Goal: Transaction & Acquisition: Purchase product/service

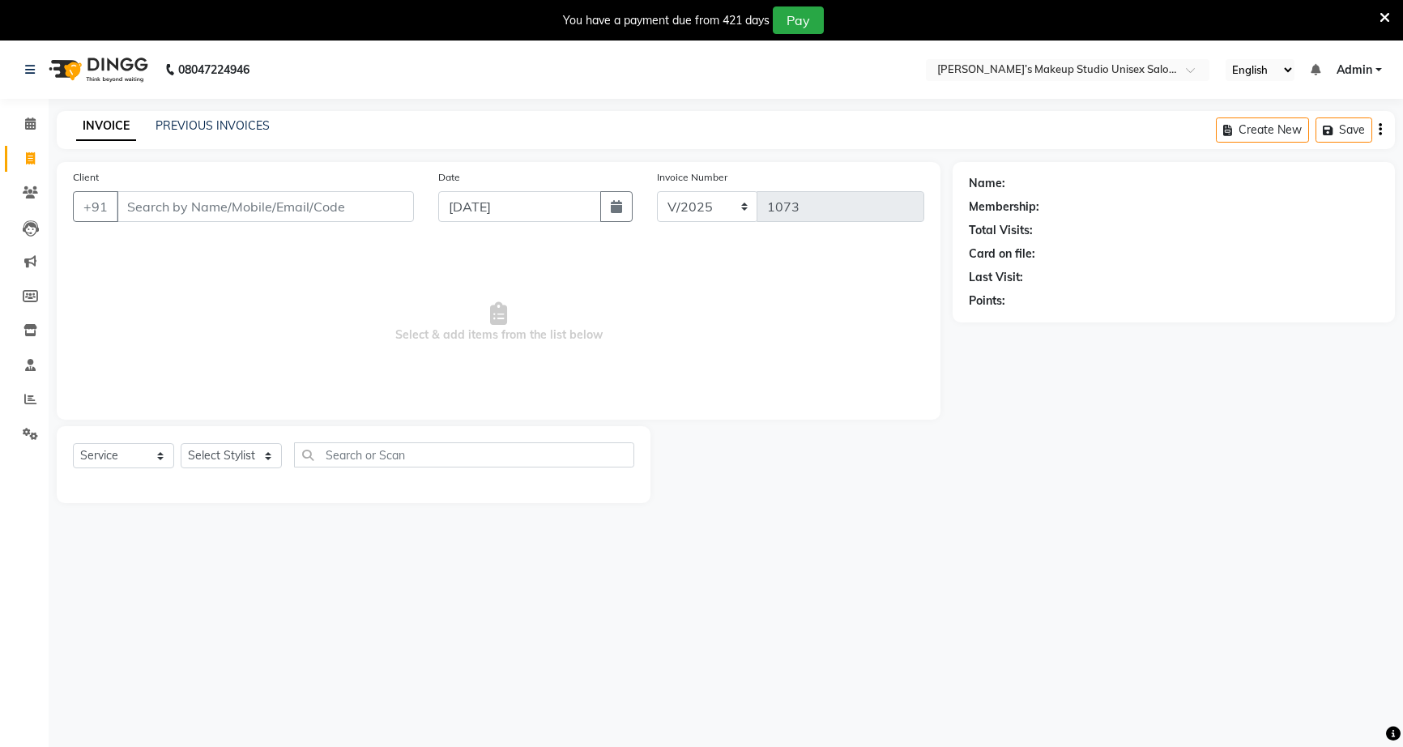
select select "service"
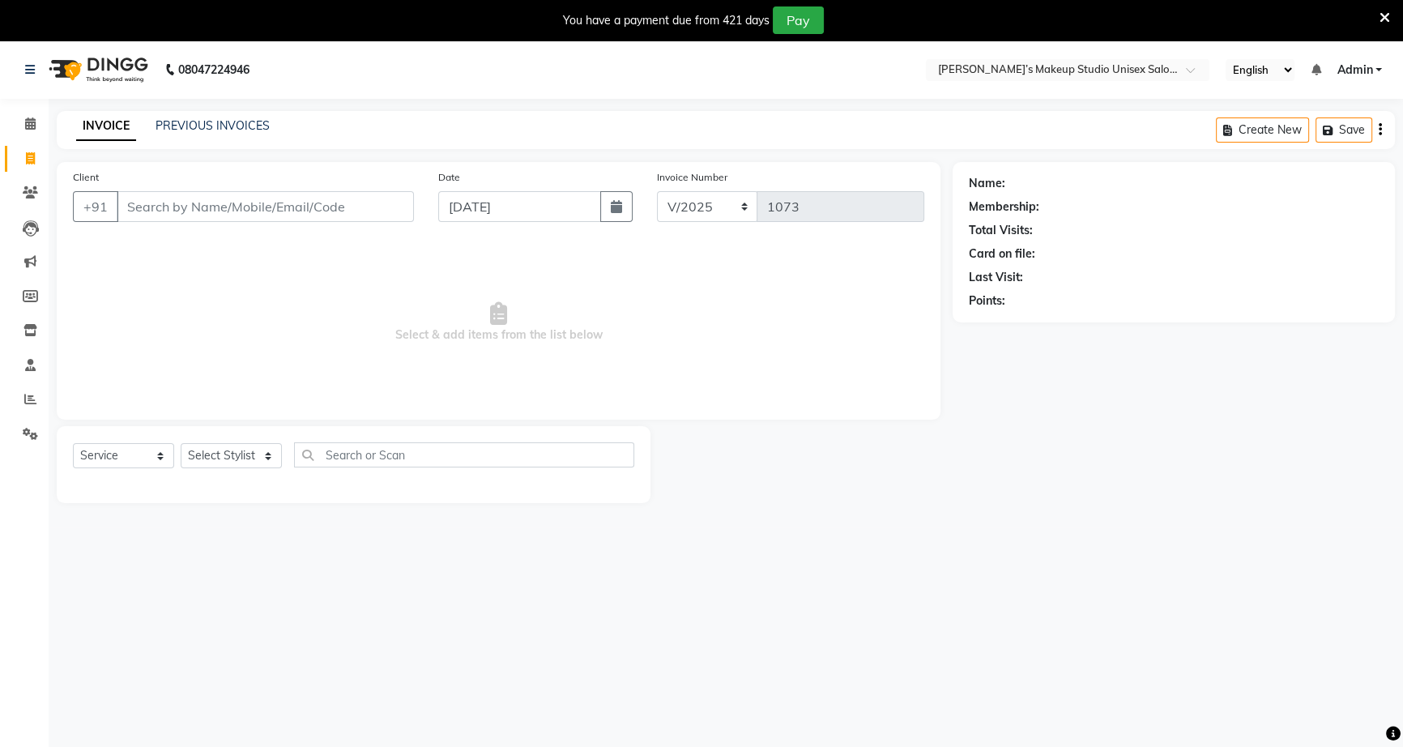
click at [187, 207] on input "Client" at bounding box center [265, 206] width 297 height 31
click at [194, 202] on input "Client" at bounding box center [265, 206] width 297 height 31
click at [396, 204] on input "Client" at bounding box center [265, 206] width 297 height 31
type input "93737247531"
click at [356, 213] on span "Add Client" at bounding box center [372, 206] width 64 height 16
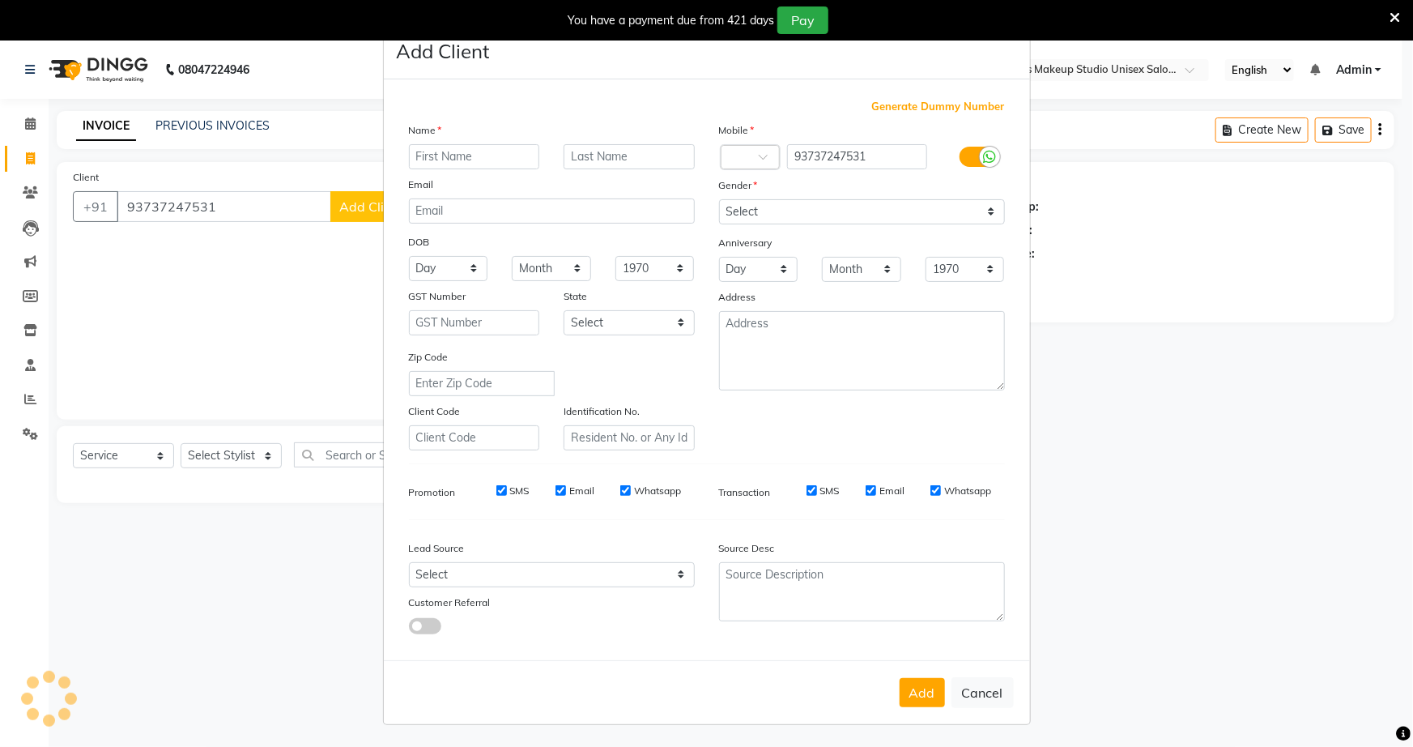
click at [418, 154] on input "text" at bounding box center [474, 156] width 131 height 25
type input "[PERSON_NAME]"
click at [601, 154] on input "text" at bounding box center [629, 156] width 131 height 25
type input "banasure"
drag, startPoint x: 992, startPoint y: 218, endPoint x: 969, endPoint y: 211, distance: 24.4
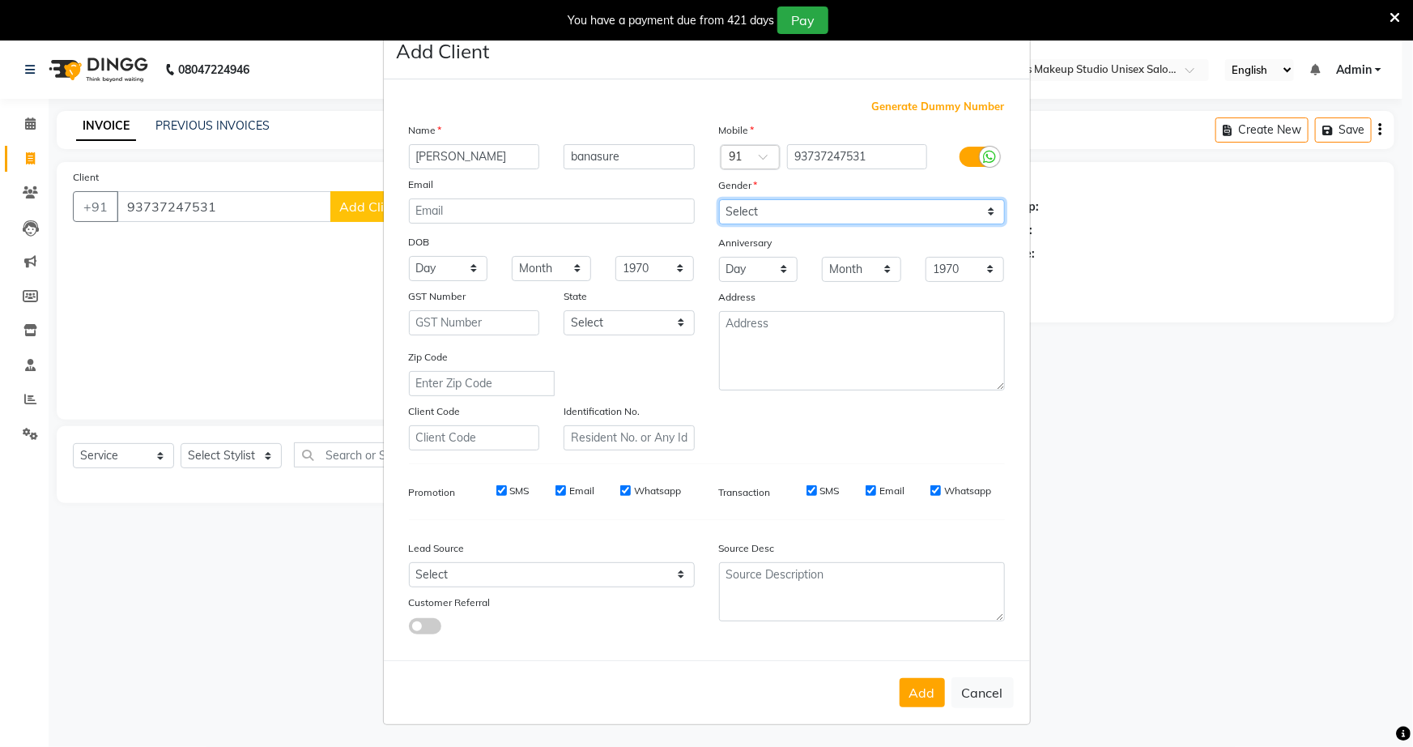
click at [987, 217] on select "Select [DEMOGRAPHIC_DATA] [DEMOGRAPHIC_DATA] Other Prefer Not To Say" at bounding box center [862, 211] width 286 height 25
select select "[DEMOGRAPHIC_DATA]"
click at [719, 199] on select "Select [DEMOGRAPHIC_DATA] [DEMOGRAPHIC_DATA] Other Prefer Not To Say" at bounding box center [862, 211] width 286 height 25
click at [917, 692] on button "Add" at bounding box center [922, 692] width 45 height 29
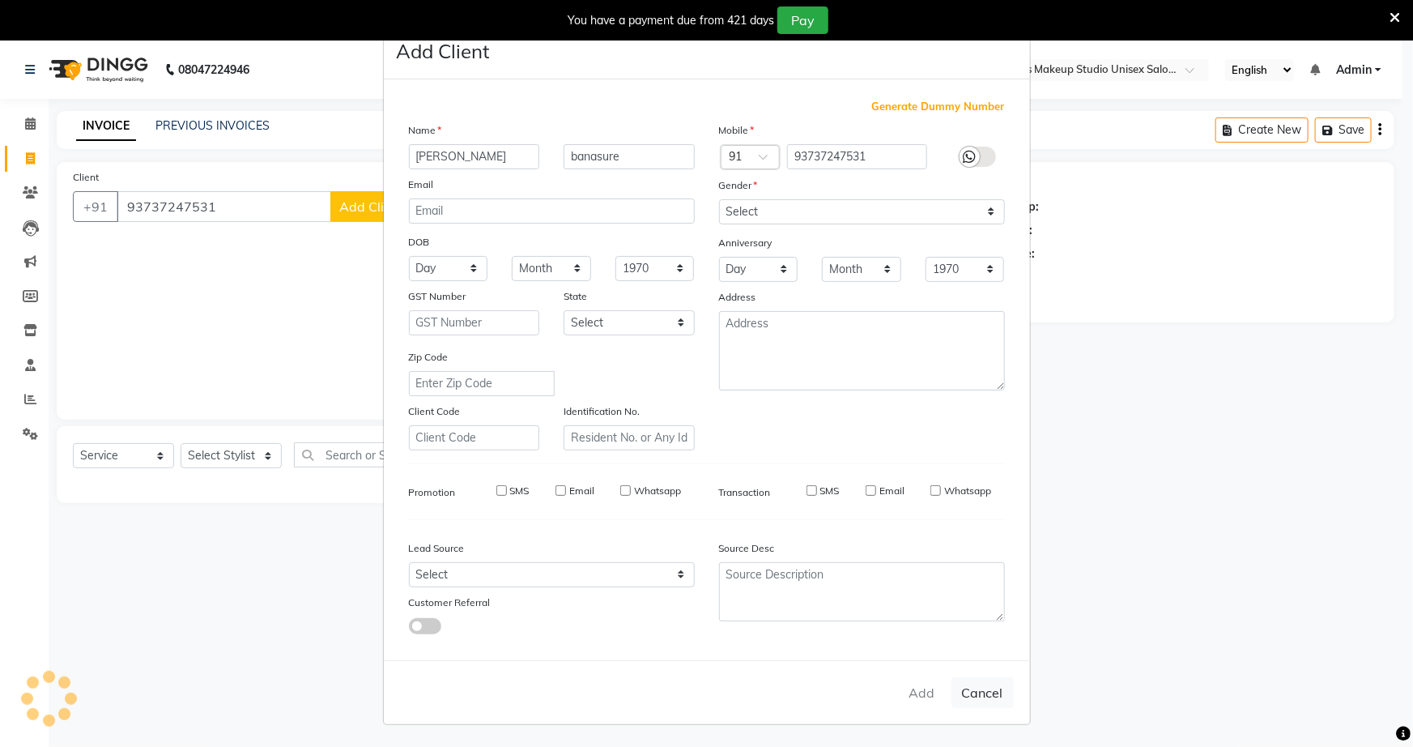
select select
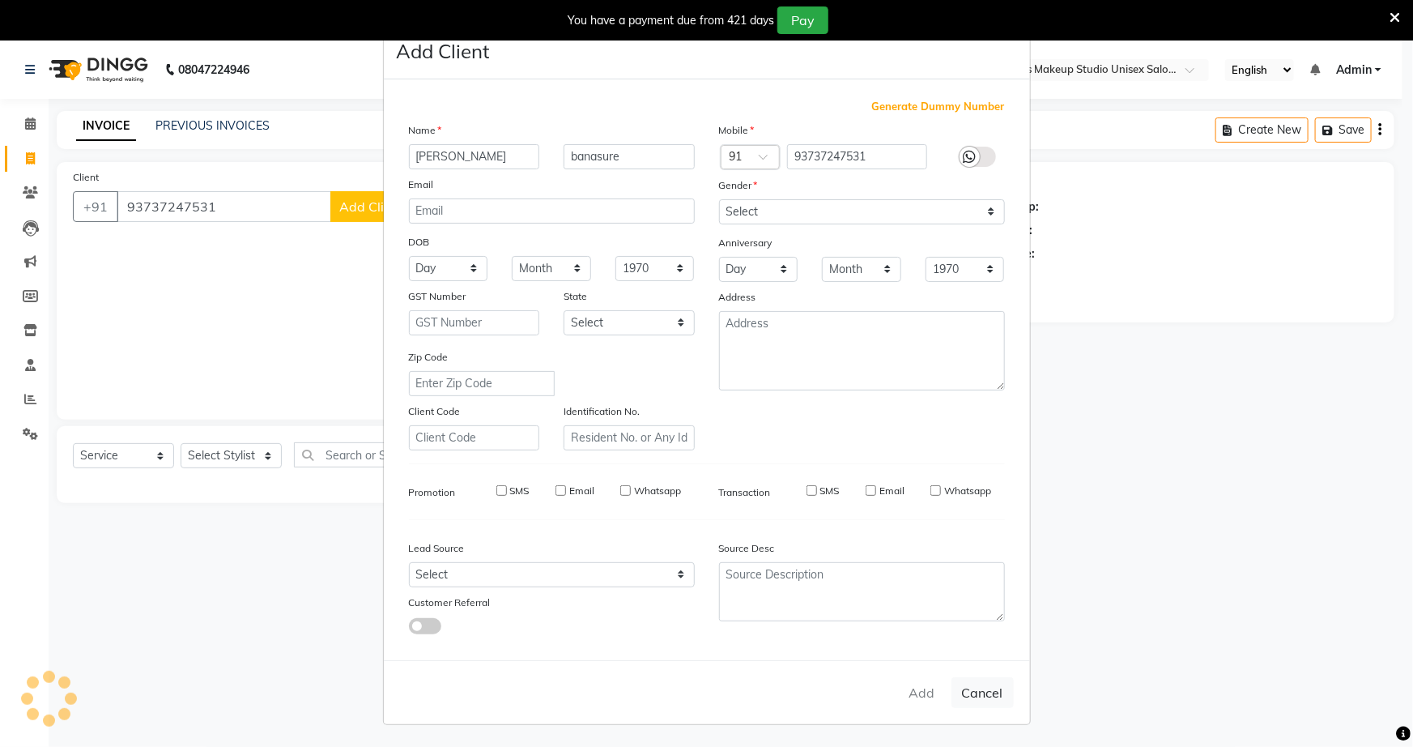
select select
checkbox input "false"
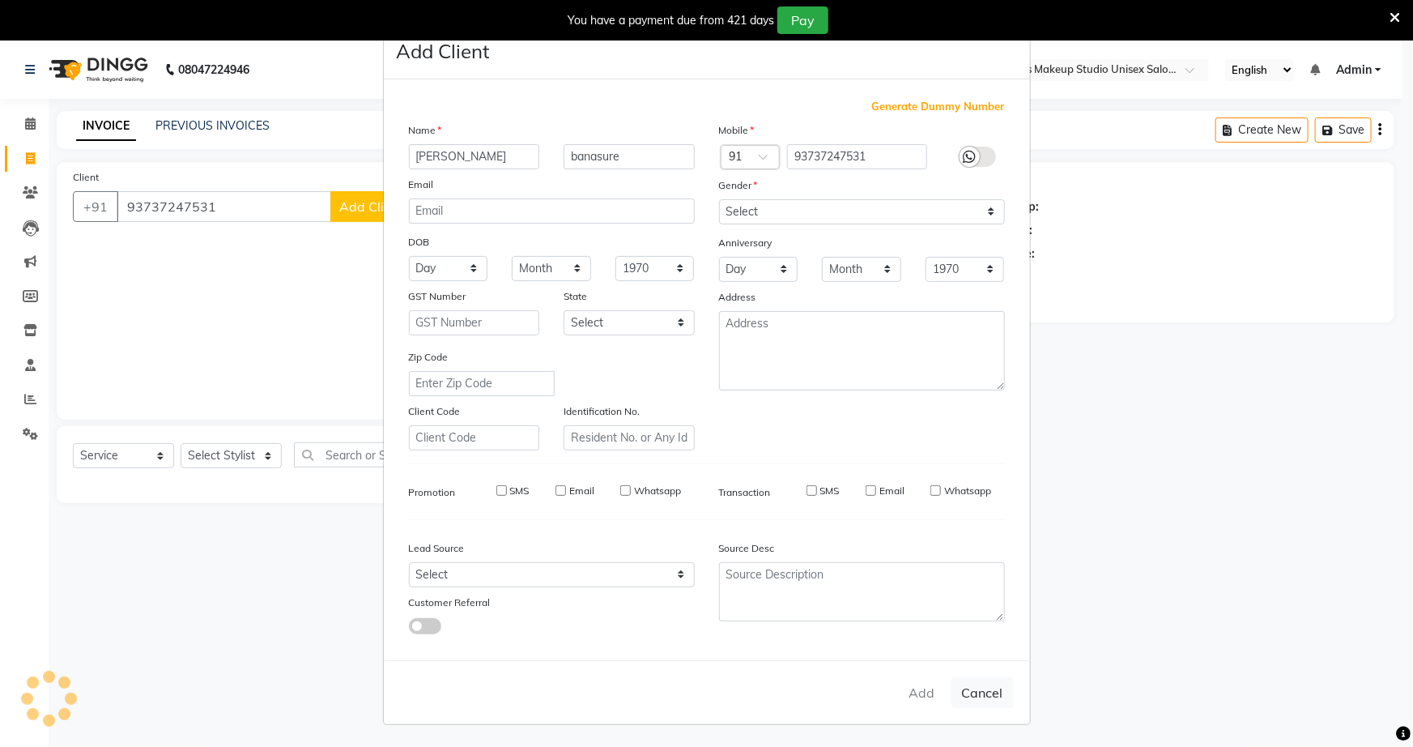
checkbox input "false"
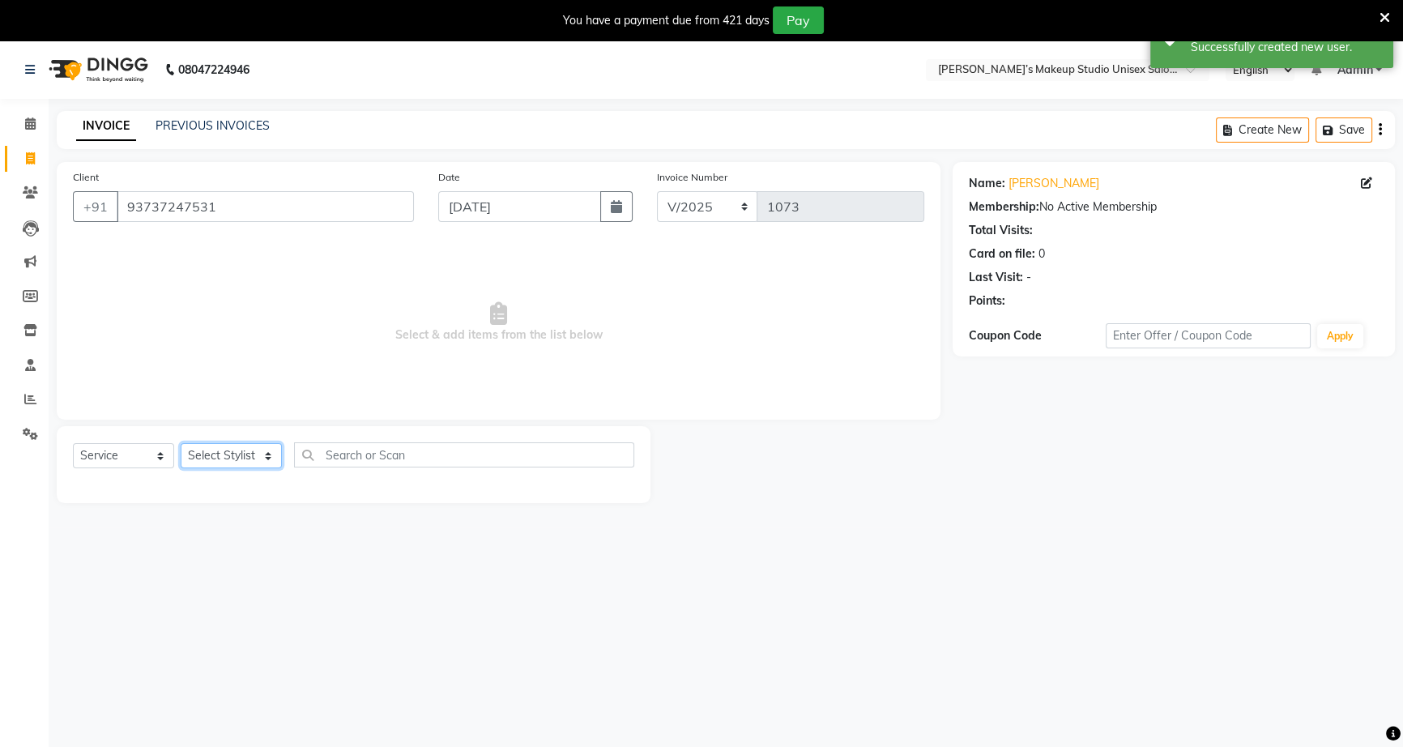
click at [275, 455] on select "Select Stylist [PERSON_NAME] [PERSON_NAME] [PERSON_NAME] [PERSON_NAME] rekha sn…" at bounding box center [231, 455] width 101 height 25
select select "79590"
click at [181, 443] on select "Select Stylist [PERSON_NAME] [PERSON_NAME] [PERSON_NAME] [PERSON_NAME] rekha sn…" at bounding box center [231, 455] width 101 height 25
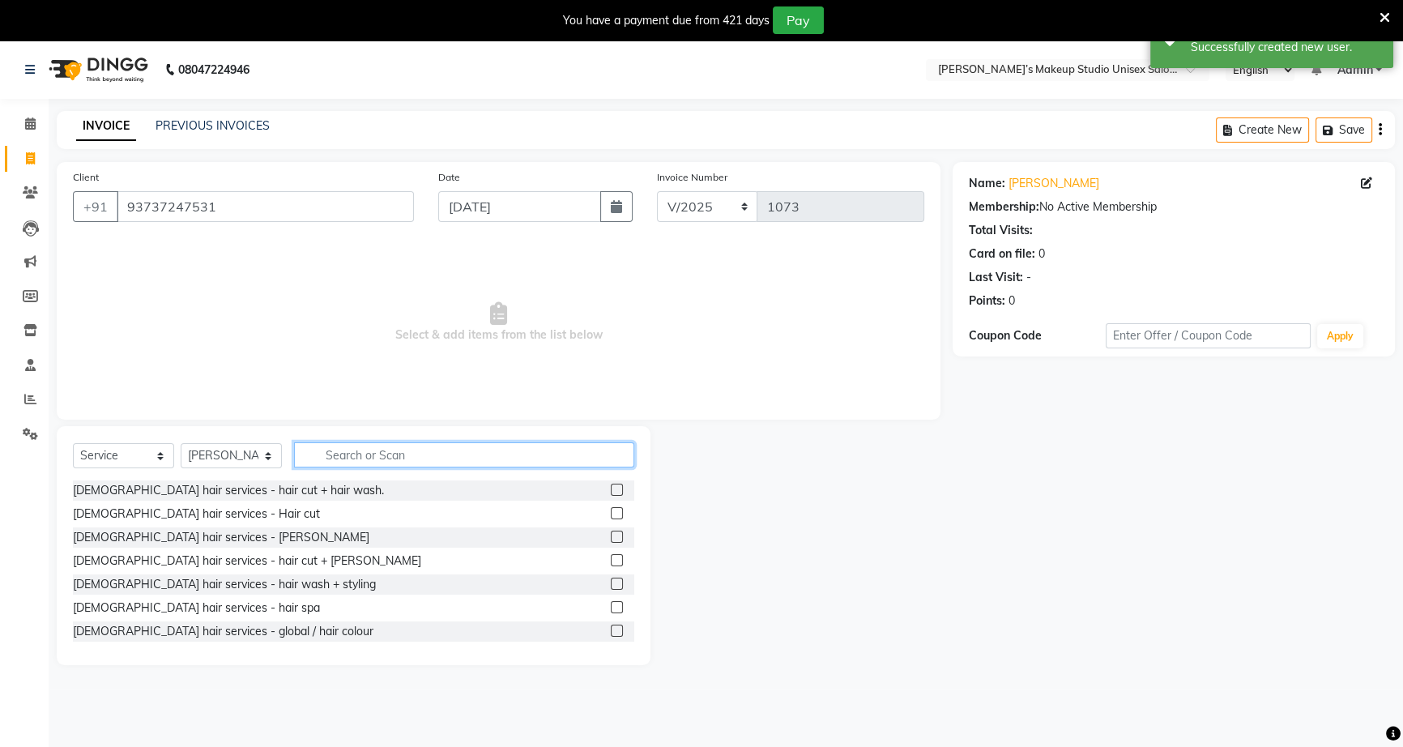
click at [312, 458] on input "text" at bounding box center [464, 454] width 340 height 25
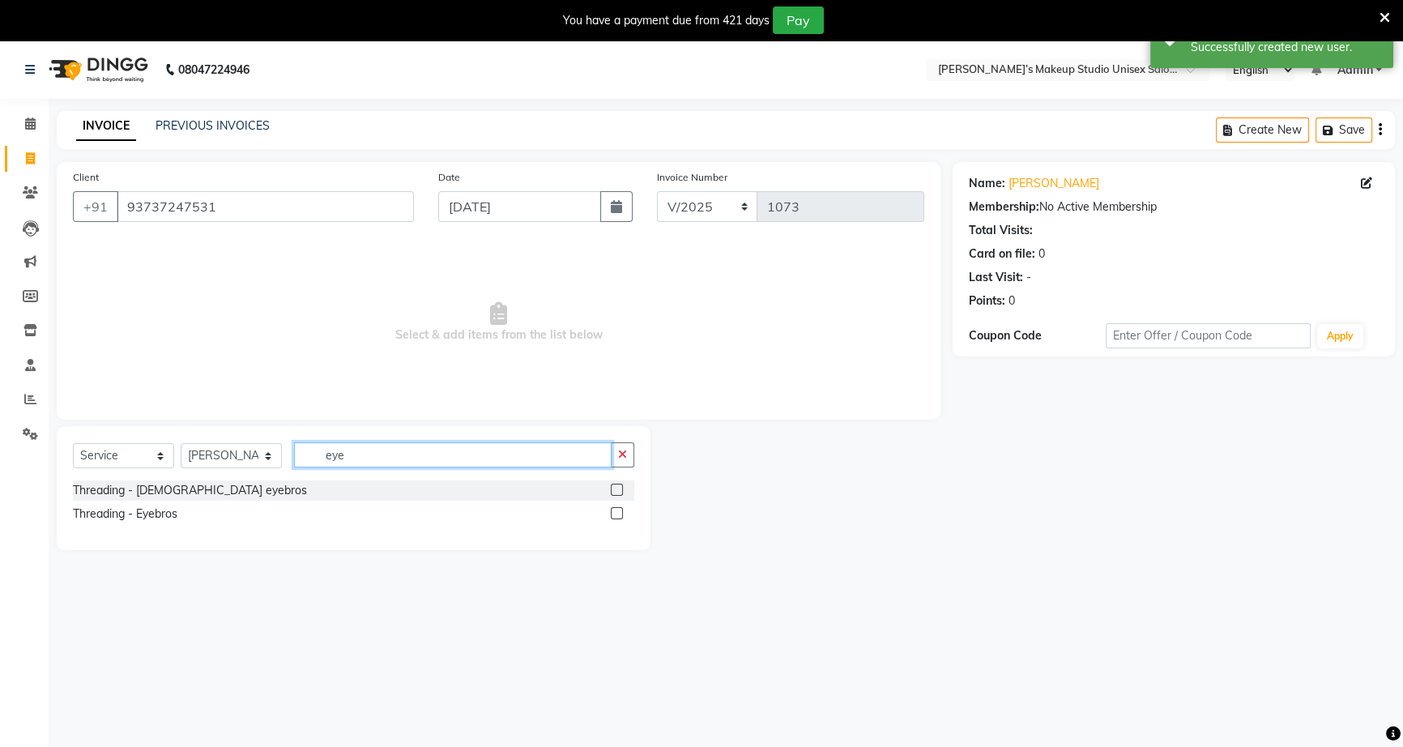
type input "eye"
click at [619, 517] on label at bounding box center [617, 513] width 12 height 12
click at [619, 517] on input "checkbox" at bounding box center [616, 514] width 11 height 11
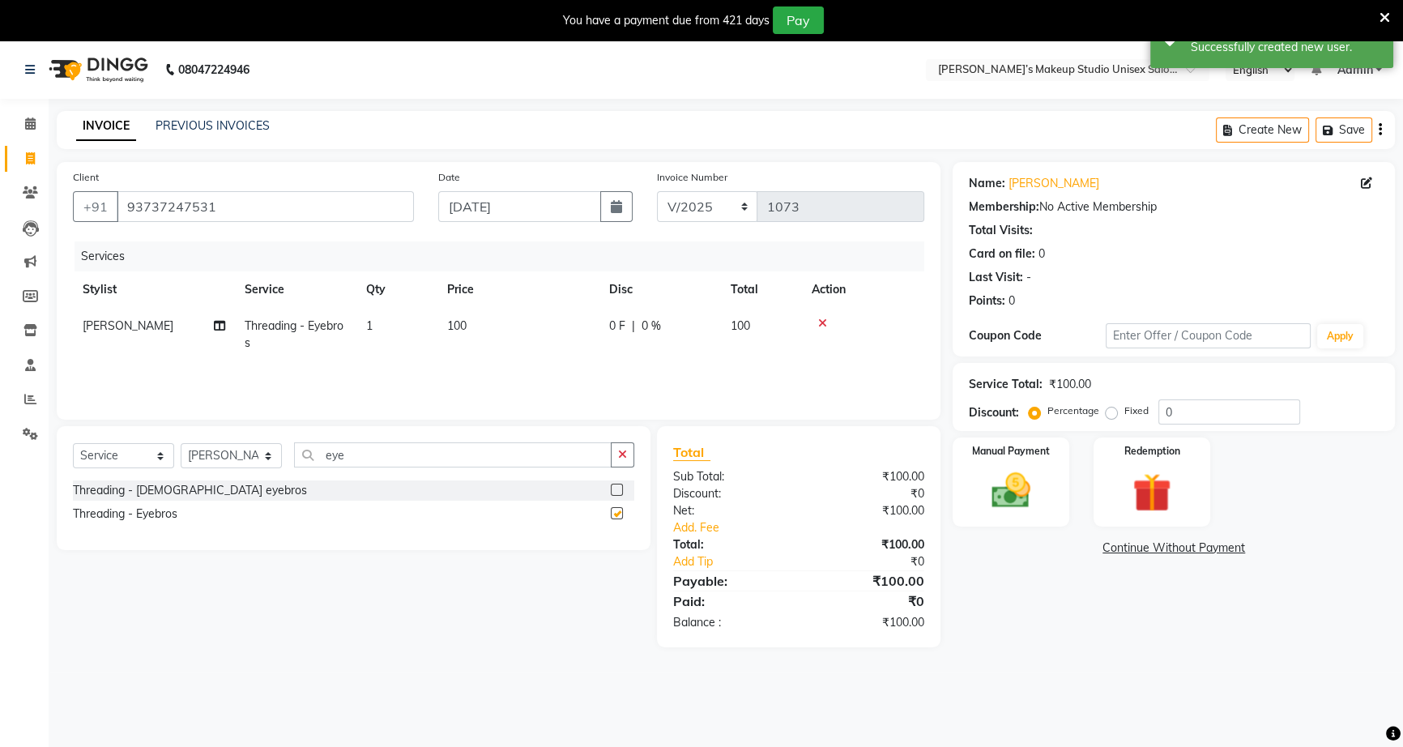
checkbox input "false"
click at [632, 324] on span "|" at bounding box center [633, 326] width 3 height 17
select select "79590"
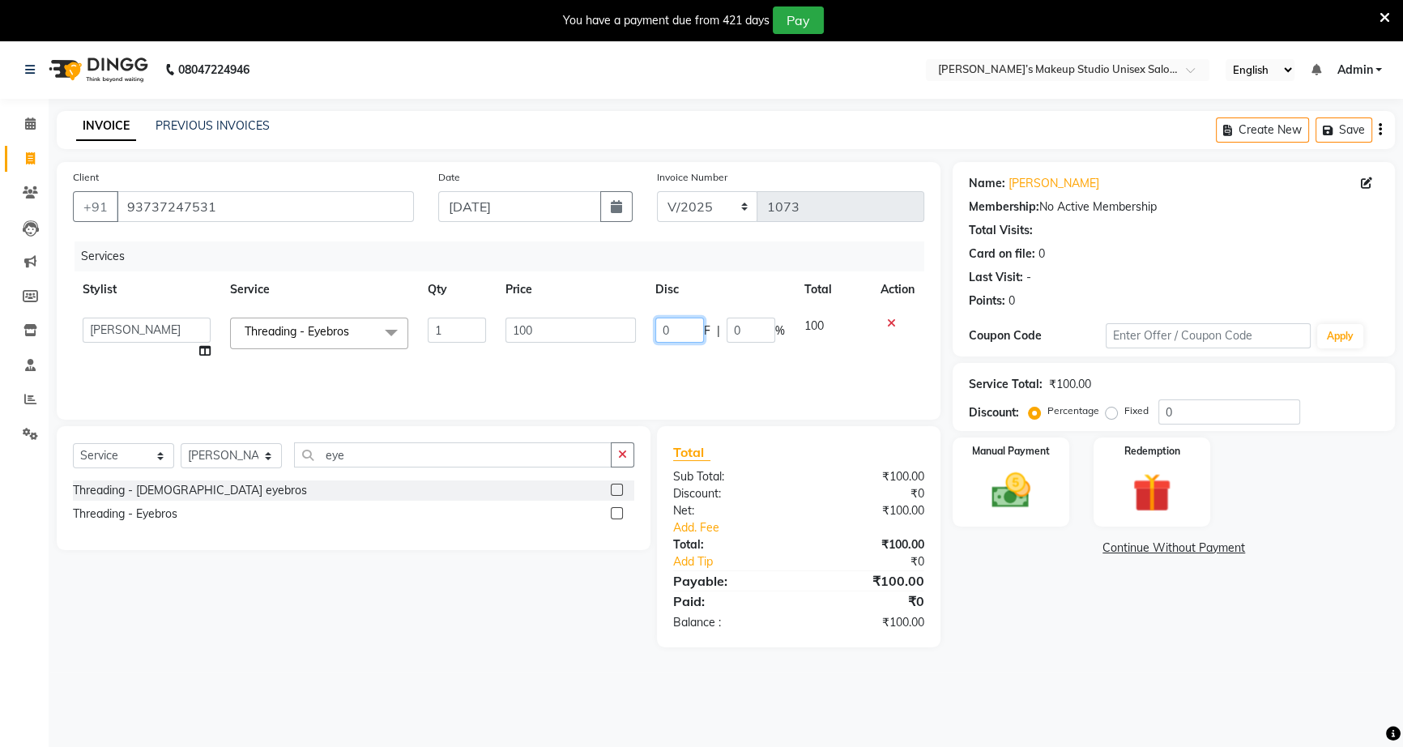
click at [655, 327] on input "0" at bounding box center [679, 330] width 49 height 25
type input "40"
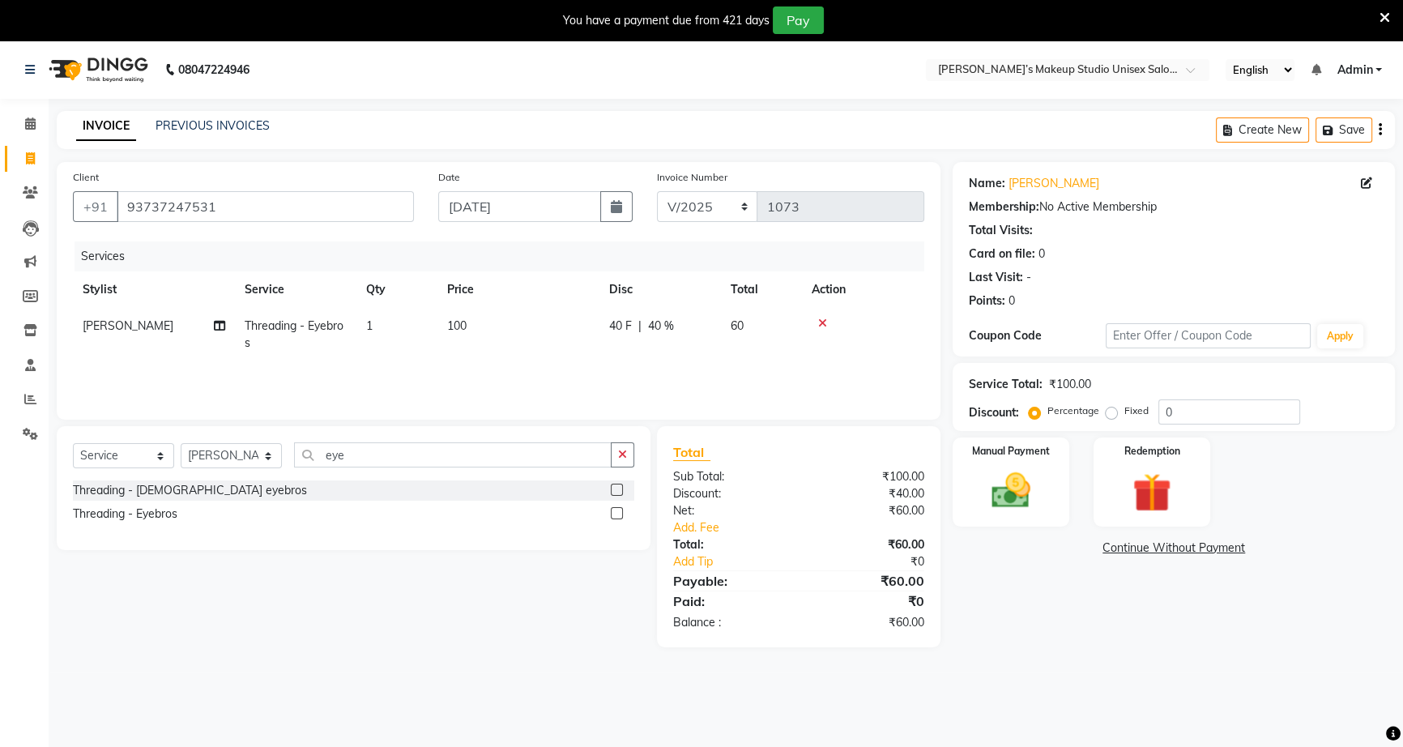
click at [1041, 649] on main "INVOICE PREVIOUS INVOICES Create New Save Client [PHONE_NUMBER] Date [DATE] Inv…" at bounding box center [726, 391] width 1354 height 561
click at [991, 497] on img at bounding box center [1011, 490] width 66 height 46
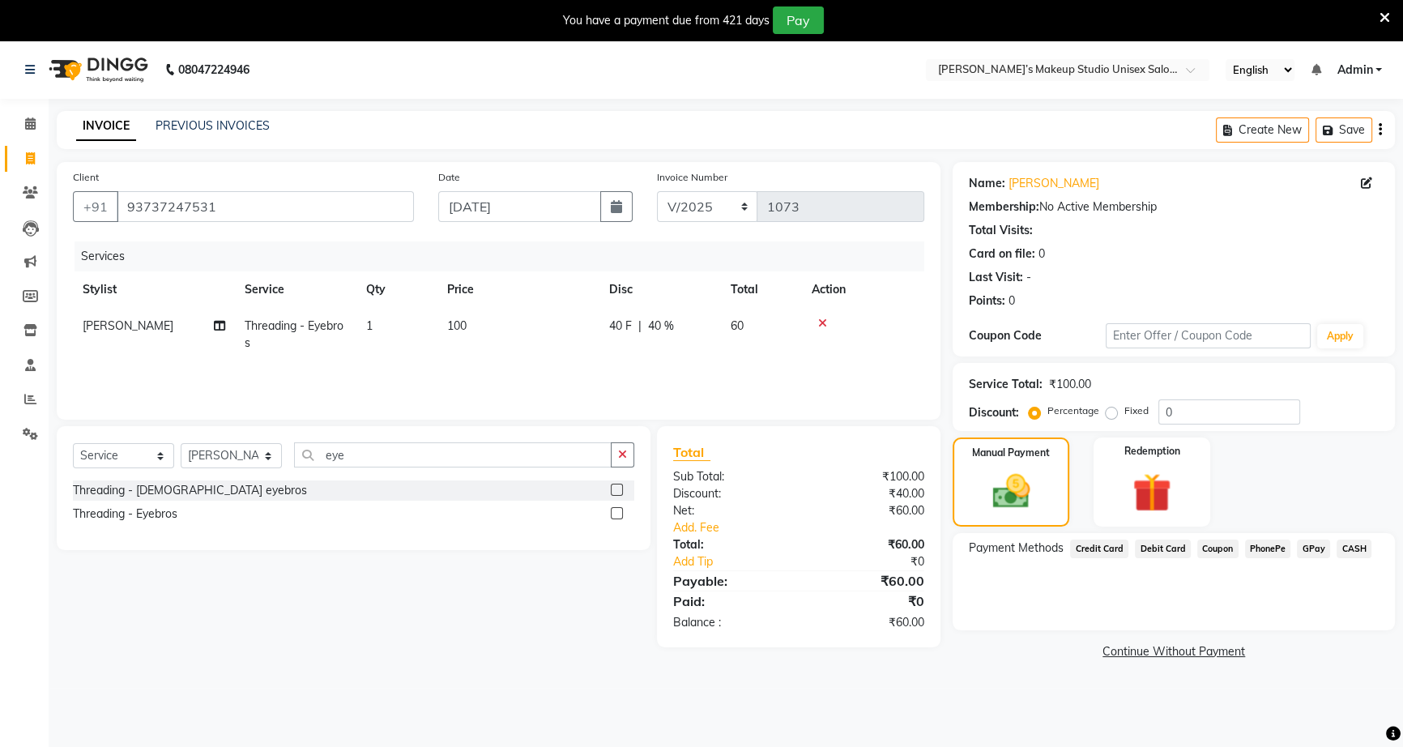
click at [1346, 544] on span "CASH" at bounding box center [1353, 548] width 35 height 19
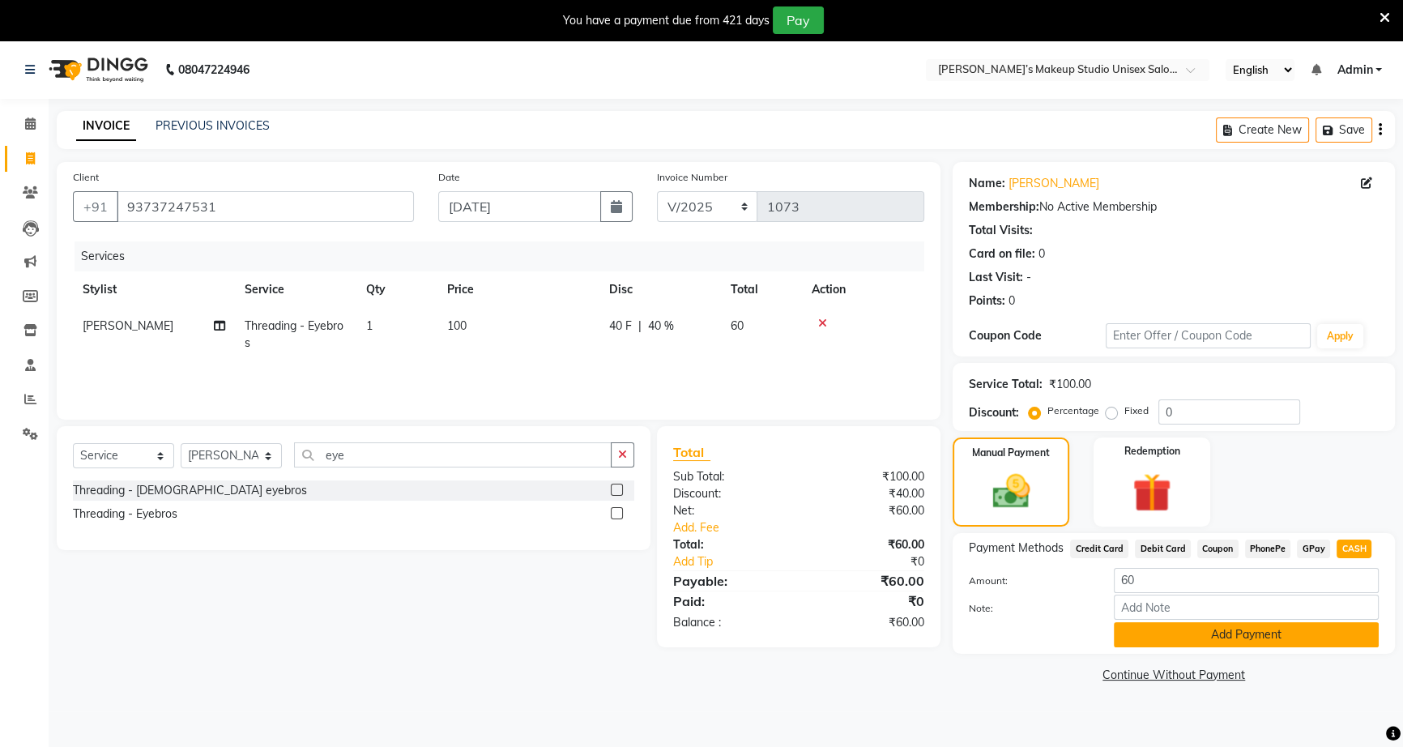
click at [1268, 637] on button "Add Payment" at bounding box center [1246, 634] width 265 height 25
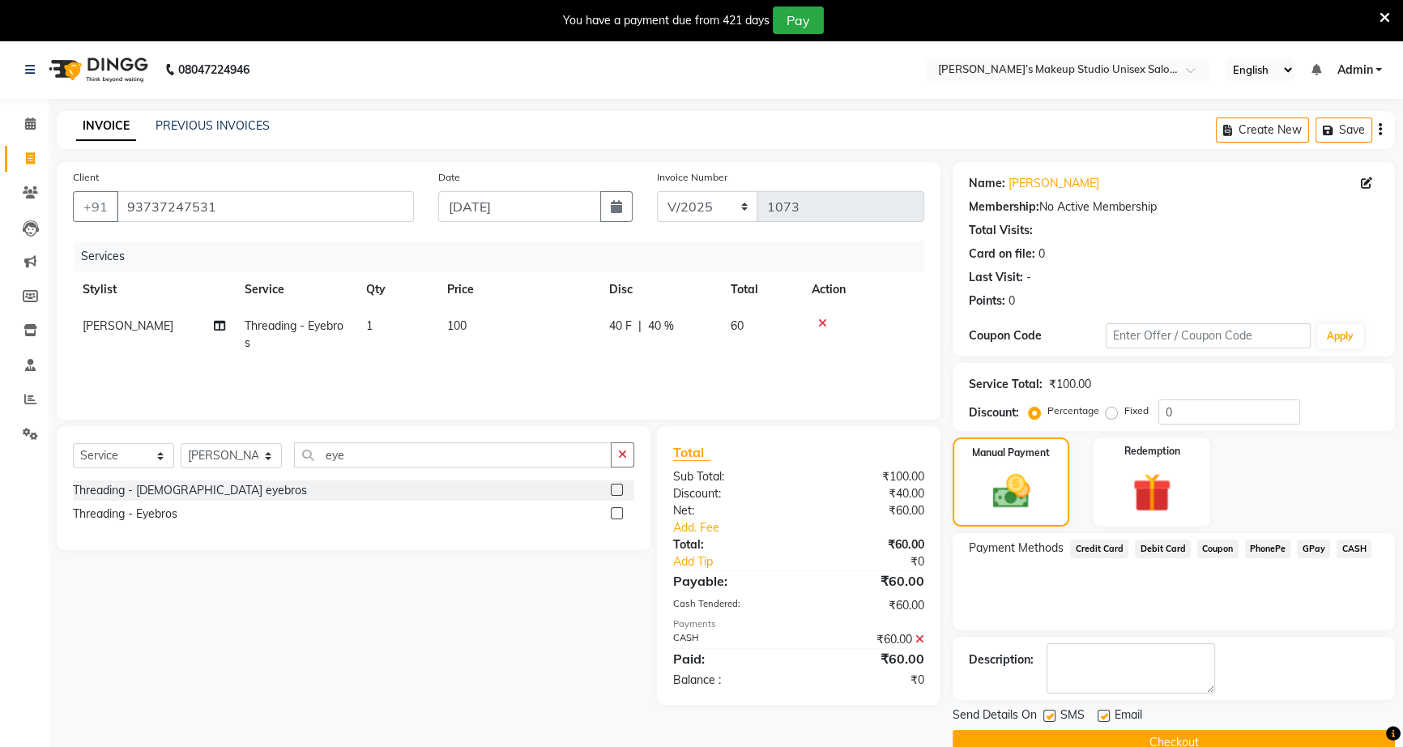
click at [1204, 742] on button "Checkout" at bounding box center [1174, 742] width 442 height 25
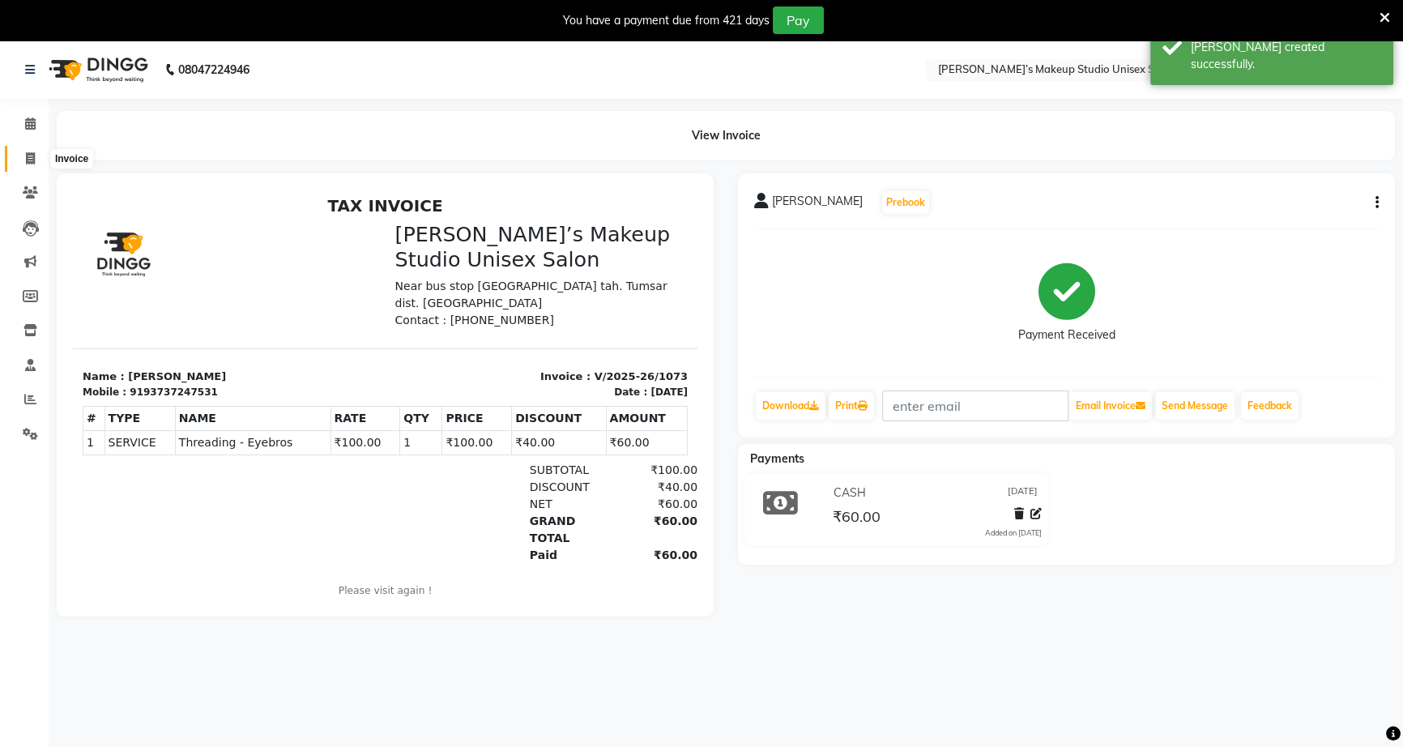
click at [32, 161] on icon at bounding box center [30, 158] width 9 height 12
select select "6543"
select select "service"
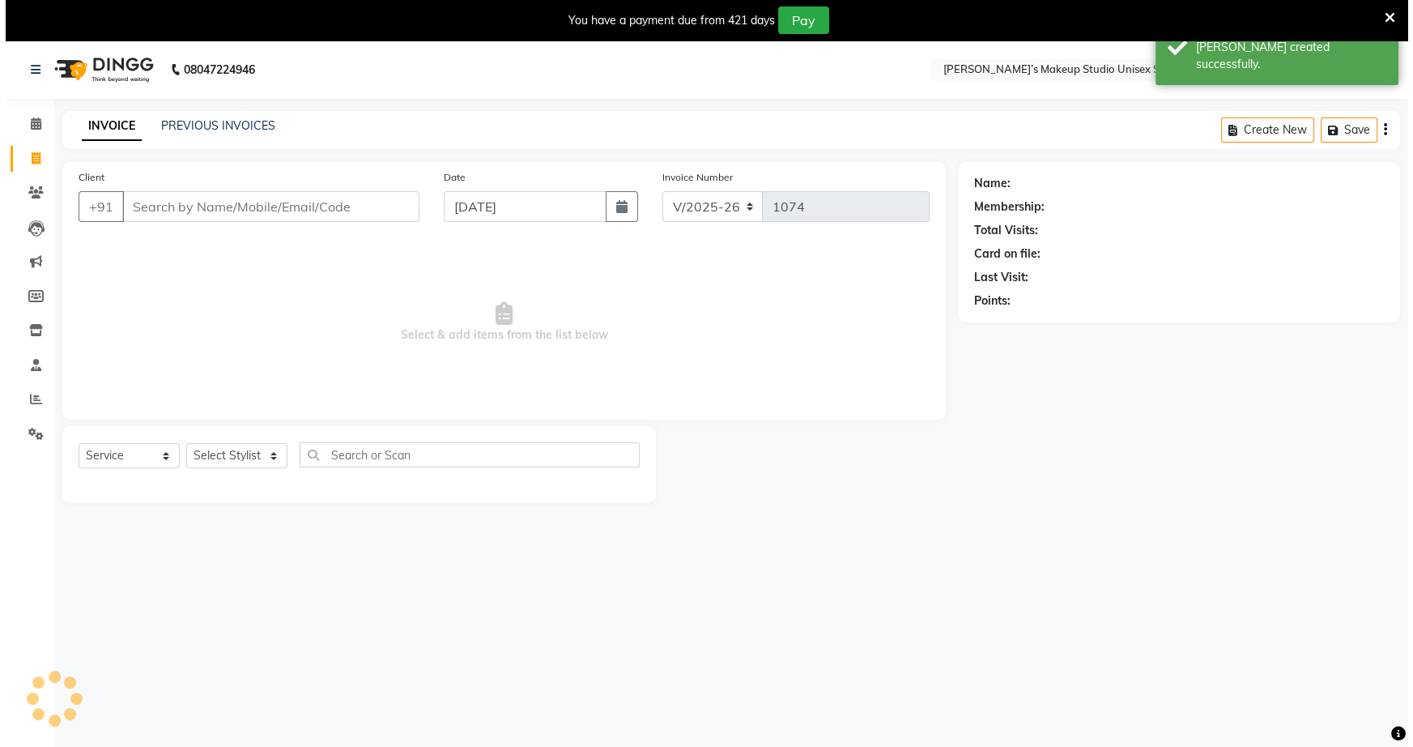
scroll to position [40, 0]
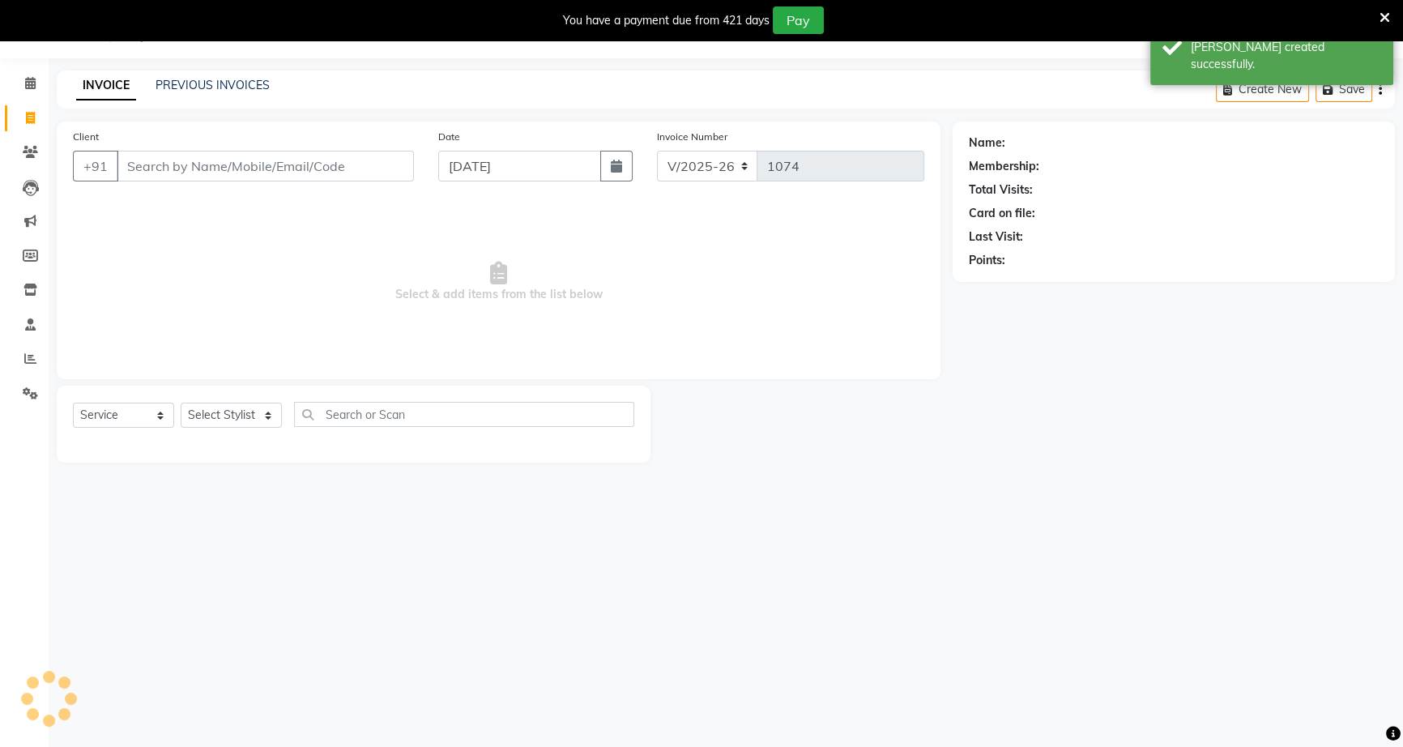
click at [143, 173] on input "Client" at bounding box center [265, 166] width 297 height 31
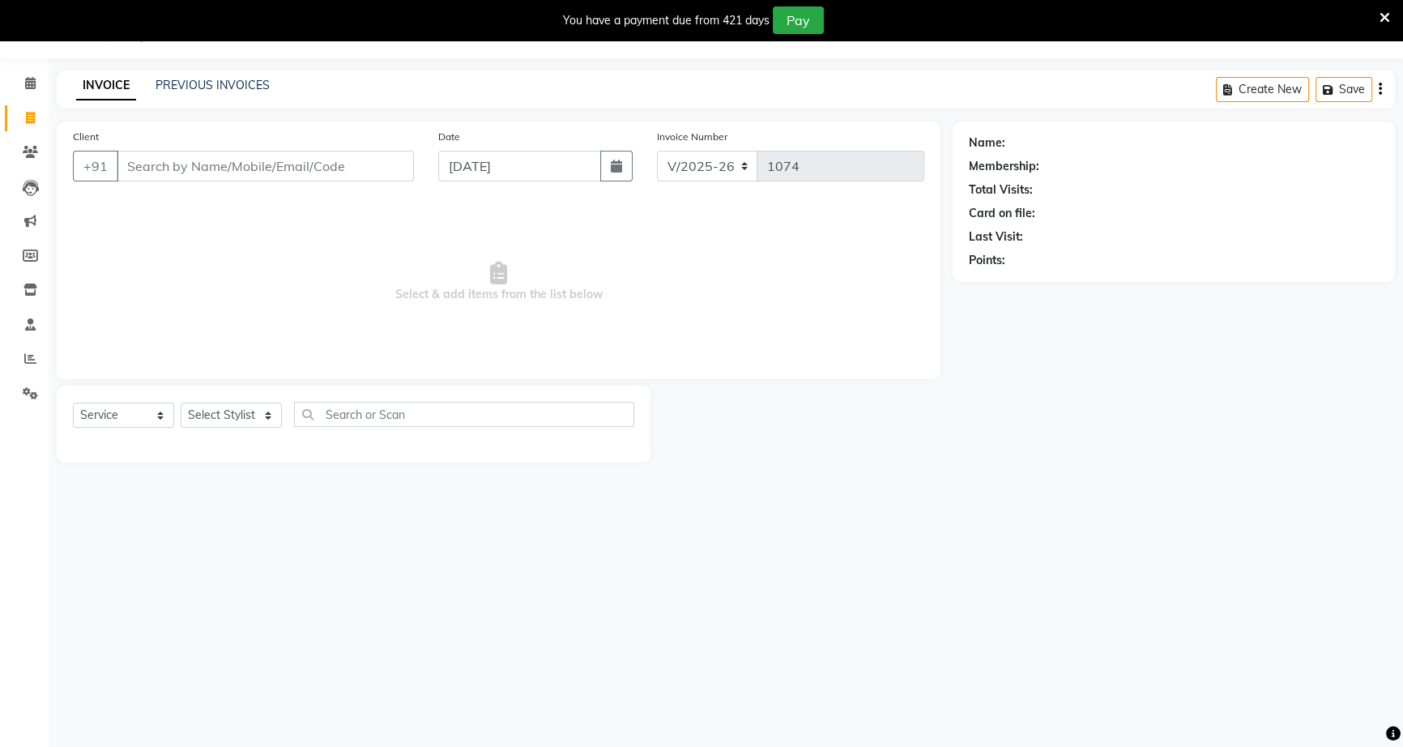
click at [350, 162] on input "Client" at bounding box center [265, 166] width 297 height 31
click at [356, 165] on input "Client" at bounding box center [265, 166] width 297 height 31
type input "8484967941"
click at [352, 165] on span "Add Client" at bounding box center [372, 166] width 64 height 16
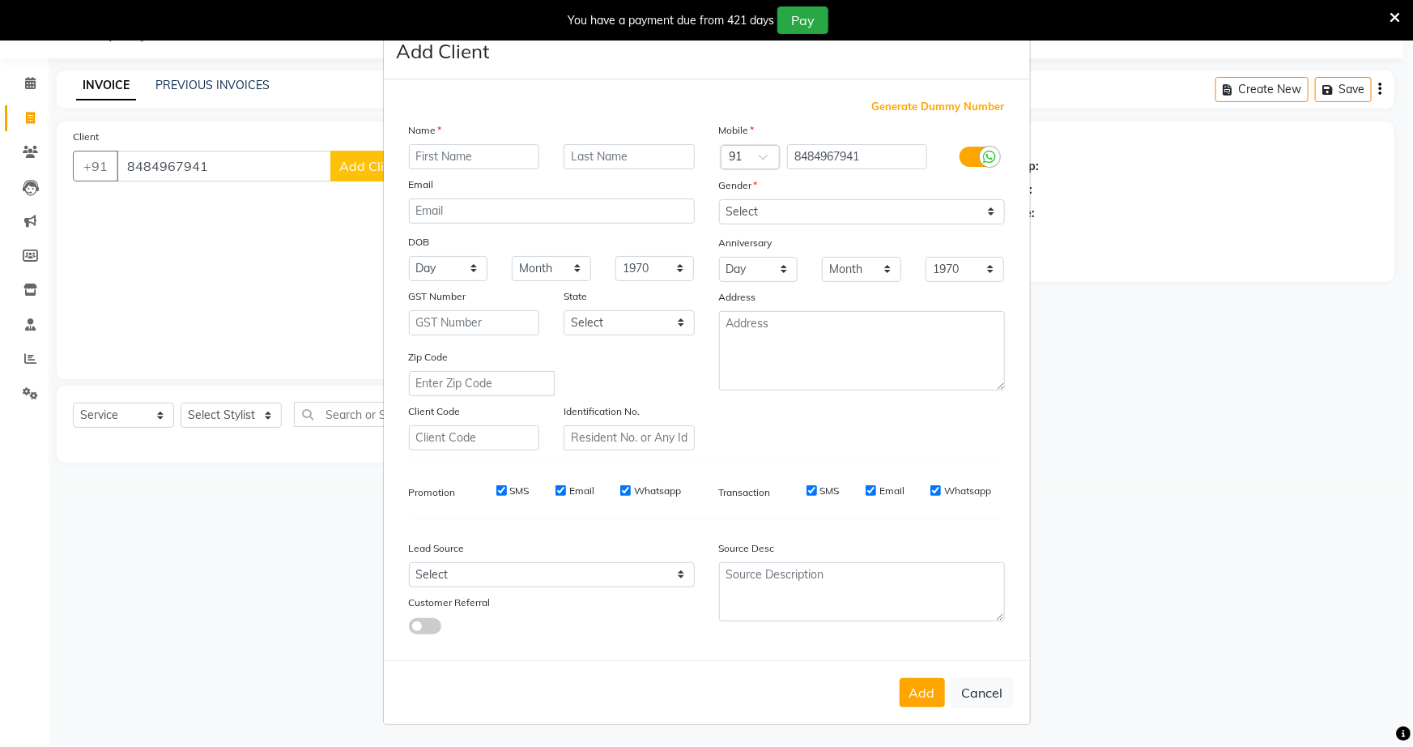
click at [421, 157] on input "text" at bounding box center [474, 156] width 131 height 25
type input "[PERSON_NAME]"
click at [453, 156] on input "[PERSON_NAME]" at bounding box center [474, 156] width 131 height 25
drag, startPoint x: 463, startPoint y: 151, endPoint x: 308, endPoint y: 140, distance: 155.1
click at [308, 140] on ngb-modal-window "Add Client Generate Dummy Number Name [PERSON_NAME] Email DOB Day 01 02 03 04 0…" at bounding box center [706, 373] width 1413 height 747
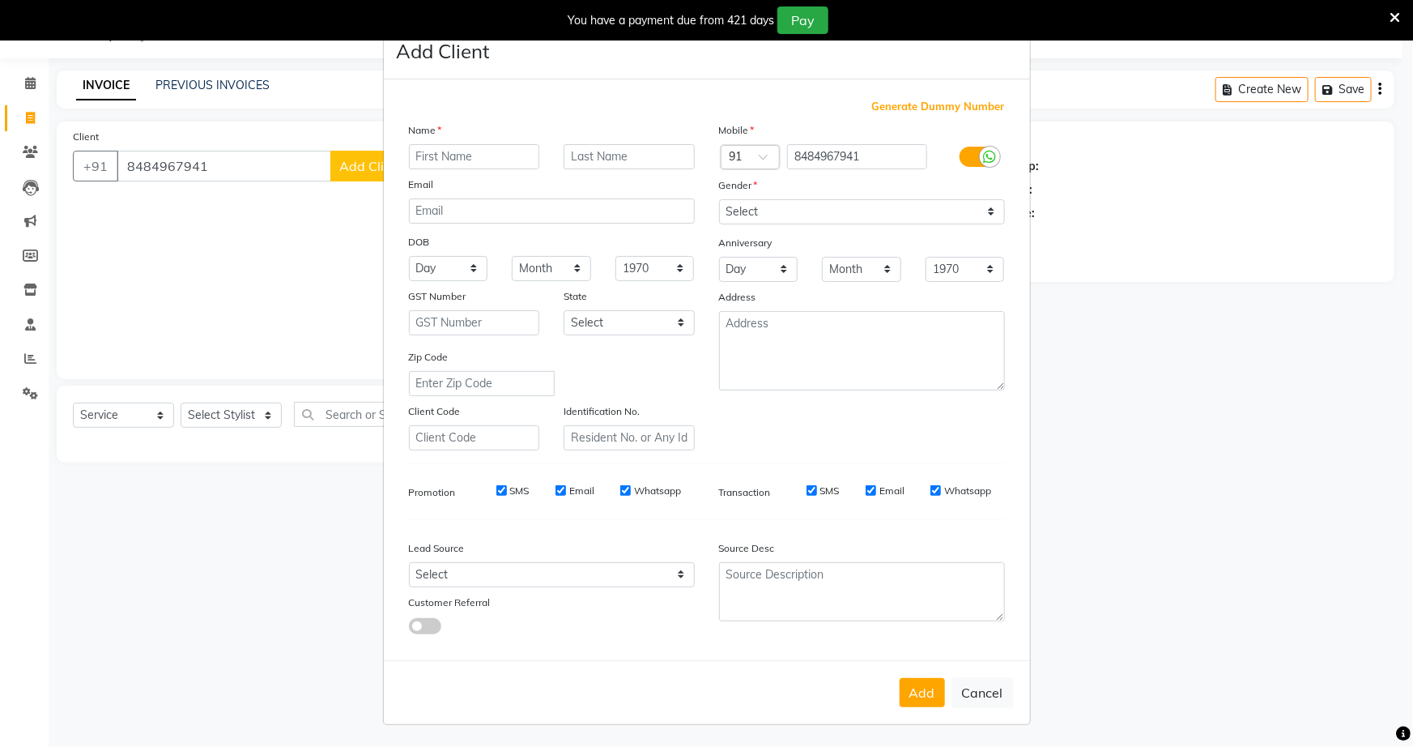
click at [211, 162] on ngb-modal-window "Add Client Generate Dummy Number Name Email DOB Day 01 02 03 04 05 06 07 08 09 …" at bounding box center [706, 373] width 1413 height 747
click at [211, 163] on ngb-modal-window "Add Client Generate Dummy Number Name Email DOB Day 01 02 03 04 05 06 07 08 09 …" at bounding box center [706, 373] width 1413 height 747
click at [201, 202] on ngb-modal-window "Add Client Generate Dummy Number Name Email DOB Day 01 02 03 04 05 06 07 08 09 …" at bounding box center [706, 373] width 1413 height 747
click at [227, 181] on ngb-modal-window "Add Client Generate Dummy Number Name Email DOB Day 01 02 03 04 05 06 07 08 09 …" at bounding box center [706, 373] width 1413 height 747
drag, startPoint x: 219, startPoint y: 167, endPoint x: 211, endPoint y: 162, distance: 8.8
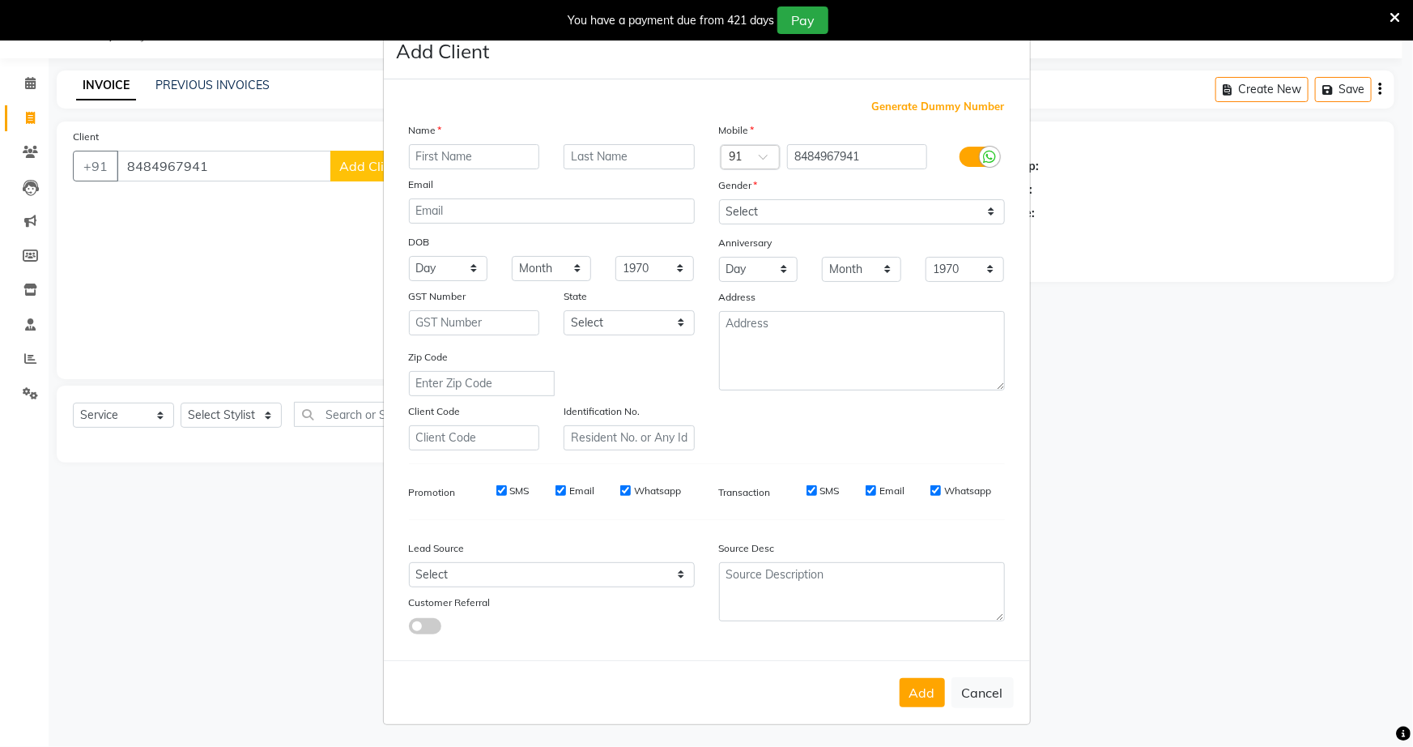
click at [215, 166] on ngb-modal-window "Add Client Generate Dummy Number Name Email DOB Day 01 02 03 04 05 06 07 08 09 …" at bounding box center [706, 373] width 1413 height 747
click at [211, 160] on ngb-modal-window "Add Client Generate Dummy Number Name Email DOB Day 01 02 03 04 05 06 07 08 09 …" at bounding box center [706, 373] width 1413 height 747
click at [211, 161] on ngb-modal-window "Add Client Generate Dummy Number Name Email DOB Day 01 02 03 04 05 06 07 08 09 …" at bounding box center [706, 373] width 1413 height 747
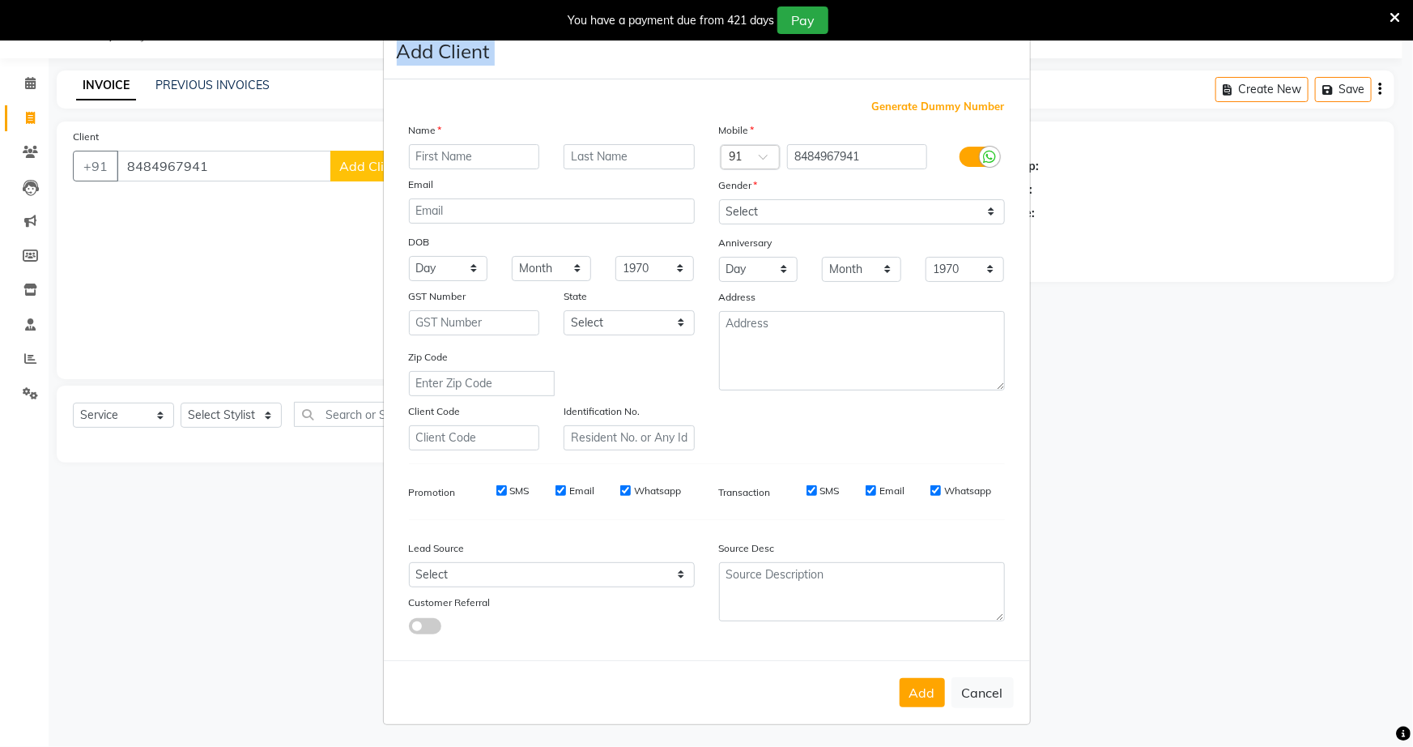
click at [211, 162] on ngb-modal-window "Add Client Generate Dummy Number Name Email DOB Day 01 02 03 04 05 06 07 08 09 …" at bounding box center [706, 373] width 1413 height 747
click at [1390, 11] on icon at bounding box center [1395, 18] width 11 height 15
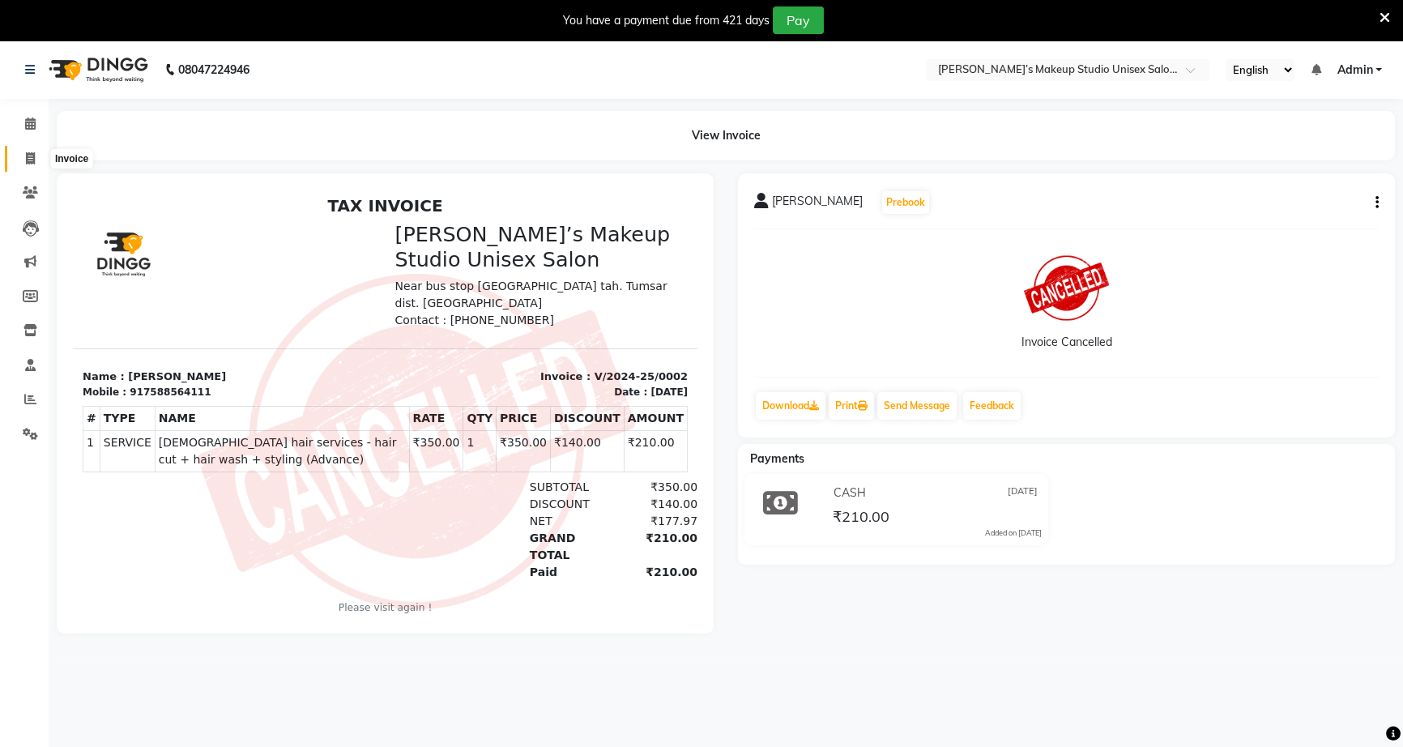
click at [28, 155] on icon at bounding box center [30, 158] width 9 height 12
select select "service"
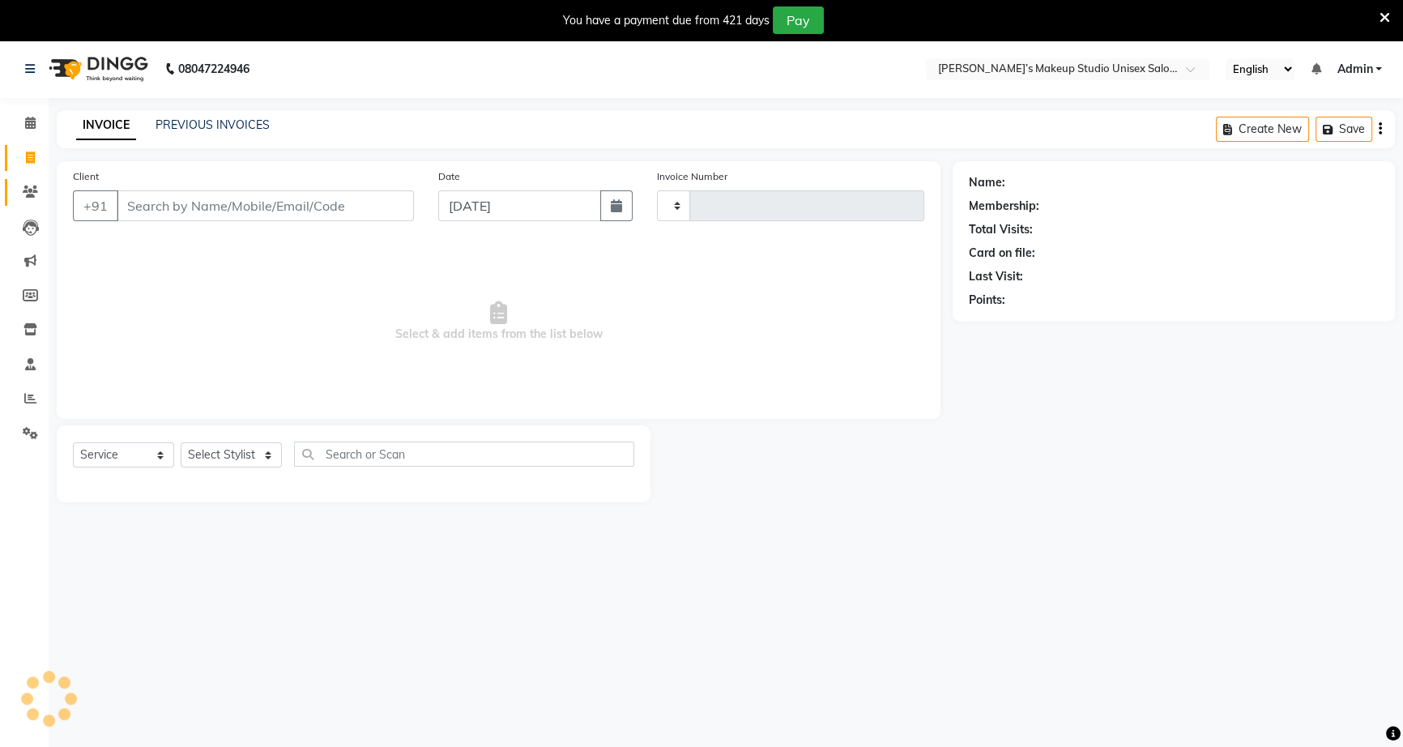
type input "1074"
select select "6543"
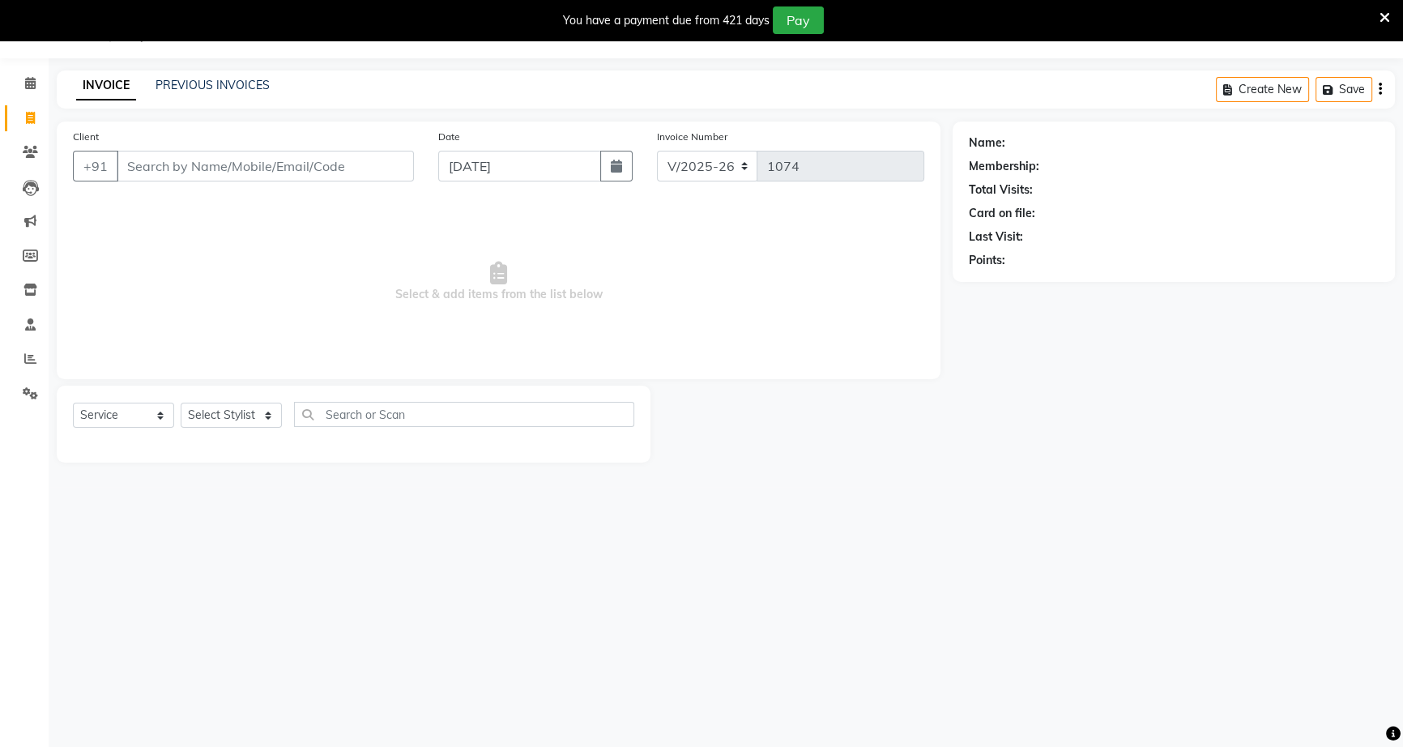
click at [125, 164] on input "Client" at bounding box center [265, 166] width 297 height 31
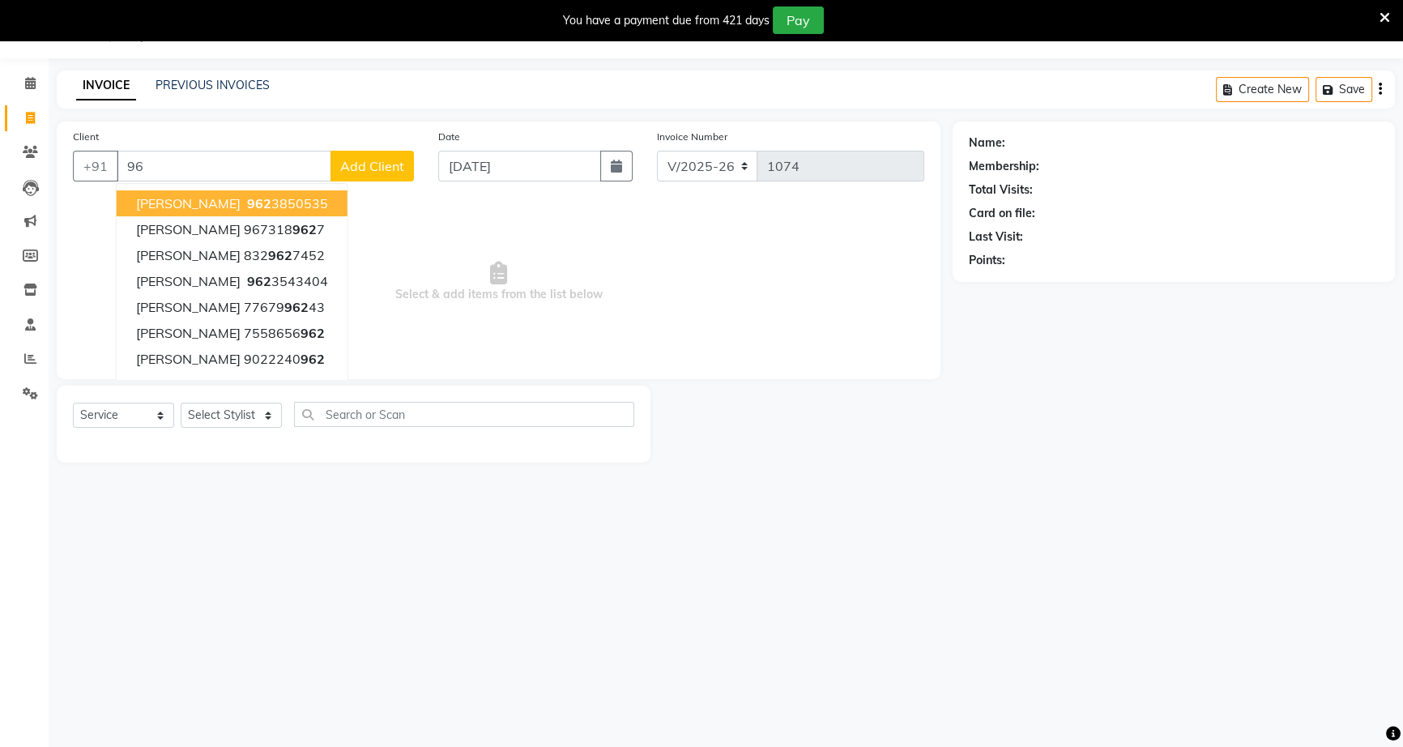
type input "9"
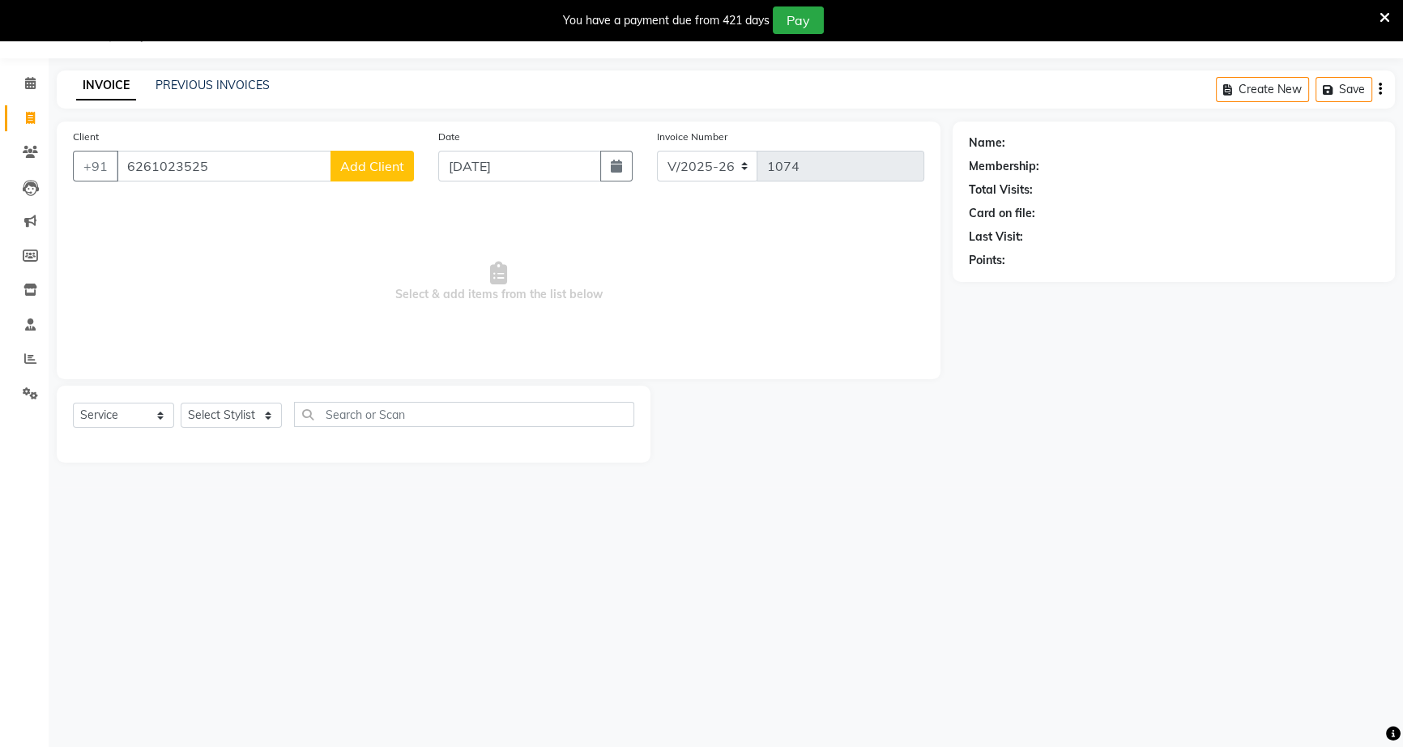
type input "6261023525"
click at [392, 170] on span "Add Client" at bounding box center [372, 166] width 64 height 16
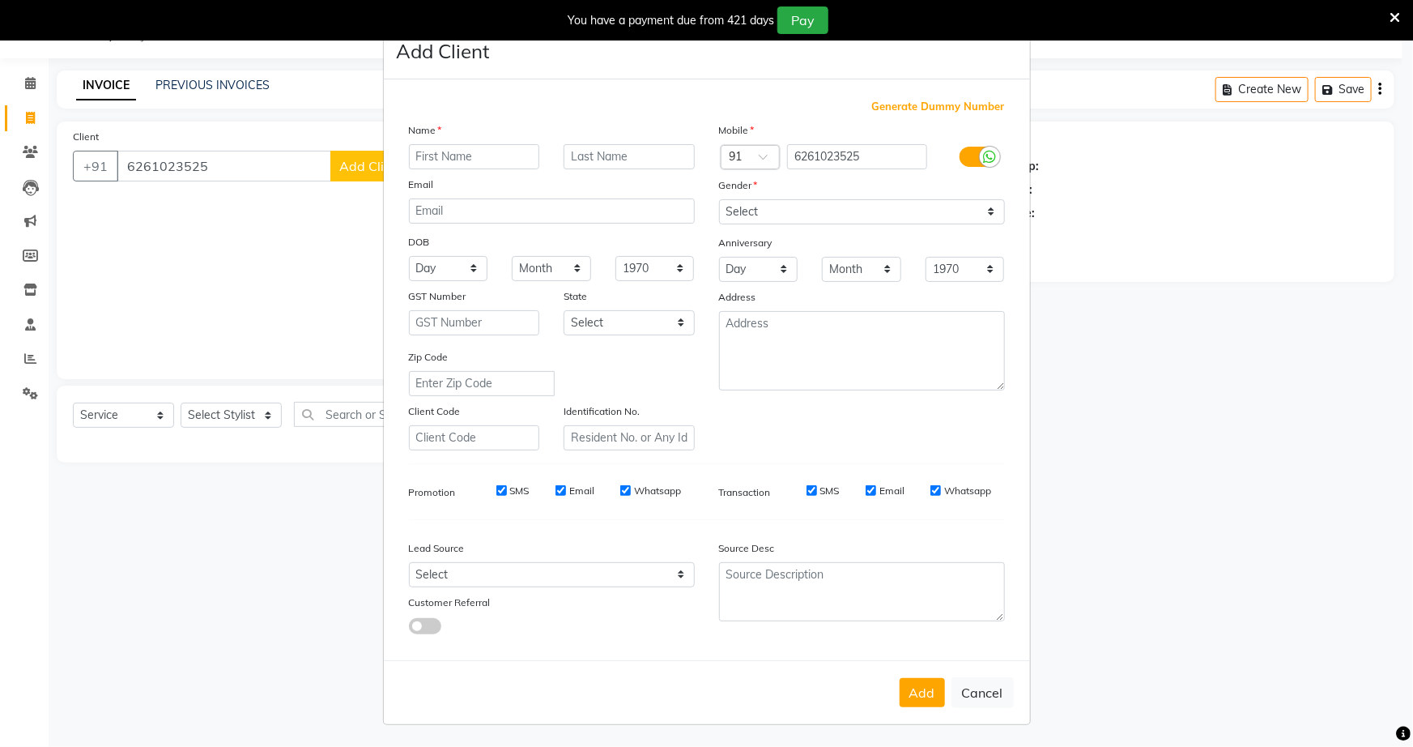
click at [476, 161] on input "text" at bounding box center [474, 156] width 131 height 25
type input "dv"
click at [573, 153] on input "text" at bounding box center [629, 156] width 131 height 25
type input "priyanka"
drag, startPoint x: 980, startPoint y: 211, endPoint x: 985, endPoint y: 228, distance: 18.5
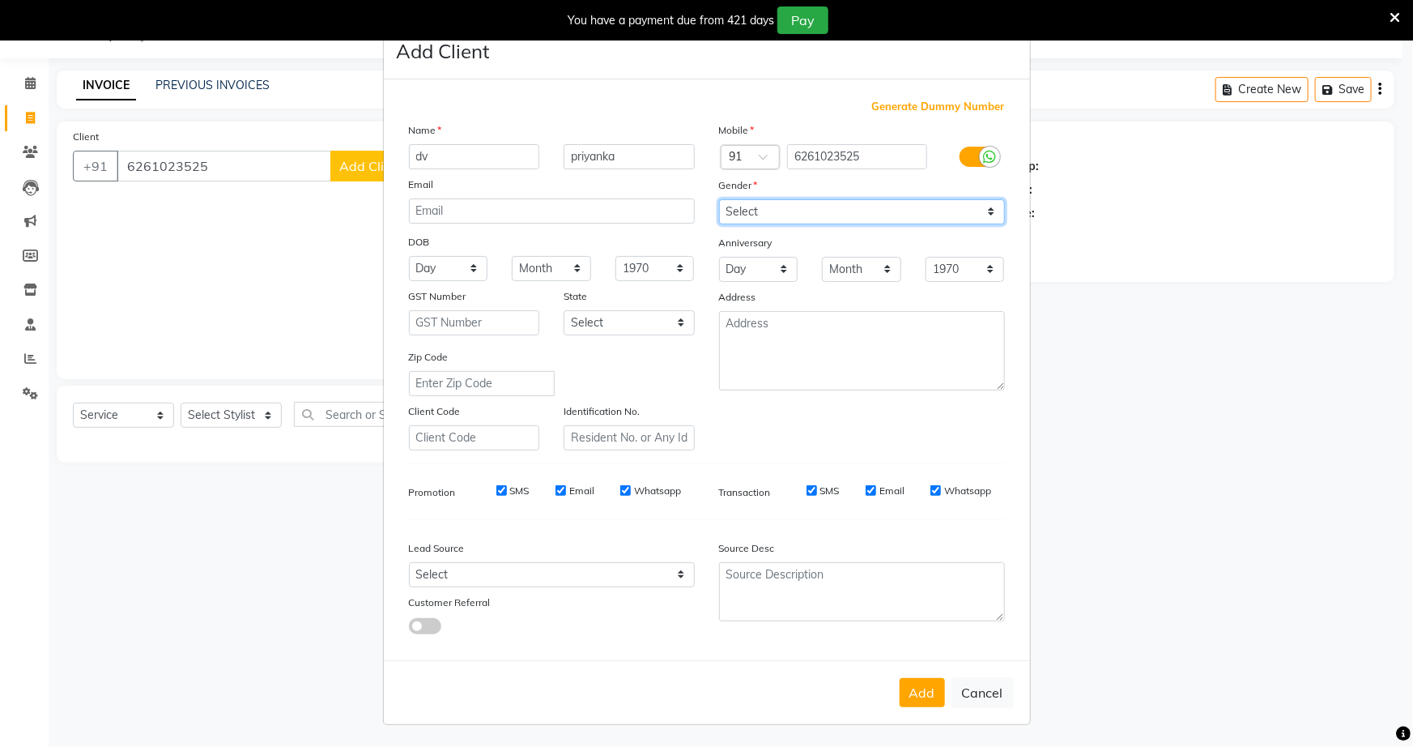
click at [985, 228] on div "Mobile Country Code × 91 6261023525 Gender Select Male Female Other Prefer Not …" at bounding box center [862, 285] width 310 height 329
select select "[DEMOGRAPHIC_DATA]"
click at [719, 199] on select "Select [DEMOGRAPHIC_DATA] [DEMOGRAPHIC_DATA] Other Prefer Not To Say" at bounding box center [862, 211] width 286 height 25
click at [267, 416] on ngb-modal-window "Add Client Generate Dummy Number Name dv priyanka Email DOB Day 01 02 03 04 05 …" at bounding box center [706, 373] width 1413 height 747
click at [270, 412] on ngb-modal-window "Add Client Generate Dummy Number Name dv priyanka Email DOB Day 01 02 03 04 05 …" at bounding box center [706, 373] width 1413 height 747
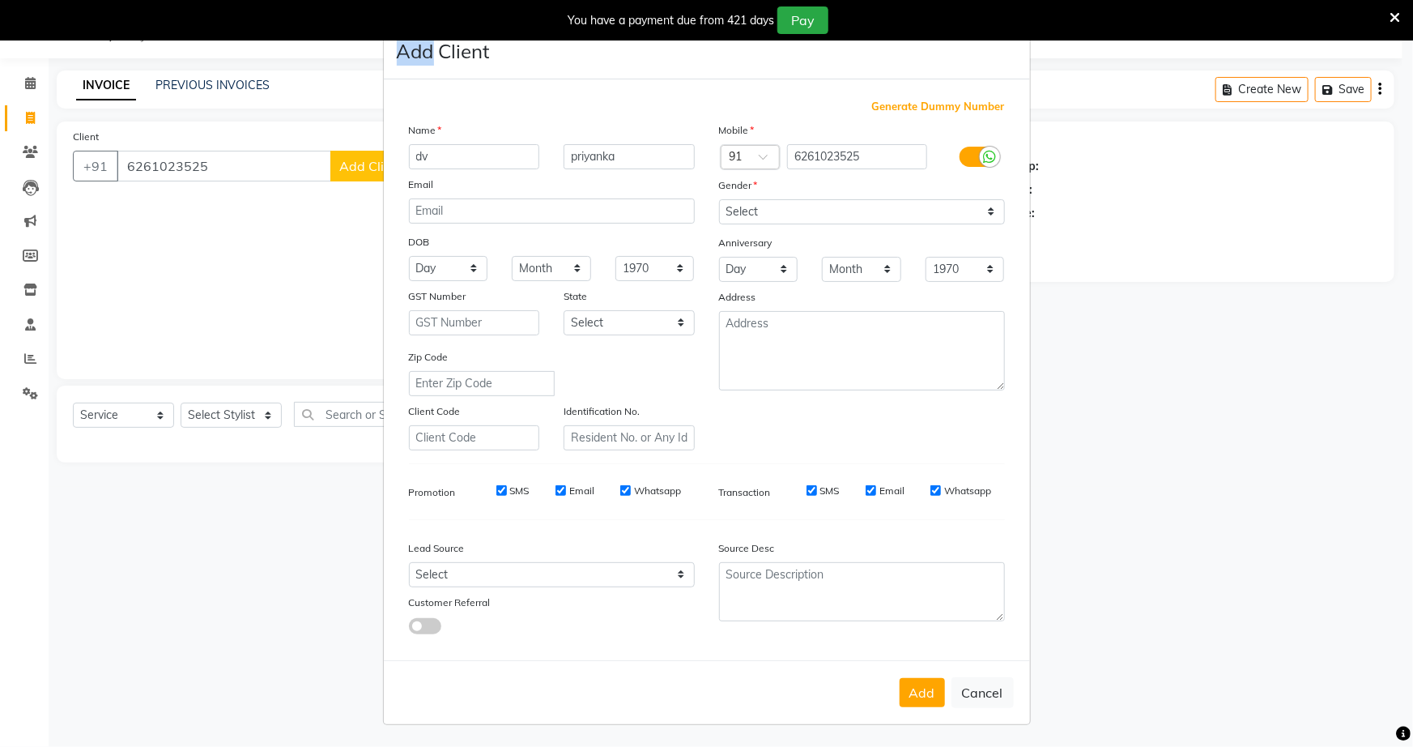
click at [271, 415] on ngb-modal-window "Add Client Generate Dummy Number Name dv priyanka Email DOB Day 01 02 03 04 05 …" at bounding box center [706, 373] width 1413 height 747
click at [1077, 394] on ngb-modal-window "Add Client Generate Dummy Number Name dv priyanka Email DOB Day 01 02 03 04 05 …" at bounding box center [706, 373] width 1413 height 747
click at [921, 701] on button "Add" at bounding box center [922, 692] width 45 height 29
select select
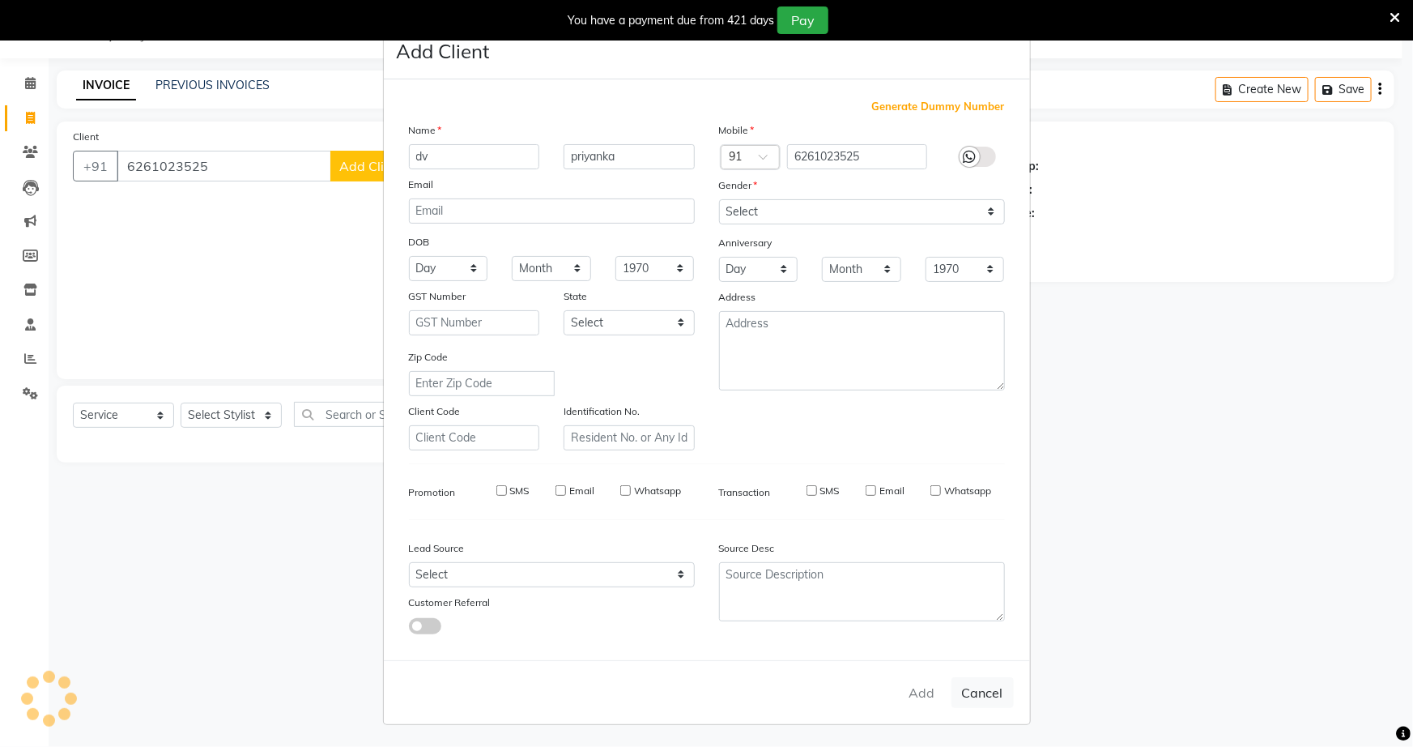
select select
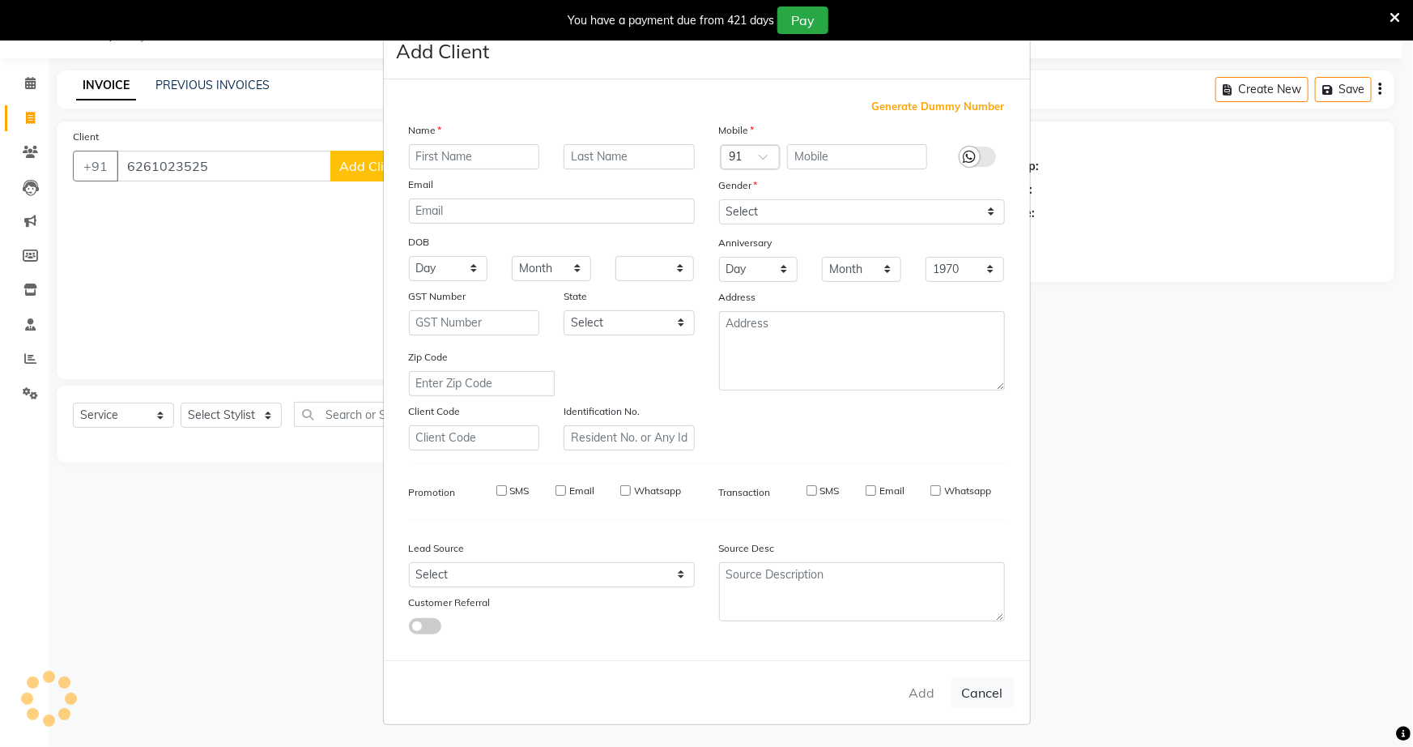
select select
checkbox input "false"
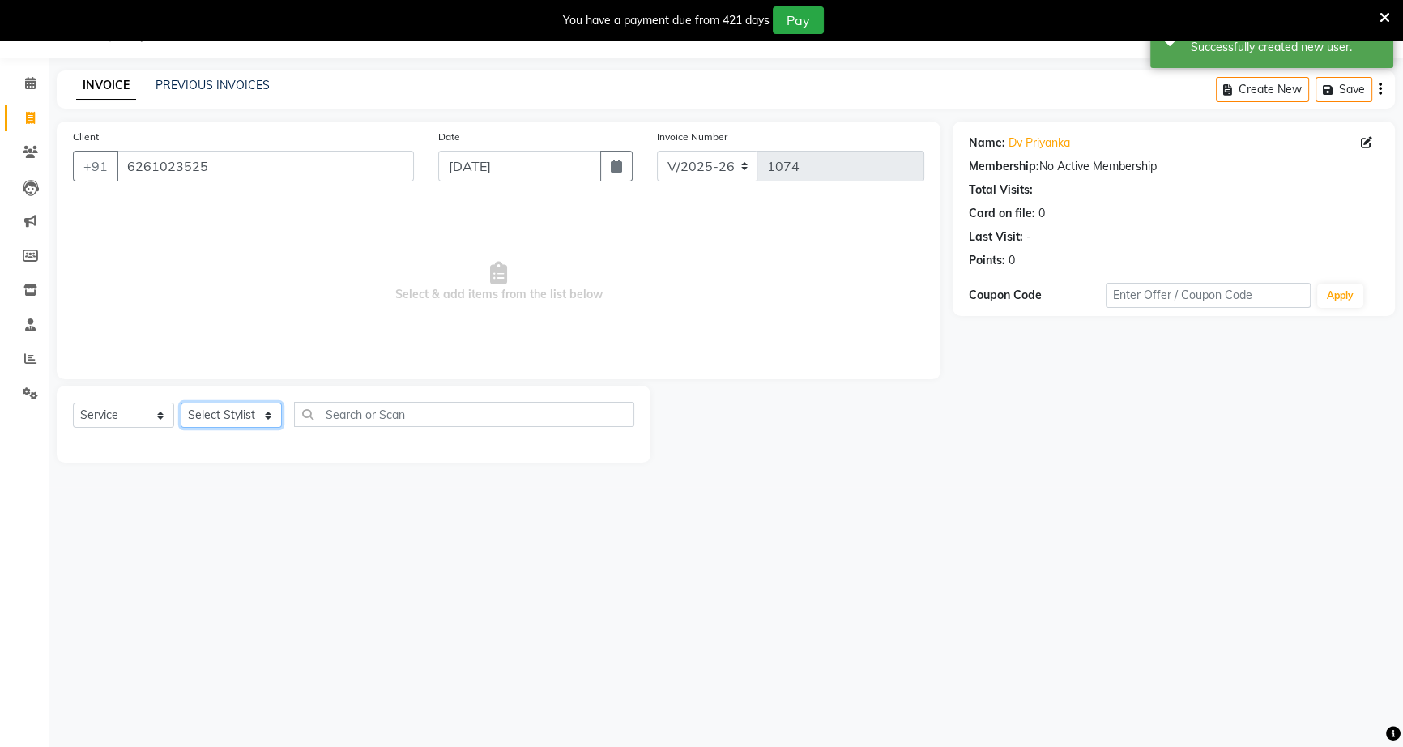
click at [253, 420] on select "Select Stylist [PERSON_NAME] [PERSON_NAME] [PERSON_NAME] [PERSON_NAME] rekha sn…" at bounding box center [231, 415] width 101 height 25
select select "79590"
click at [181, 403] on select "Select Stylist [PERSON_NAME] [PERSON_NAME] [PERSON_NAME] [PERSON_NAME] rekha sn…" at bounding box center [231, 415] width 101 height 25
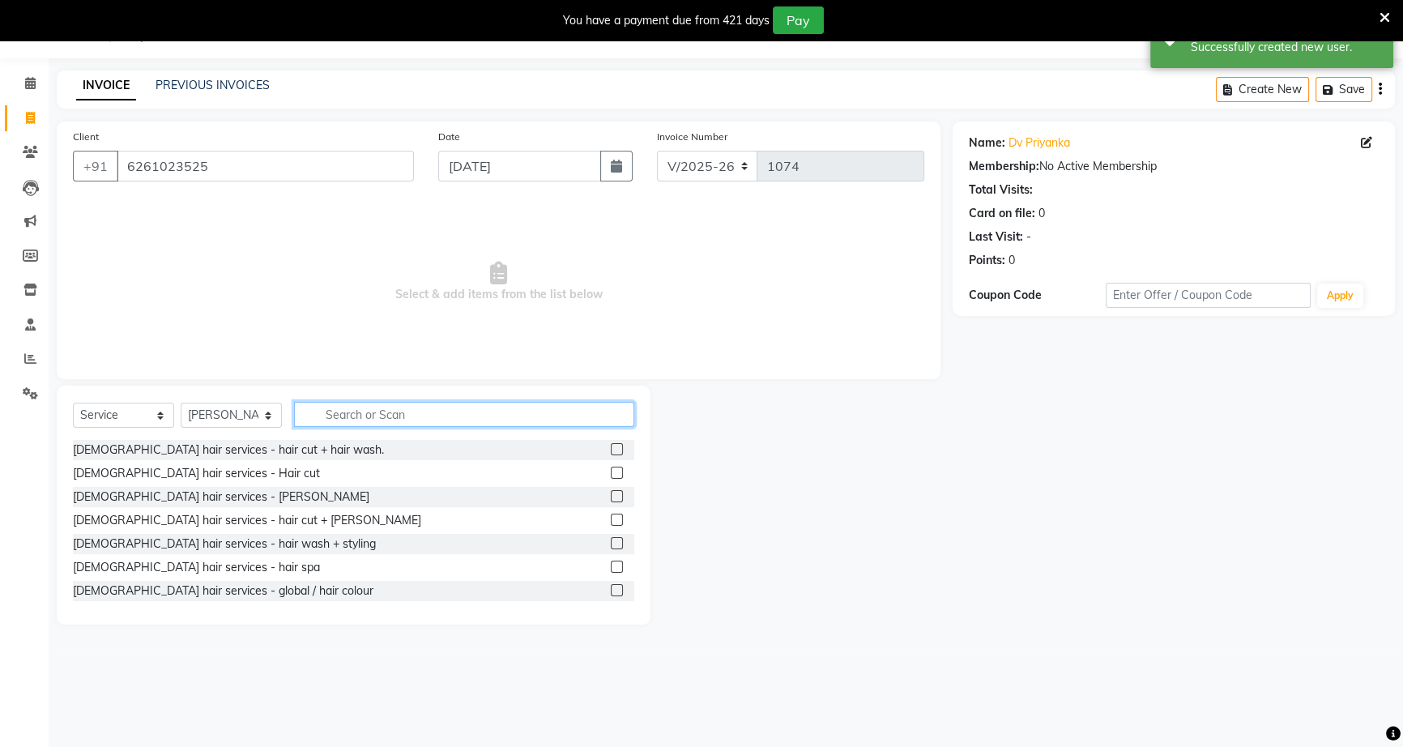
click at [326, 411] on input "text" at bounding box center [464, 414] width 340 height 25
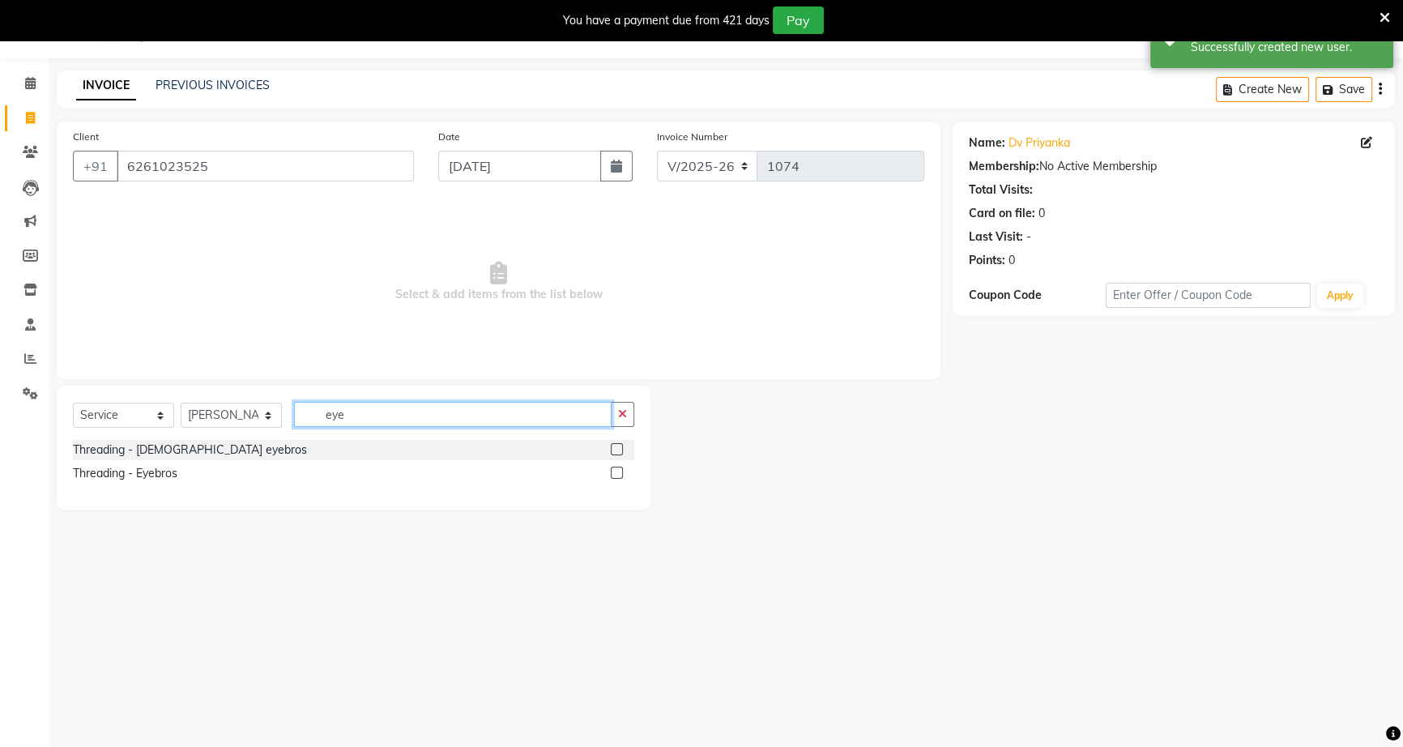
type input "eye"
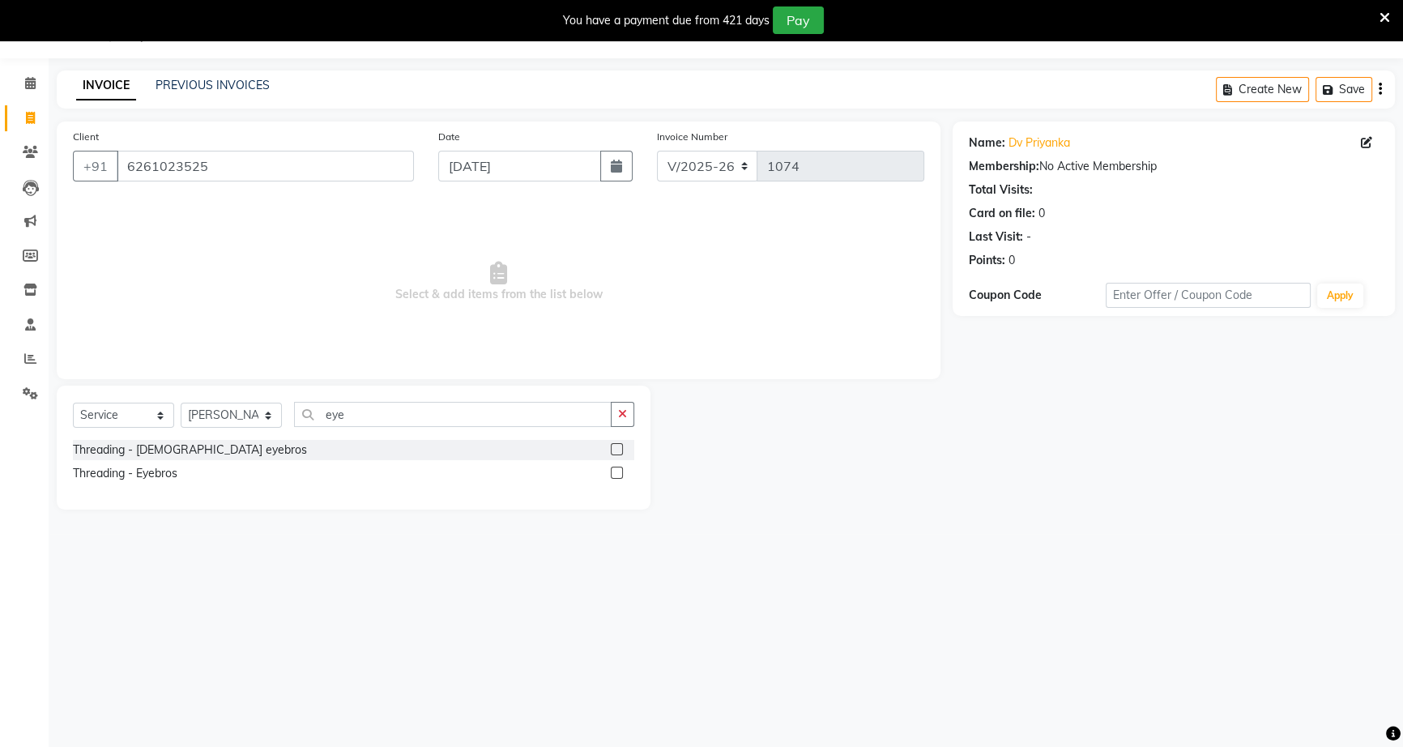
click at [619, 476] on label at bounding box center [617, 473] width 12 height 12
click at [619, 476] on input "checkbox" at bounding box center [616, 473] width 11 height 11
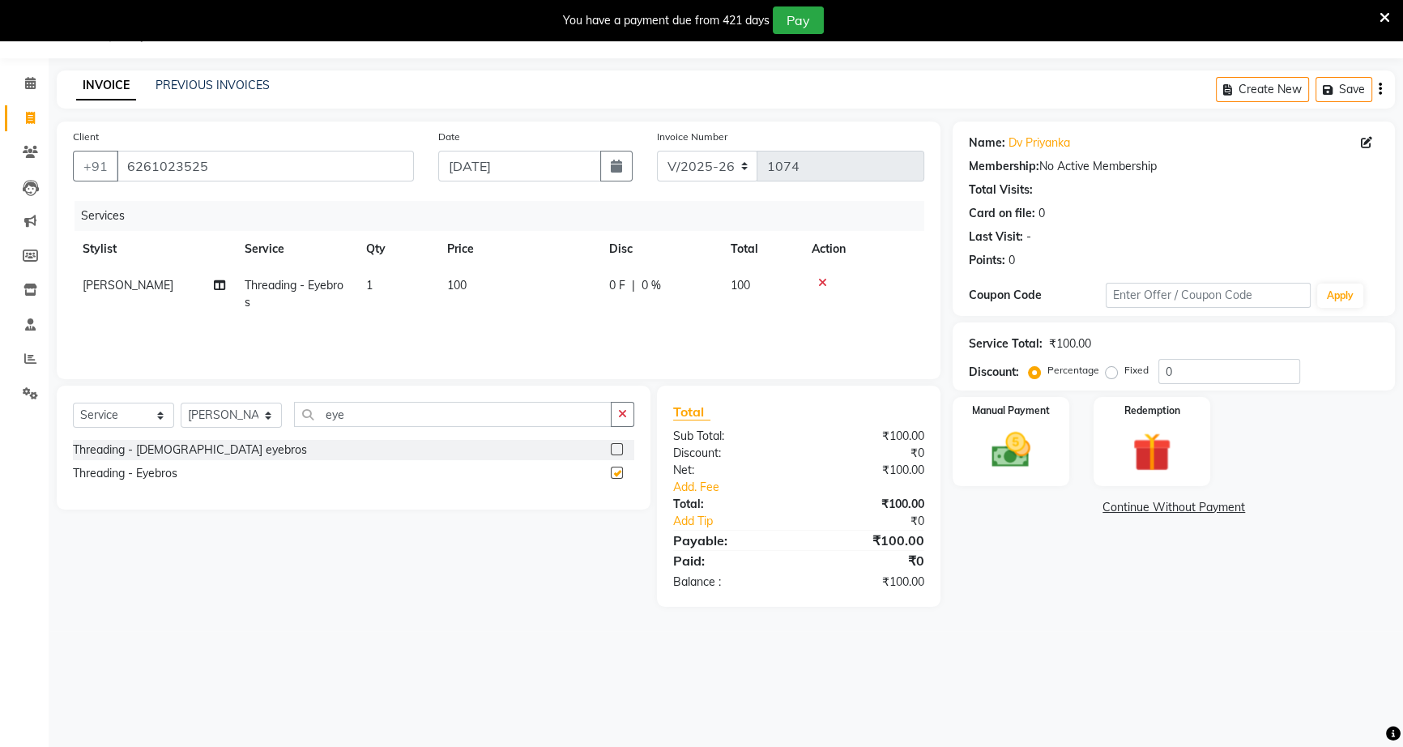
checkbox input "false"
click at [508, 422] on input "eye" at bounding box center [453, 414] width 318 height 25
type input "e"
type input "upp"
click at [612, 445] on label at bounding box center [617, 449] width 12 height 12
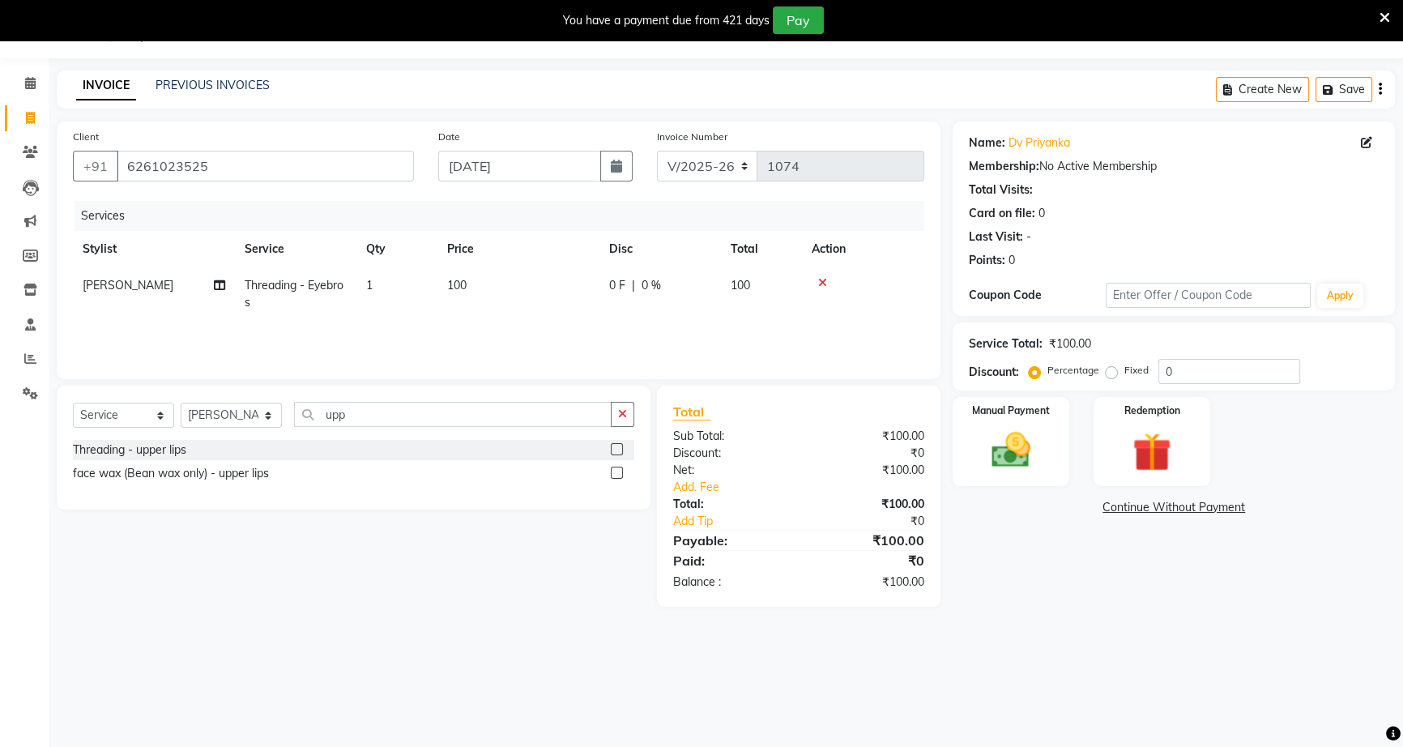
click at [612, 445] on input "checkbox" at bounding box center [616, 450] width 11 height 11
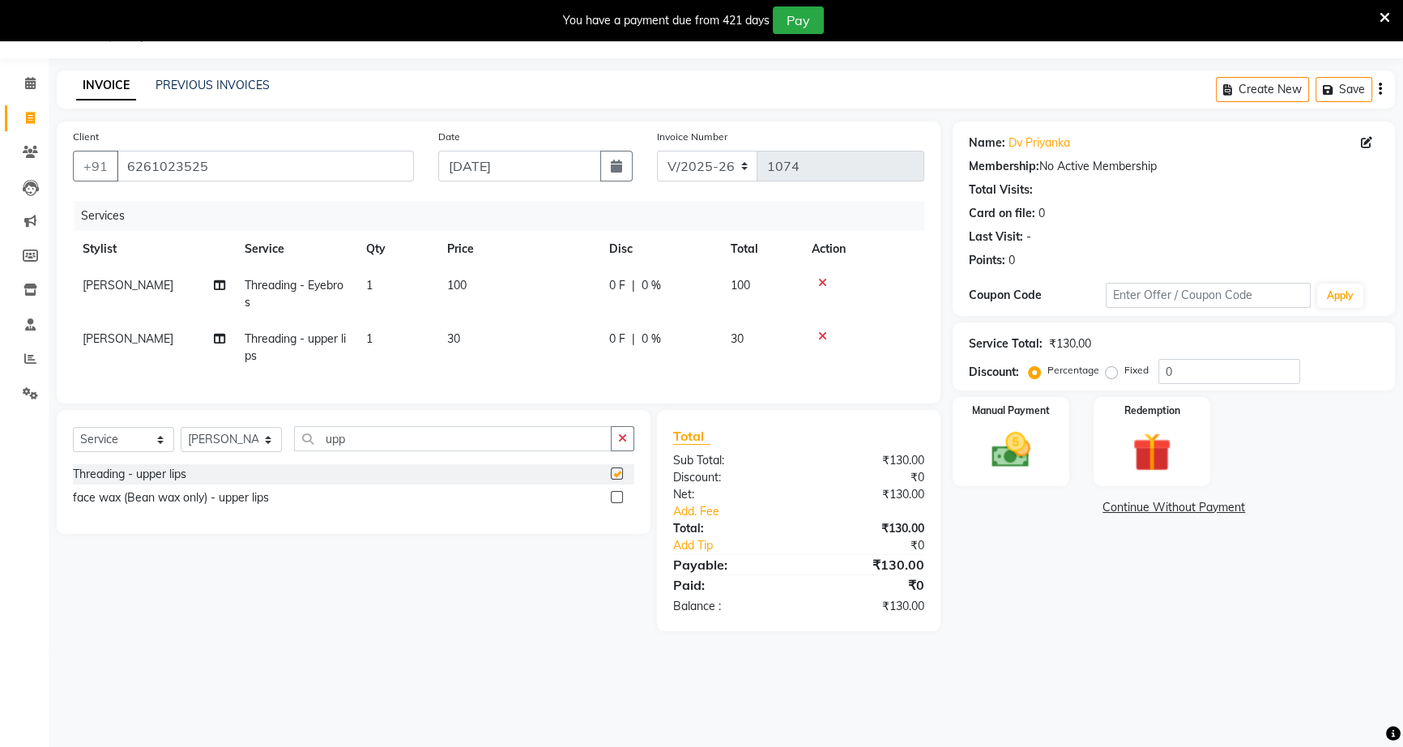
checkbox input "false"
drag, startPoint x: 343, startPoint y: 443, endPoint x: 352, endPoint y: 444, distance: 8.9
click at [343, 444] on input "upp" at bounding box center [453, 438] width 318 height 25
drag, startPoint x: 335, startPoint y: 450, endPoint x: 346, endPoint y: 449, distance: 10.6
click at [346, 449] on input "upp" at bounding box center [453, 438] width 318 height 25
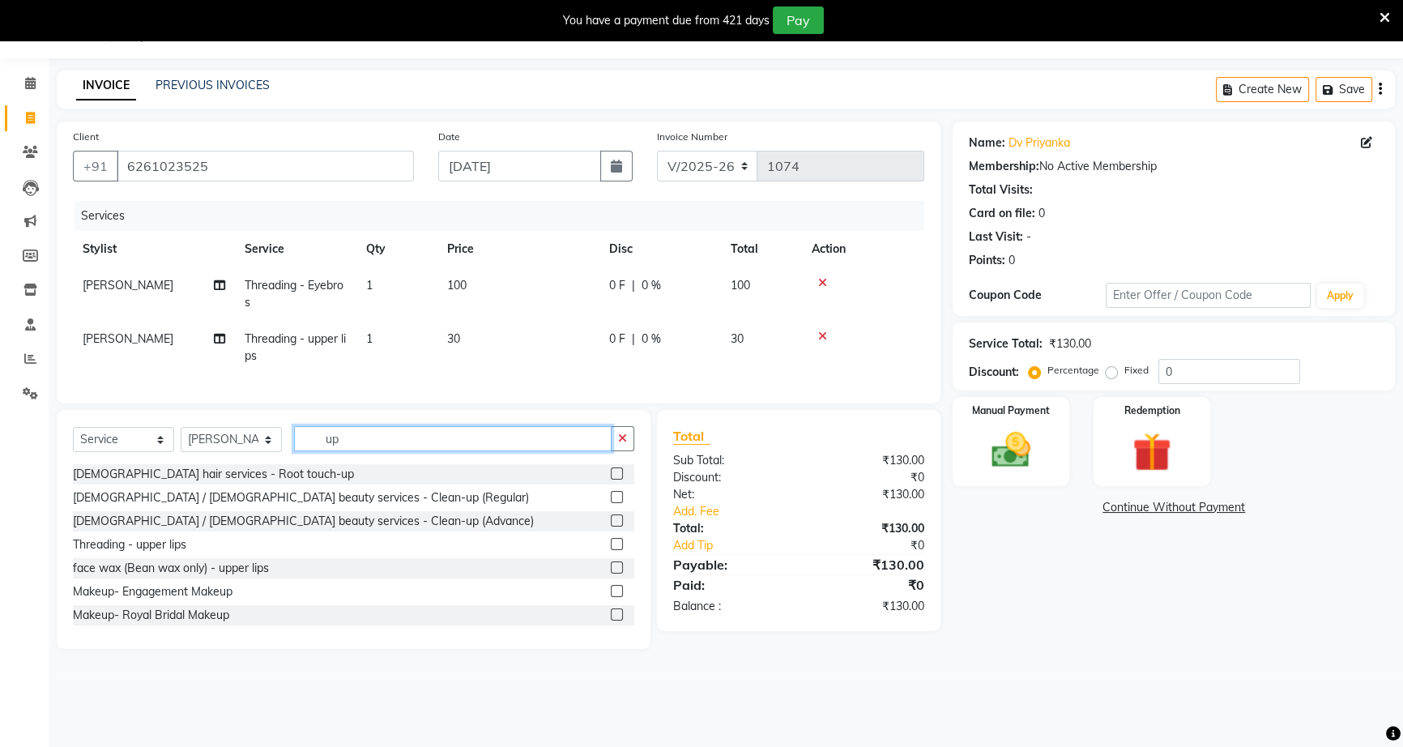
click at [351, 451] on input "up" at bounding box center [453, 438] width 318 height 25
type input "u"
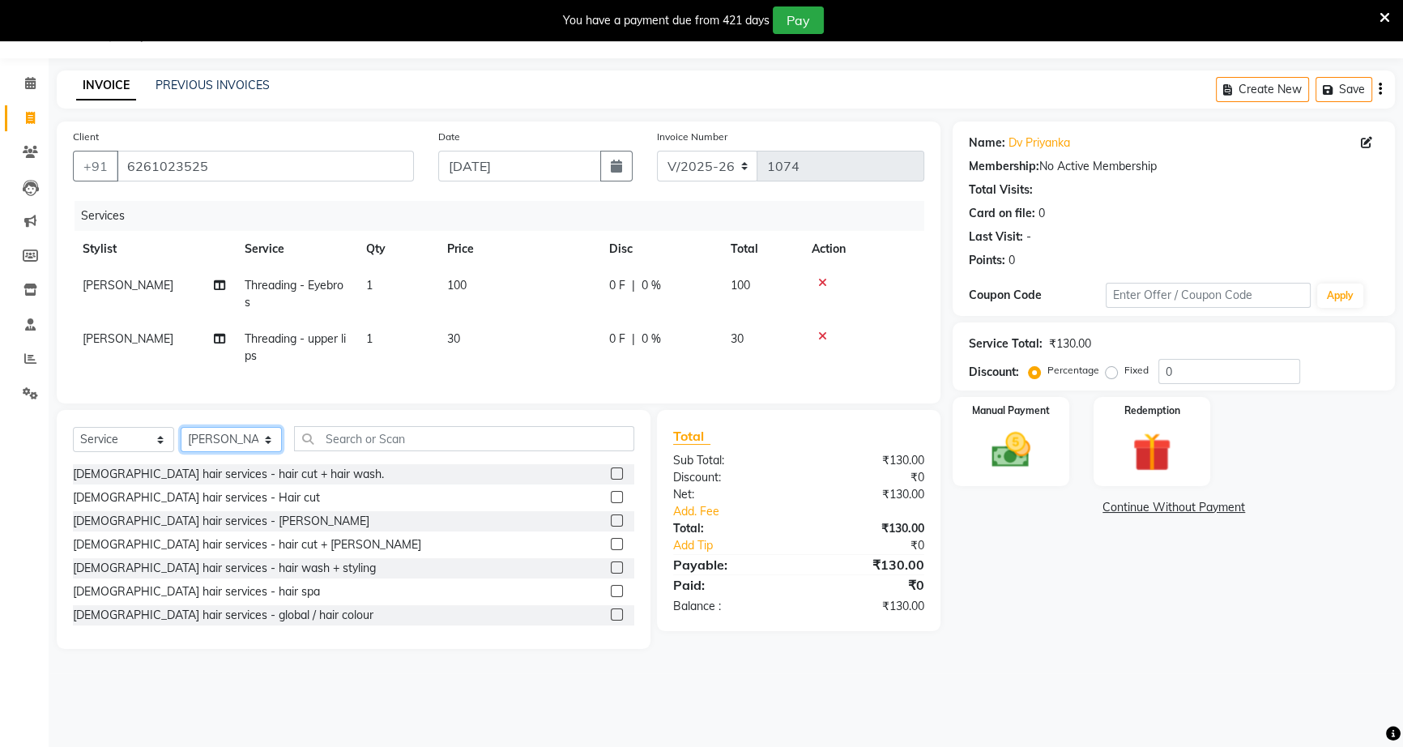
click at [264, 445] on select "Select Stylist [PERSON_NAME] [PERSON_NAME] [PERSON_NAME] [PERSON_NAME] rekha sn…" at bounding box center [231, 439] width 101 height 25
select select "60553"
click at [181, 438] on select "Select Stylist [PERSON_NAME] [PERSON_NAME] [PERSON_NAME] [PERSON_NAME] rekha sn…" at bounding box center [231, 439] width 101 height 25
click at [611, 503] on label at bounding box center [617, 497] width 12 height 12
click at [611, 503] on input "checkbox" at bounding box center [616, 497] width 11 height 11
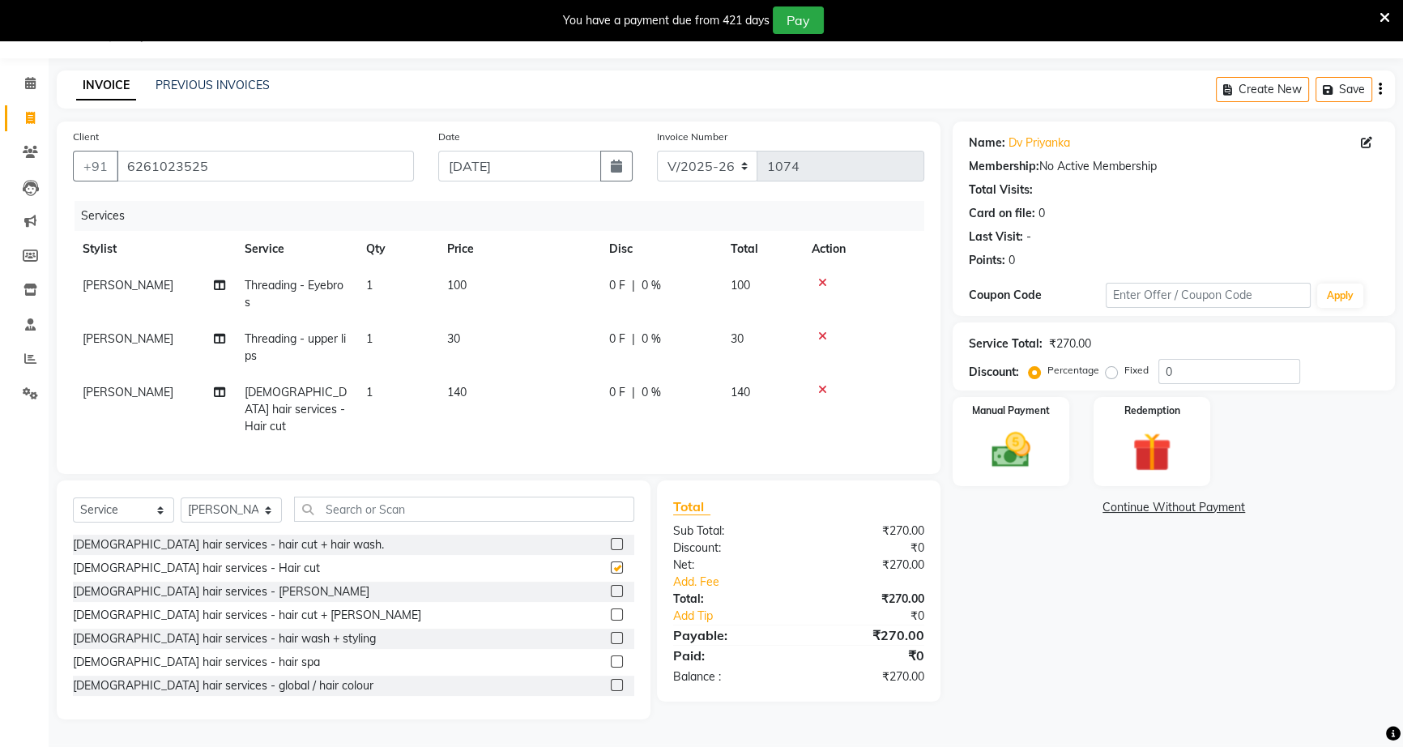
checkbox input "false"
click at [632, 283] on span "|" at bounding box center [633, 285] width 3 height 17
select select "79590"
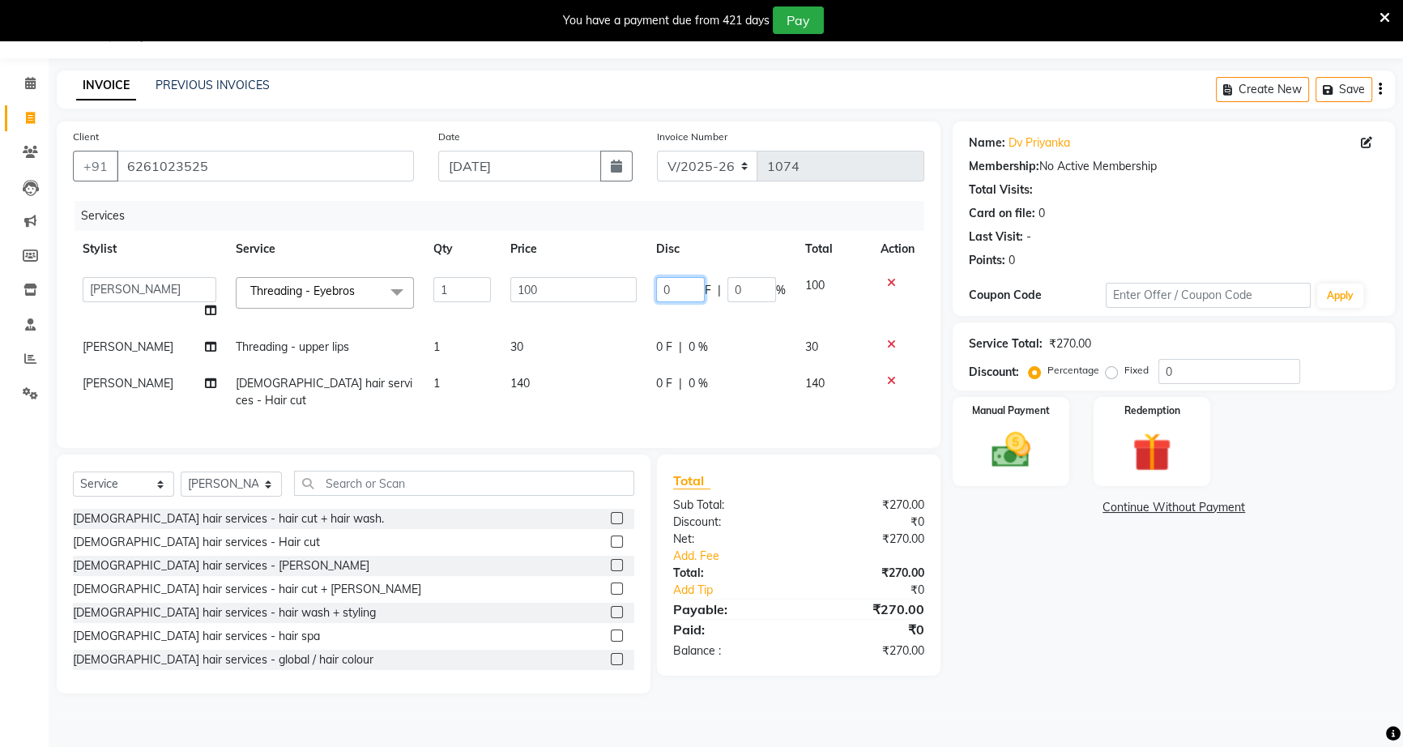
click at [656, 287] on input "0" at bounding box center [680, 289] width 49 height 25
type input "40"
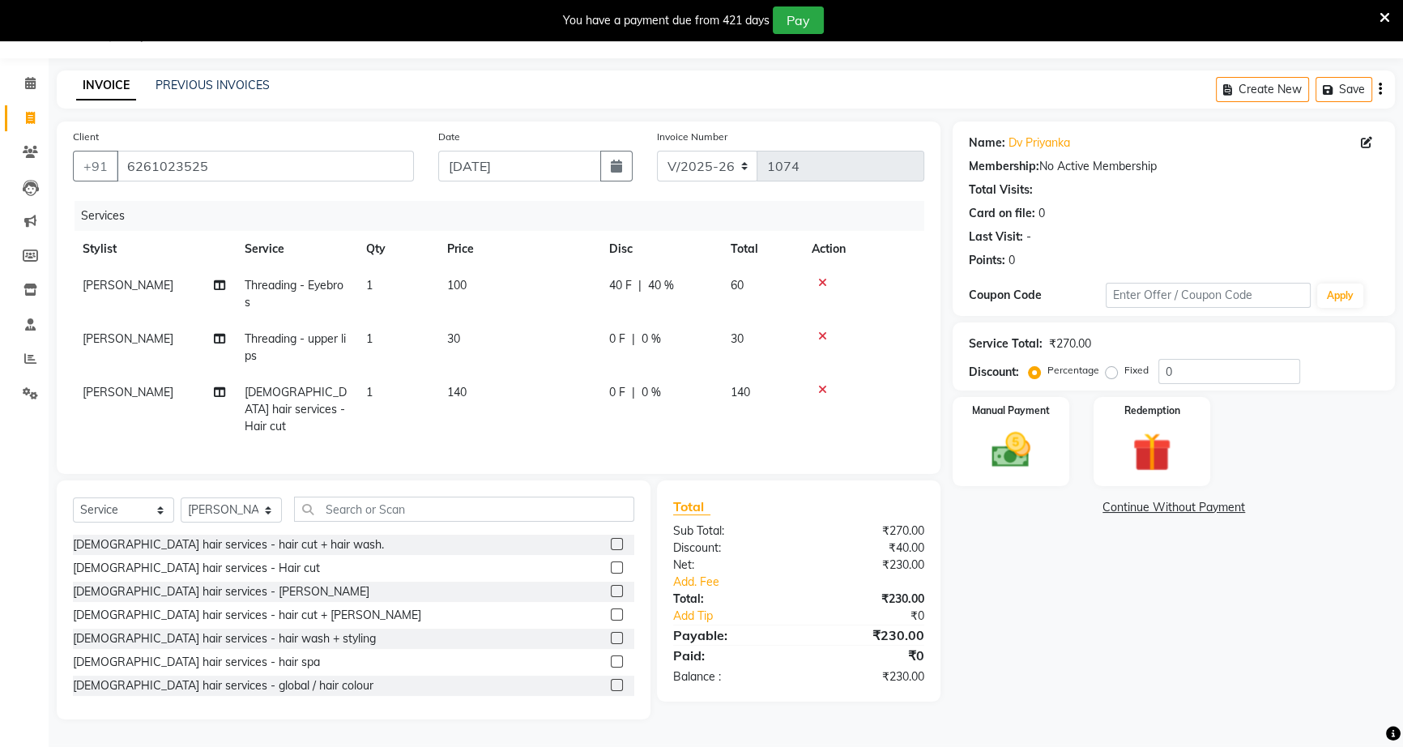
click at [690, 382] on td "0 F | 0 %" at bounding box center [659, 409] width 121 height 70
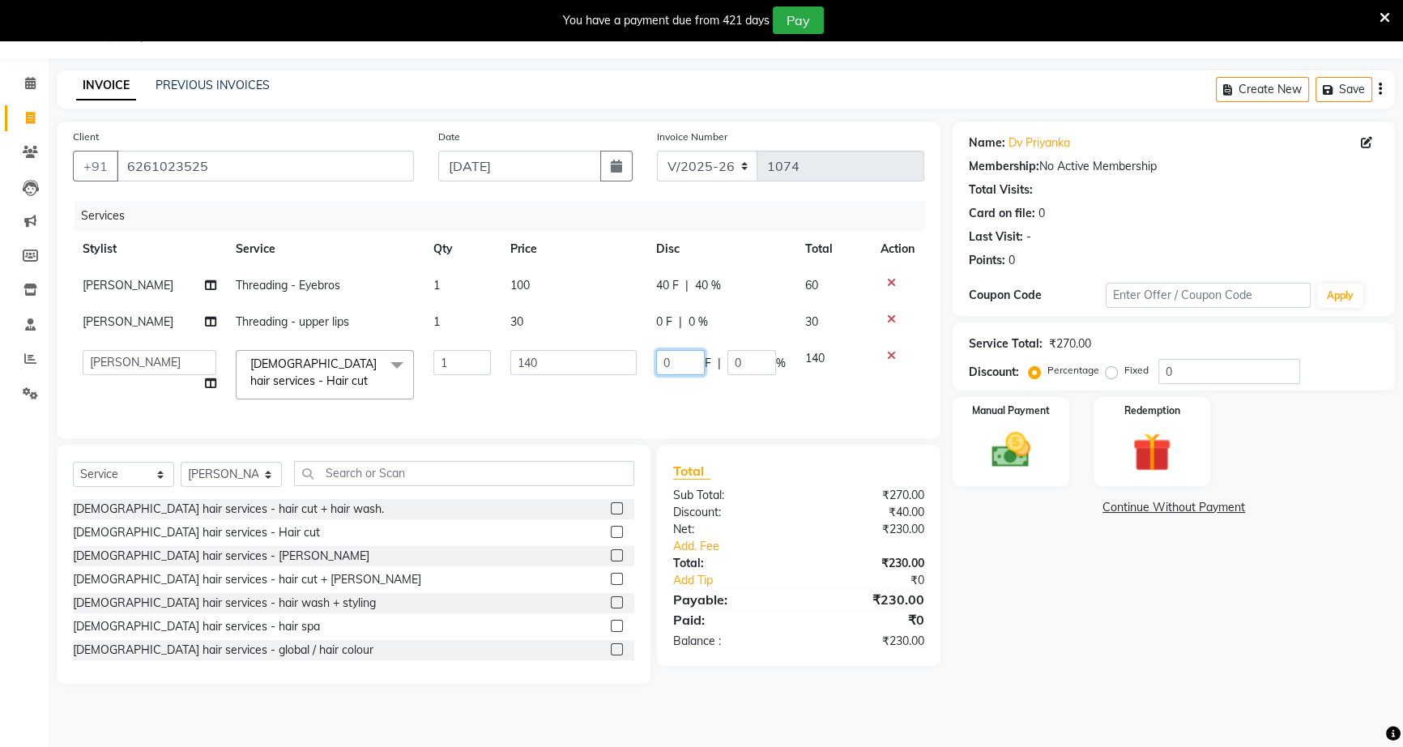
click at [656, 361] on input "0" at bounding box center [680, 362] width 49 height 25
type input "40"
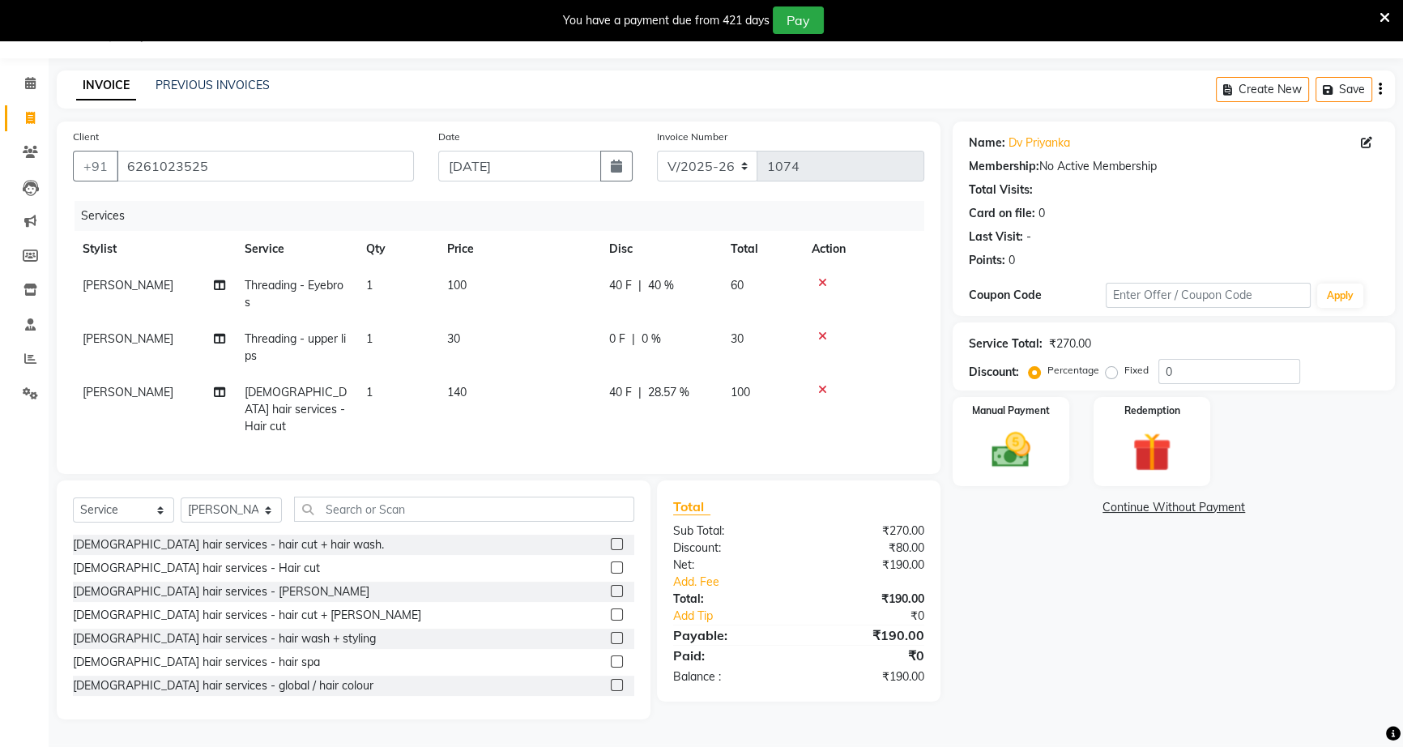
click at [1146, 598] on div "Name: Dv Priyanka Membership: No Active Membership Total Visits: Card on file: …" at bounding box center [1180, 420] width 454 height 598
drag, startPoint x: 1046, startPoint y: 446, endPoint x: 1046, endPoint y: 457, distance: 10.5
click at [1046, 453] on div "Manual Payment" at bounding box center [1010, 441] width 121 height 92
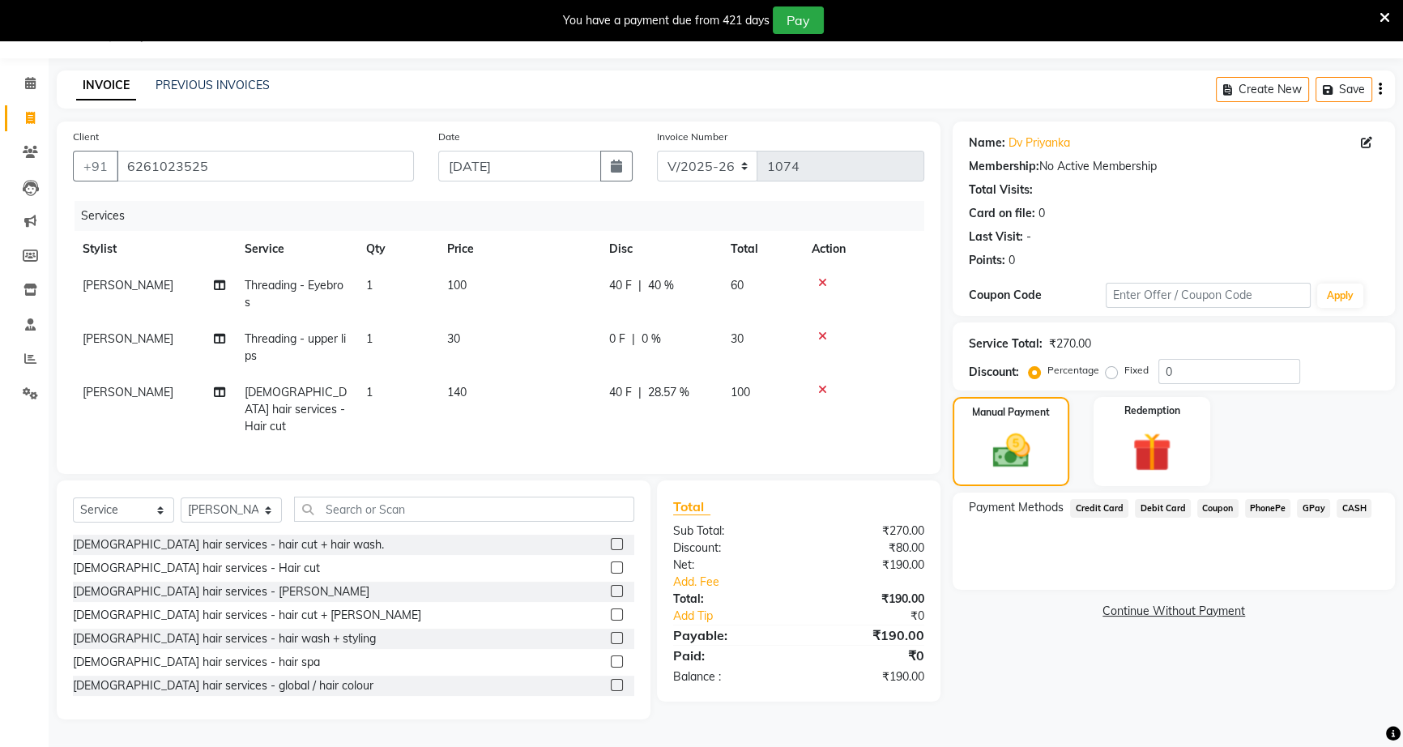
click at [1272, 509] on span "PhonePe" at bounding box center [1268, 508] width 46 height 19
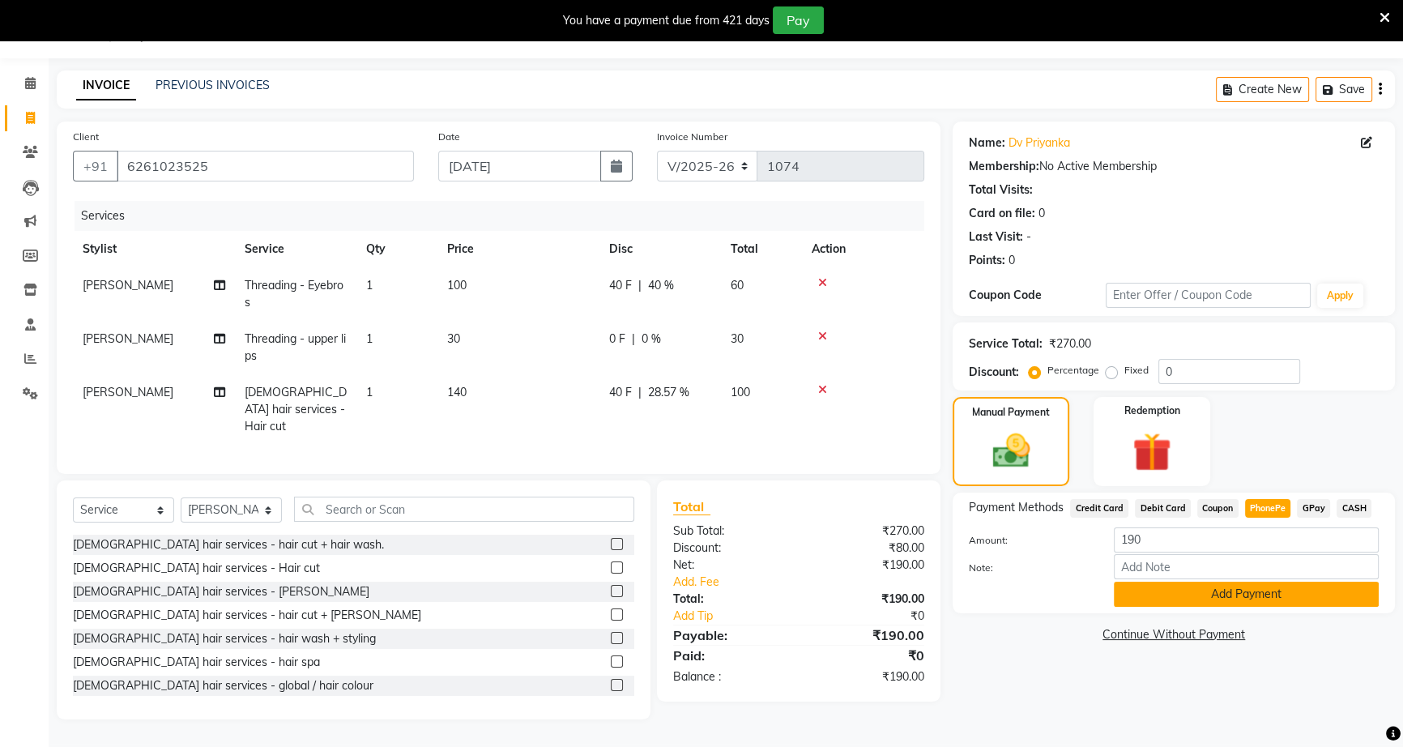
click at [1280, 590] on button "Add Payment" at bounding box center [1246, 594] width 265 height 25
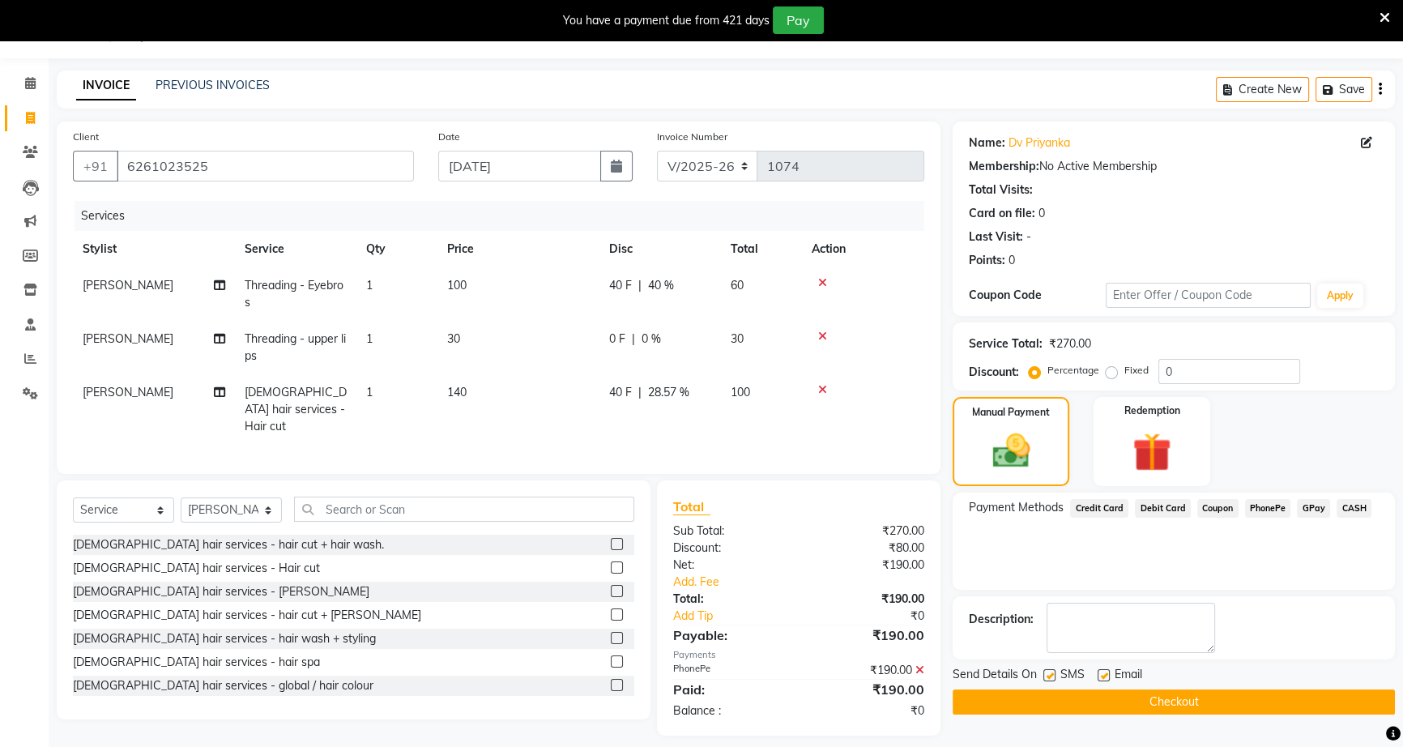
click at [1271, 512] on span "PhonePe" at bounding box center [1268, 508] width 46 height 19
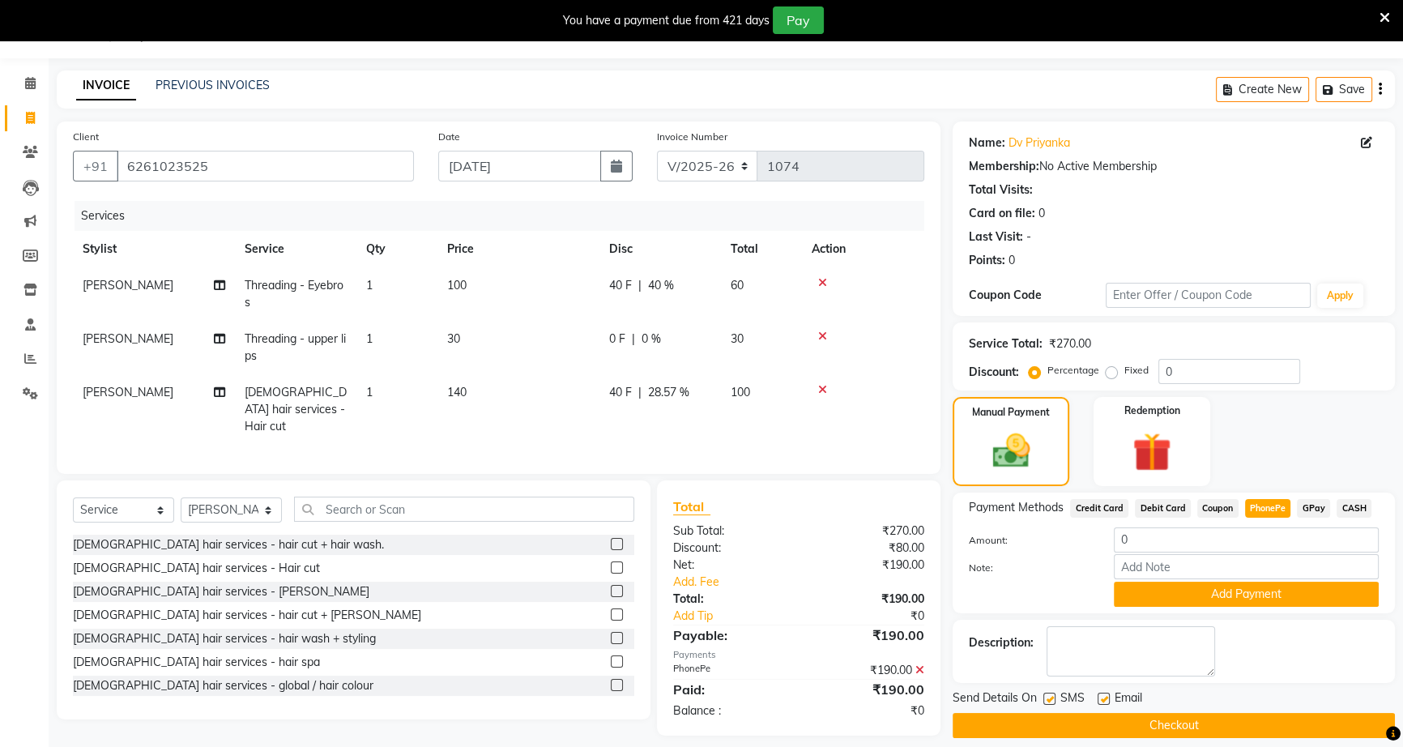
click at [1269, 512] on span "PhonePe" at bounding box center [1268, 508] width 46 height 19
click at [1269, 513] on span "PhonePe" at bounding box center [1268, 508] width 46 height 19
click at [1340, 505] on span "CASH" at bounding box center [1353, 508] width 35 height 19
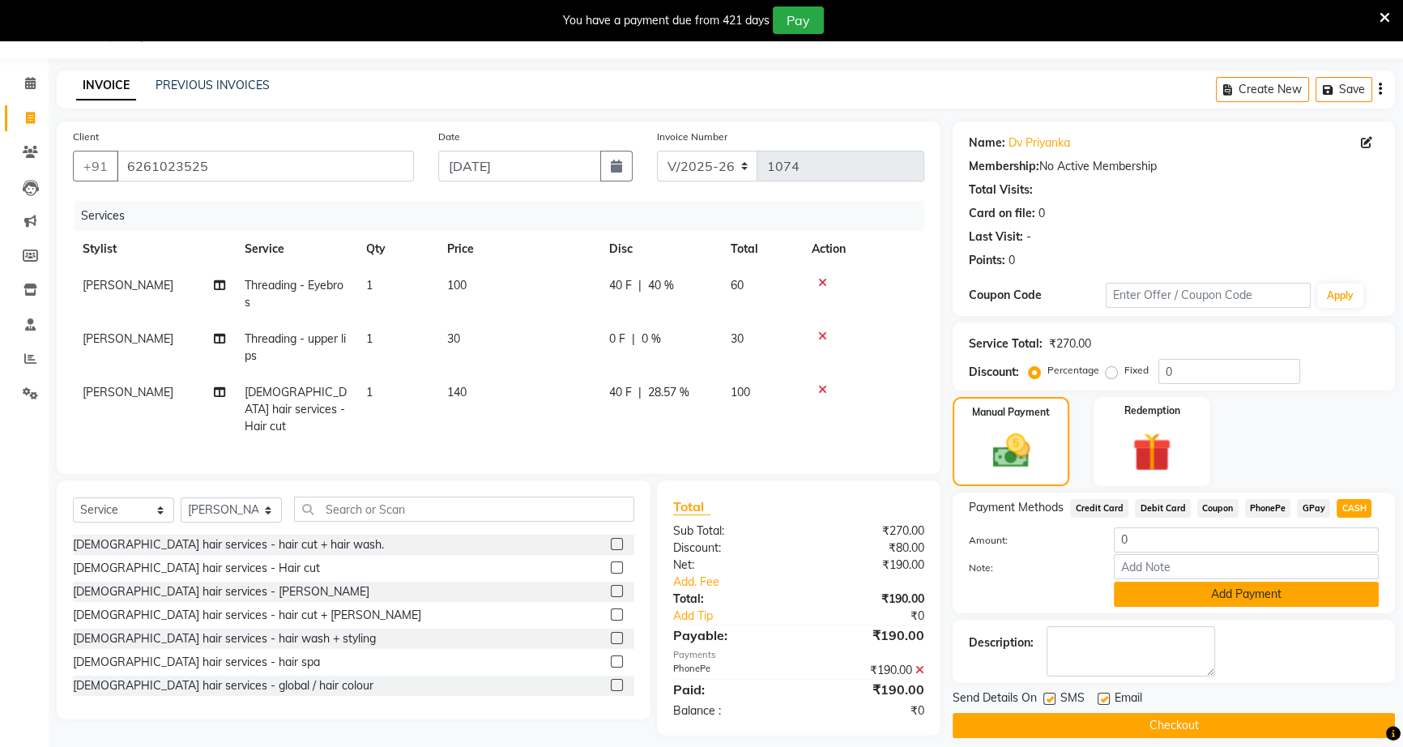
click at [1294, 593] on button "Add Payment" at bounding box center [1246, 594] width 265 height 25
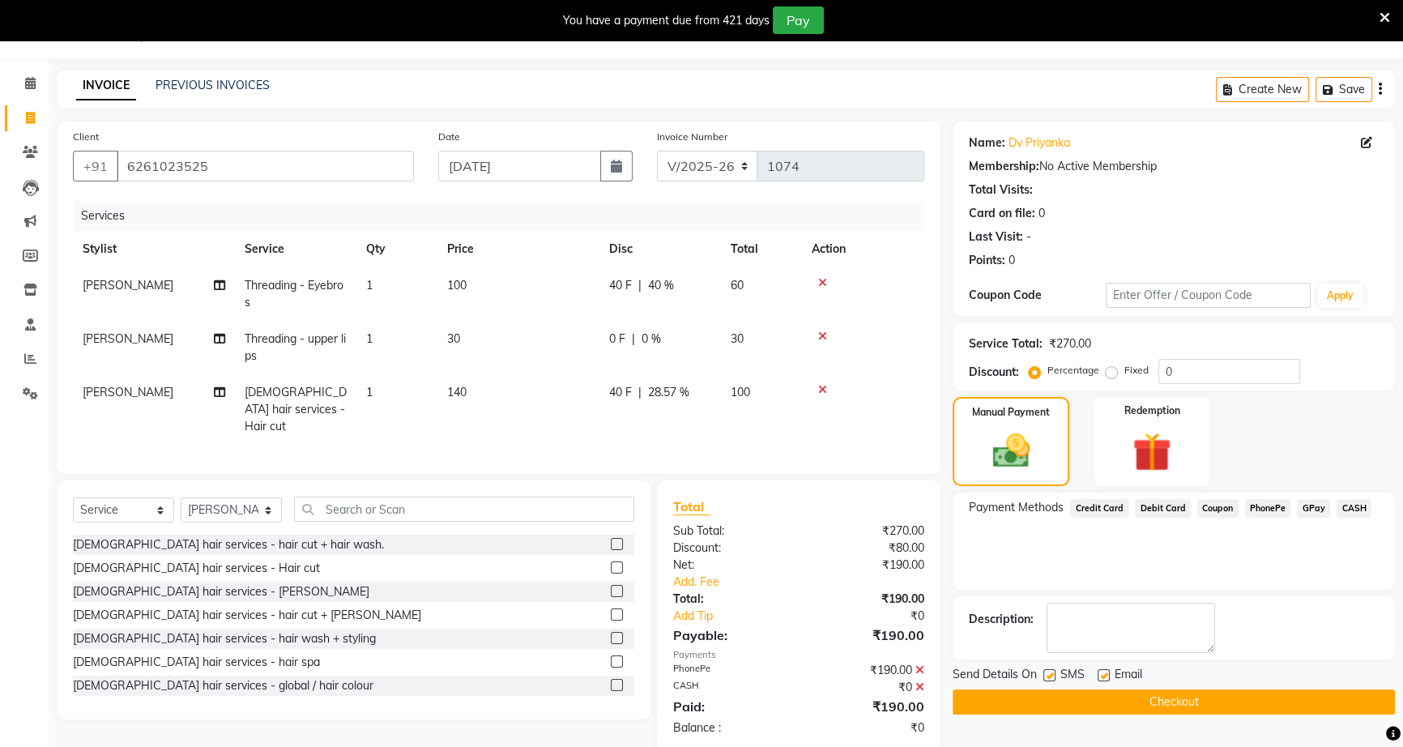
click at [1223, 710] on button "Checkout" at bounding box center [1174, 701] width 442 height 25
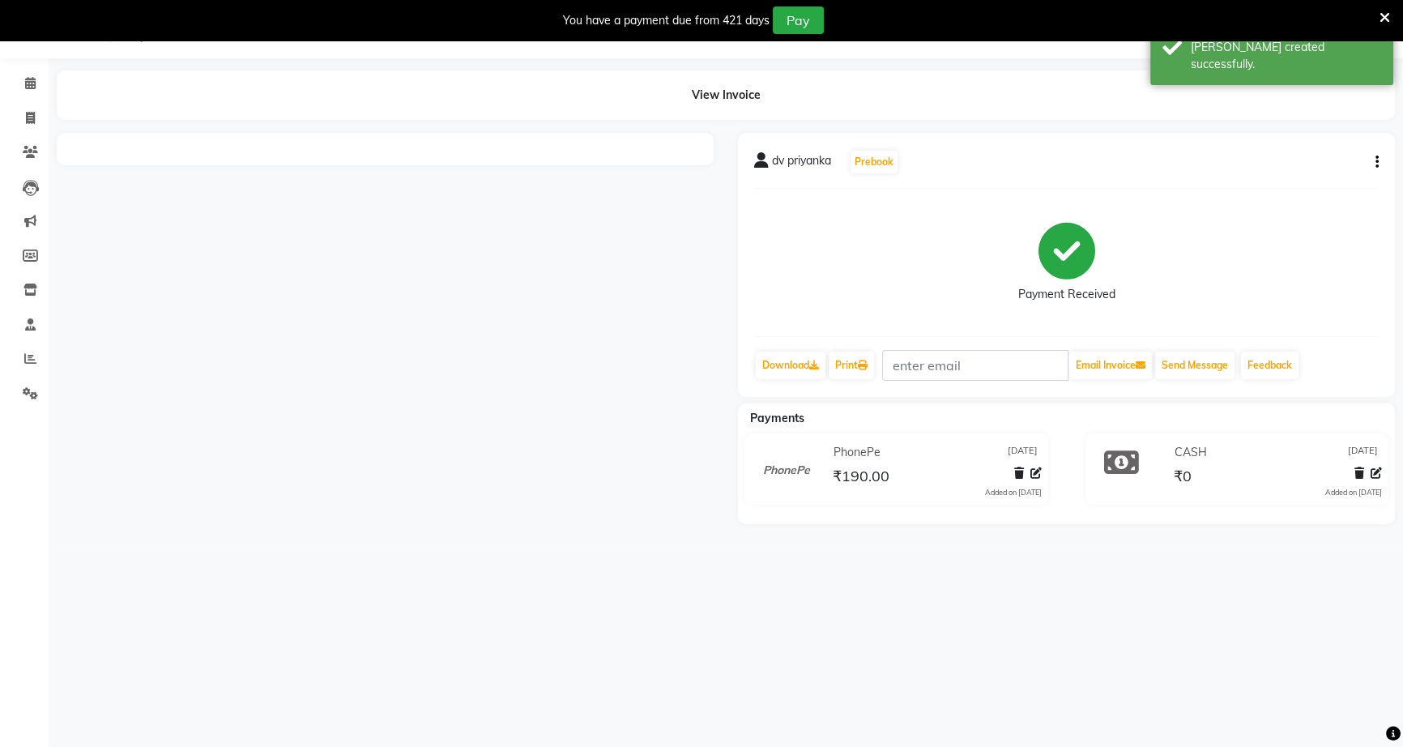
click at [1384, 23] on icon at bounding box center [1384, 18] width 11 height 15
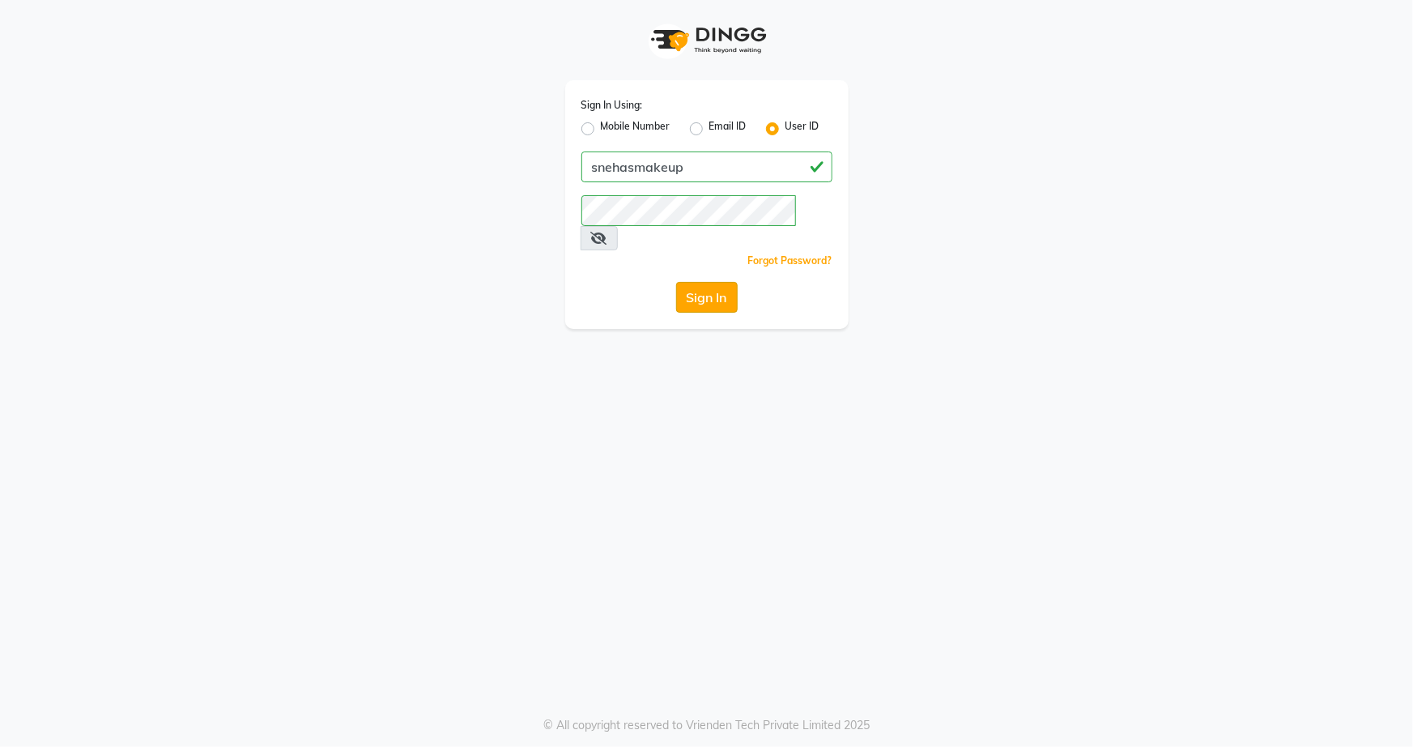
click at [720, 283] on button "Sign In" at bounding box center [707, 297] width 62 height 31
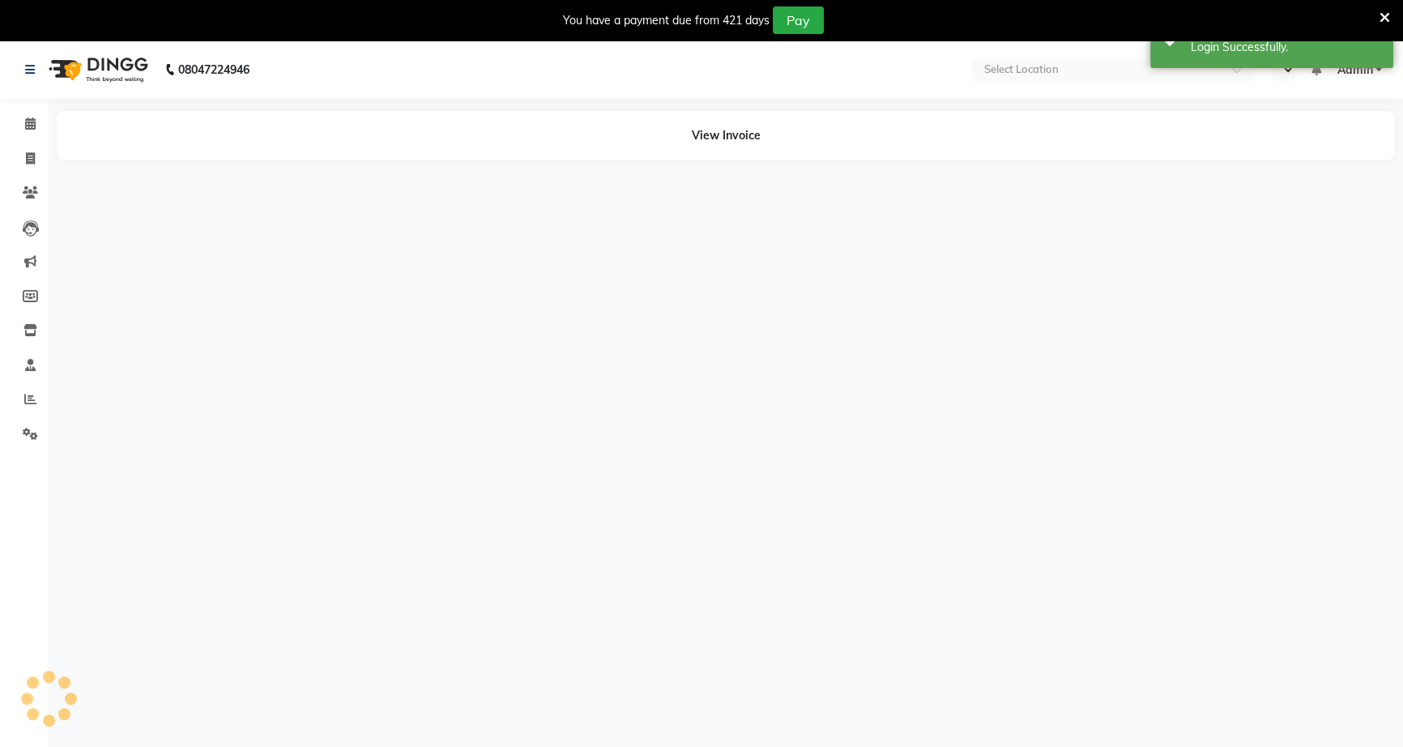
select select "en"
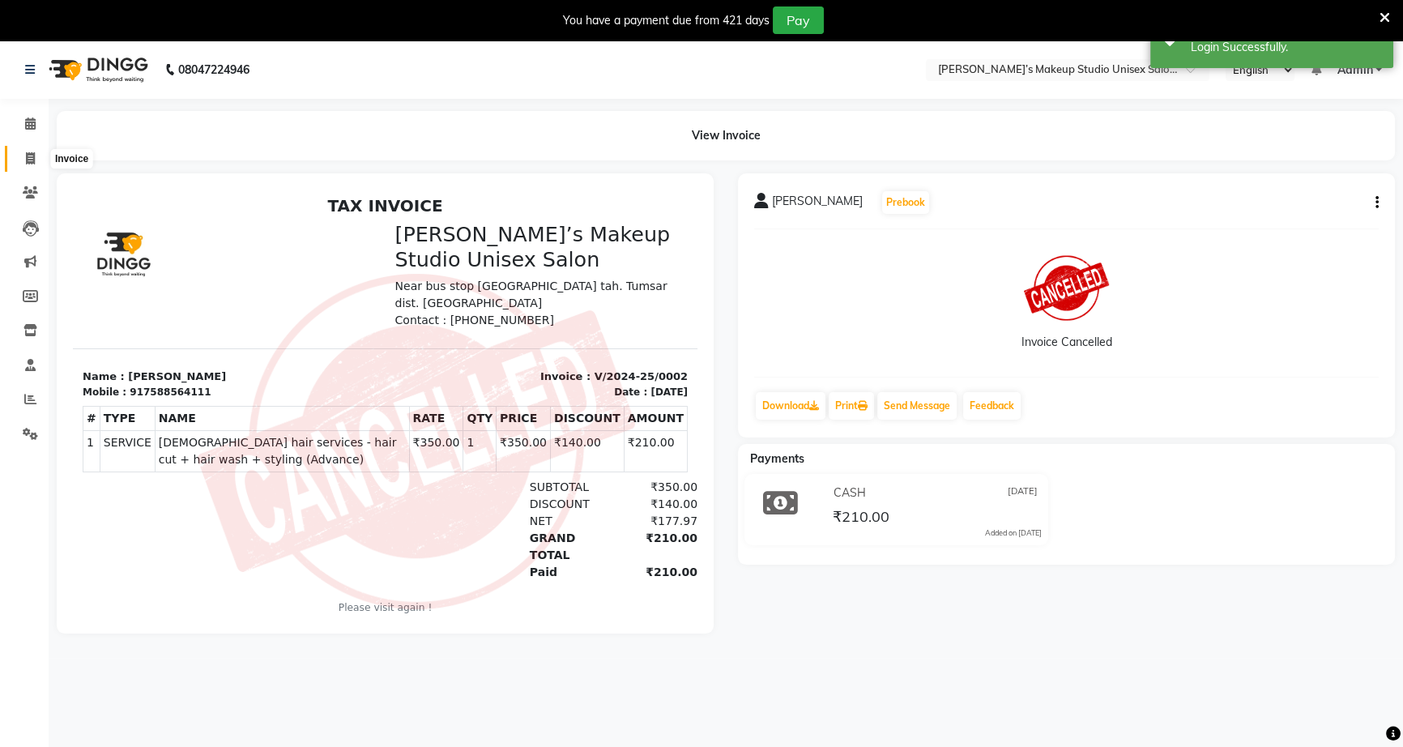
click at [31, 160] on icon at bounding box center [30, 158] width 9 height 12
select select "6543"
select select "service"
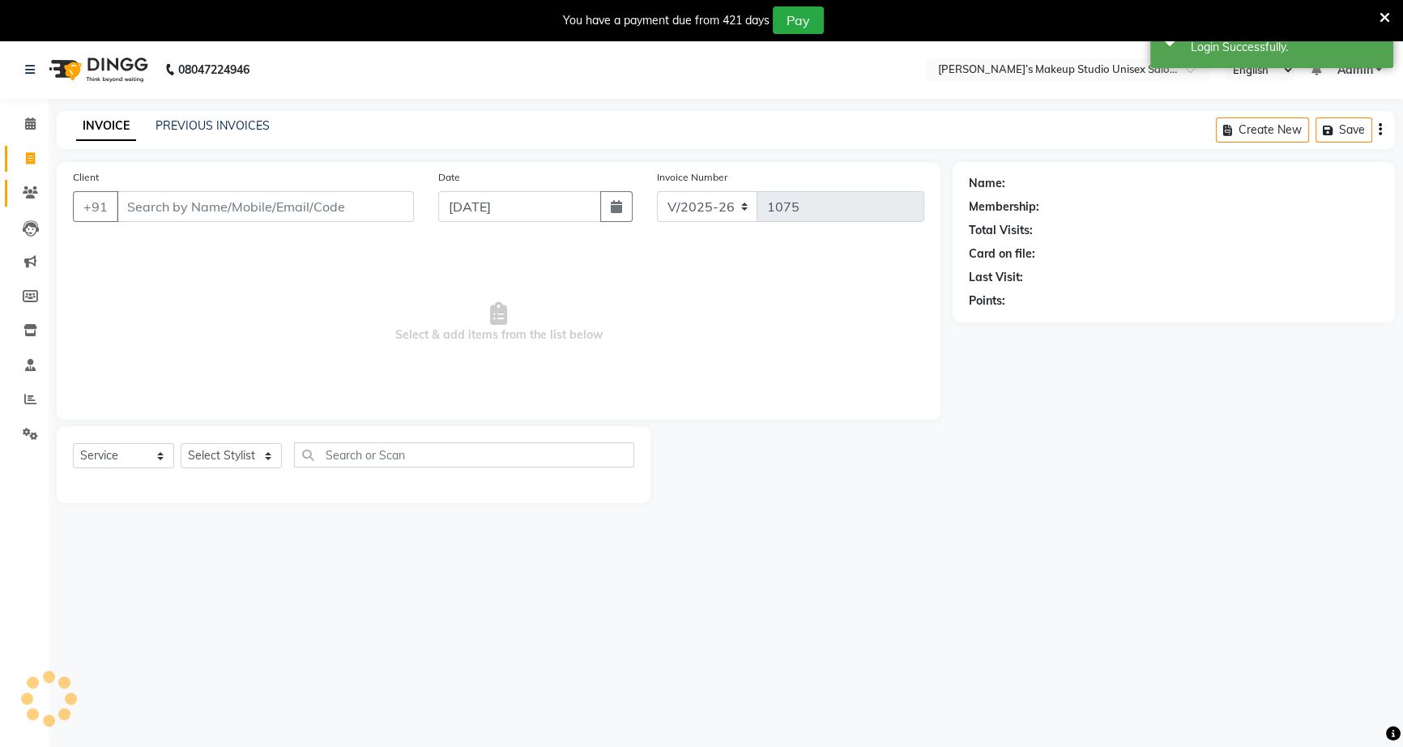
scroll to position [40, 0]
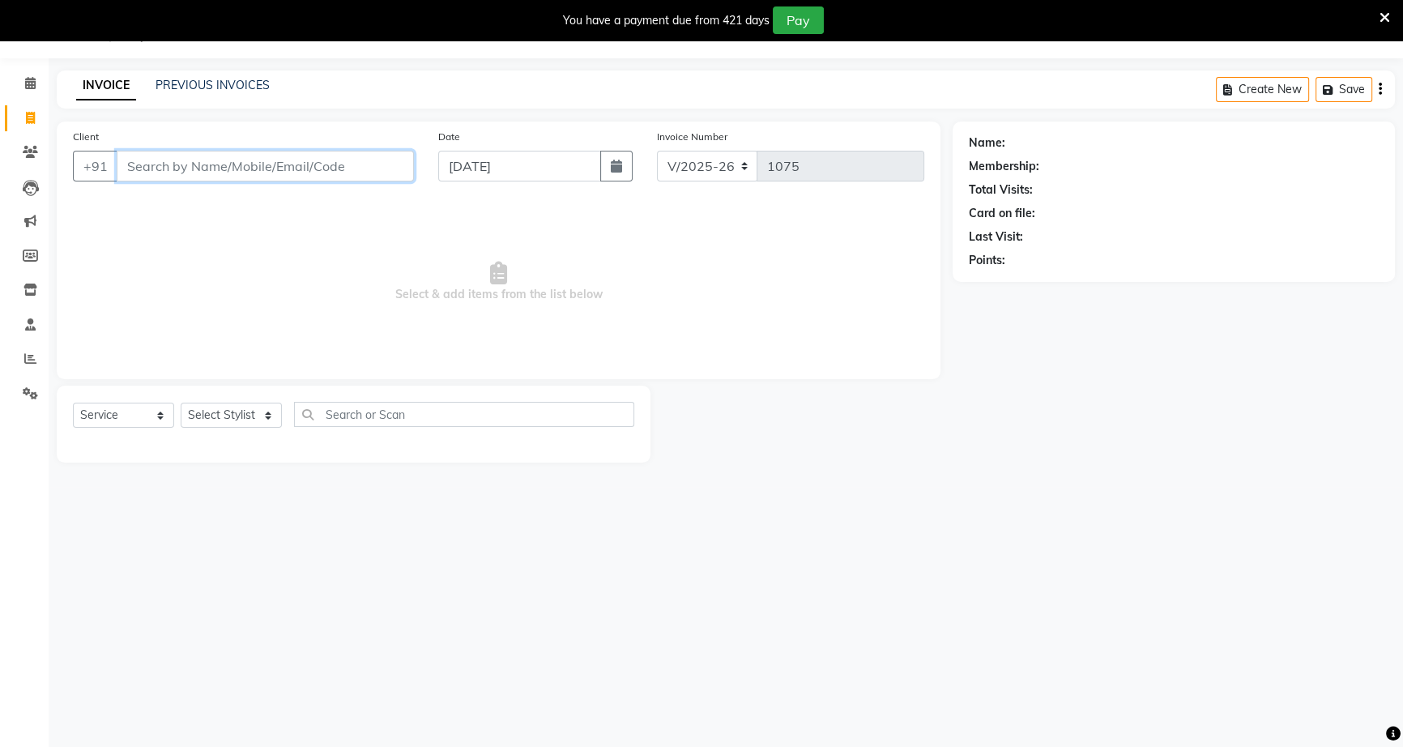
click at [143, 160] on input "Client" at bounding box center [265, 166] width 297 height 31
click at [617, 167] on icon "button" at bounding box center [616, 166] width 11 height 13
select select "9"
select select "2025"
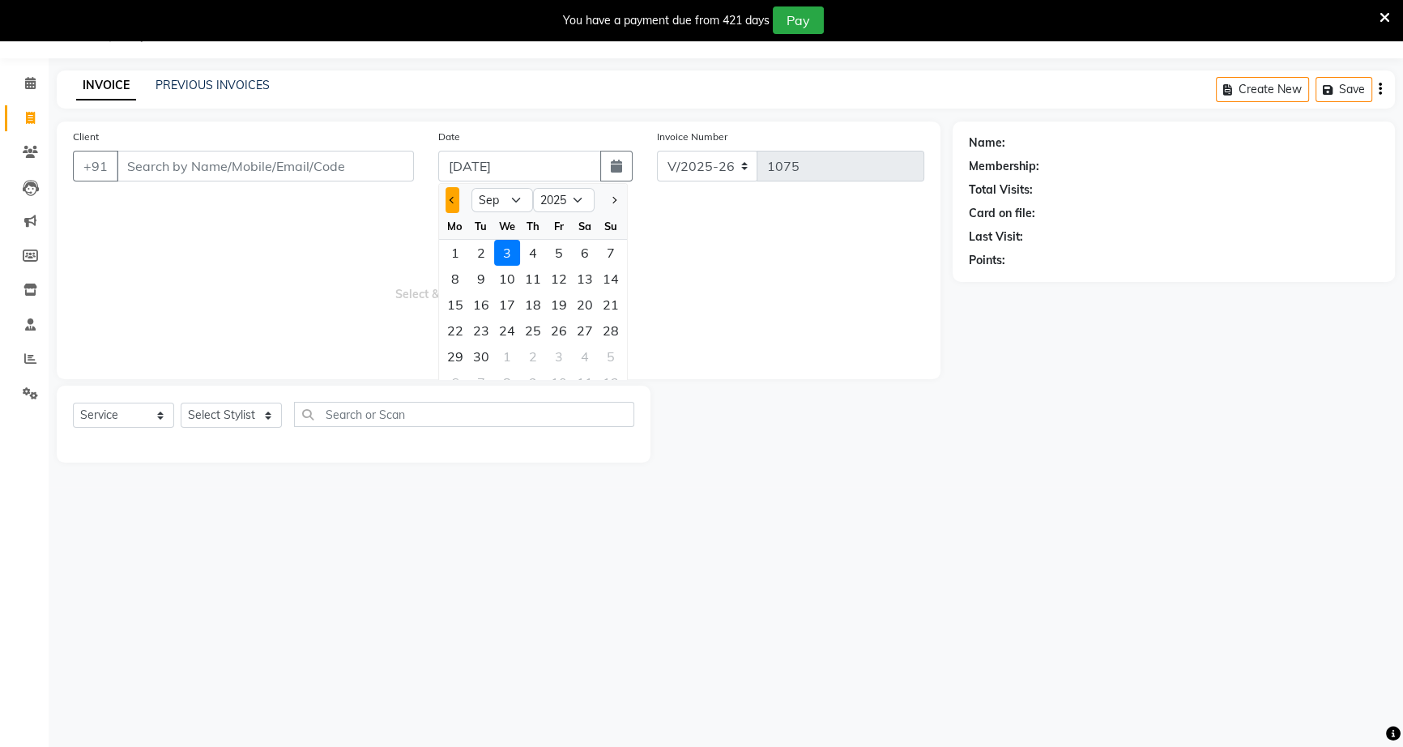
click at [456, 201] on button "Previous month" at bounding box center [452, 200] width 14 height 26
select select "8"
click at [542, 354] on div "28" at bounding box center [533, 356] width 26 height 26
type input "[DATE]"
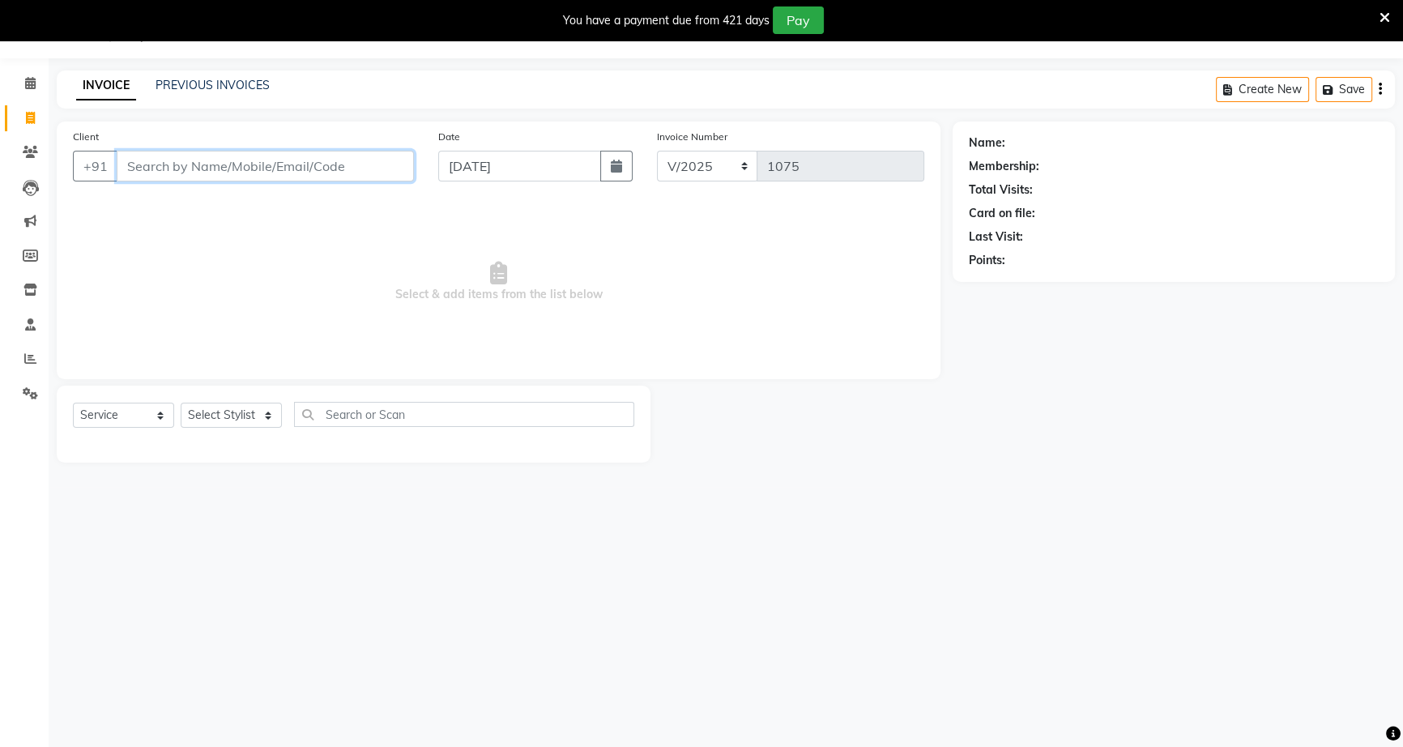
click at [313, 161] on input "Client" at bounding box center [265, 166] width 297 height 31
click at [618, 170] on icon "button" at bounding box center [616, 166] width 11 height 13
select select "8"
select select "2025"
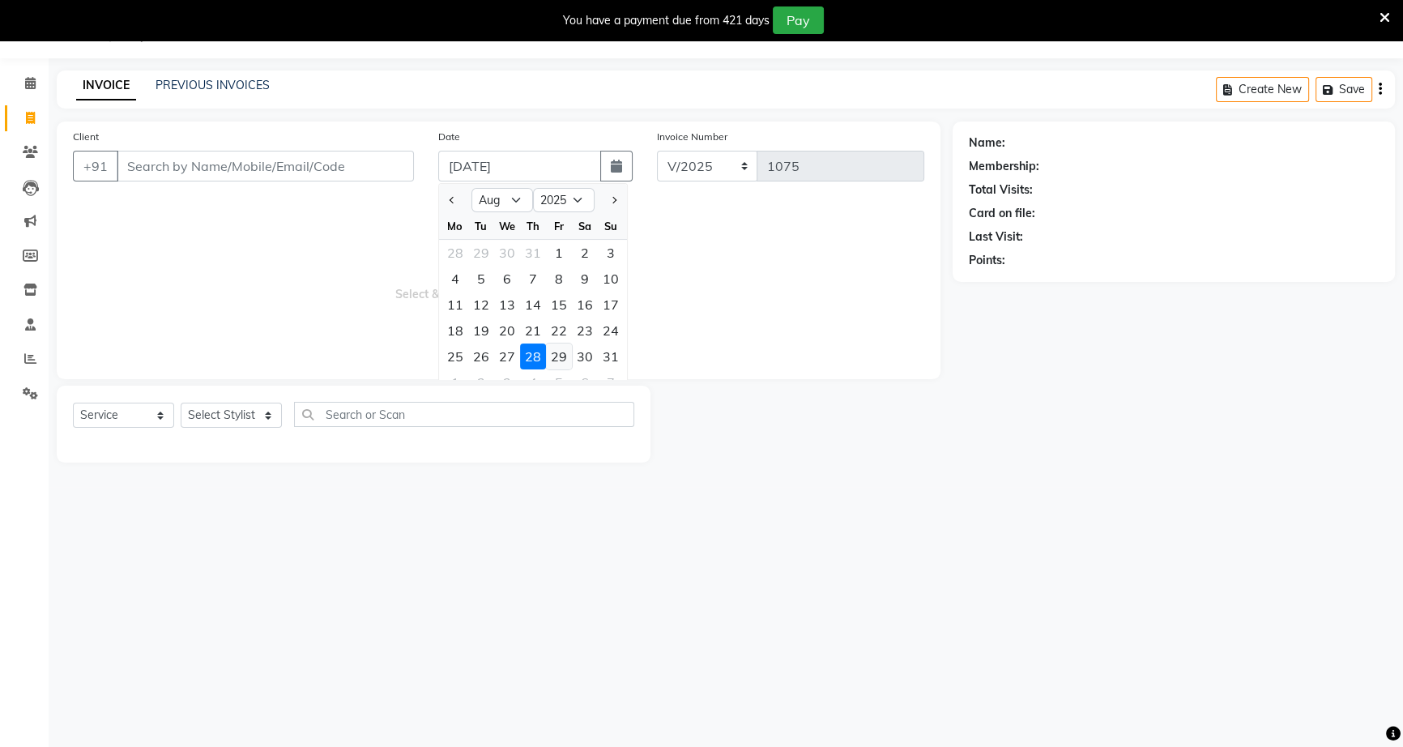
click at [559, 362] on div "29" at bounding box center [559, 356] width 26 height 26
type input "29-08-2025"
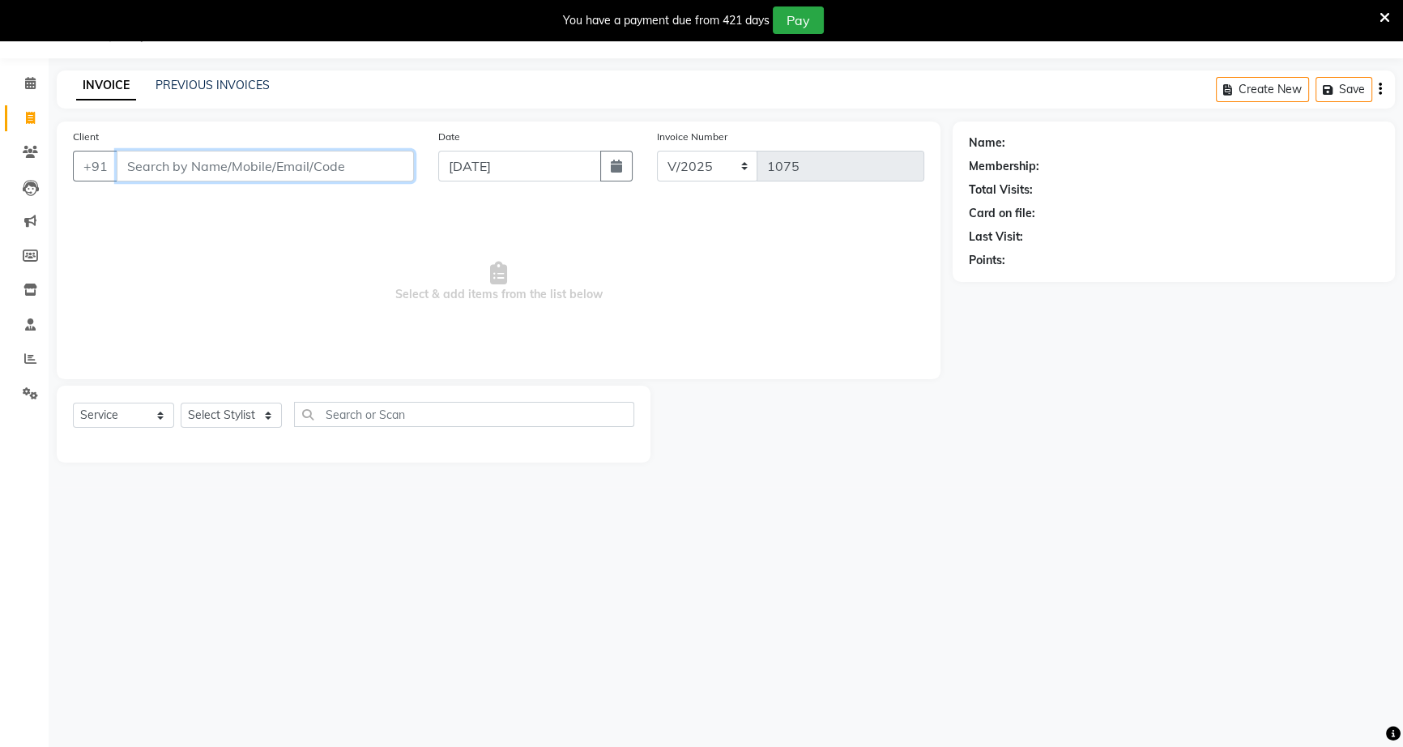
click at [341, 172] on input "Client" at bounding box center [265, 166] width 297 height 31
type input "920911477"
click at [383, 154] on button "Add Client" at bounding box center [371, 166] width 83 height 31
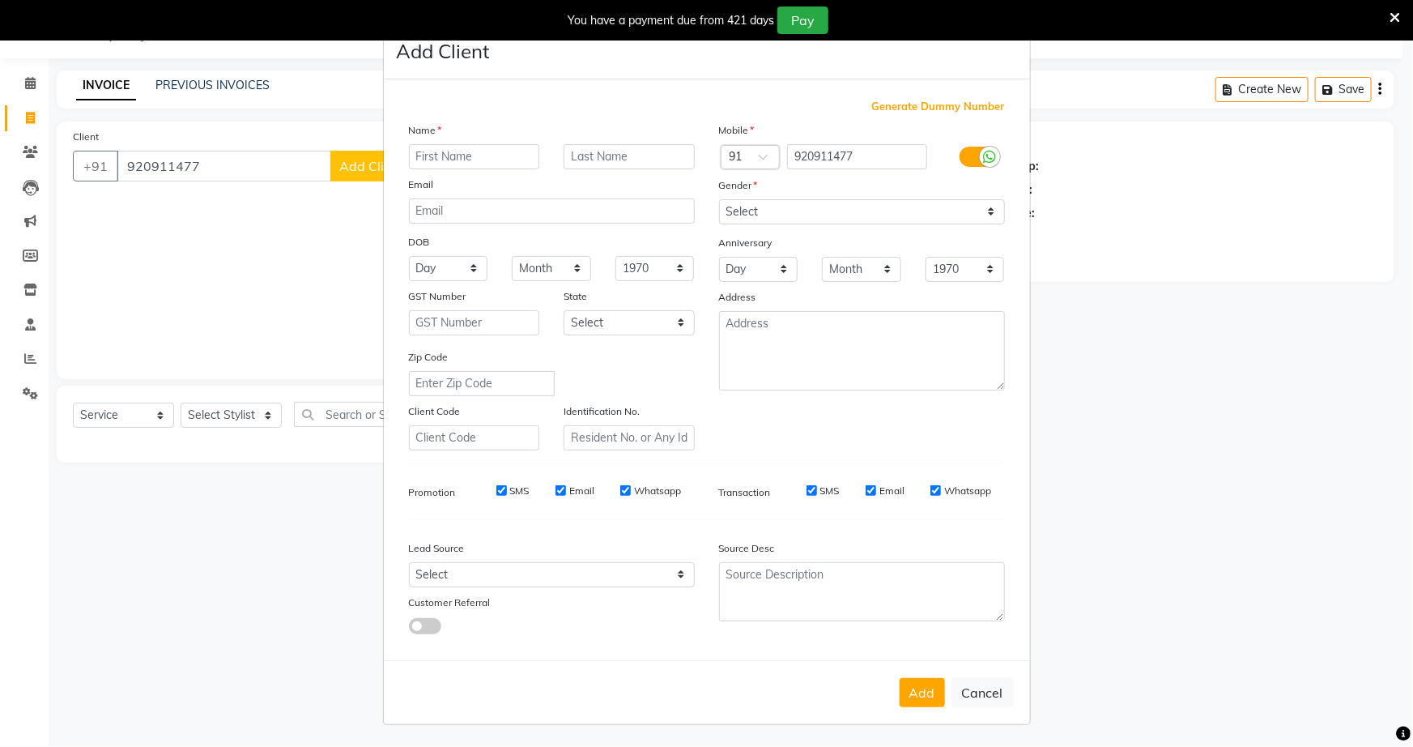
click at [416, 149] on input "text" at bounding box center [474, 156] width 131 height 25
type input "yashwi"
click at [567, 159] on input "text" at bounding box center [629, 156] width 131 height 25
click at [993, 219] on select "Select [DEMOGRAPHIC_DATA] [DEMOGRAPHIC_DATA] Other Prefer Not To Say" at bounding box center [862, 211] width 286 height 25
select select "[DEMOGRAPHIC_DATA]"
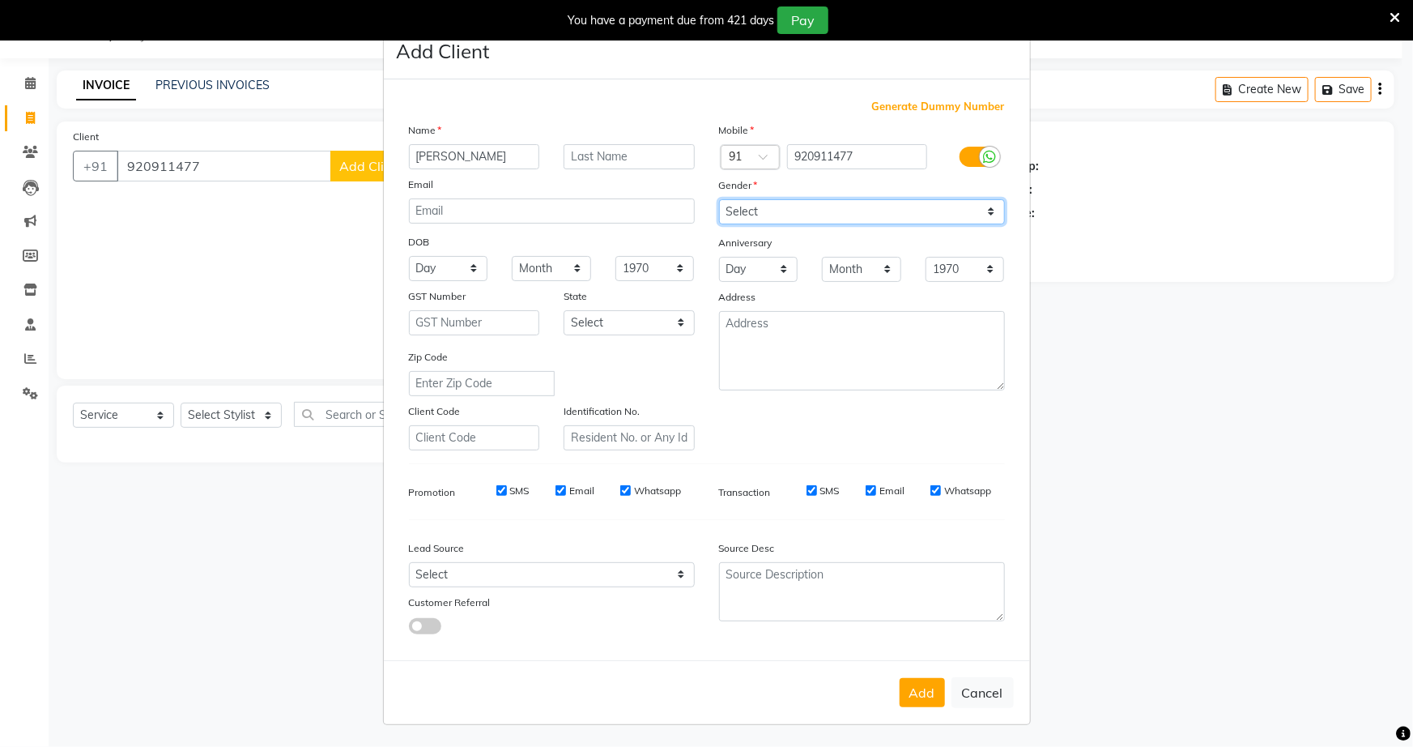
click at [719, 199] on select "Select [DEMOGRAPHIC_DATA] [DEMOGRAPHIC_DATA] Other Prefer Not To Say" at bounding box center [862, 211] width 286 height 25
click at [911, 701] on button "Add" at bounding box center [922, 692] width 45 height 29
select select
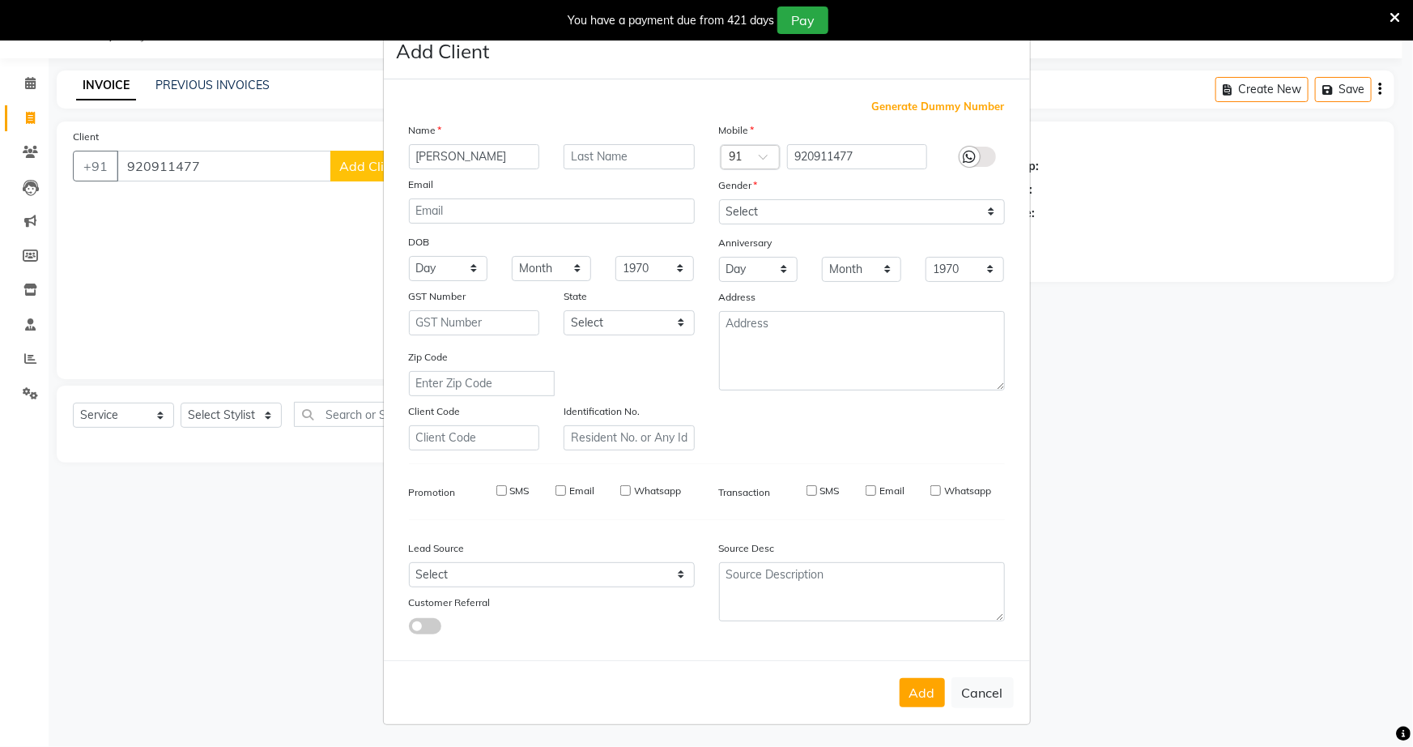
select select
checkbox input "false"
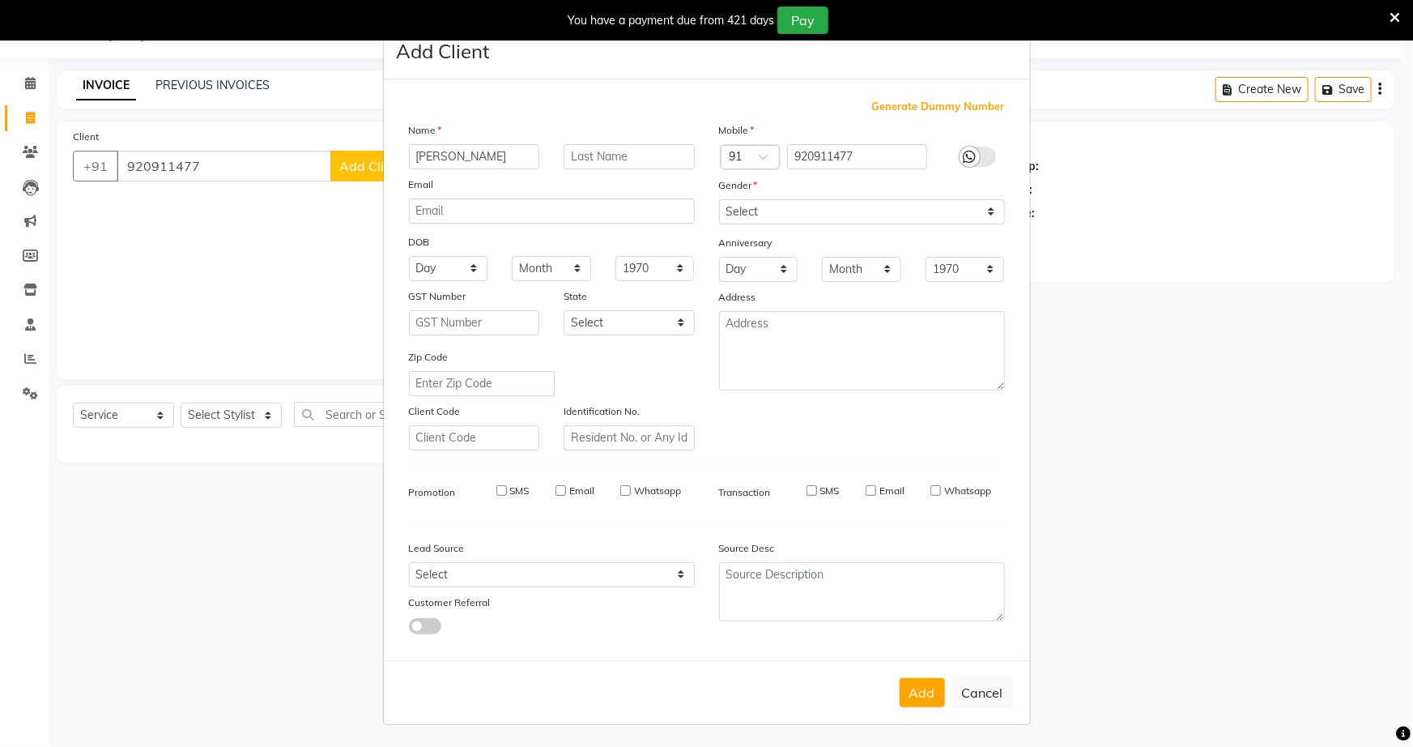
checkbox input "false"
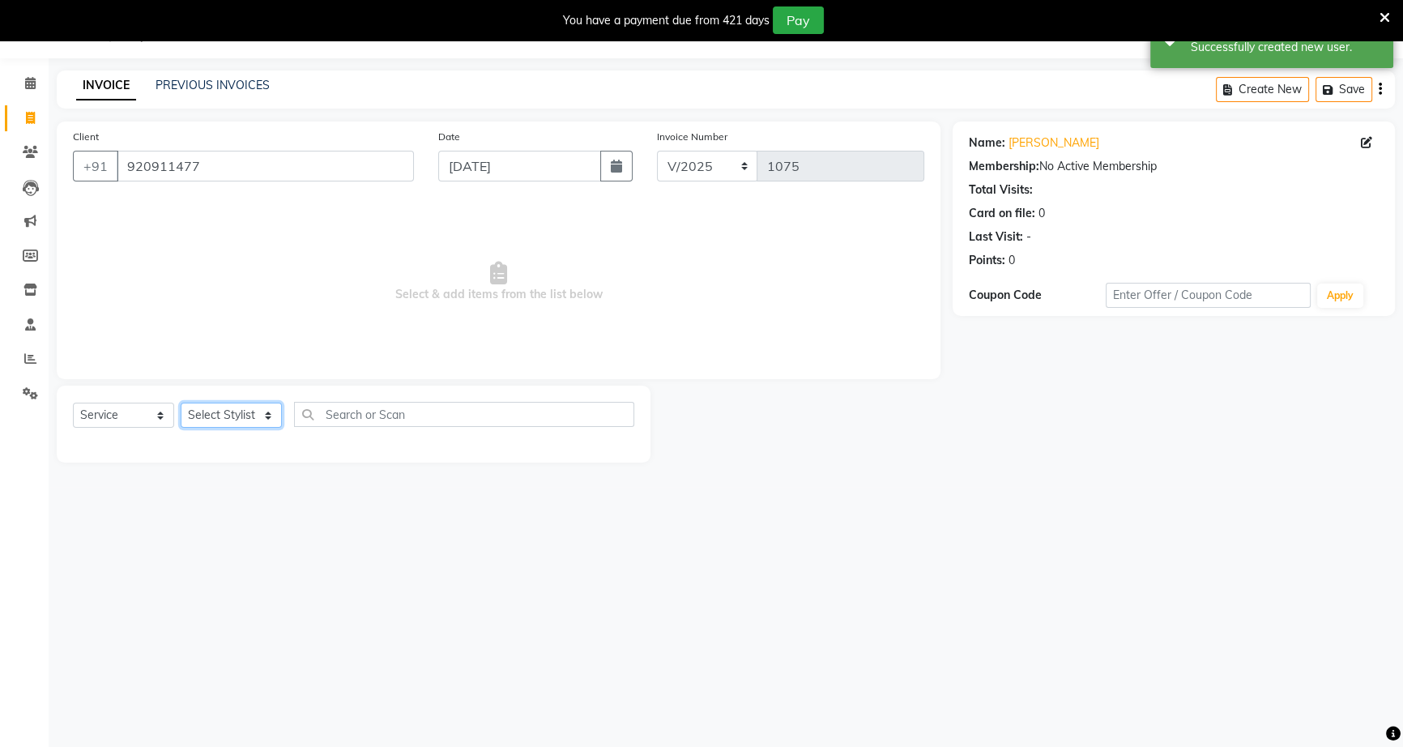
click at [266, 416] on select "Select Stylist [PERSON_NAME] [PERSON_NAME] [PERSON_NAME] [PERSON_NAME] rekha sn…" at bounding box center [231, 415] width 101 height 25
select select "60553"
click at [181, 403] on select "Select Stylist [PERSON_NAME] [PERSON_NAME] [PERSON_NAME] [PERSON_NAME] rekha sn…" at bounding box center [231, 415] width 101 height 25
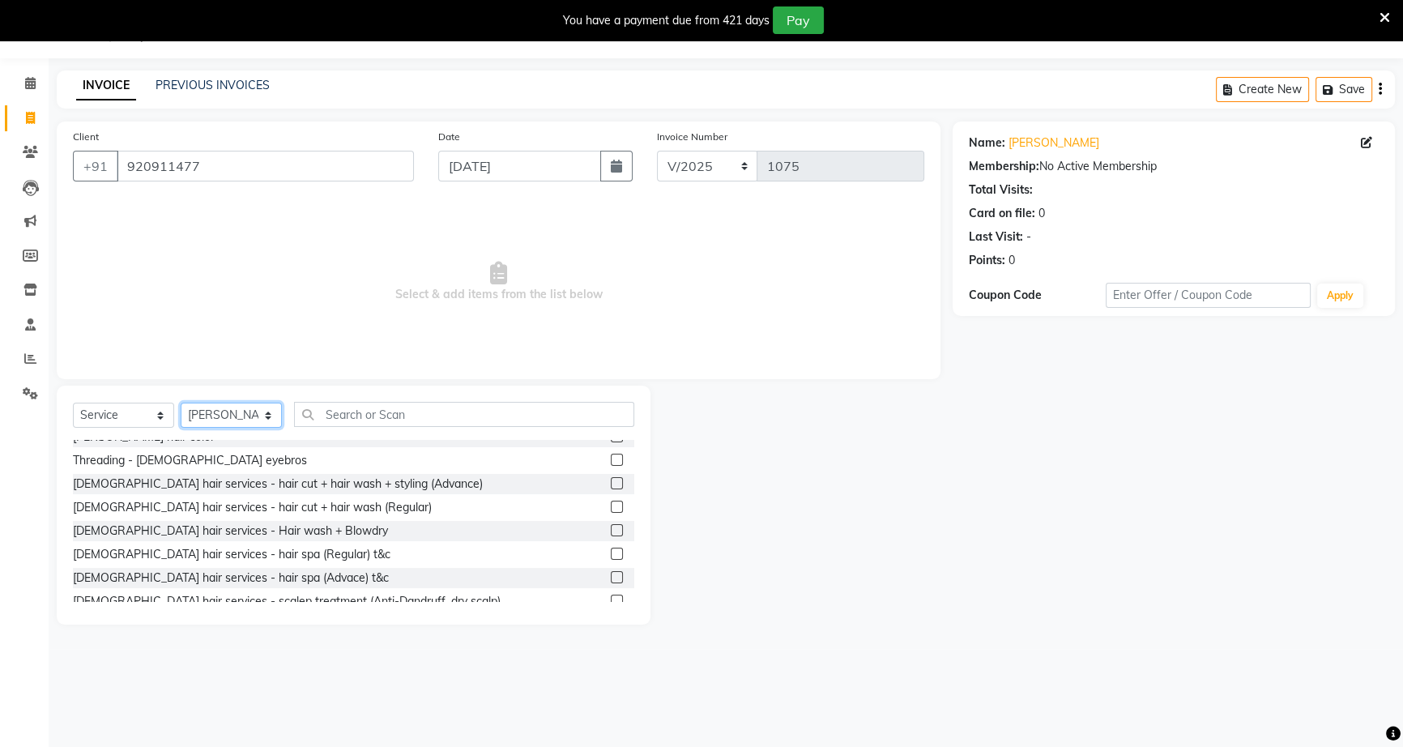
scroll to position [368, 0]
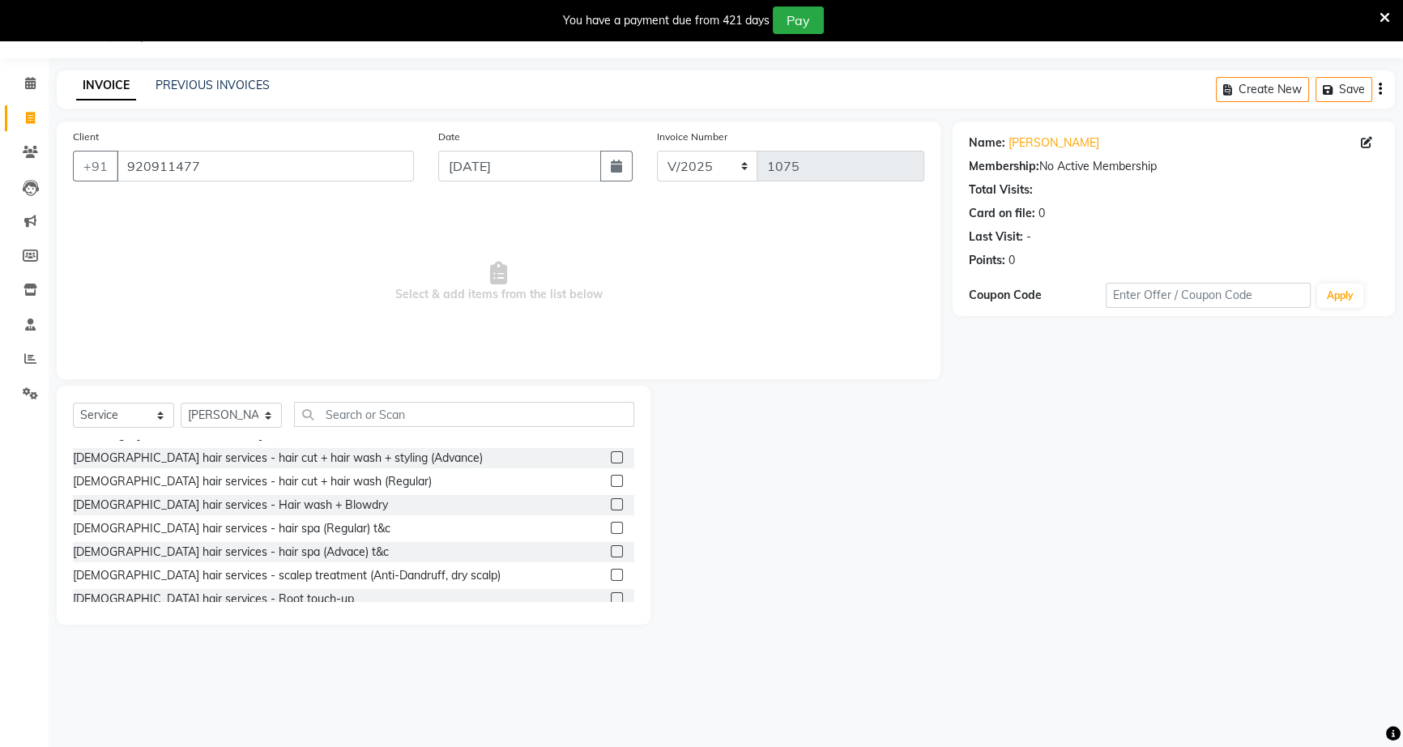
click at [611, 458] on label at bounding box center [617, 457] width 12 height 12
click at [611, 458] on input "checkbox" at bounding box center [616, 458] width 11 height 11
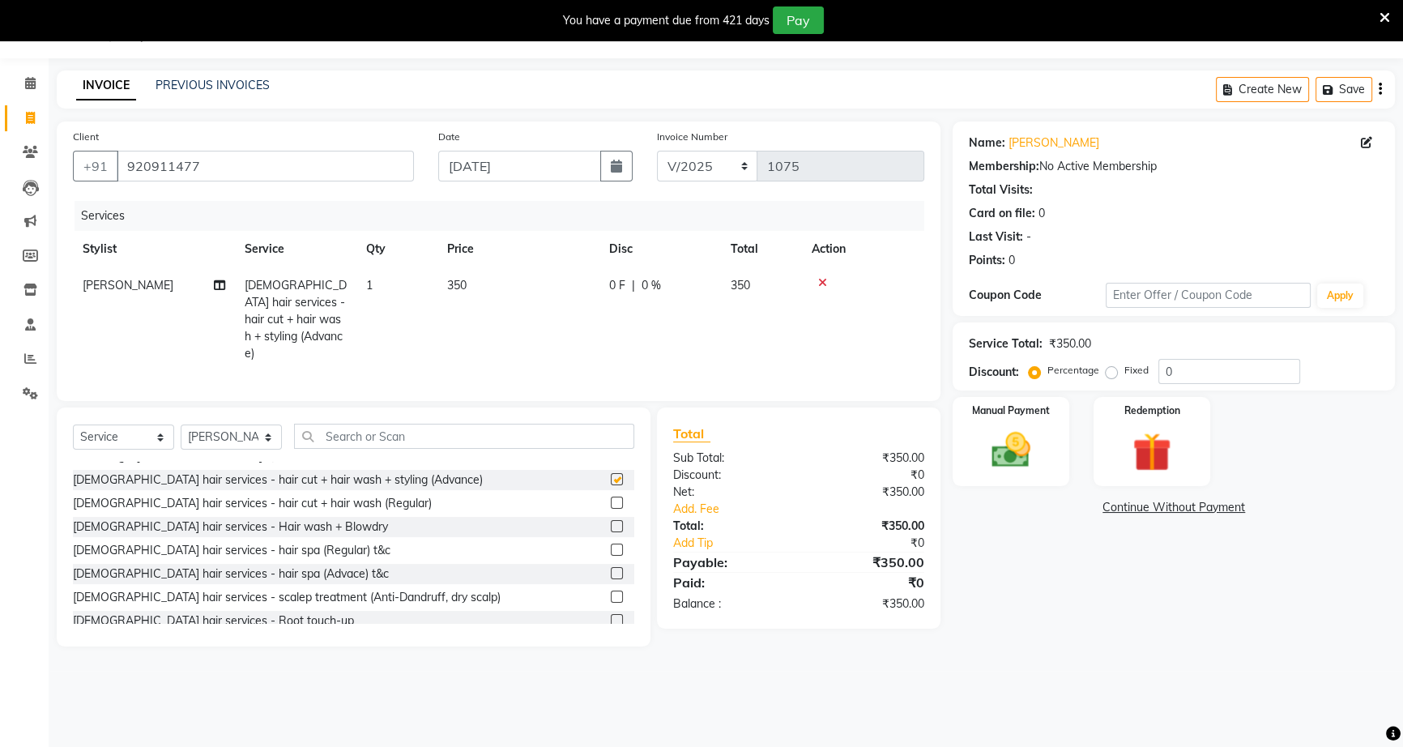
checkbox input "false"
click at [957, 442] on div "Manual Payment" at bounding box center [1010, 441] width 121 height 92
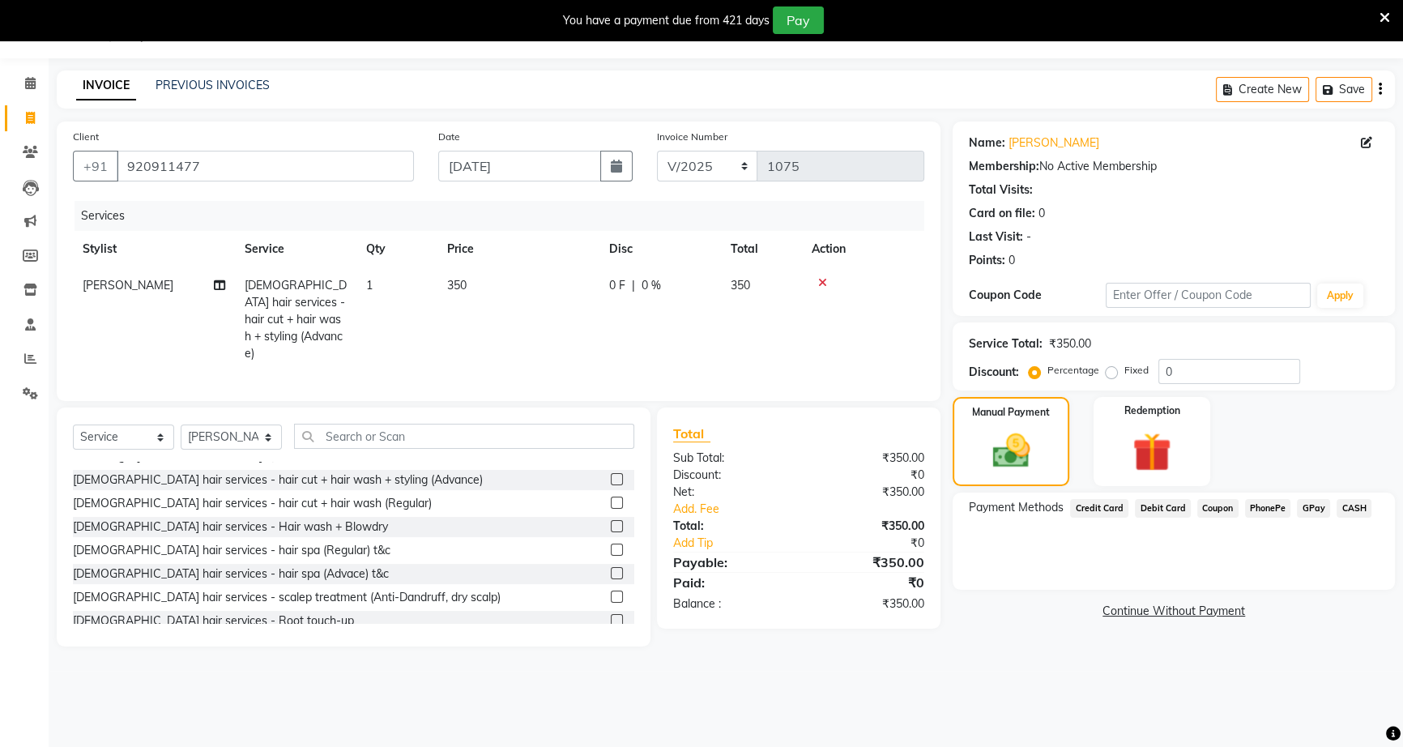
click at [1267, 515] on span "PhonePe" at bounding box center [1268, 508] width 46 height 19
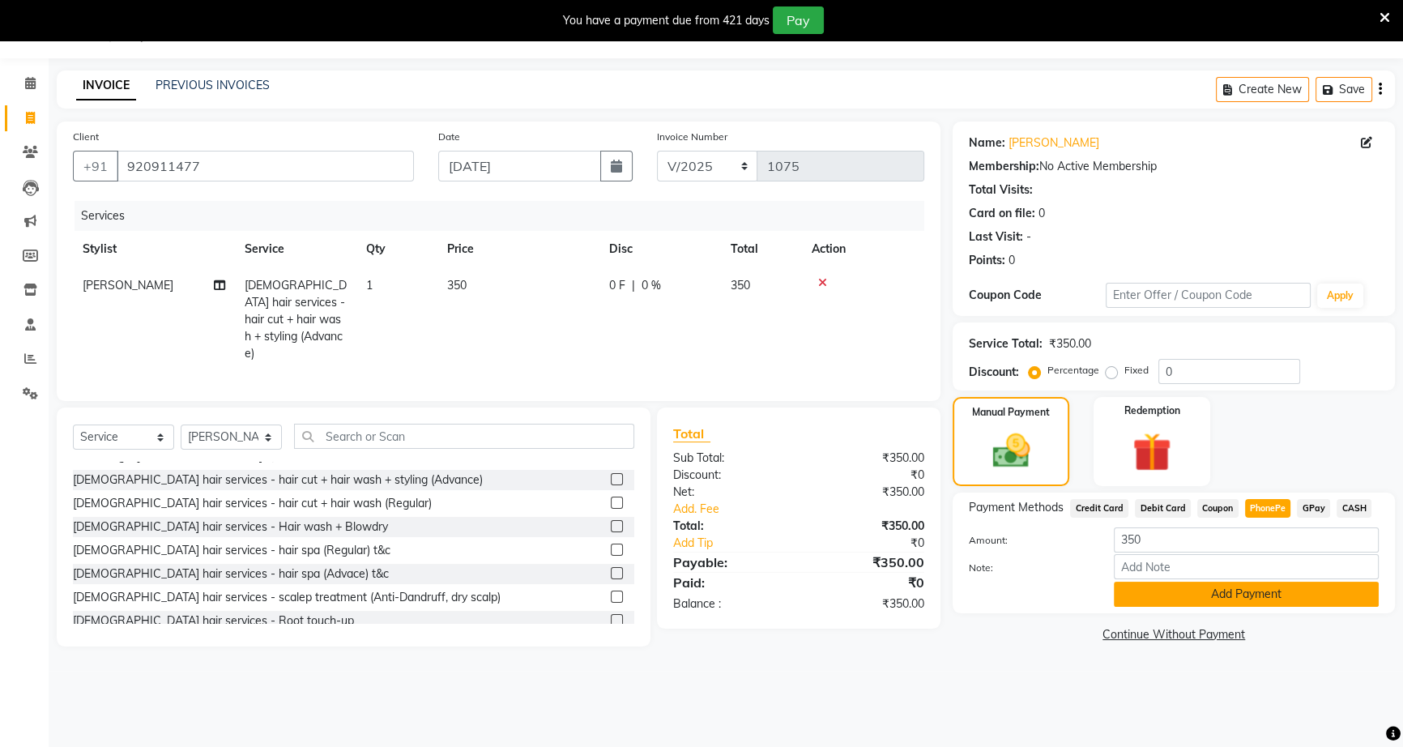
click at [1264, 595] on button "Add Payment" at bounding box center [1246, 594] width 265 height 25
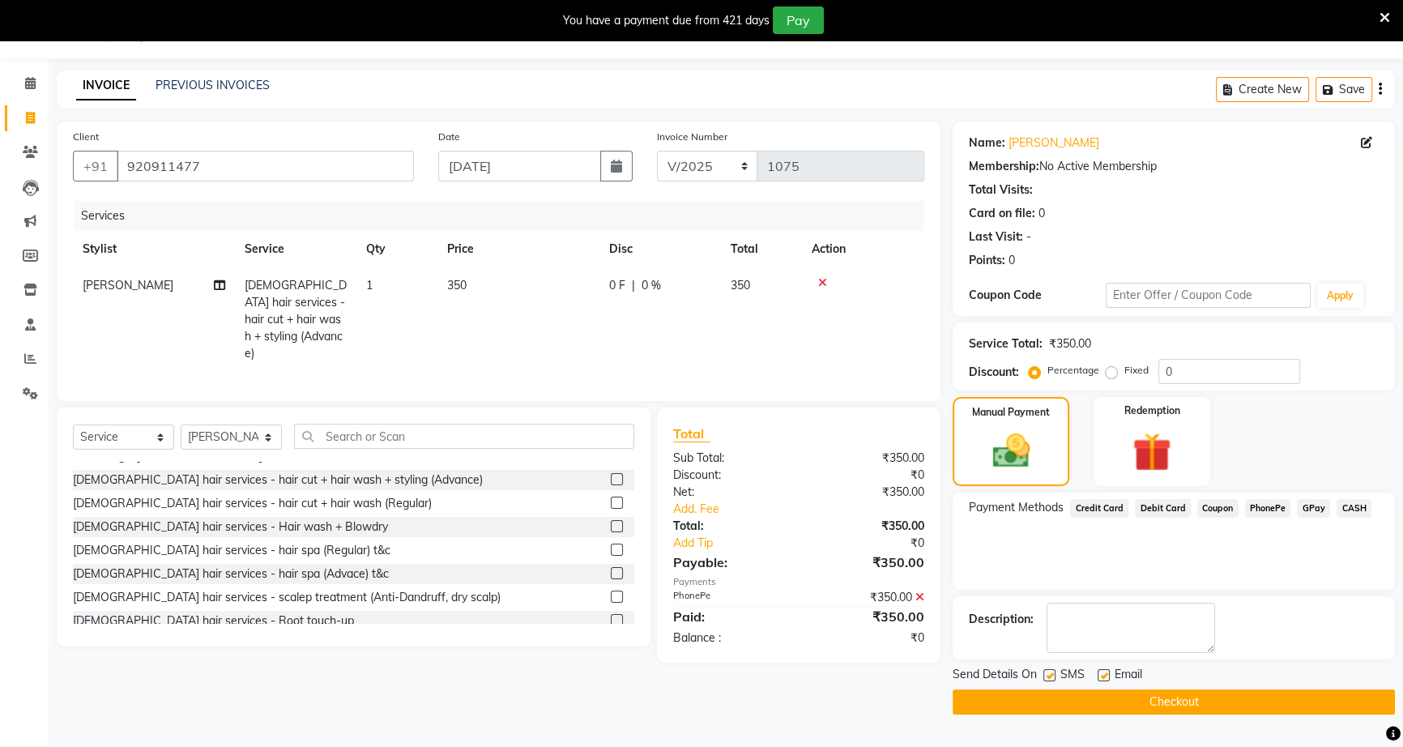
click at [1222, 704] on button "Checkout" at bounding box center [1174, 701] width 442 height 25
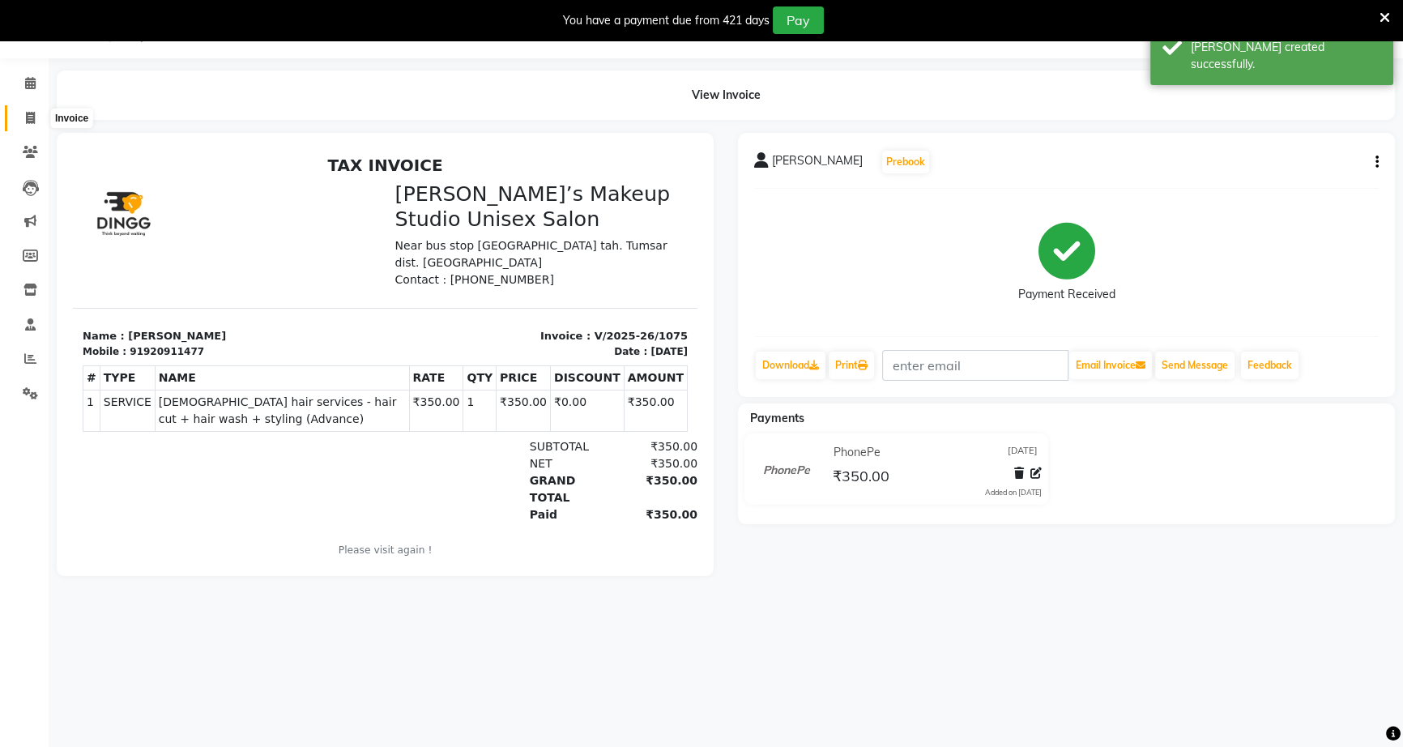
click at [29, 121] on icon at bounding box center [30, 118] width 9 height 12
select select "service"
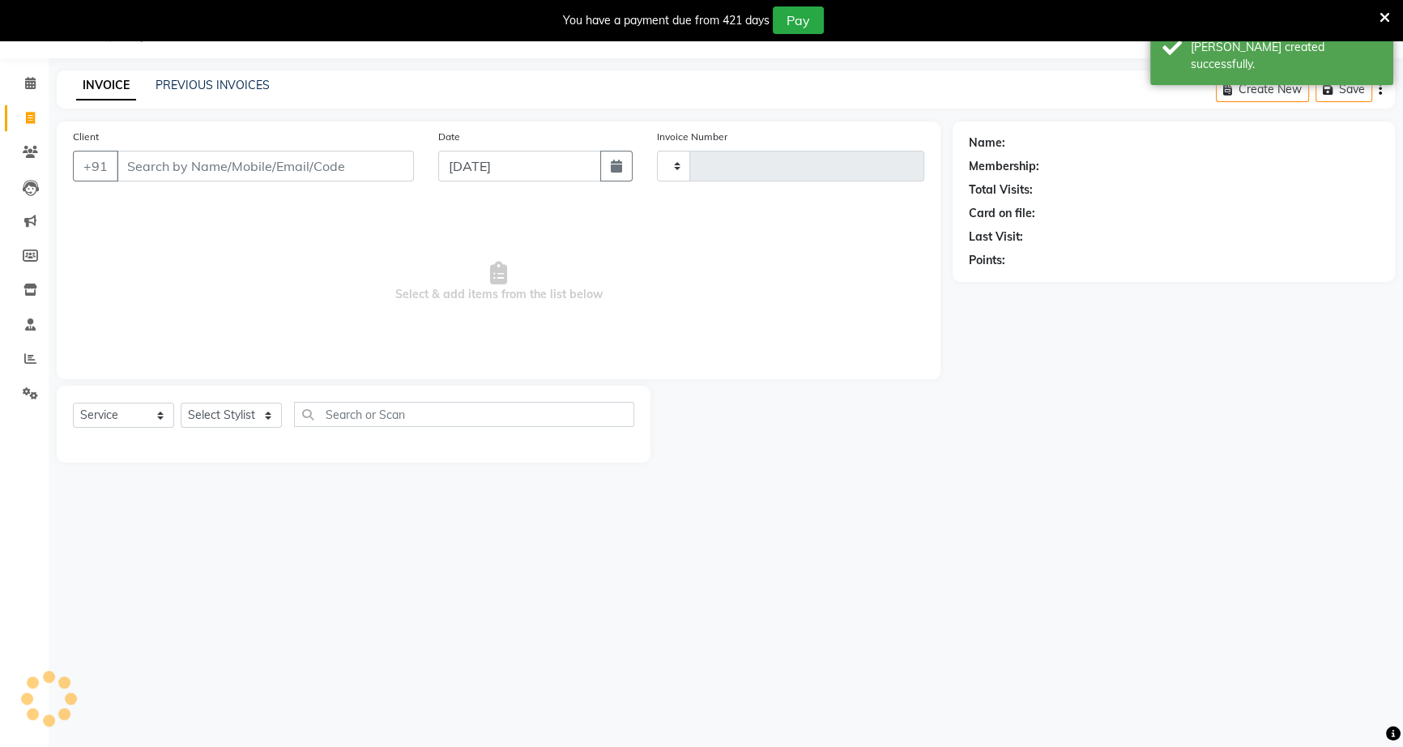
type input "1076"
select select "6543"
click at [614, 170] on icon "button" at bounding box center [616, 166] width 11 height 13
select select "9"
select select "2025"
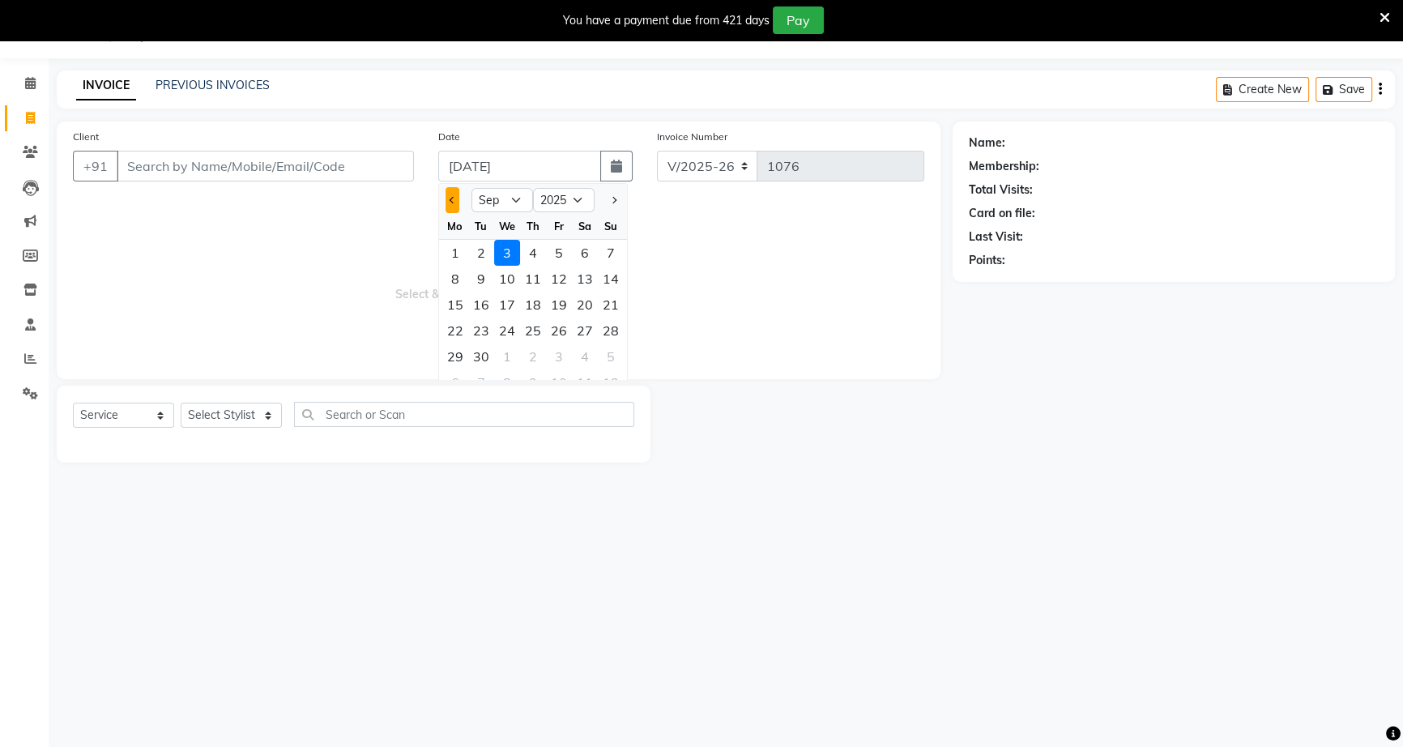
click at [448, 202] on button "Previous month" at bounding box center [452, 200] width 14 height 26
select select "8"
click at [590, 355] on div "30" at bounding box center [585, 356] width 26 height 26
type input "30-08-2025"
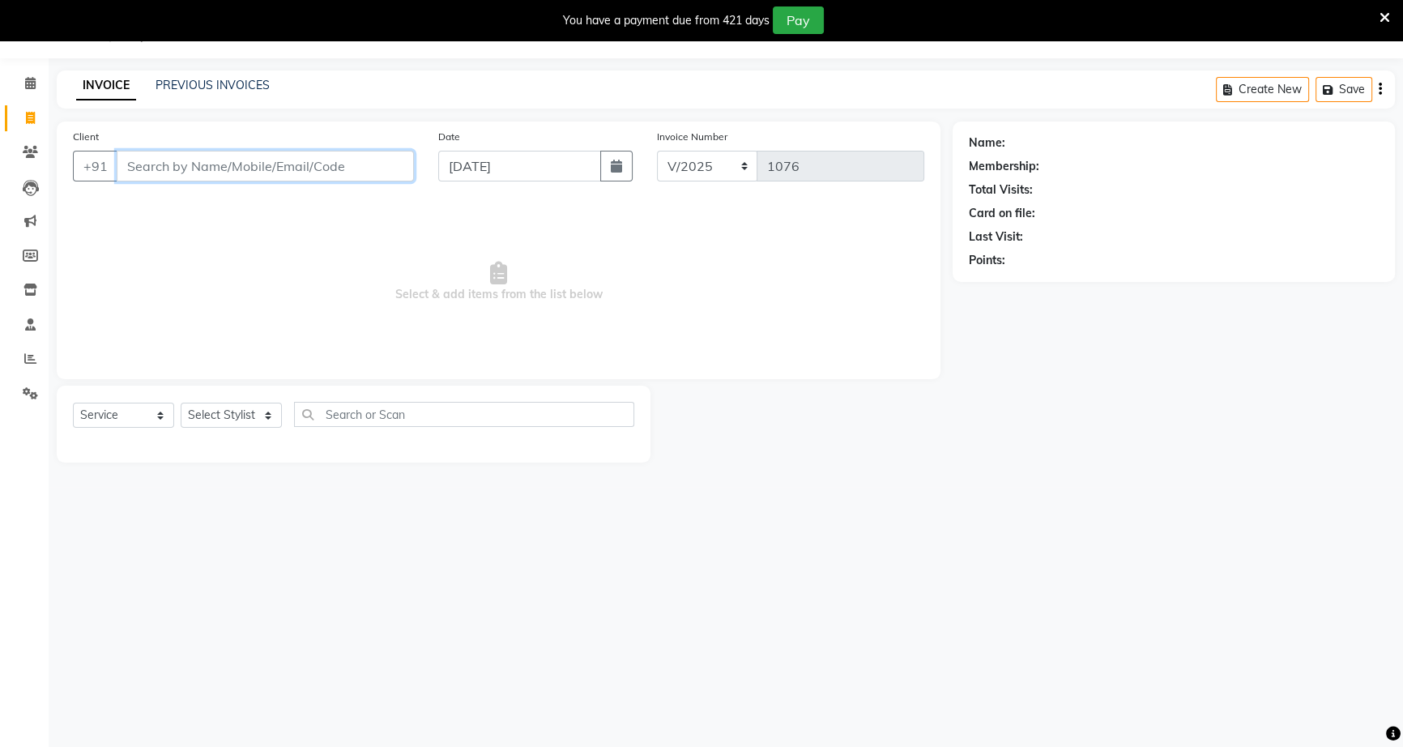
click at [305, 173] on input "Client" at bounding box center [265, 166] width 297 height 31
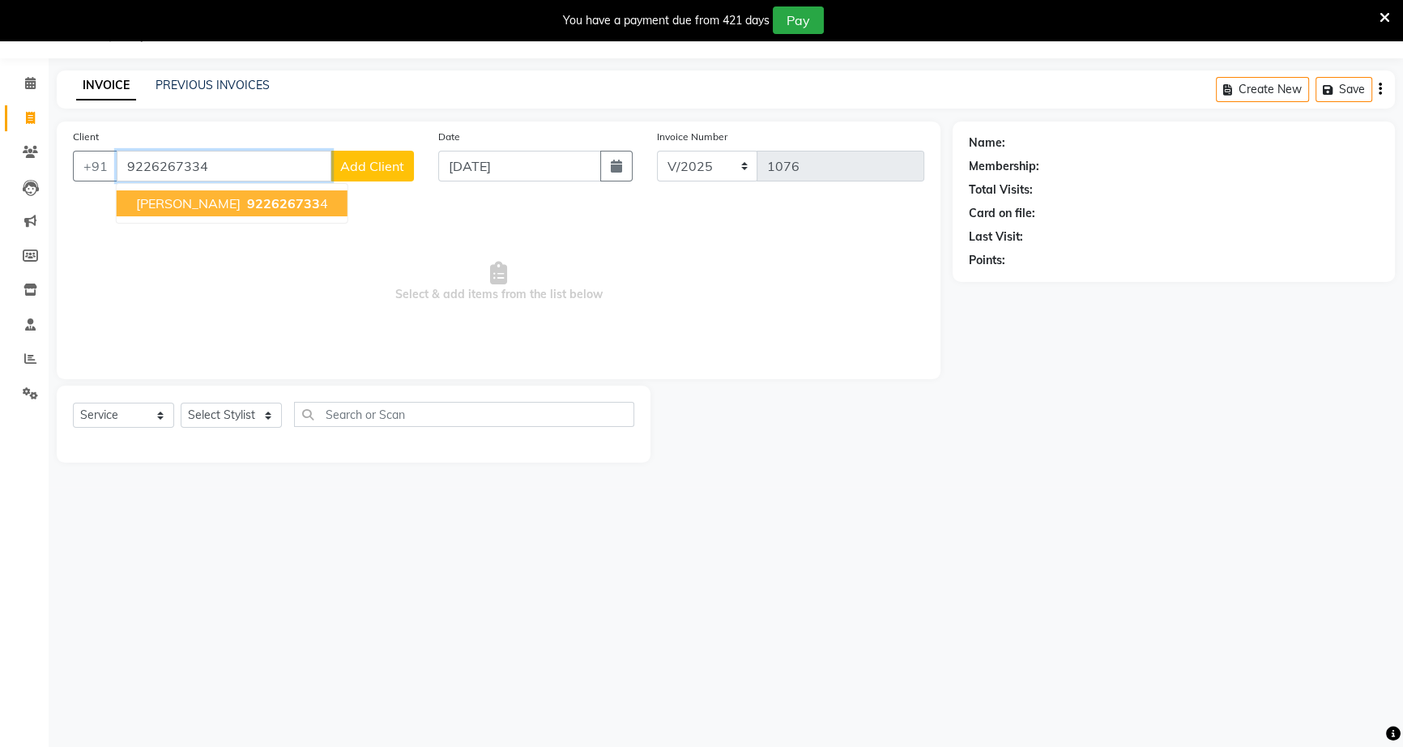
type input "9226267334"
click at [228, 208] on span "ritu rahangdale" at bounding box center [188, 203] width 104 height 16
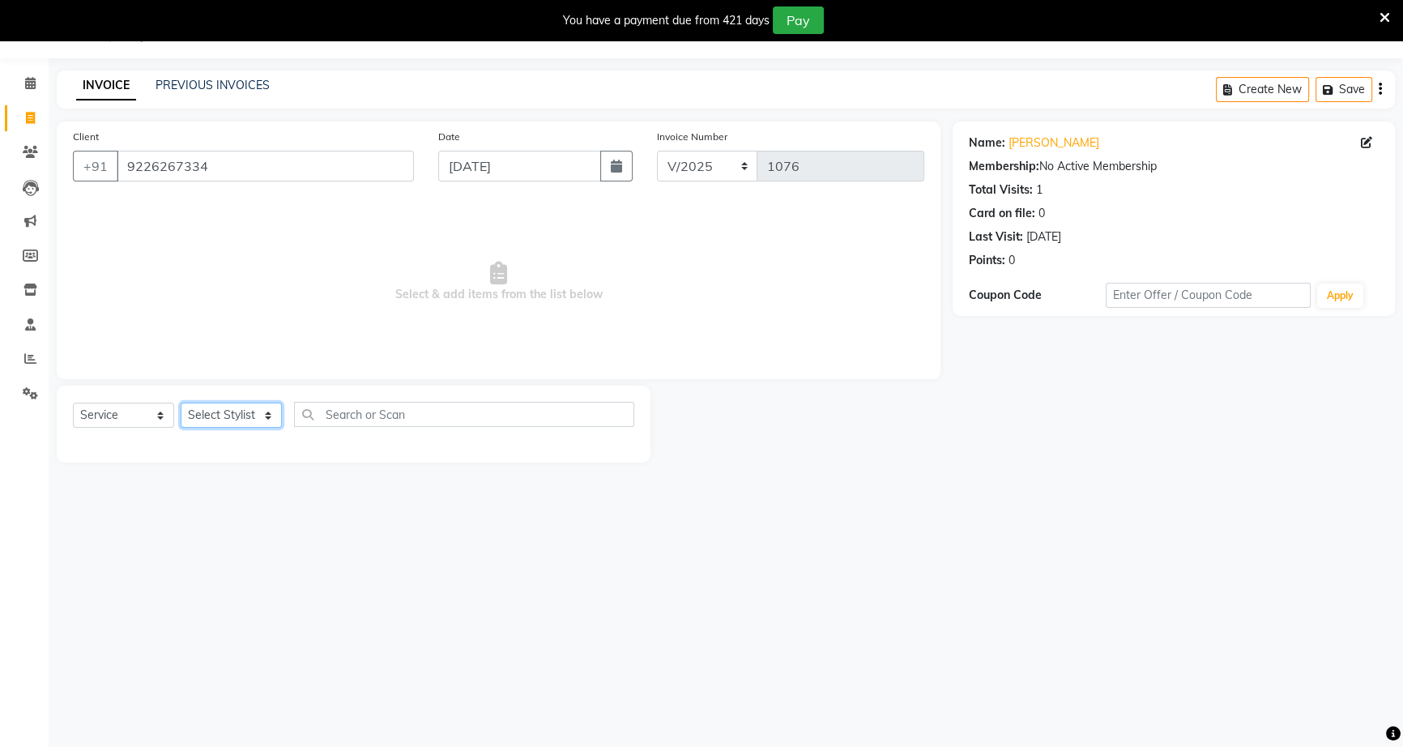
click at [265, 416] on select "Select Stylist [PERSON_NAME] [PERSON_NAME] [PERSON_NAME] [PERSON_NAME] rekha sn…" at bounding box center [231, 415] width 101 height 25
select select "60553"
click at [181, 403] on select "Select Stylist [PERSON_NAME] [PERSON_NAME] [PERSON_NAME] [PERSON_NAME] rekha sn…" at bounding box center [231, 415] width 101 height 25
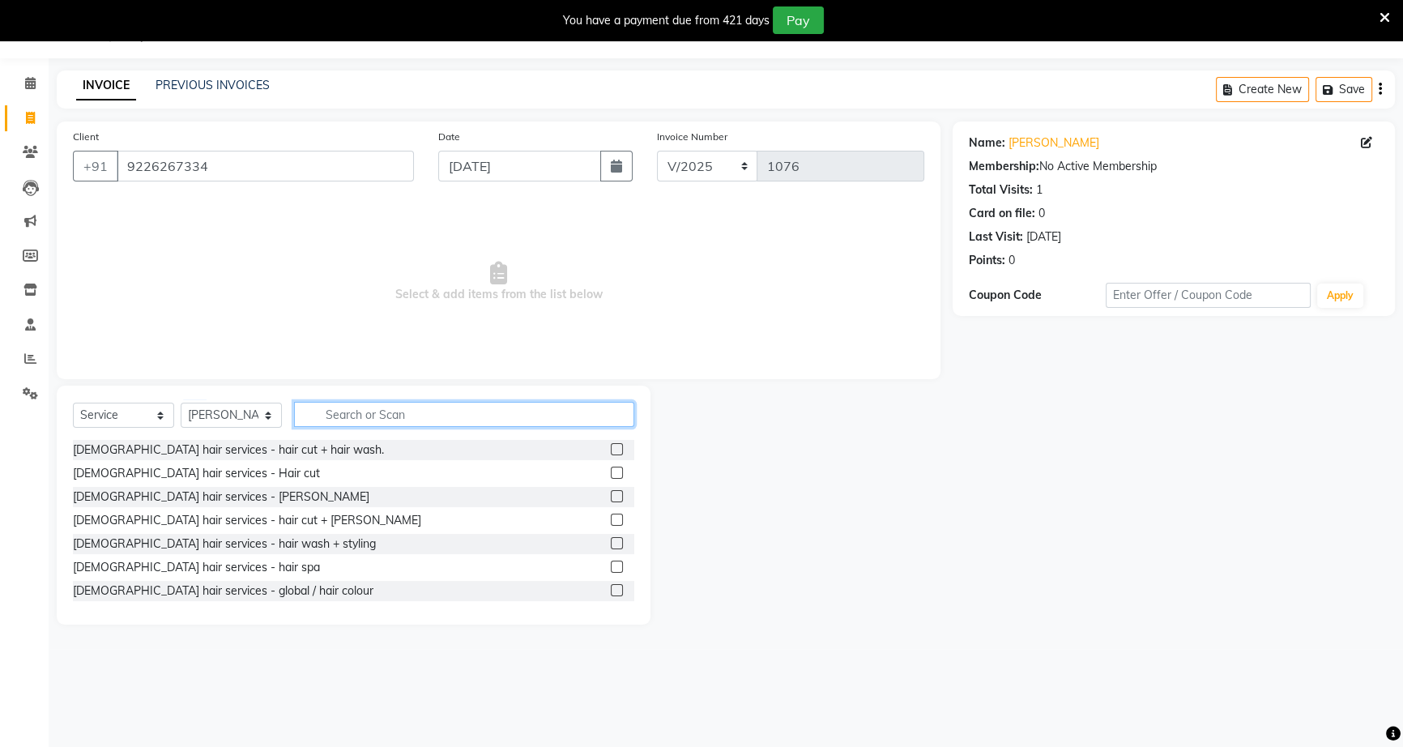
click at [333, 416] on input "text" at bounding box center [464, 414] width 340 height 25
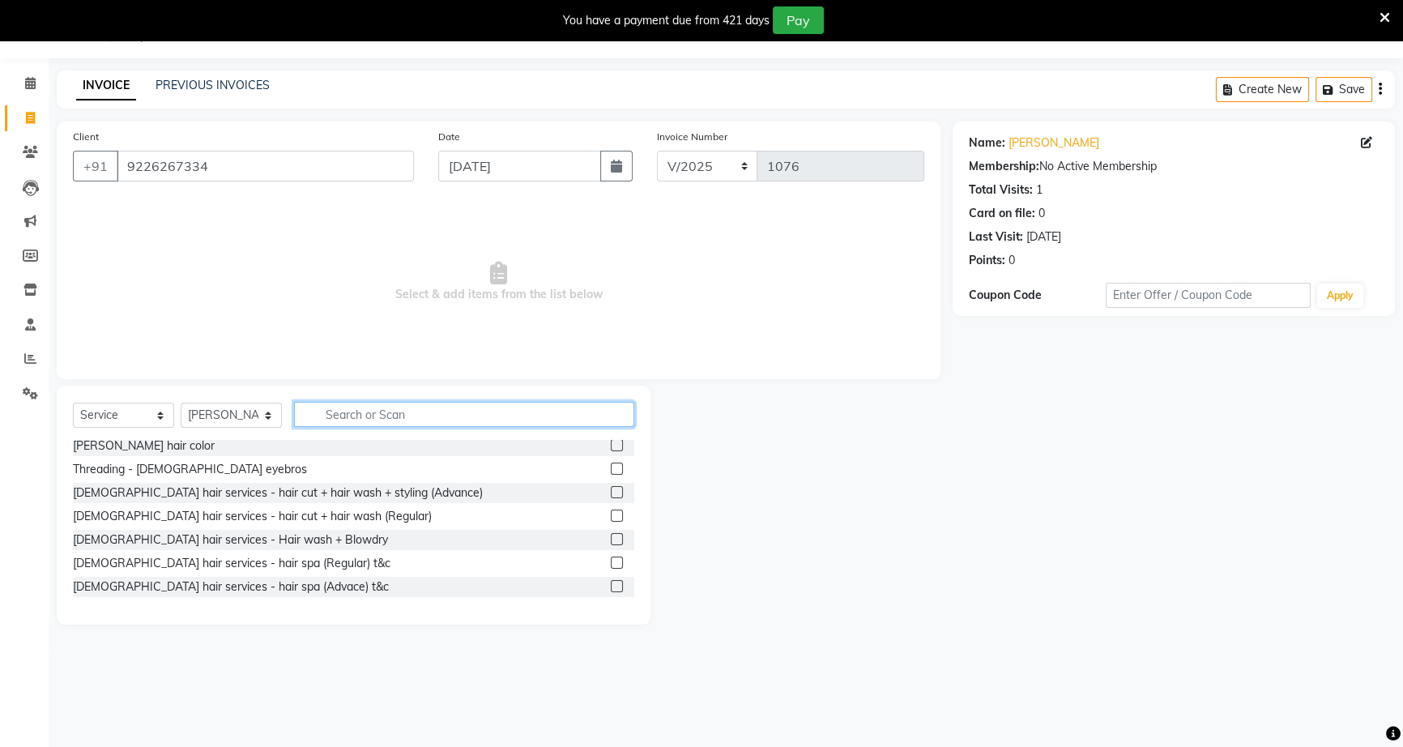
scroll to position [368, 0]
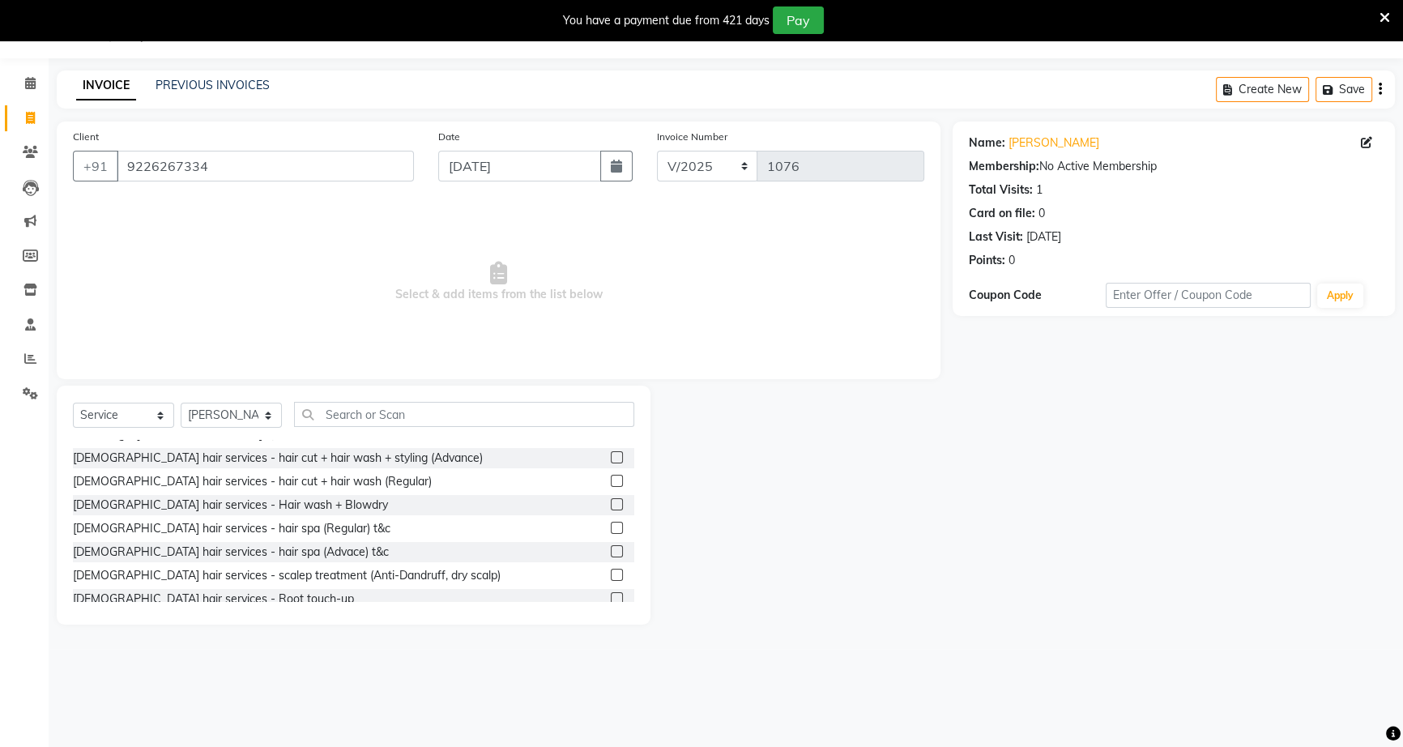
click at [611, 452] on label at bounding box center [617, 457] width 12 height 12
click at [611, 453] on input "checkbox" at bounding box center [616, 458] width 11 height 11
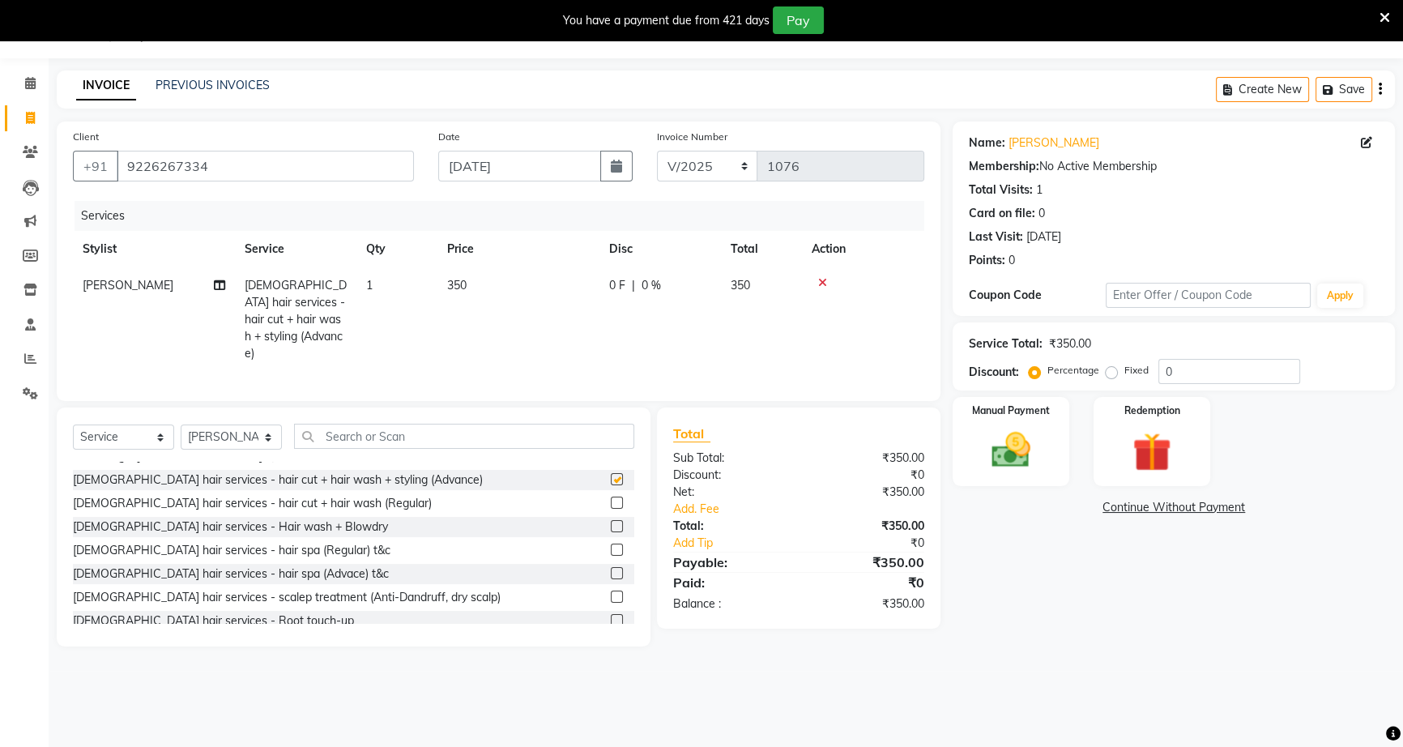
checkbox input "false"
click at [351, 429] on input "text" at bounding box center [464, 436] width 340 height 25
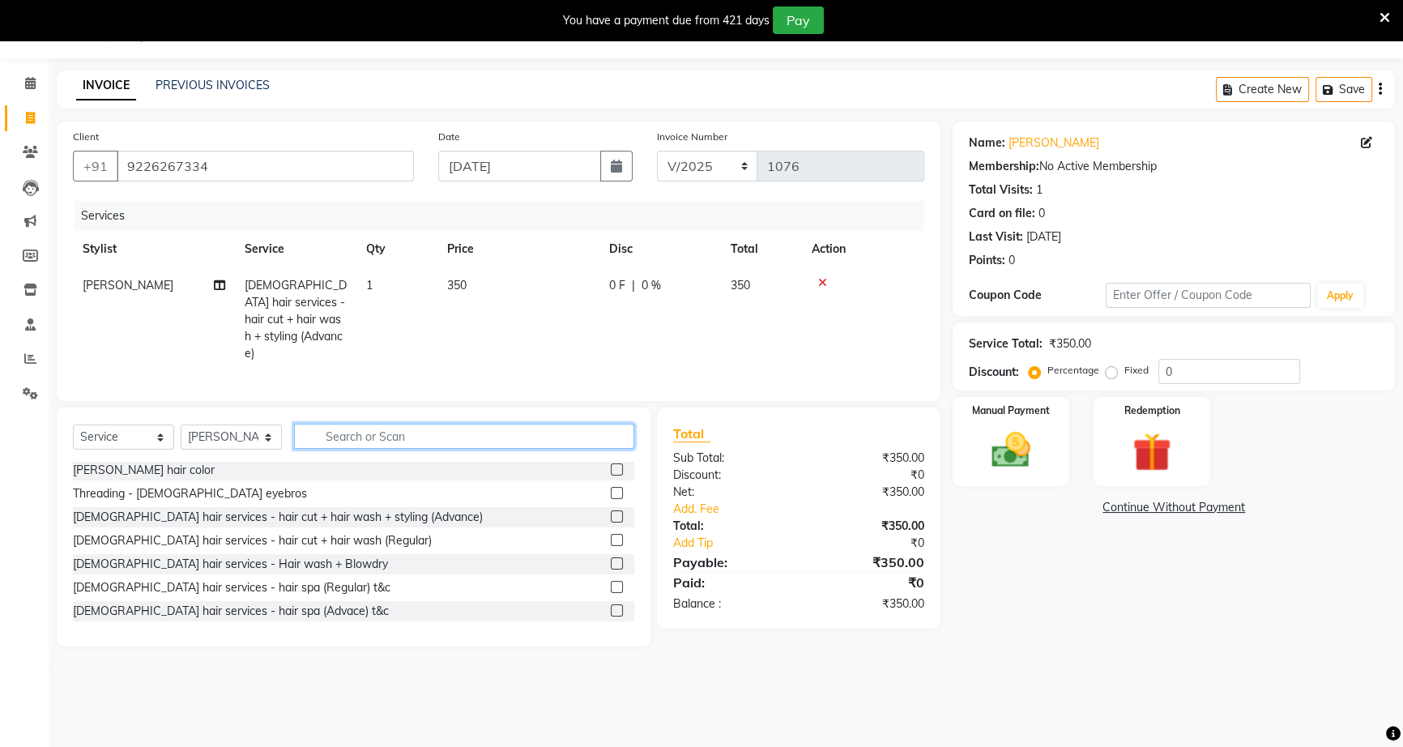
scroll to position [294, 0]
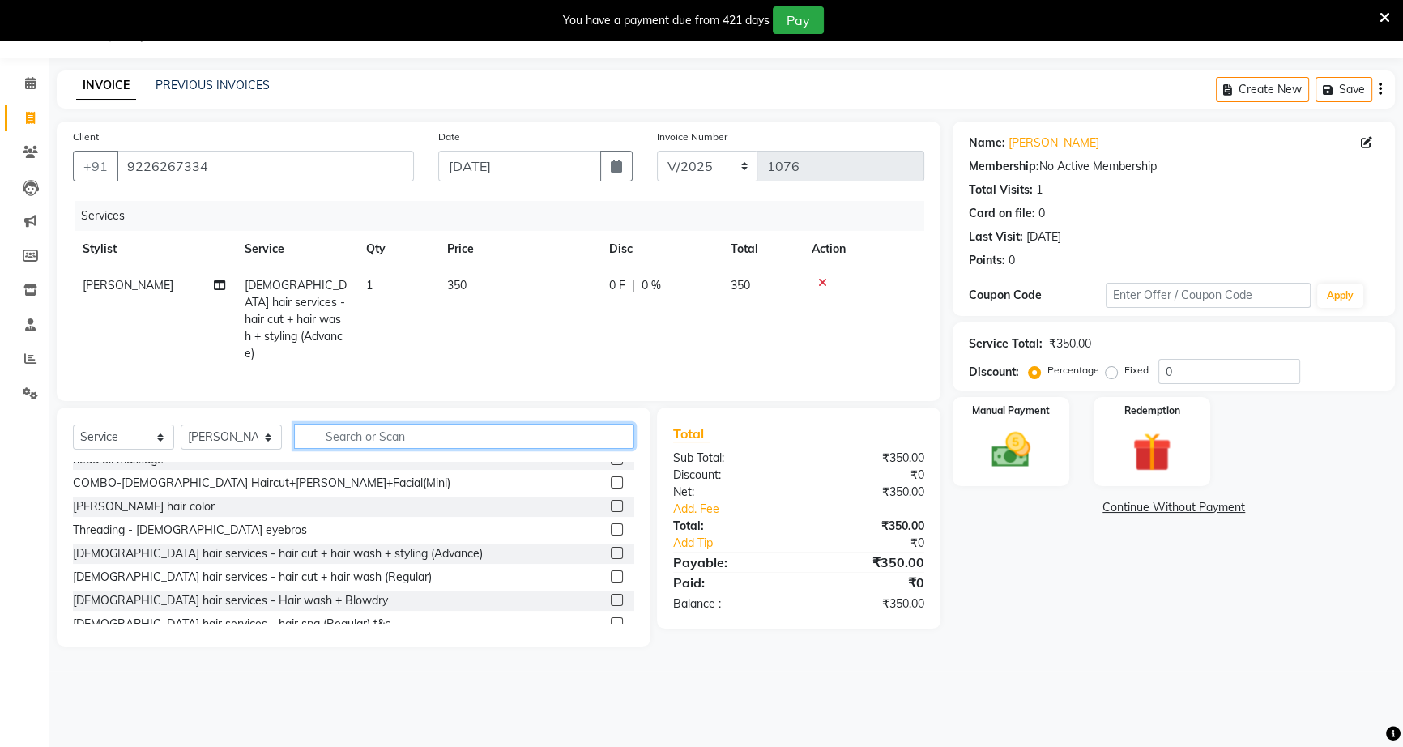
click at [373, 436] on input "text" at bounding box center [464, 436] width 340 height 25
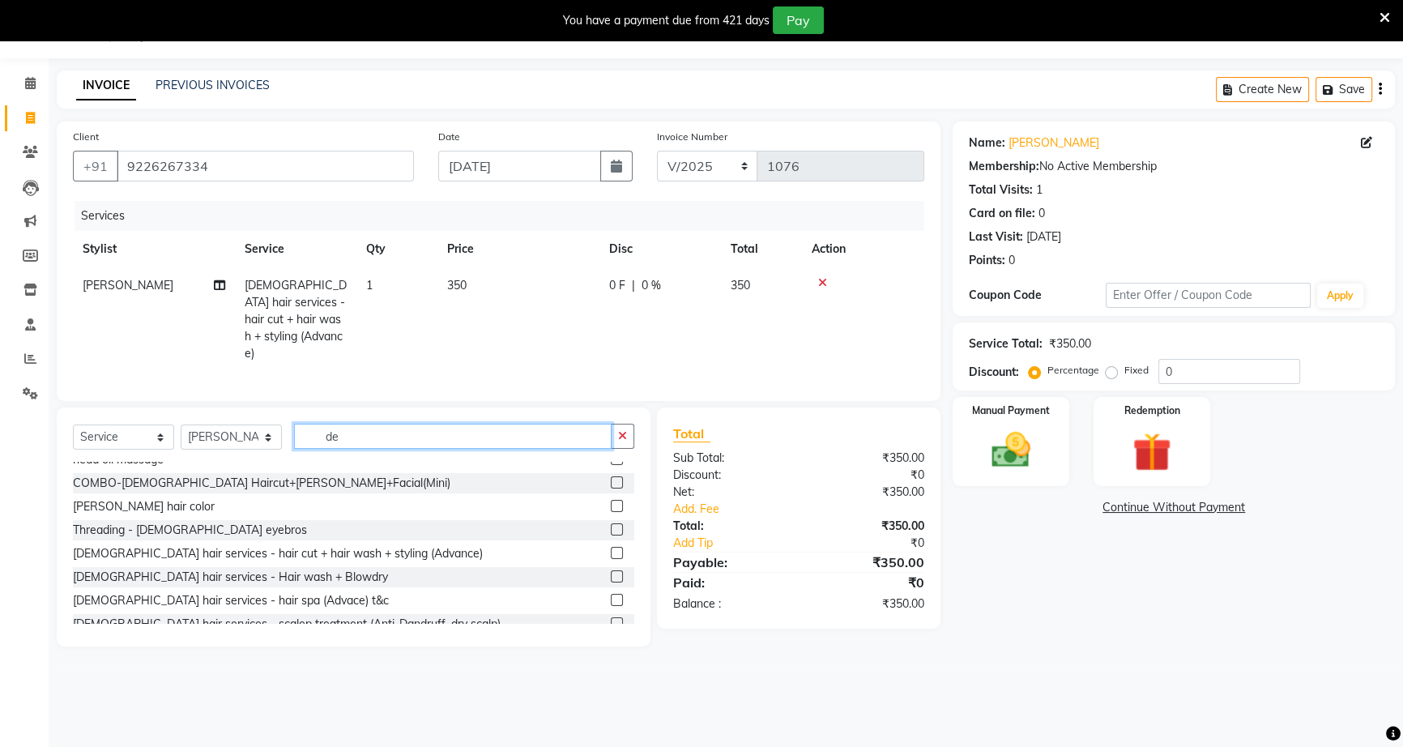
scroll to position [0, 0]
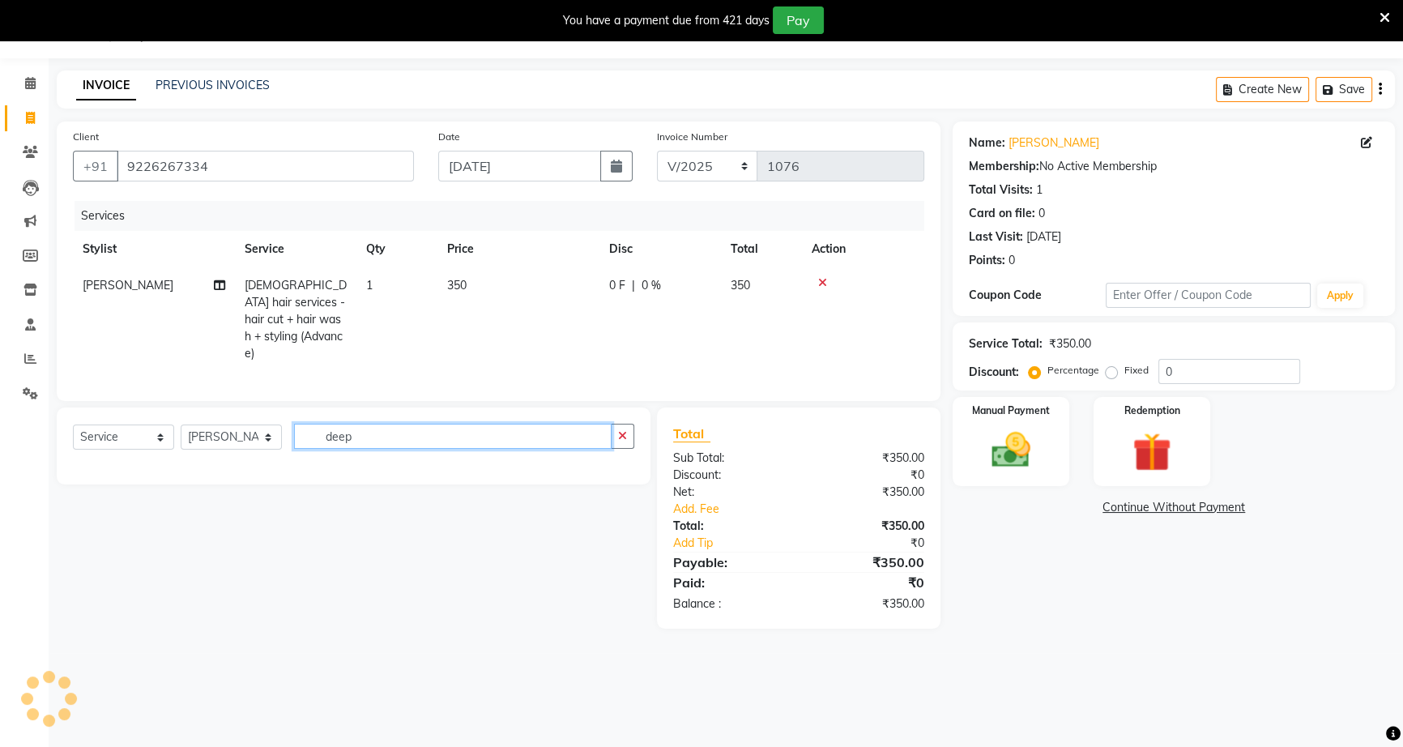
click at [358, 425] on input "deep" at bounding box center [453, 436] width 318 height 25
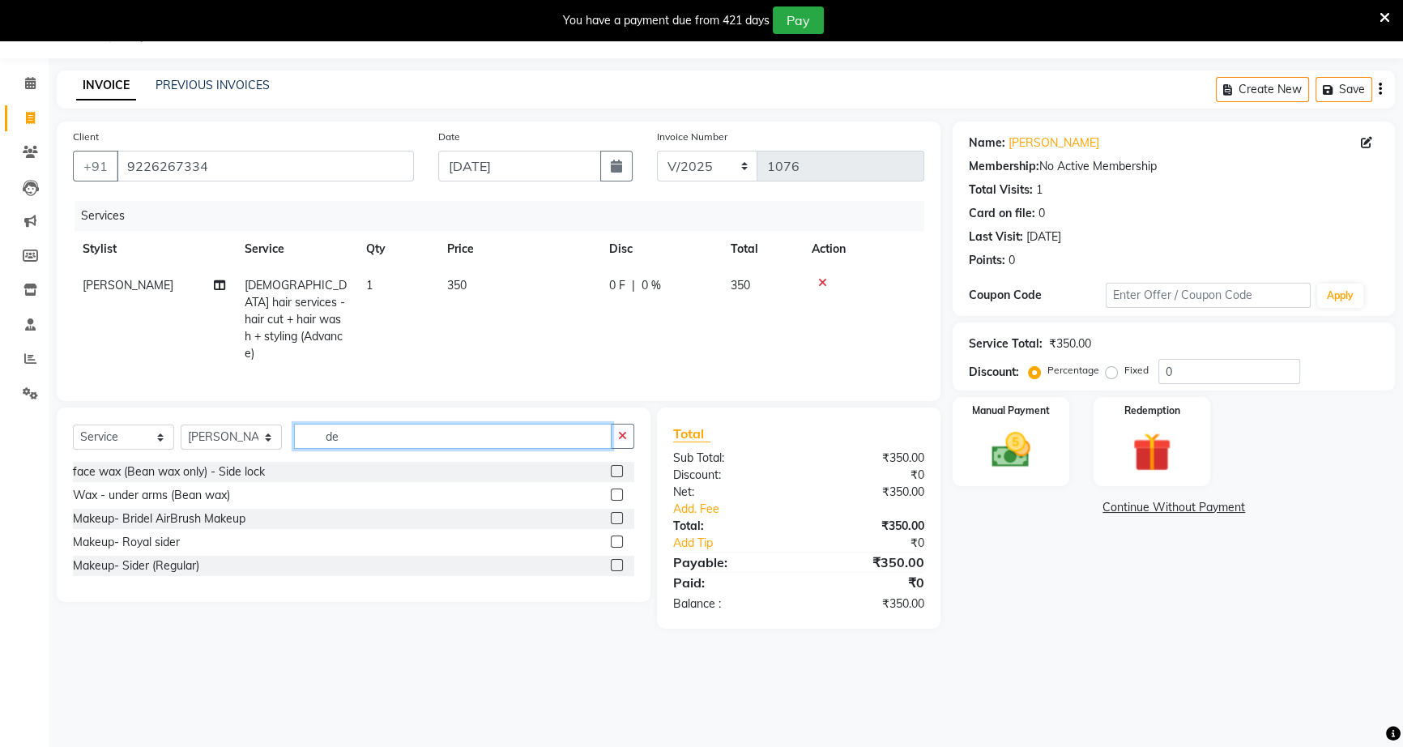
type input "d"
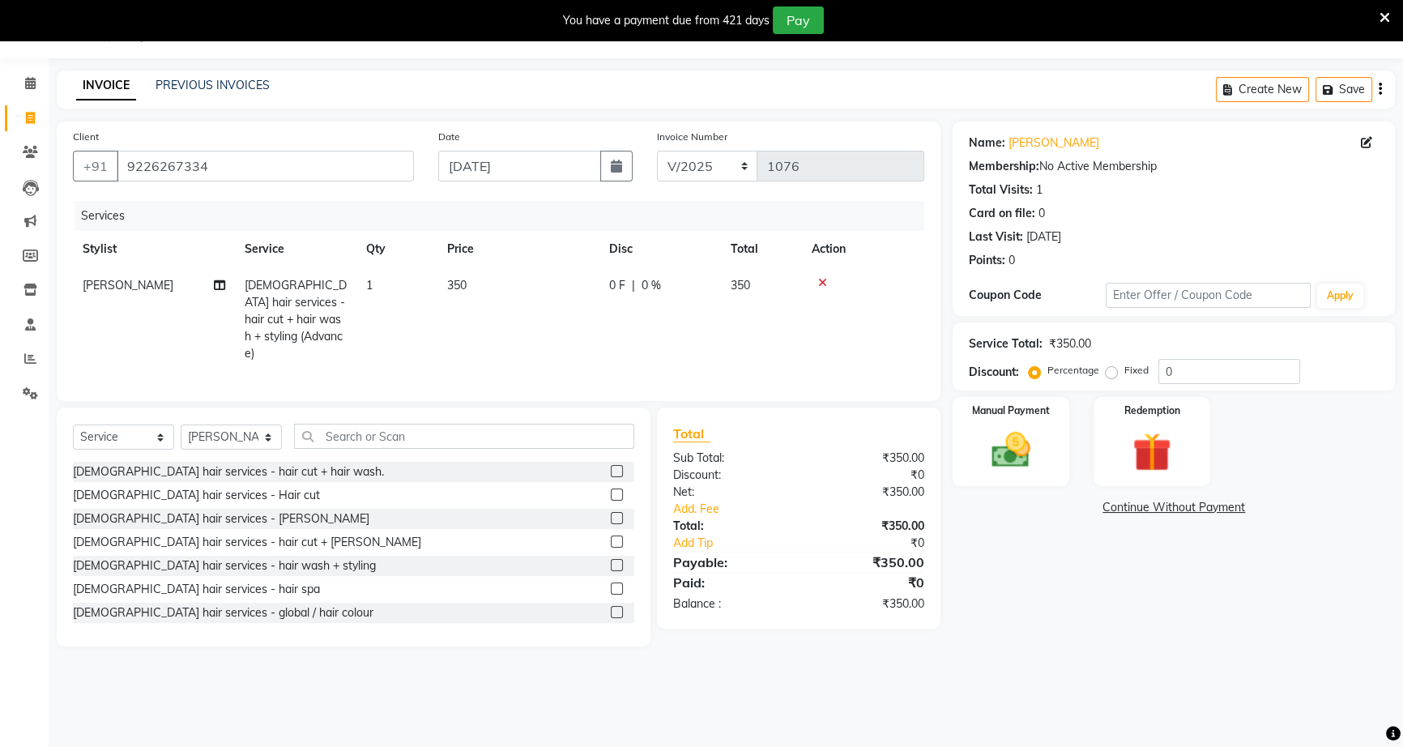
click at [475, 288] on td "350" at bounding box center [518, 319] width 162 height 104
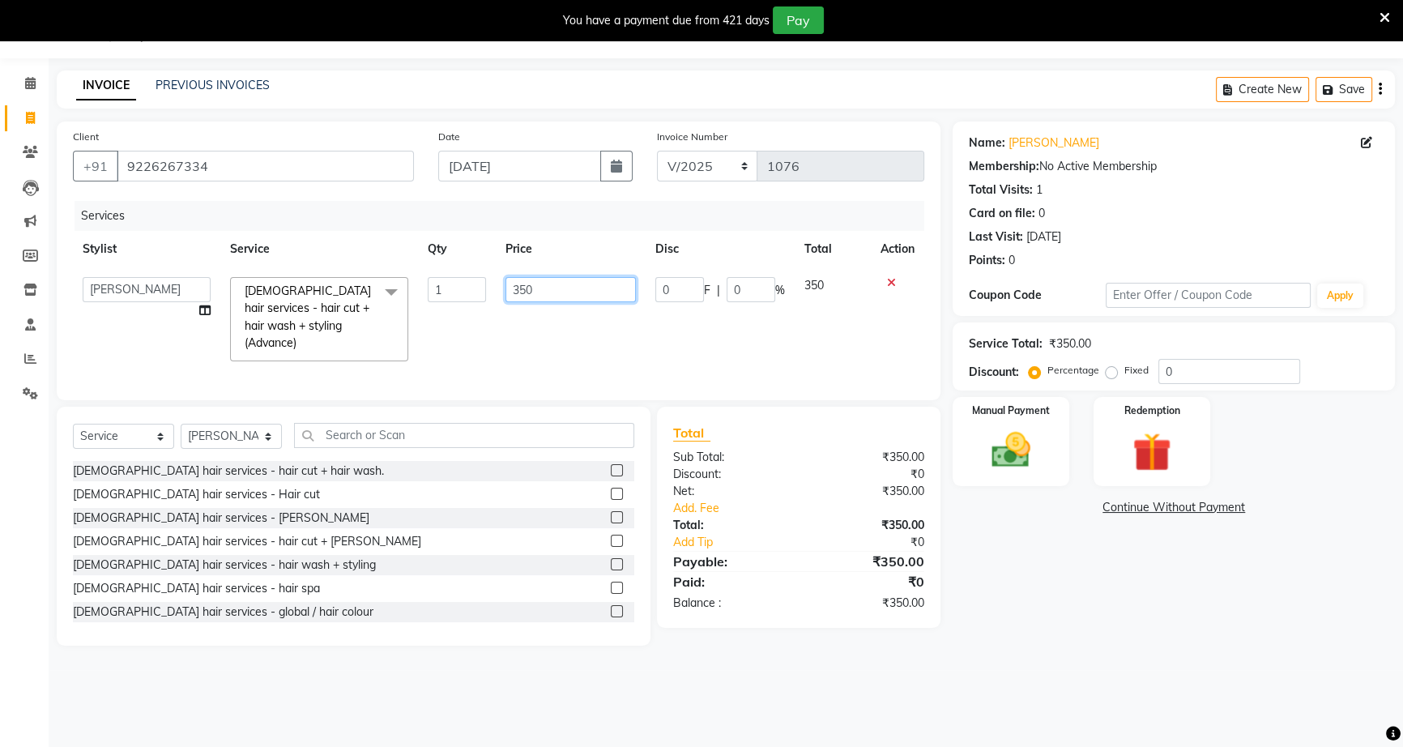
drag, startPoint x: 540, startPoint y: 292, endPoint x: 477, endPoint y: 291, distance: 63.2
click at [477, 291] on tr "ajay ankar bhawana gabhane heena pratik kshirsagar rekha sneha sumit shivankar …" at bounding box center [498, 319] width 851 height 104
type input "1000"
click at [1007, 628] on div "Name: Ritu Rahangdale Membership: No Active Membership Total Visits: 1 Card on …" at bounding box center [1180, 383] width 454 height 524
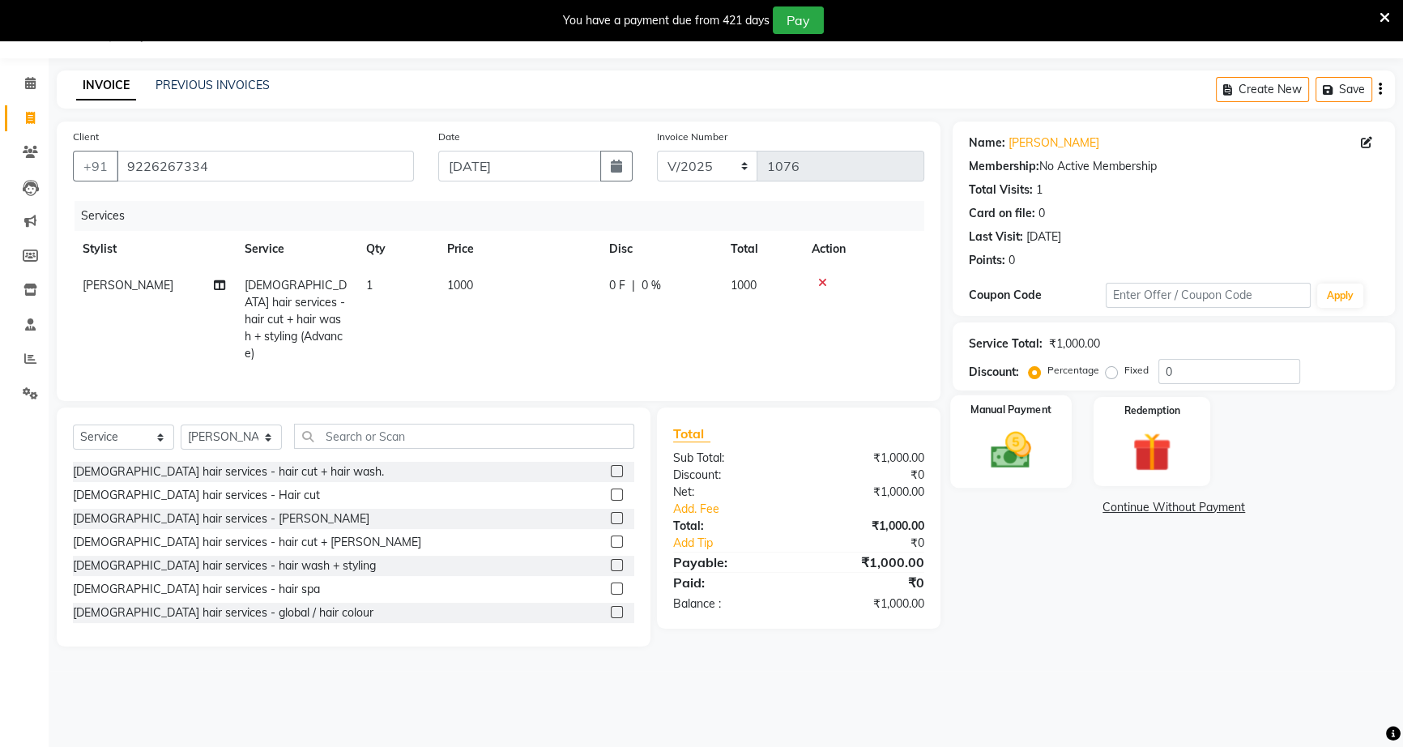
click at [1011, 470] on img at bounding box center [1011, 450] width 66 height 46
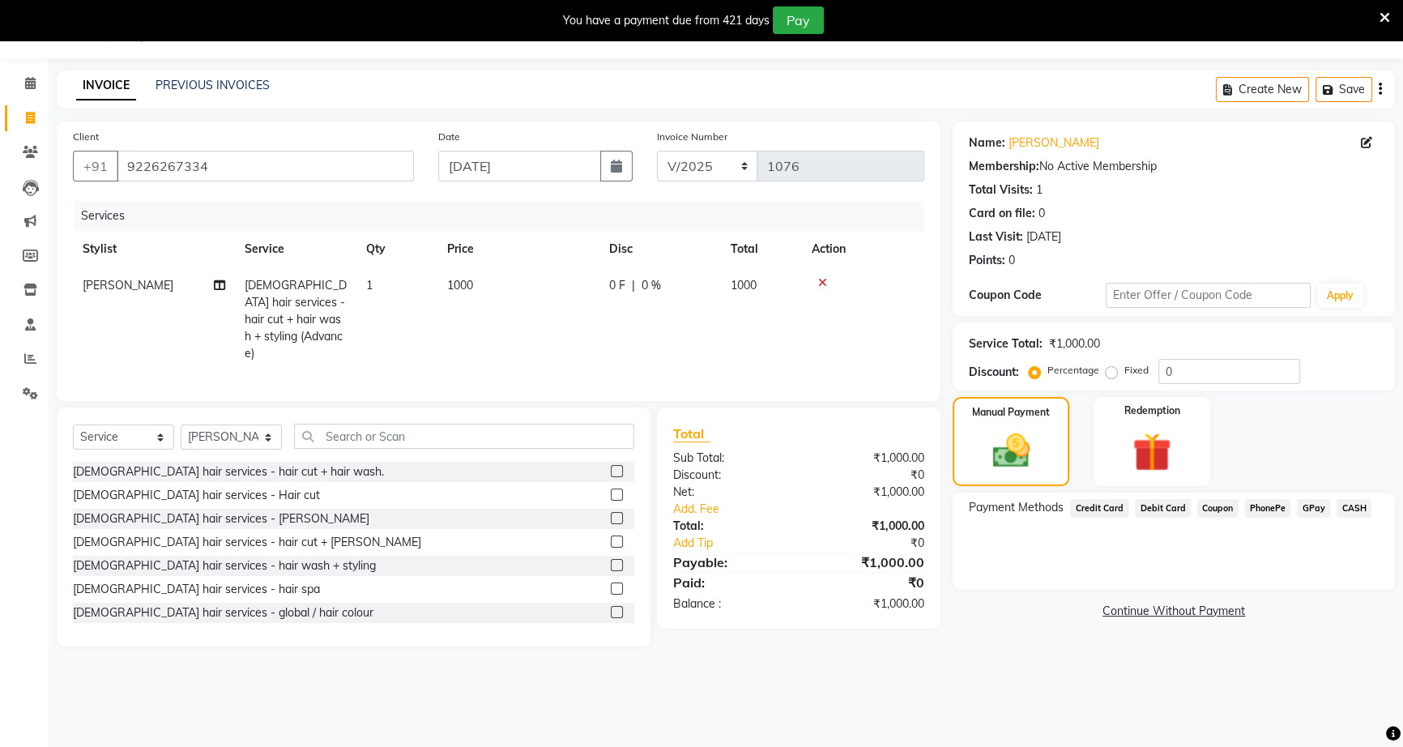
click at [1336, 507] on span "CASH" at bounding box center [1353, 508] width 35 height 19
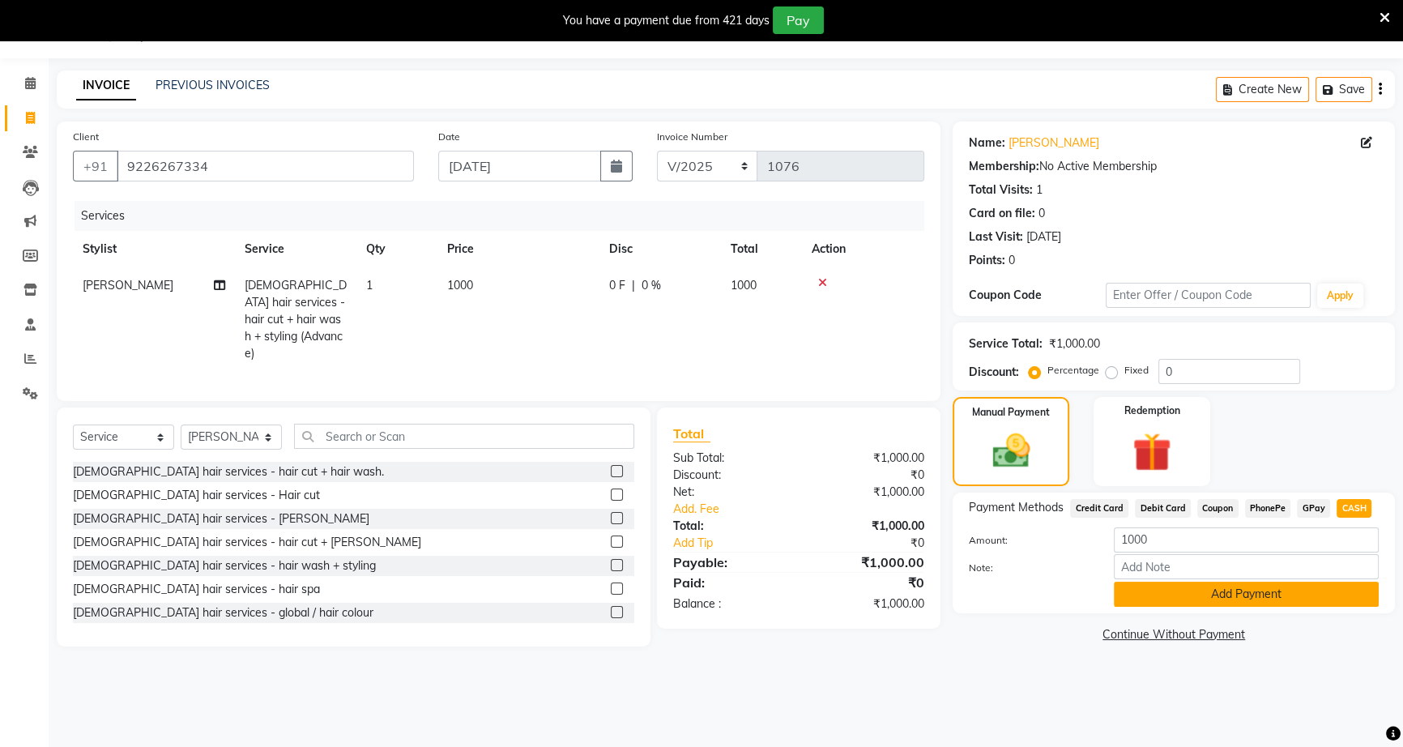
click at [1277, 599] on button "Add Payment" at bounding box center [1246, 594] width 265 height 25
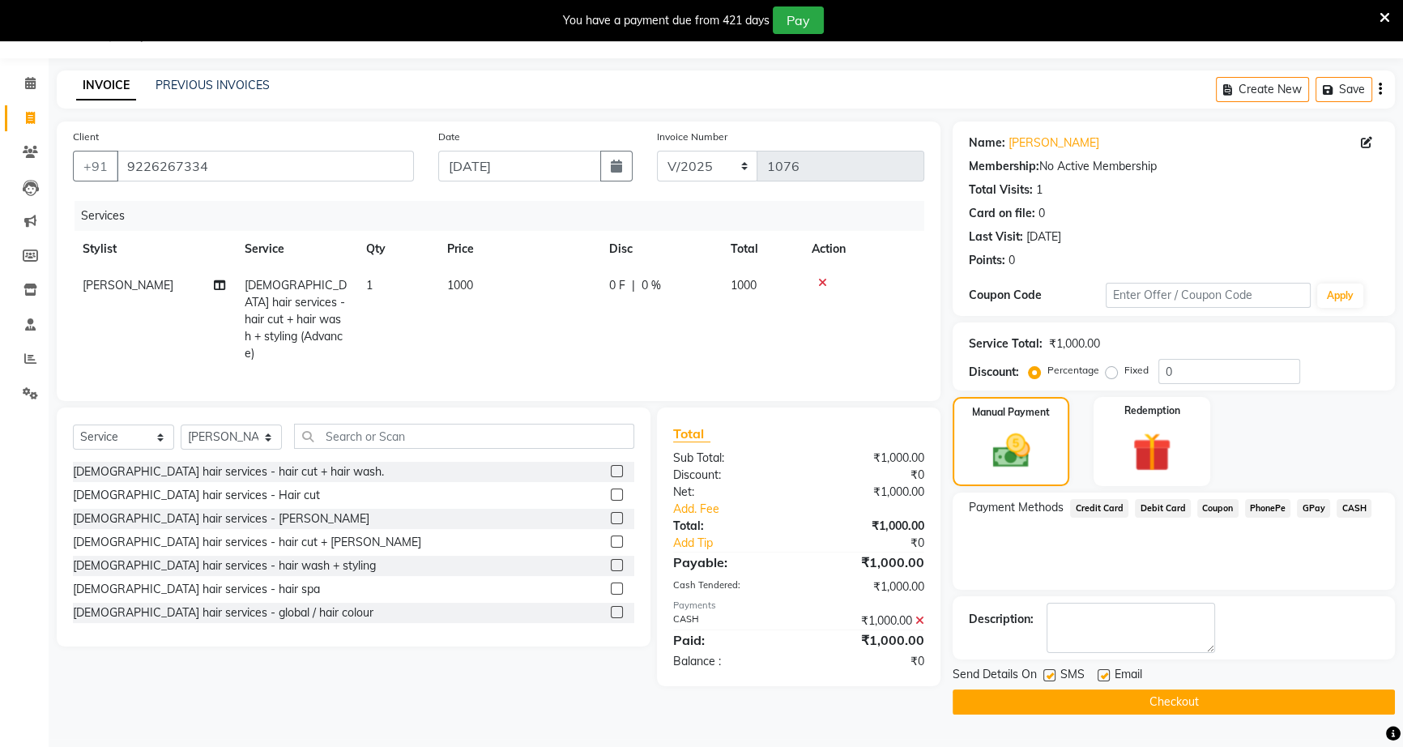
click at [1247, 691] on button "Checkout" at bounding box center [1174, 701] width 442 height 25
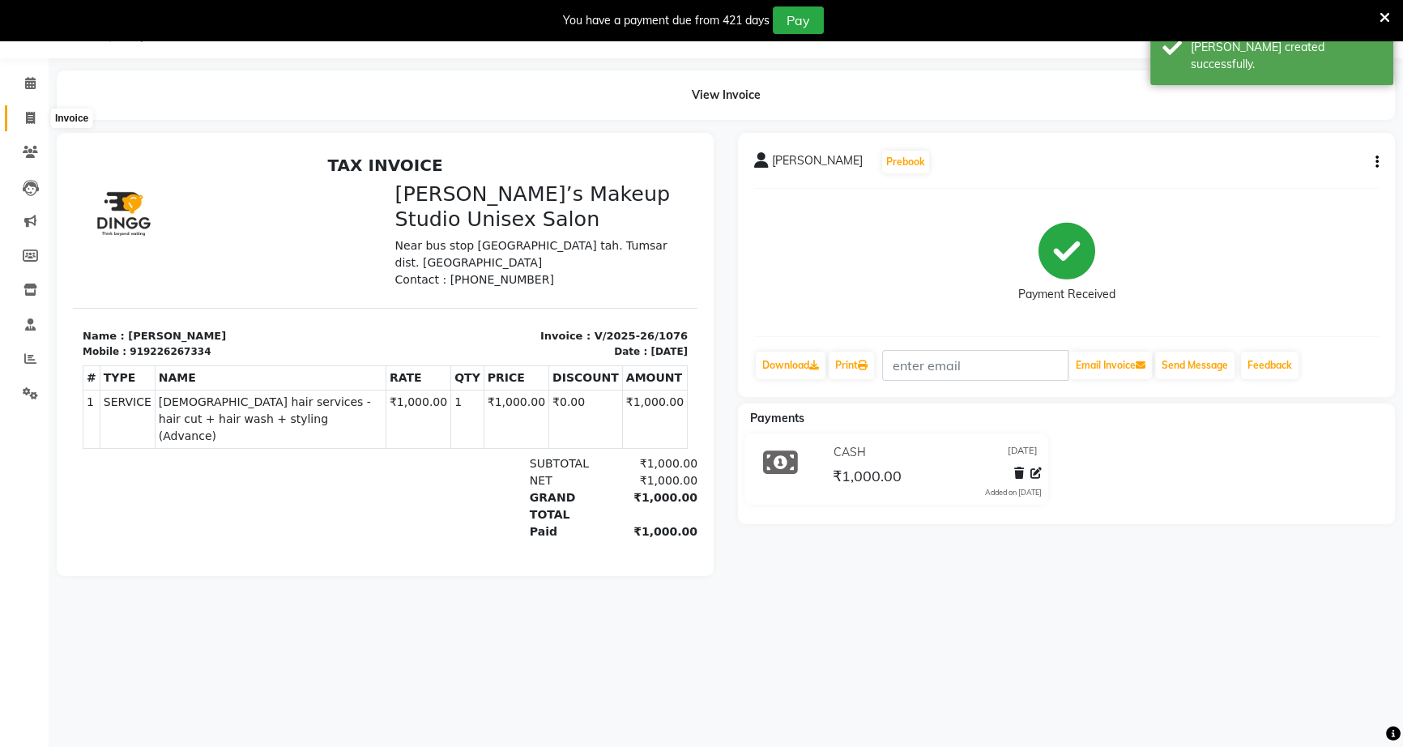
click at [24, 115] on span at bounding box center [30, 118] width 28 height 19
select select "service"
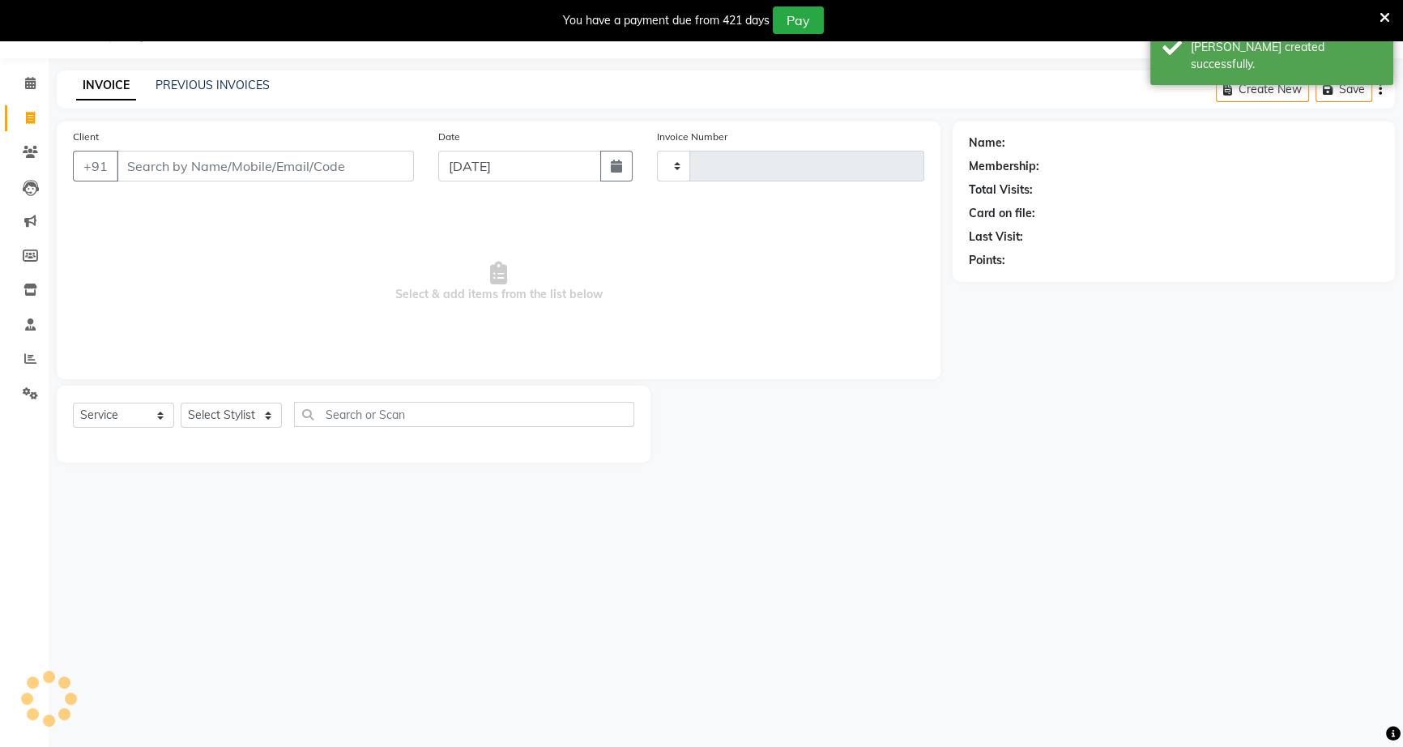
type input "1077"
select select "6543"
click at [618, 177] on button "button" at bounding box center [616, 166] width 32 height 31
select select "9"
select select "2025"
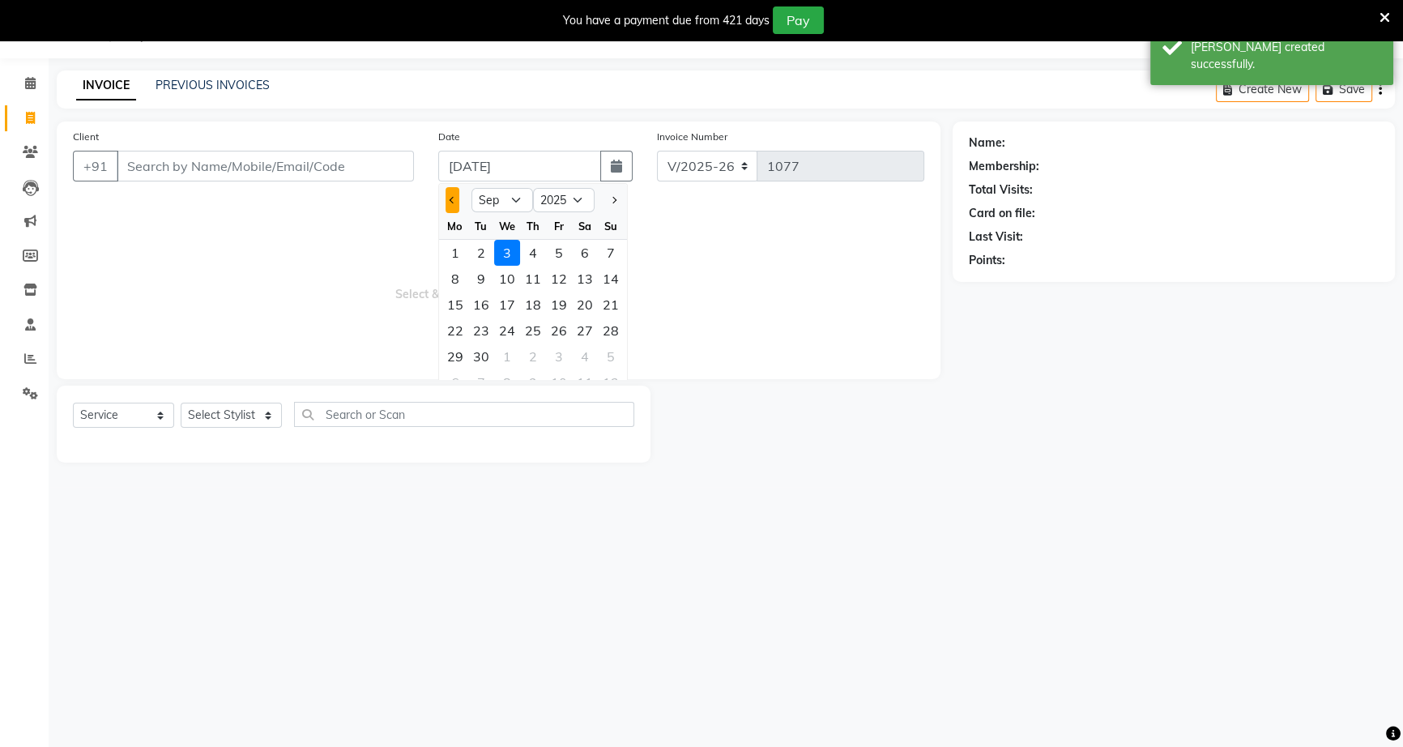
click at [445, 194] on button "Previous month" at bounding box center [452, 200] width 14 height 26
select select "8"
click at [578, 350] on div "30" at bounding box center [585, 356] width 26 height 26
type input "30-08-2025"
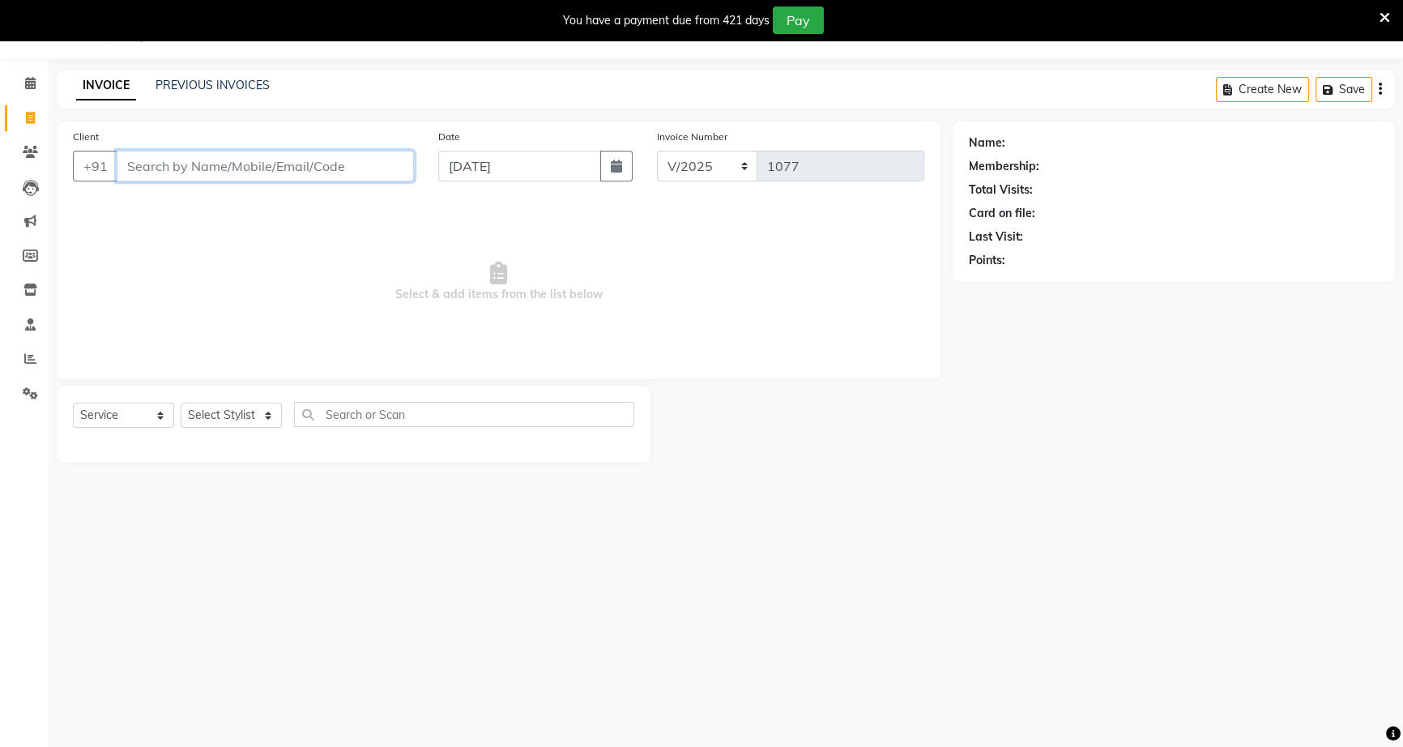
click at [336, 159] on input "Client" at bounding box center [265, 166] width 297 height 31
type input "8459923176"
click at [356, 171] on span "Add Client" at bounding box center [372, 166] width 64 height 16
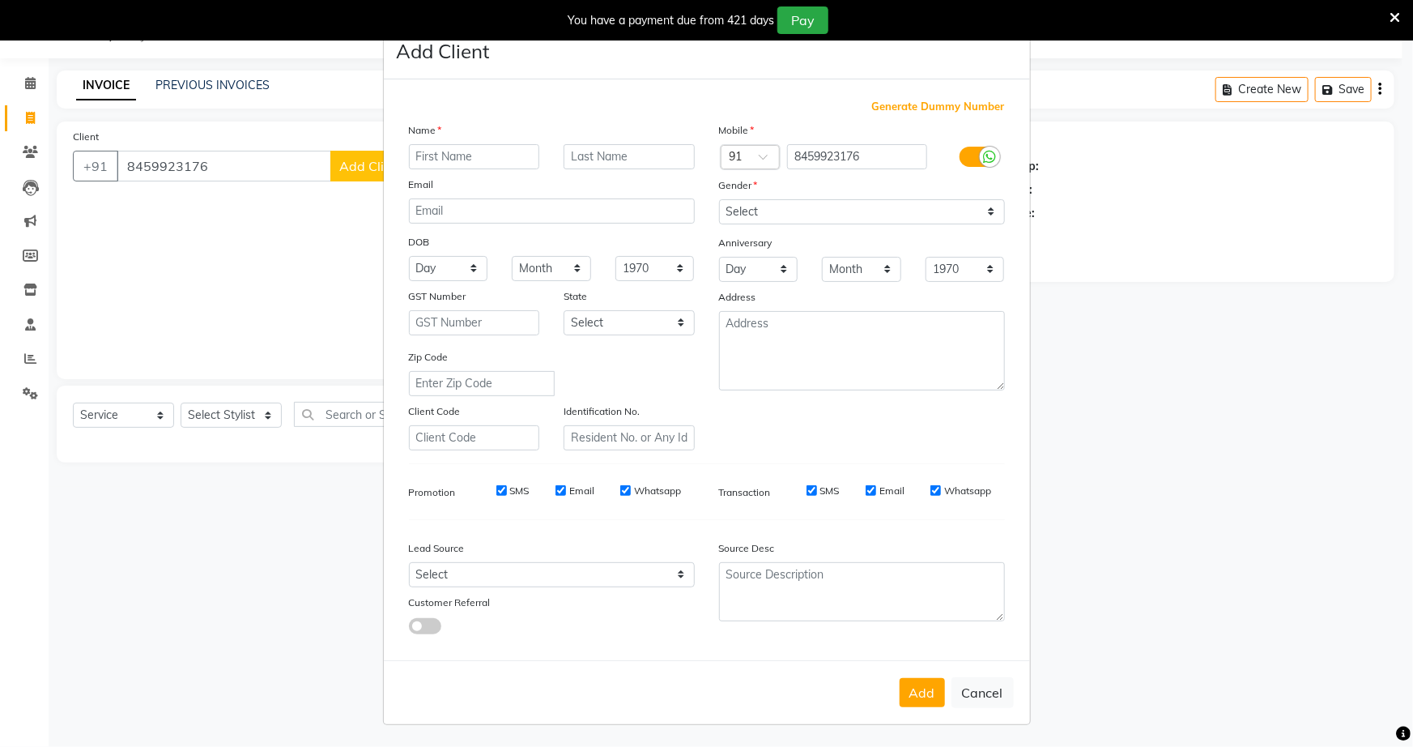
click at [413, 155] on input "text" at bounding box center [474, 156] width 131 height 25
type input "dewang"
click at [564, 151] on input "text" at bounding box center [629, 156] width 131 height 25
type input "khobragade"
click at [926, 215] on select "Select [DEMOGRAPHIC_DATA] [DEMOGRAPHIC_DATA] Other Prefer Not To Say" at bounding box center [862, 211] width 286 height 25
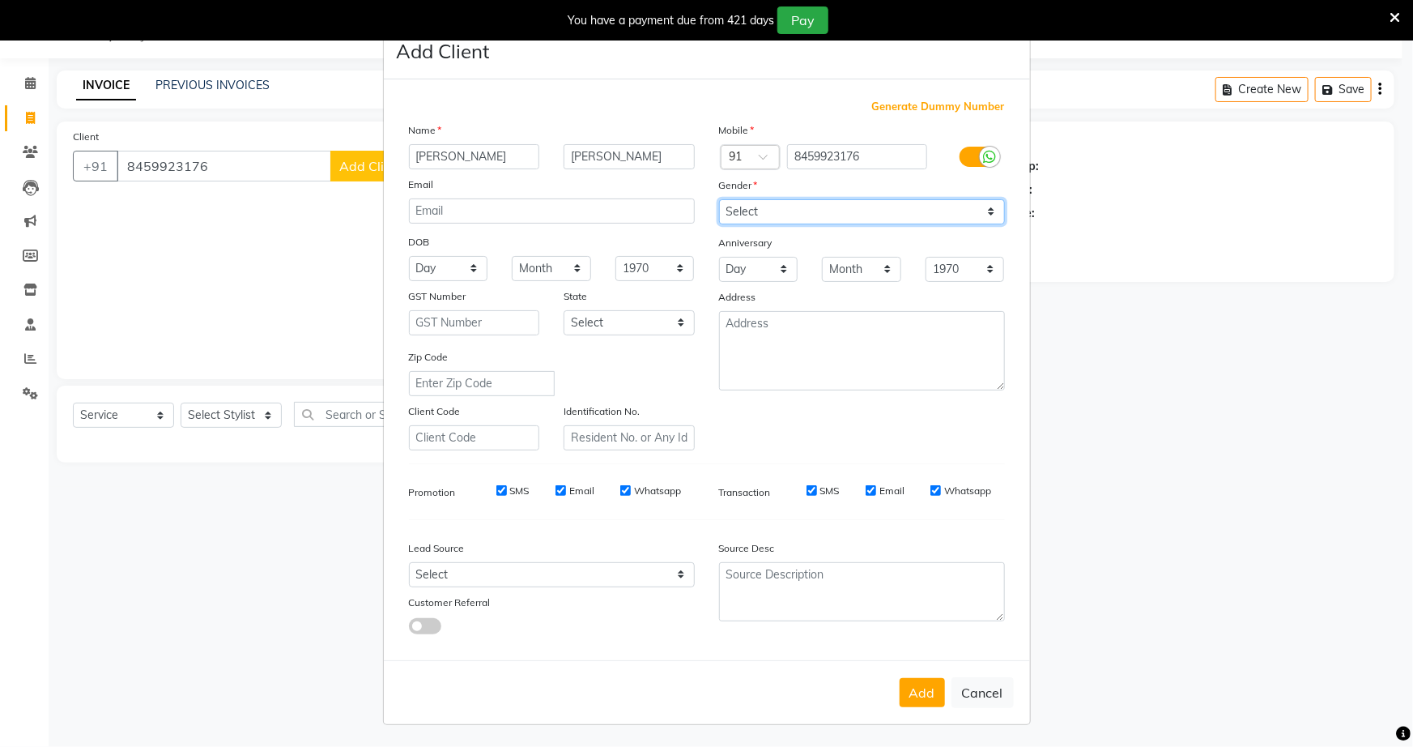
select select "male"
click at [719, 199] on select "Select [DEMOGRAPHIC_DATA] [DEMOGRAPHIC_DATA] Other Prefer Not To Say" at bounding box center [862, 211] width 286 height 25
click at [890, 689] on div "Add Cancel" at bounding box center [707, 692] width 646 height 64
click at [916, 697] on button "Add" at bounding box center [922, 692] width 45 height 29
select select
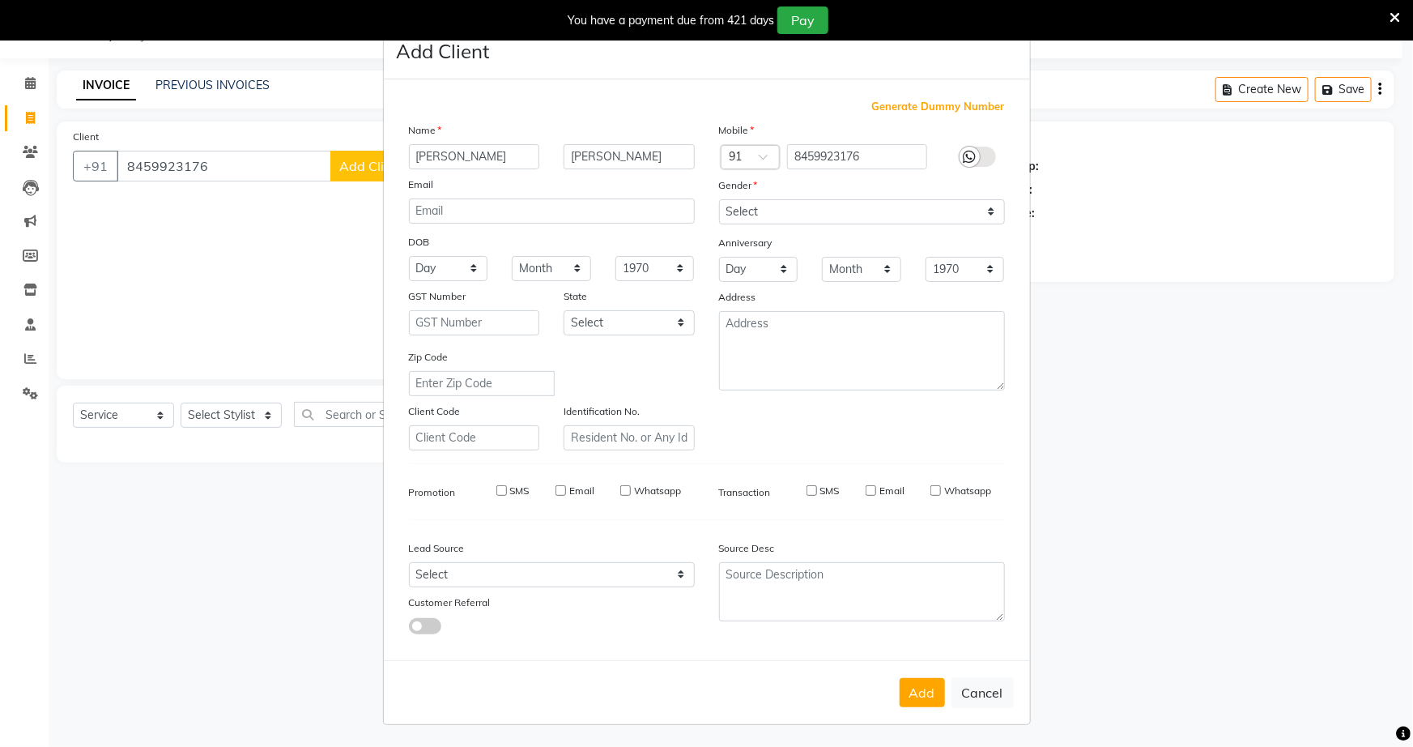
select select
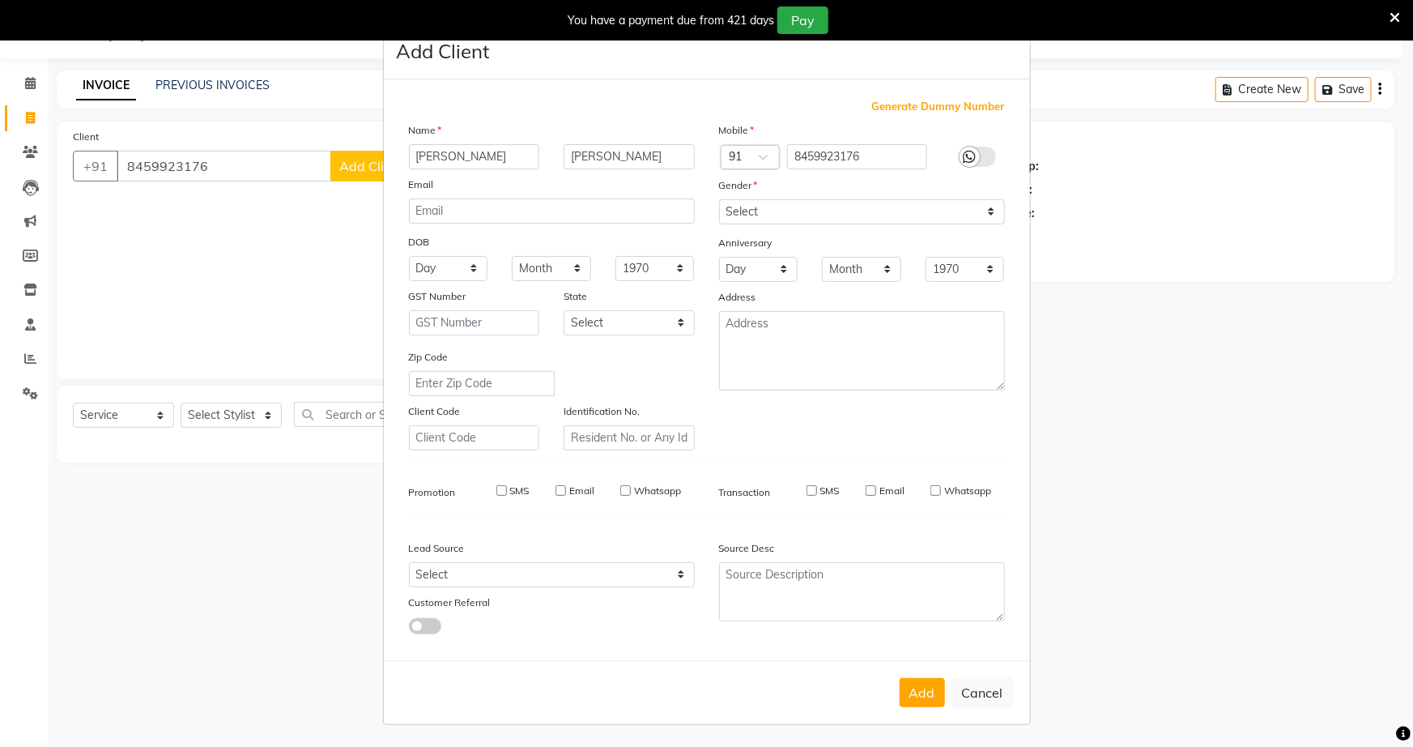
select select
checkbox input "false"
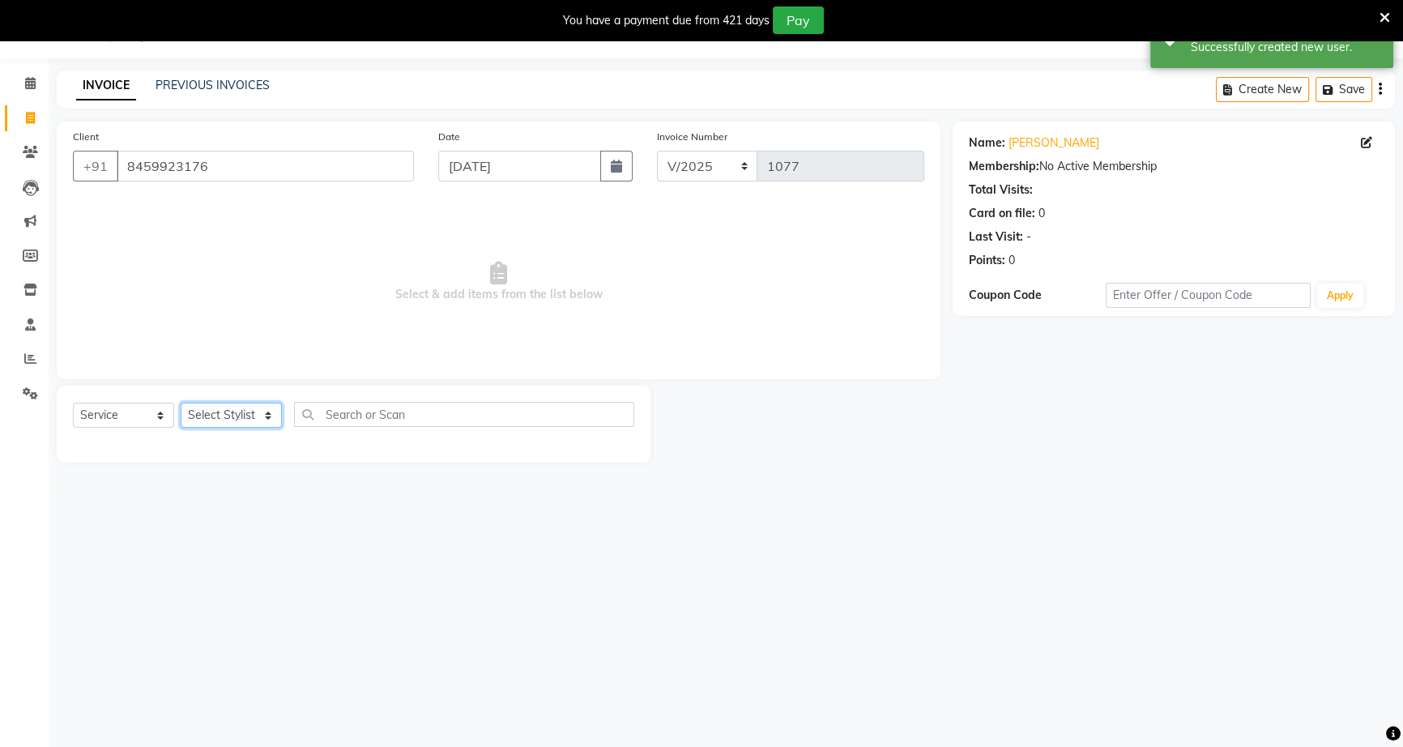
click at [262, 420] on select "Select Stylist [PERSON_NAME] [PERSON_NAME] [PERSON_NAME] [PERSON_NAME] rekha sn…" at bounding box center [231, 415] width 101 height 25
select select "60553"
click at [181, 403] on select "Select Stylist [PERSON_NAME] [PERSON_NAME] [PERSON_NAME] [PERSON_NAME] rekha sn…" at bounding box center [231, 415] width 101 height 25
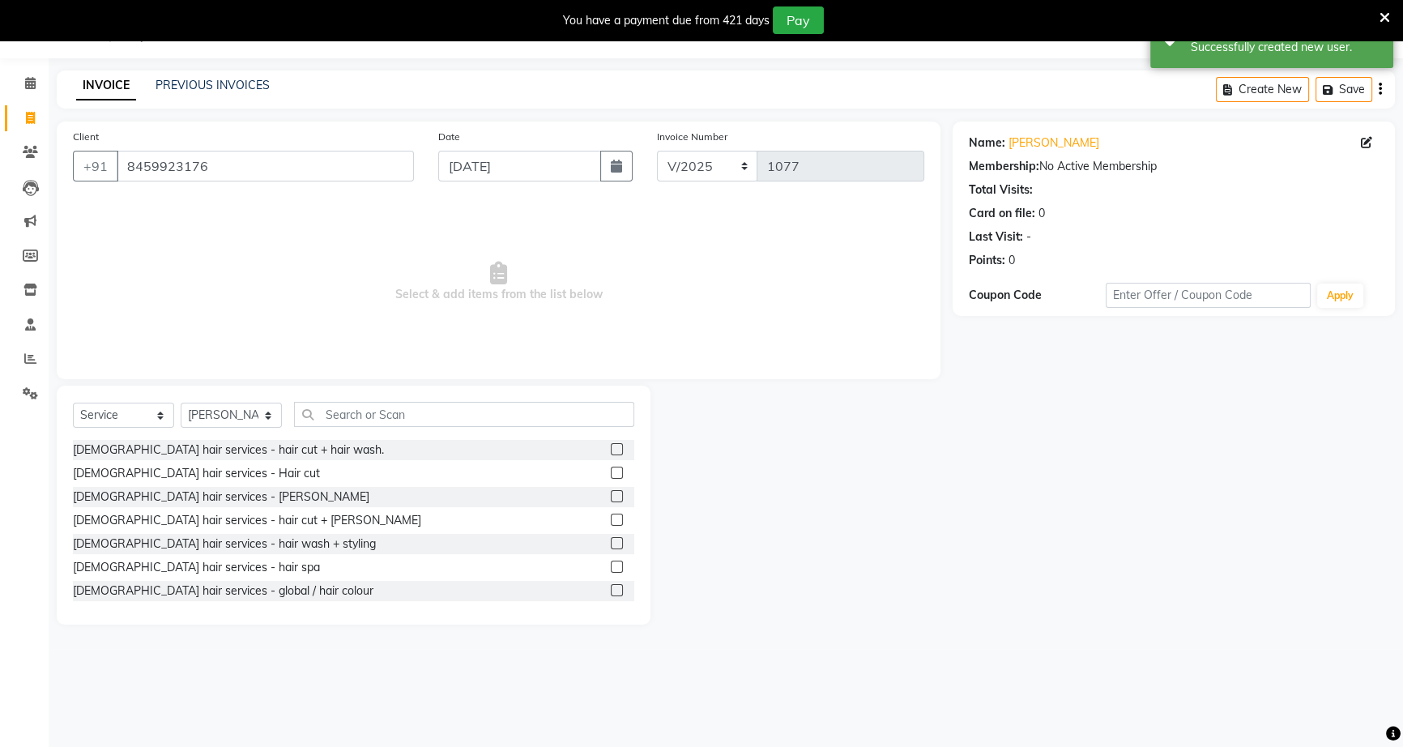
click at [611, 497] on label at bounding box center [617, 496] width 12 height 12
click at [611, 497] on input "checkbox" at bounding box center [616, 497] width 11 height 11
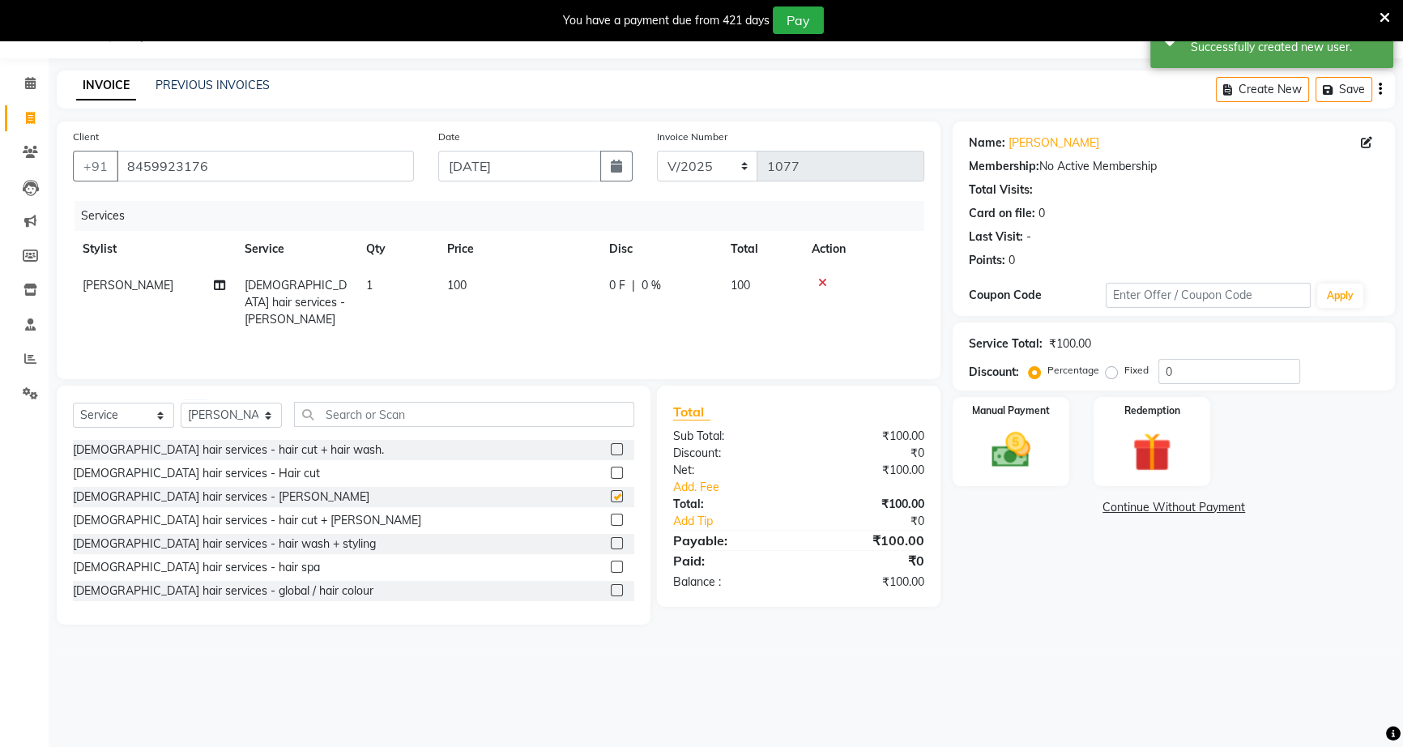
checkbox input "false"
click at [611, 472] on label at bounding box center [617, 473] width 12 height 12
click at [611, 472] on input "checkbox" at bounding box center [616, 473] width 11 height 11
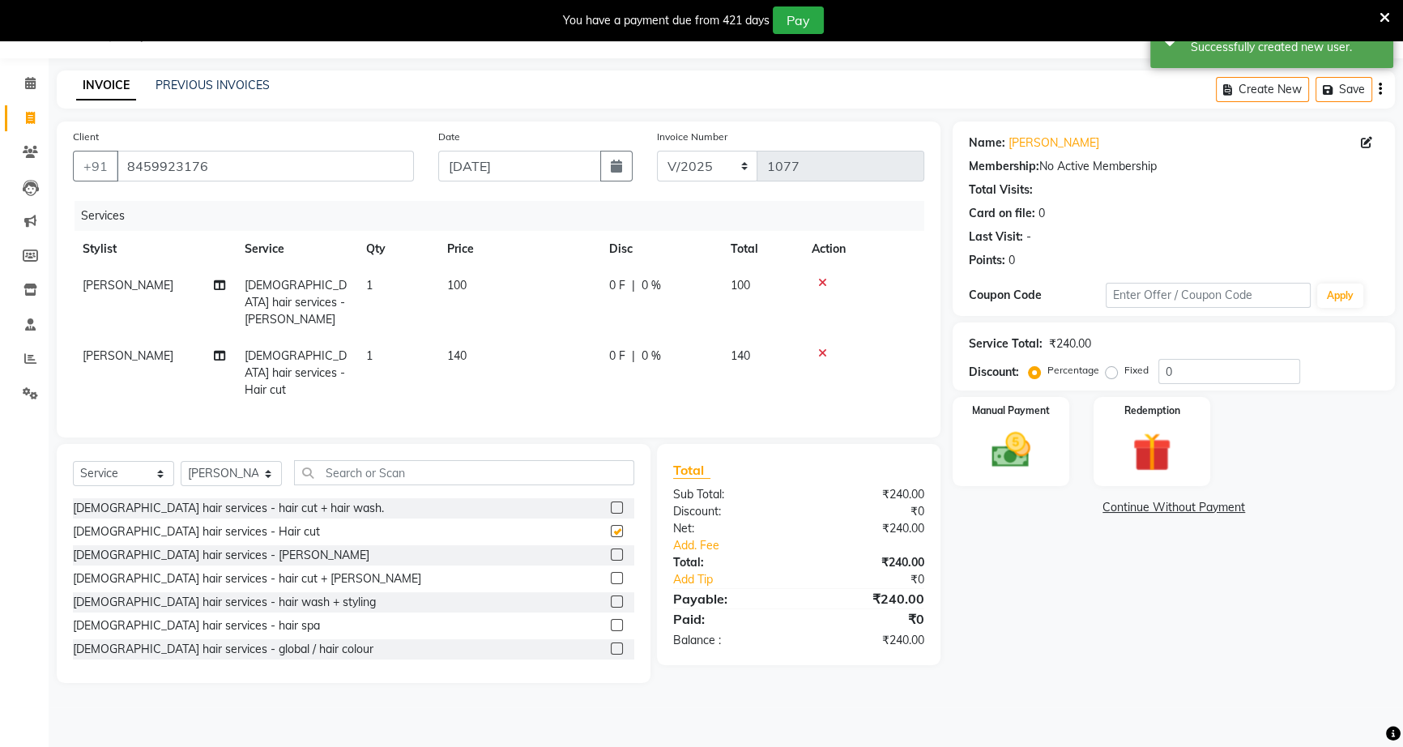
checkbox input "false"
click at [620, 268] on table "Stylist Service Qty Price Disc Total Action ajay ankar Male hair services - Bea…" at bounding box center [498, 319] width 851 height 177
click at [642, 282] on span "0 %" at bounding box center [651, 285] width 19 height 17
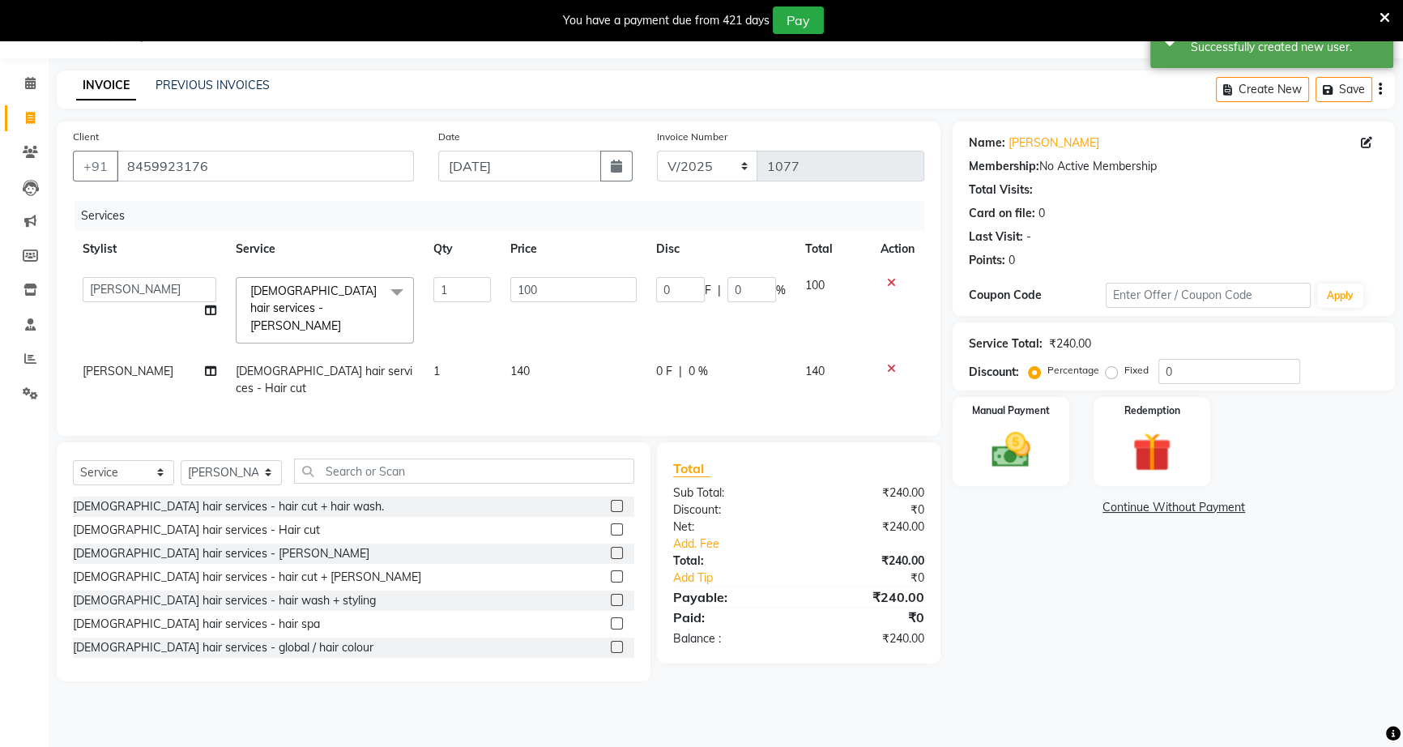
click at [640, 282] on td "100" at bounding box center [574, 310] width 146 height 86
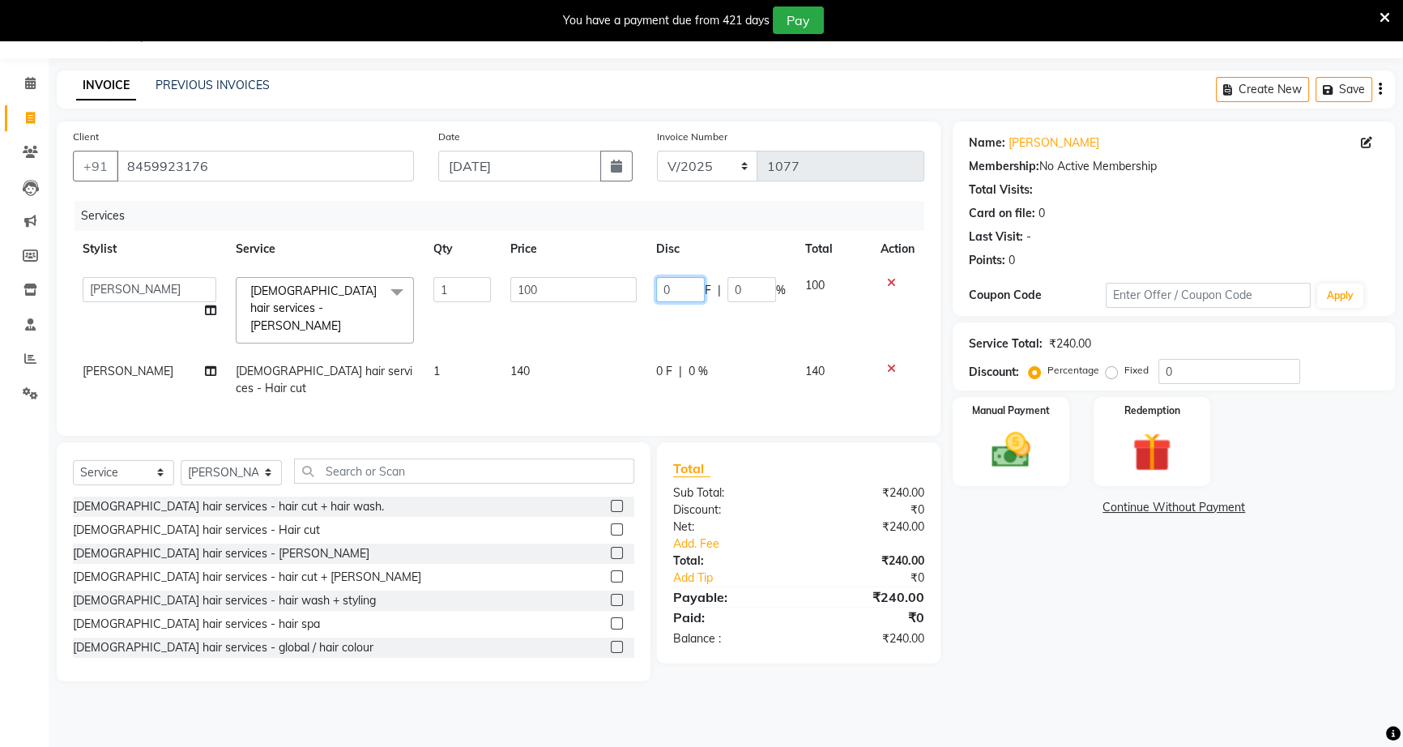
click at [656, 286] on input "0" at bounding box center [680, 289] width 49 height 25
type input "40"
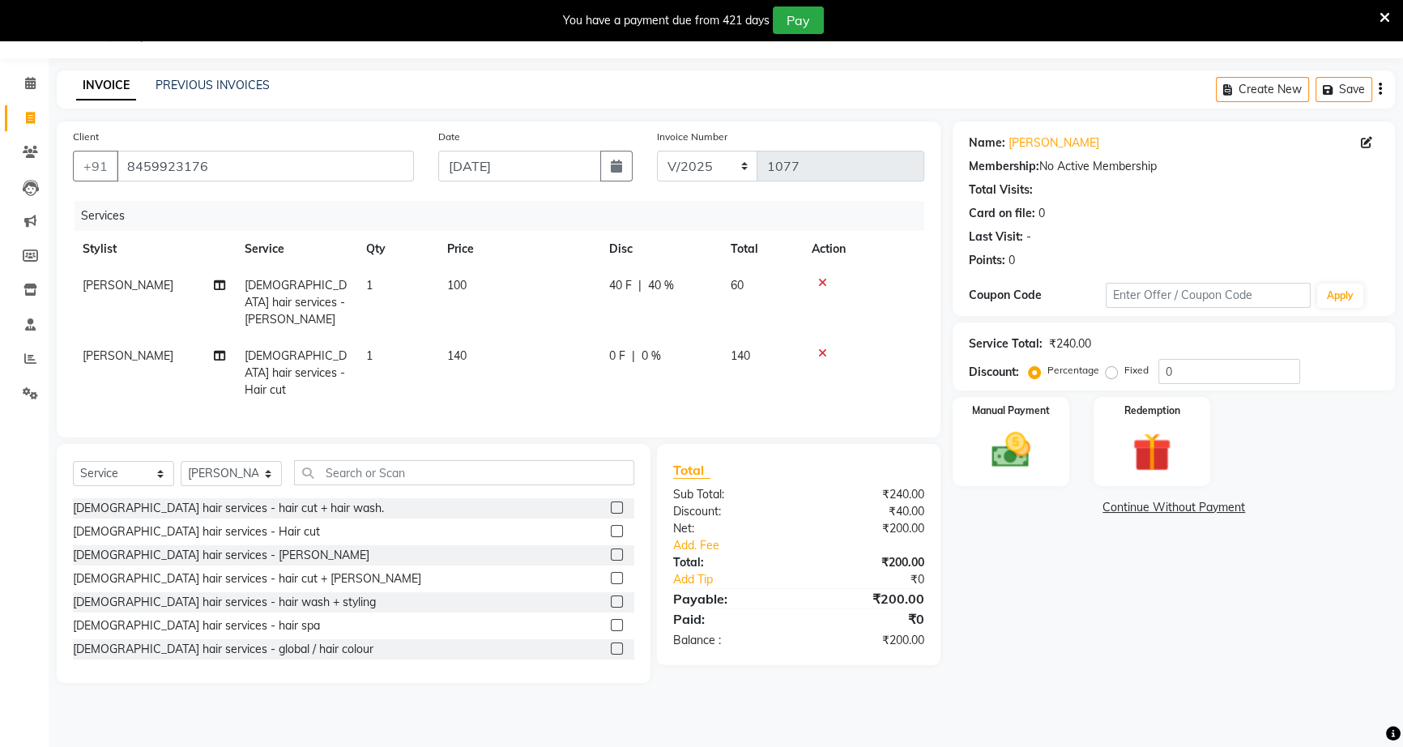
click at [680, 363] on td "0 F | 0 %" at bounding box center [659, 373] width 121 height 70
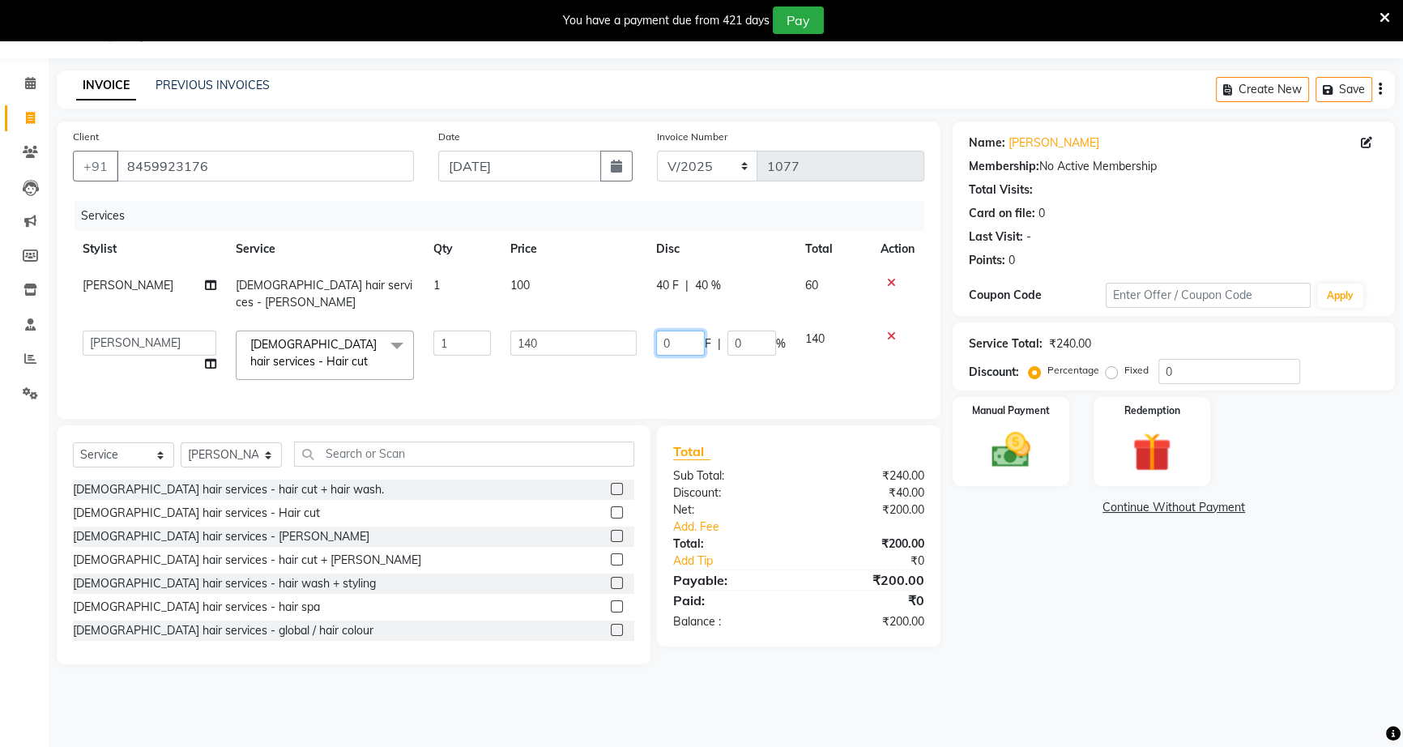
click at [654, 321] on td "0 F | 0 %" at bounding box center [720, 355] width 149 height 69
click at [656, 330] on input "0" at bounding box center [680, 342] width 49 height 25
type input "40"
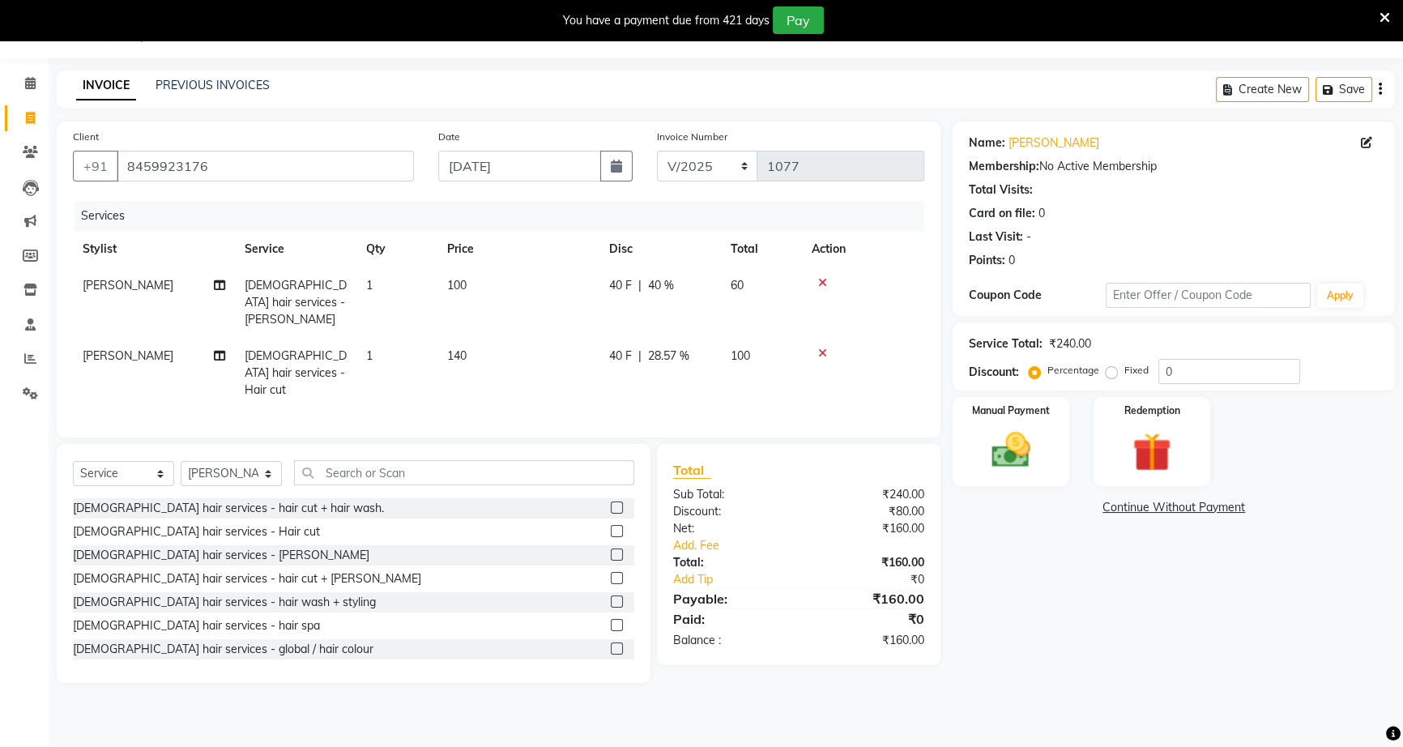
click at [1072, 586] on div "Name: Dewang Khobragade Membership: No Active Membership Total Visits: Card on …" at bounding box center [1180, 401] width 454 height 561
click at [988, 464] on img at bounding box center [1011, 450] width 66 height 46
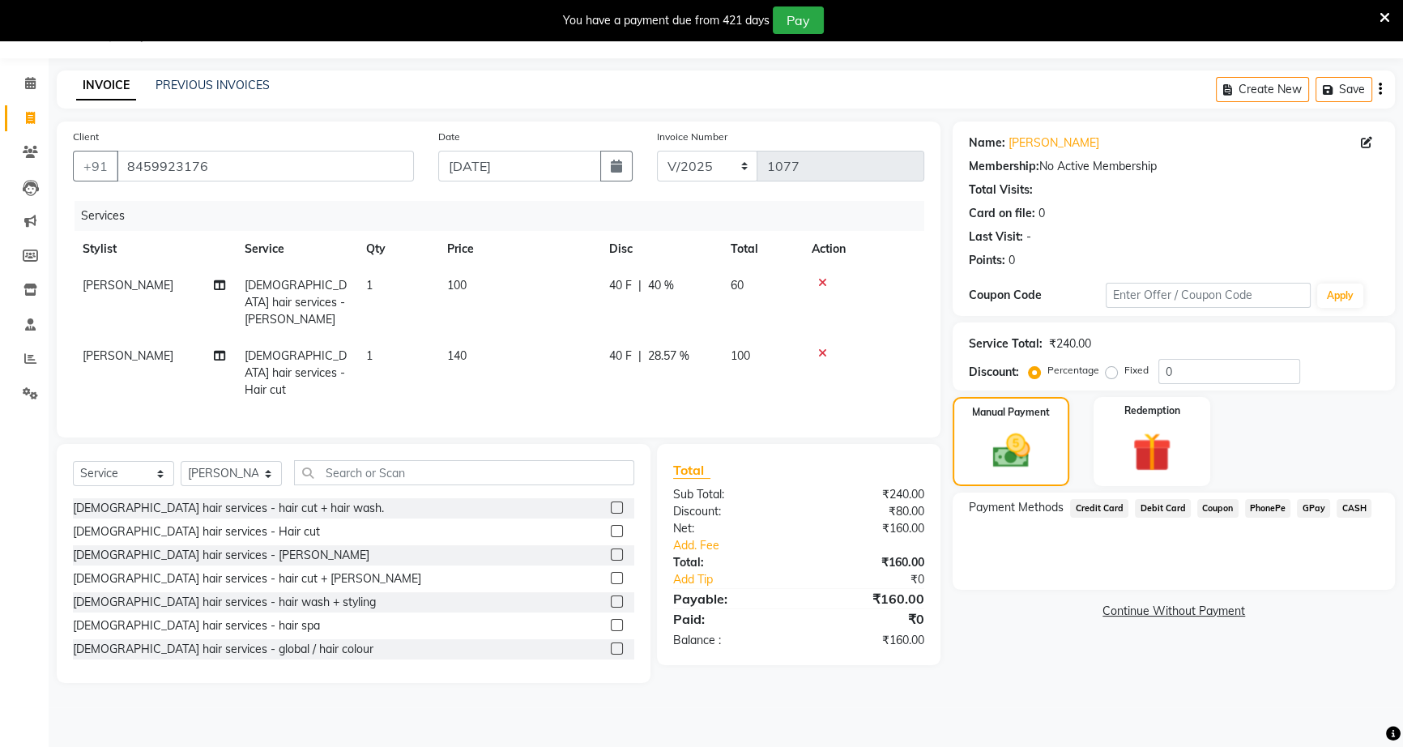
click at [1278, 506] on span "PhonePe" at bounding box center [1268, 508] width 46 height 19
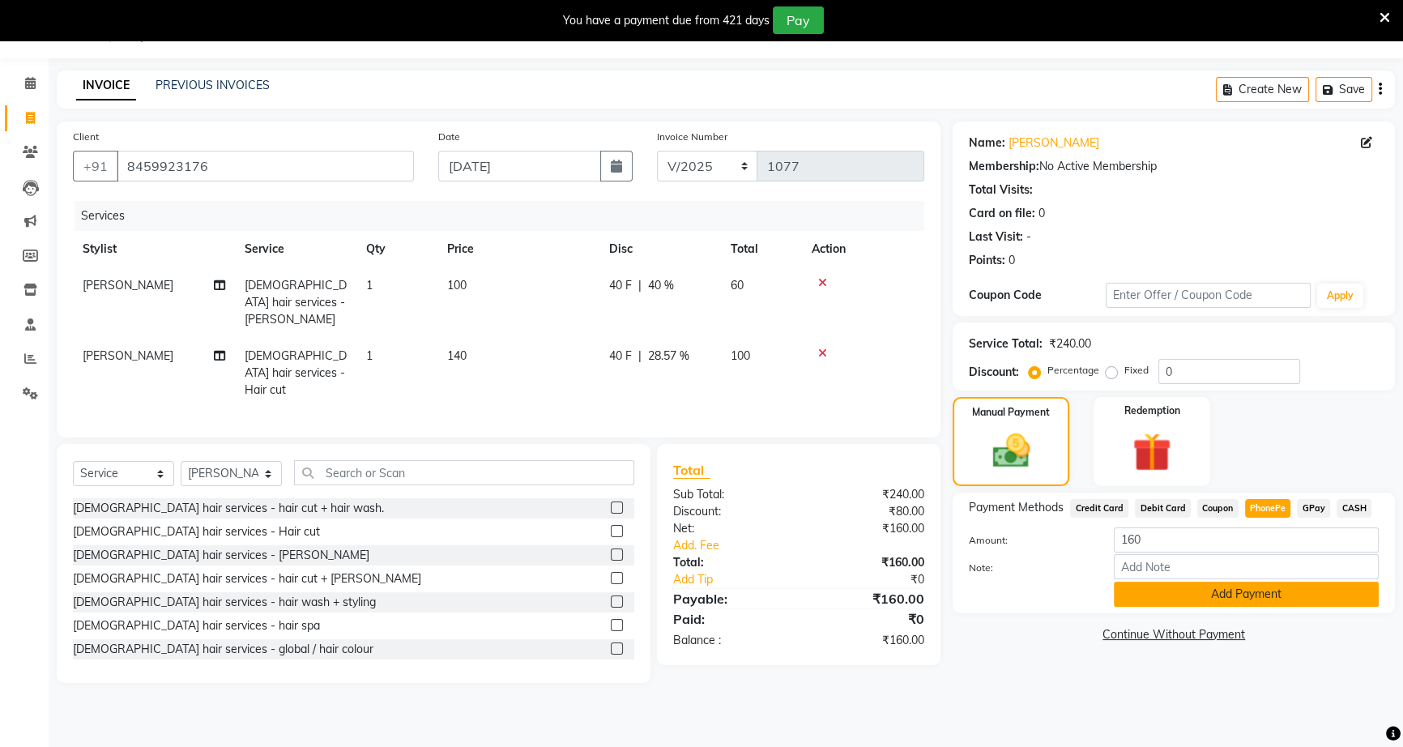
click at [1286, 591] on button "Add Payment" at bounding box center [1246, 594] width 265 height 25
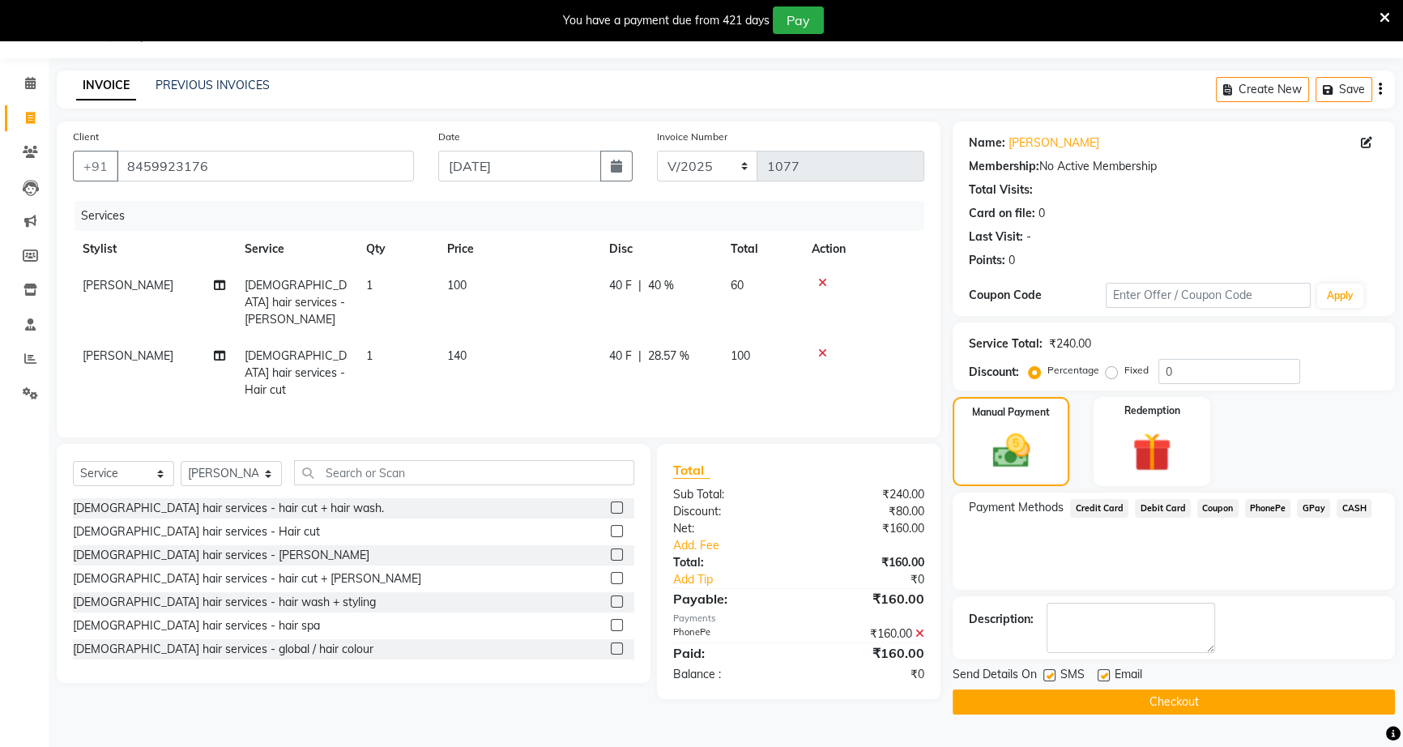
click at [1268, 701] on button "Checkout" at bounding box center [1174, 701] width 442 height 25
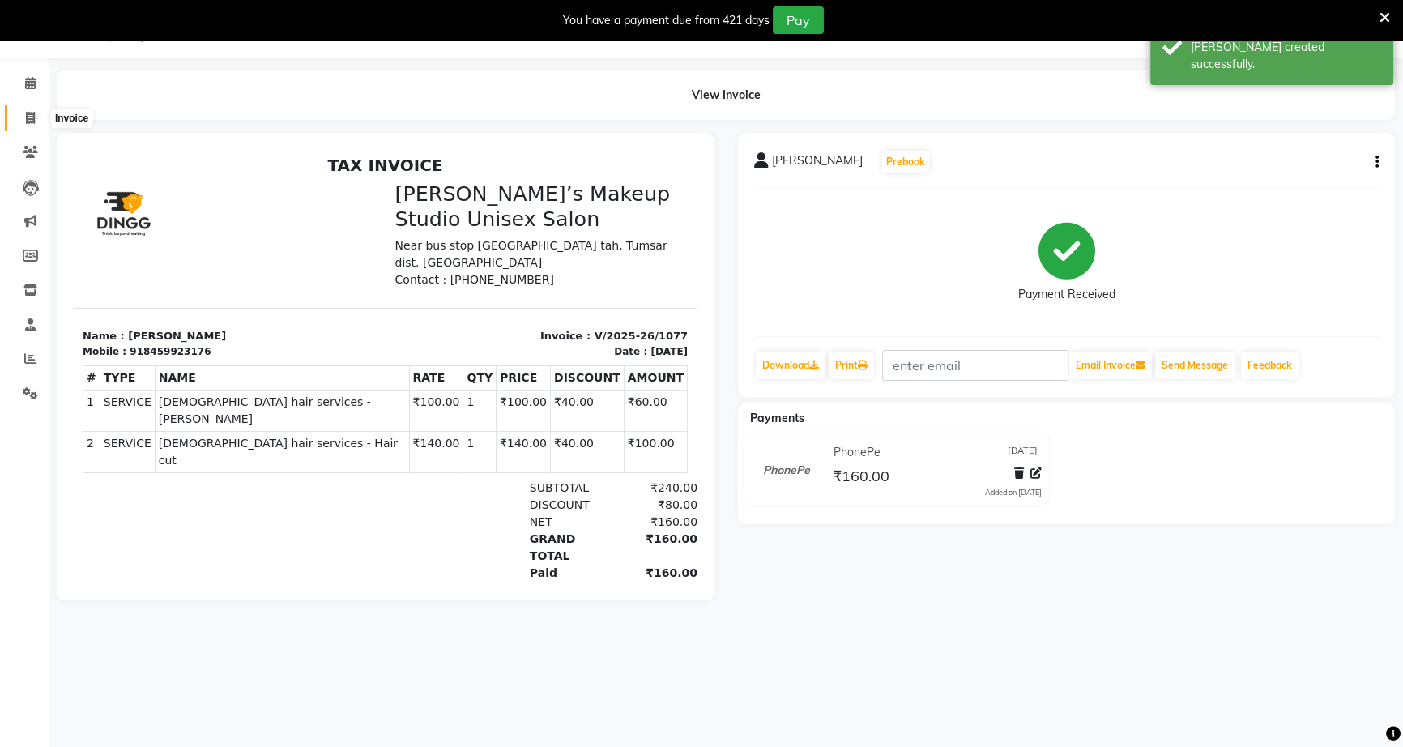
click at [34, 117] on icon at bounding box center [30, 118] width 9 height 12
select select "service"
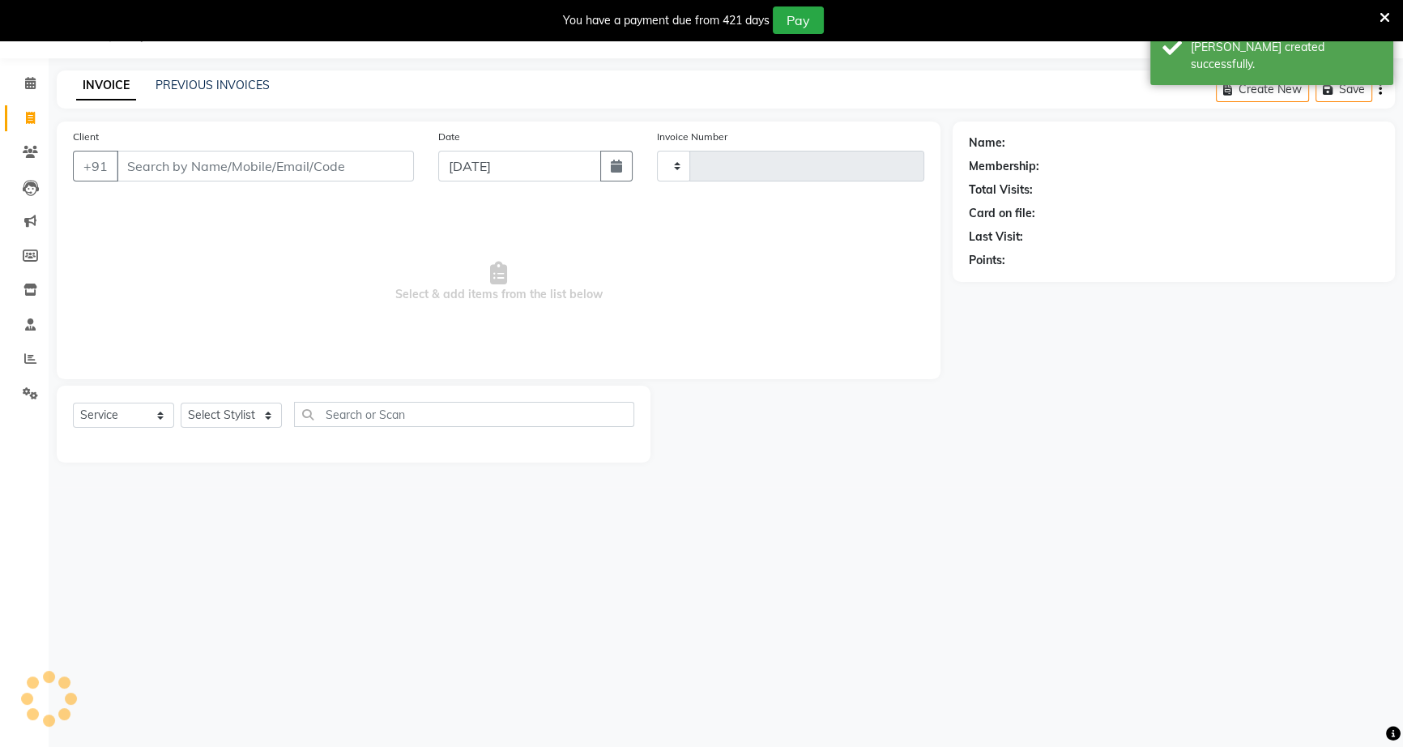
type input "1078"
select select "6543"
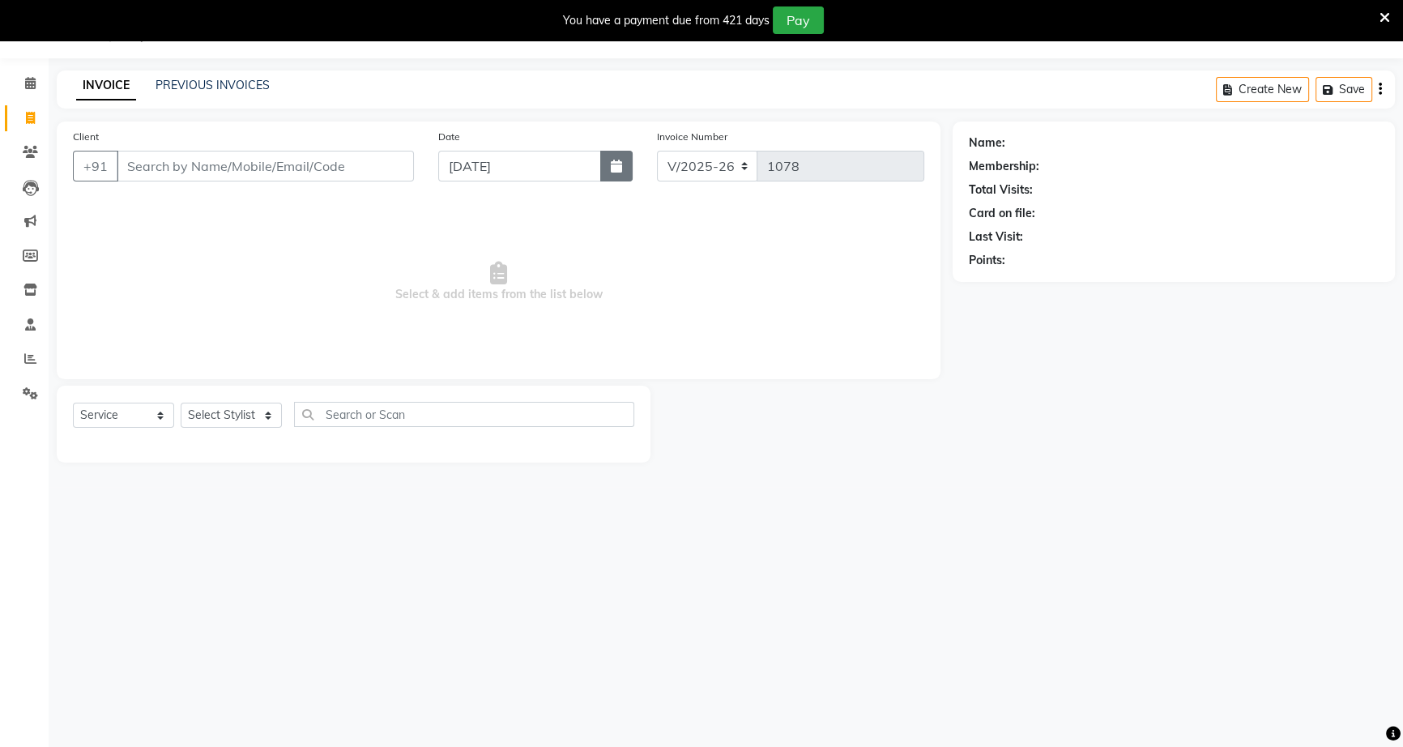
click at [601, 173] on button "button" at bounding box center [616, 166] width 32 height 31
select select "9"
select select "2025"
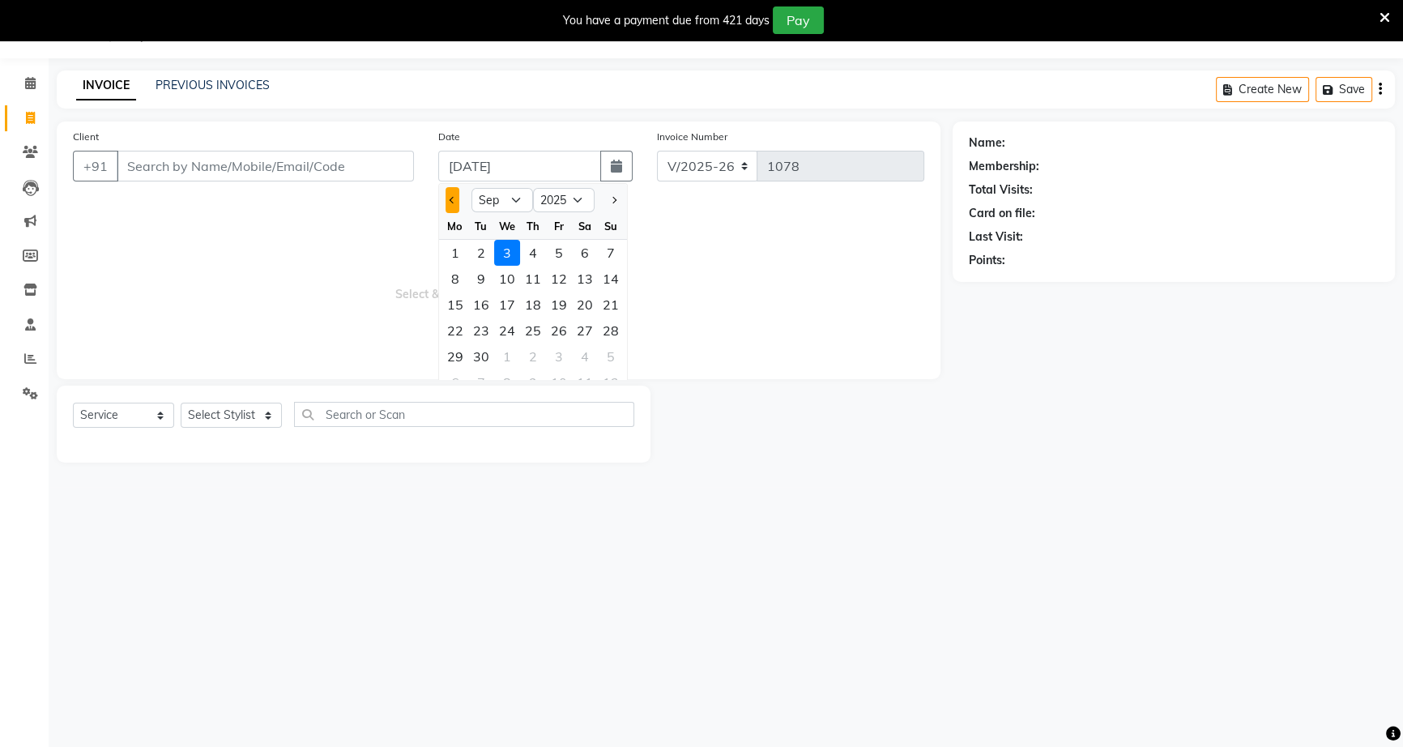
click at [455, 202] on button "Previous month" at bounding box center [452, 200] width 14 height 26
select select "8"
click at [612, 352] on div "31" at bounding box center [611, 356] width 26 height 26
type input "31-08-2025"
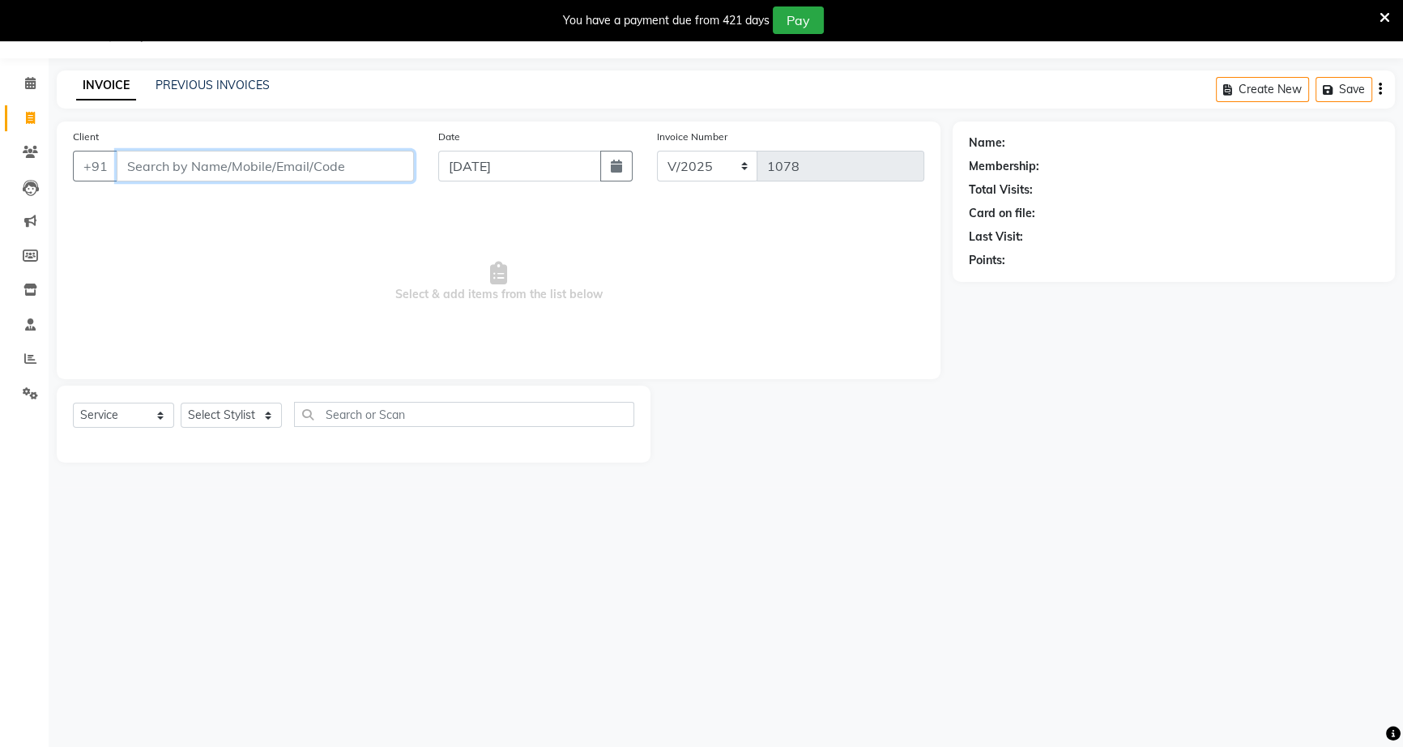
click at [364, 167] on input "Client" at bounding box center [265, 166] width 297 height 31
type input "7410199275"
click at [366, 173] on span "Add Client" at bounding box center [372, 166] width 64 height 16
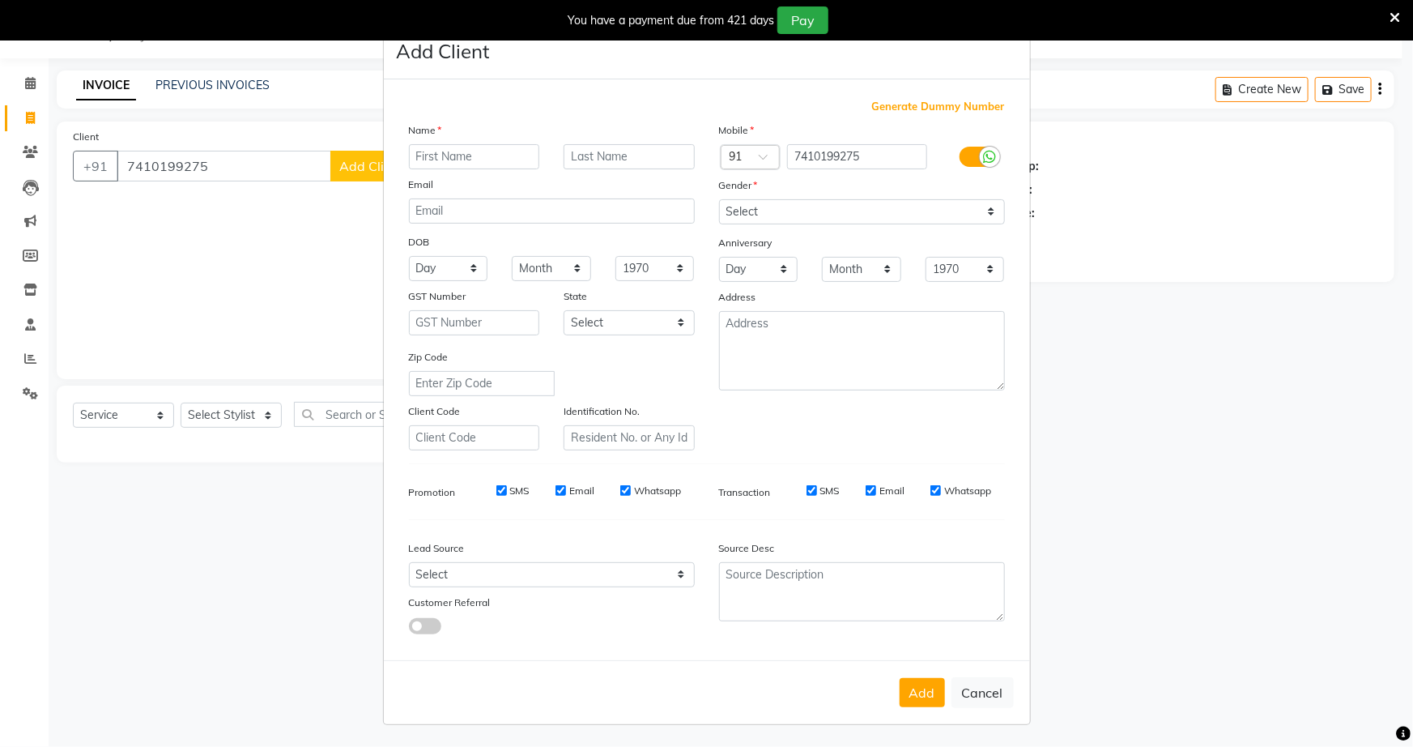
click at [450, 153] on input "text" at bounding box center [474, 156] width 131 height 25
type input "roshani"
click at [569, 156] on input "text" at bounding box center [629, 156] width 131 height 25
type input "gaidhane"
drag, startPoint x: 966, startPoint y: 211, endPoint x: 961, endPoint y: 223, distance: 12.8
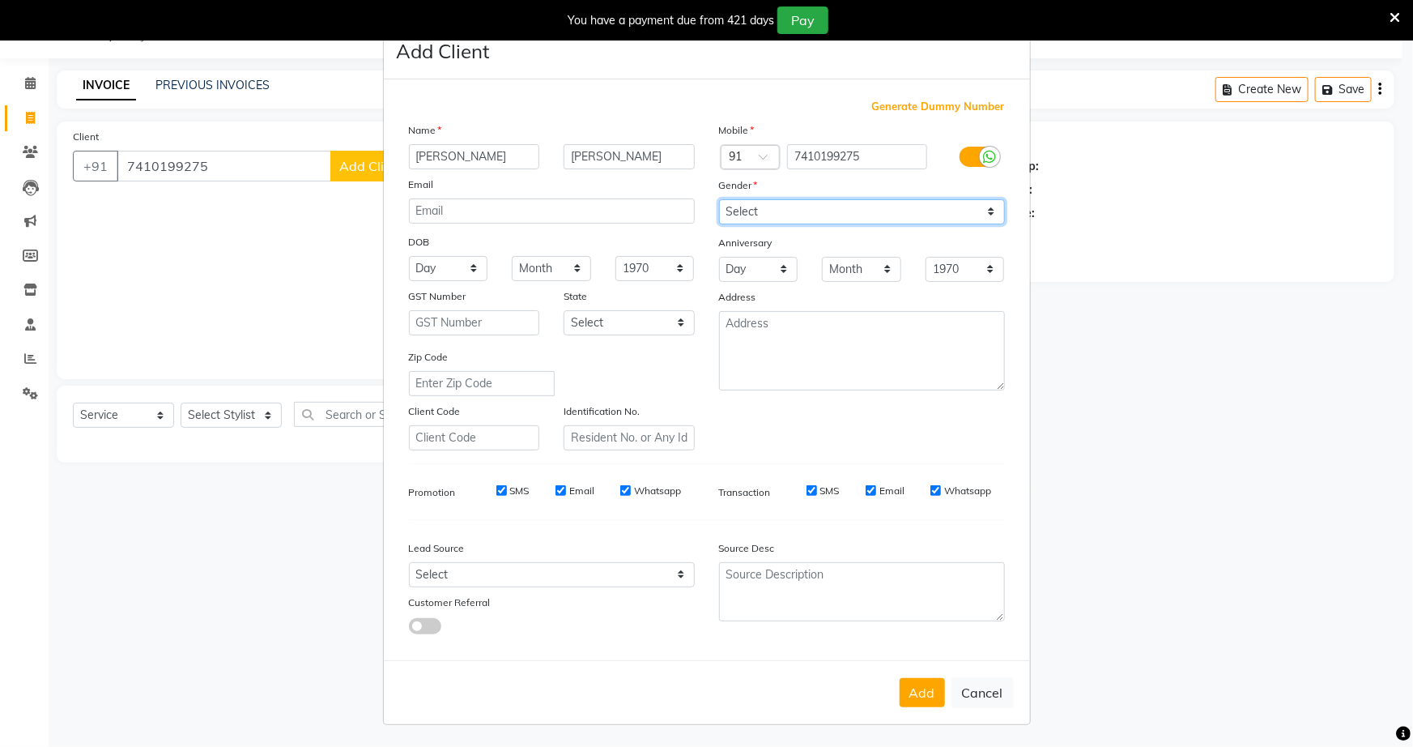
click at [966, 212] on select "Select [DEMOGRAPHIC_DATA] [DEMOGRAPHIC_DATA] Other Prefer Not To Say" at bounding box center [862, 211] width 286 height 25
select select "[DEMOGRAPHIC_DATA]"
click at [719, 199] on select "Select [DEMOGRAPHIC_DATA] [DEMOGRAPHIC_DATA] Other Prefer Not To Say" at bounding box center [862, 211] width 286 height 25
click at [908, 699] on button "Add" at bounding box center [922, 692] width 45 height 29
select select
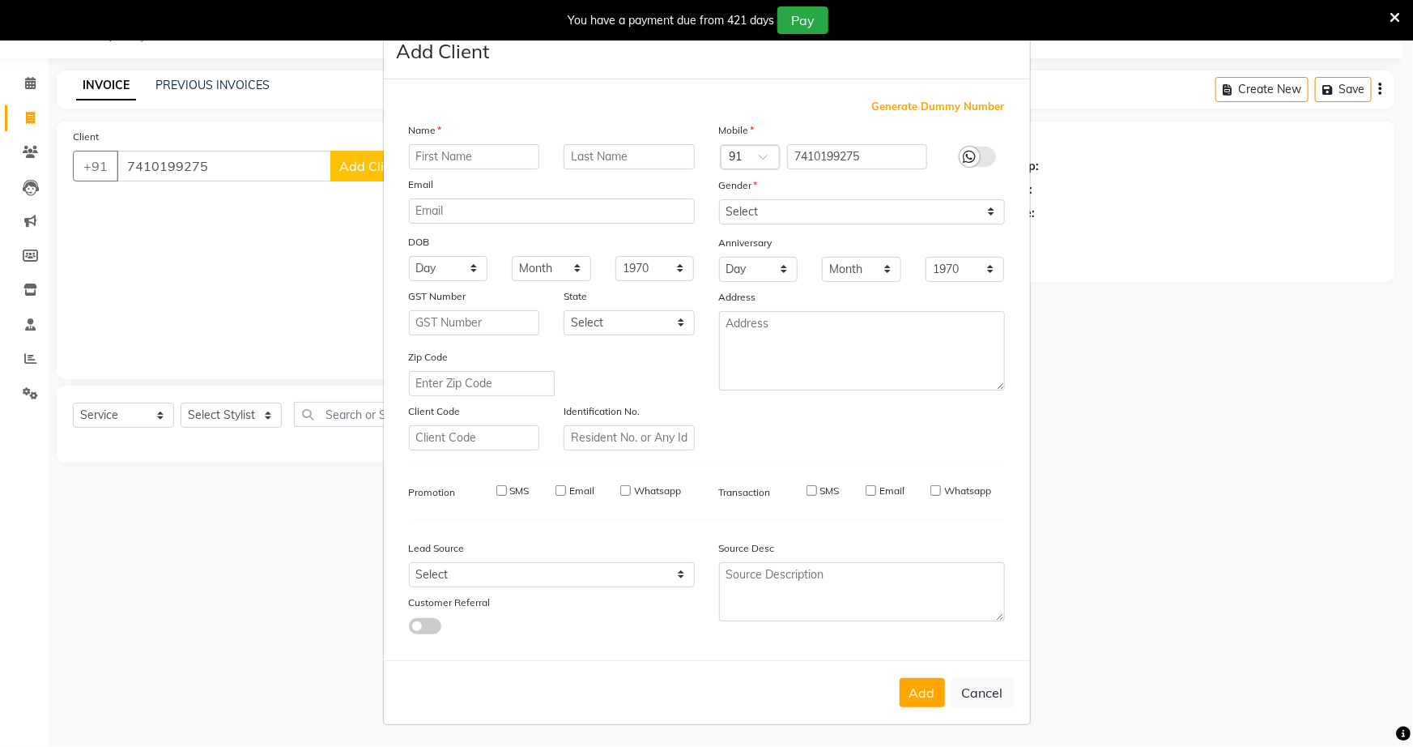
select select
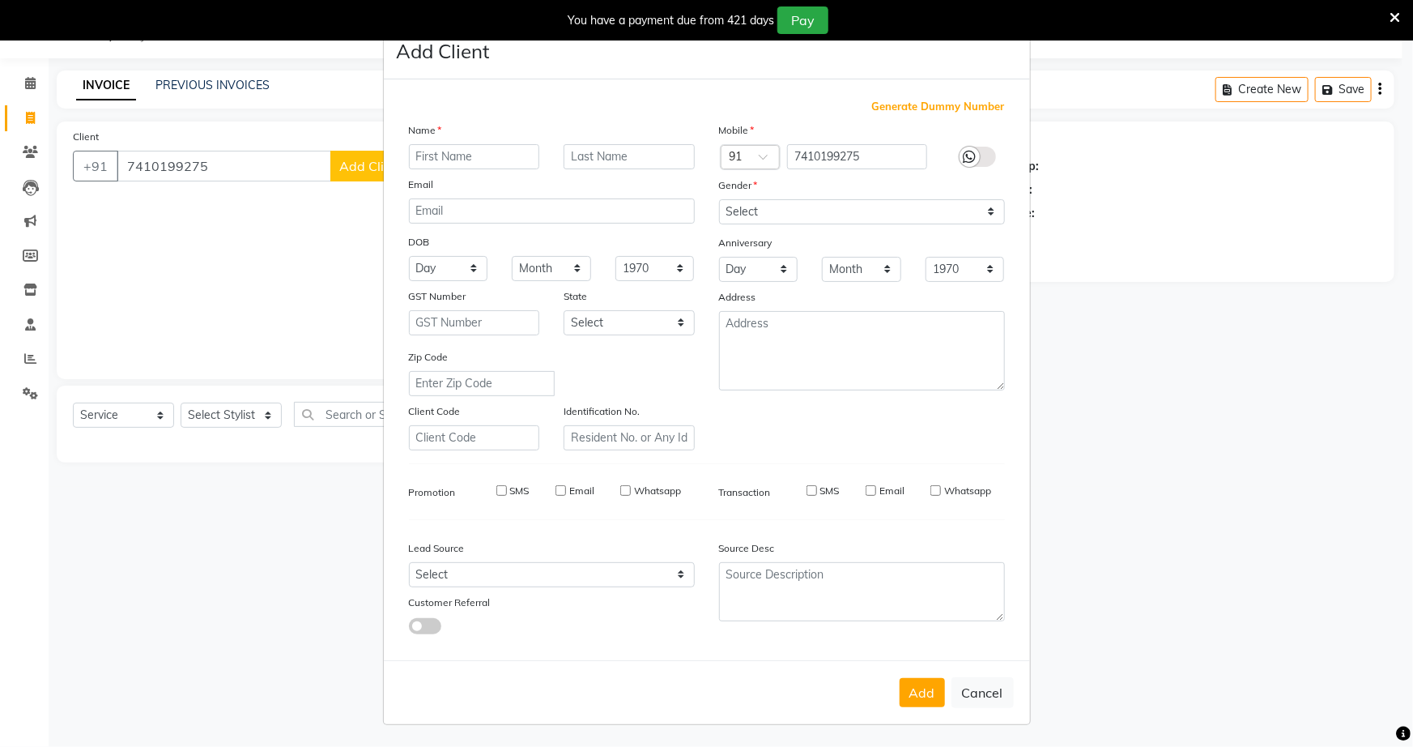
select select
checkbox input "false"
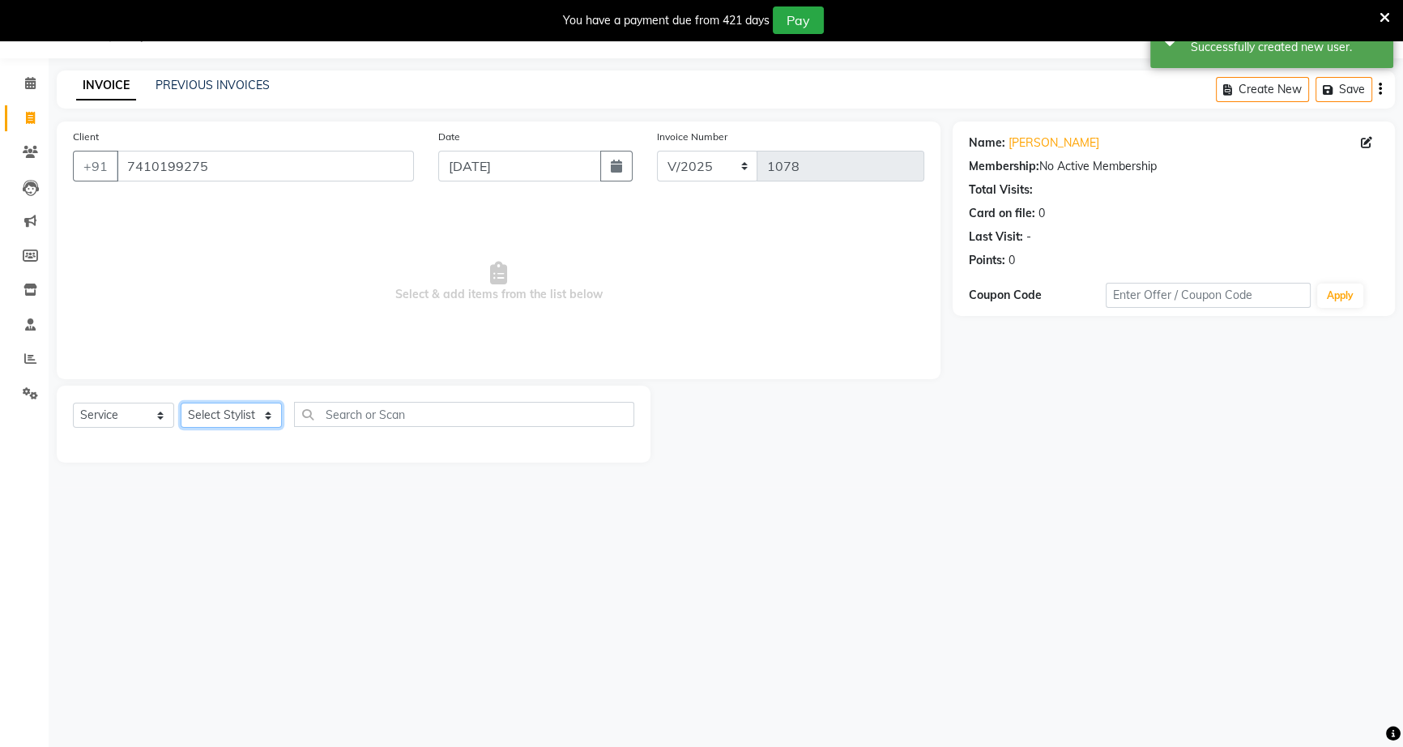
click at [272, 415] on select "Select Stylist [PERSON_NAME] [PERSON_NAME] [PERSON_NAME] [PERSON_NAME] rekha sn…" at bounding box center [231, 415] width 101 height 25
click at [181, 403] on select "Select Stylist [PERSON_NAME] [PERSON_NAME] [PERSON_NAME] [PERSON_NAME] rekha sn…" at bounding box center [231, 415] width 101 height 25
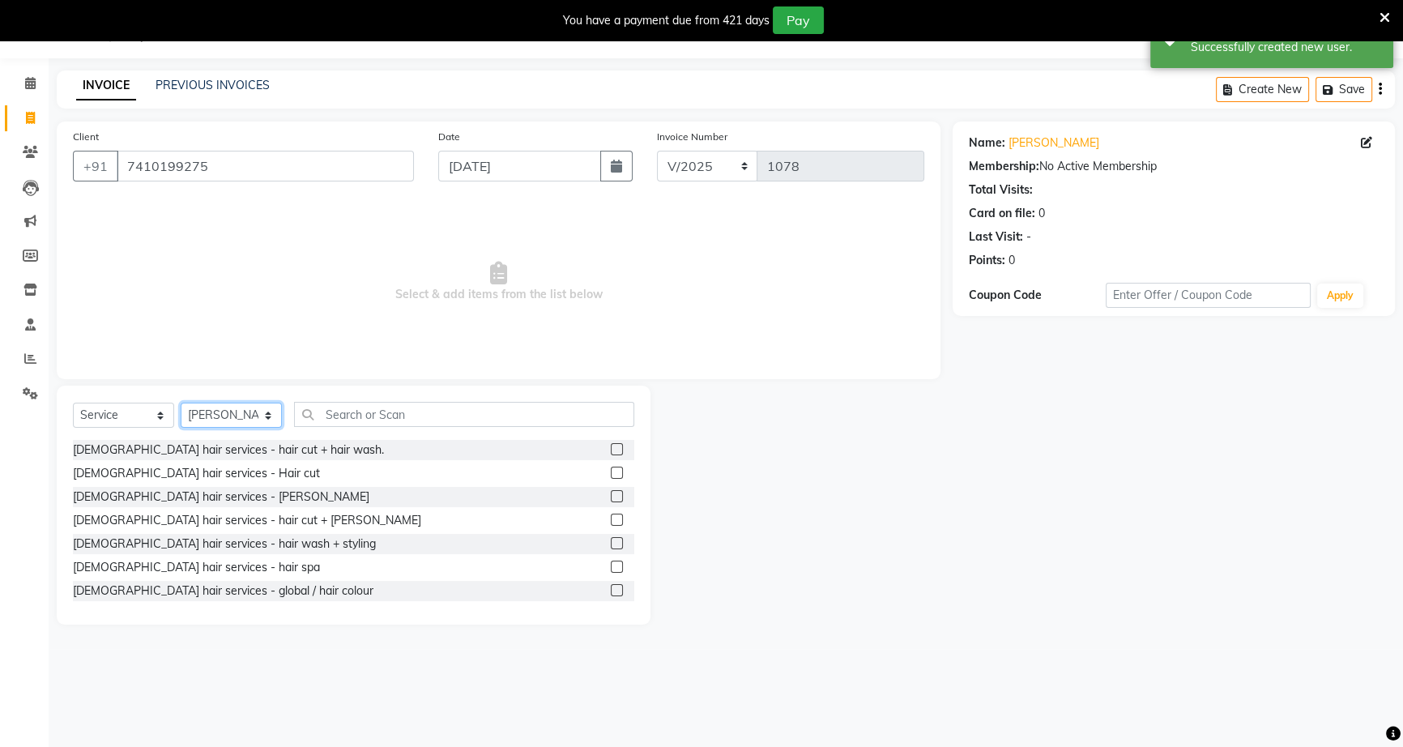
drag, startPoint x: 266, startPoint y: 411, endPoint x: 259, endPoint y: 428, distance: 18.2
click at [262, 413] on select "Select Stylist [PERSON_NAME] [PERSON_NAME] [PERSON_NAME] [PERSON_NAME] rekha sn…" at bounding box center [231, 415] width 101 height 25
select select "79590"
click at [181, 403] on select "Select Stylist [PERSON_NAME] [PERSON_NAME] [PERSON_NAME] [PERSON_NAME] rekha sn…" at bounding box center [231, 415] width 101 height 25
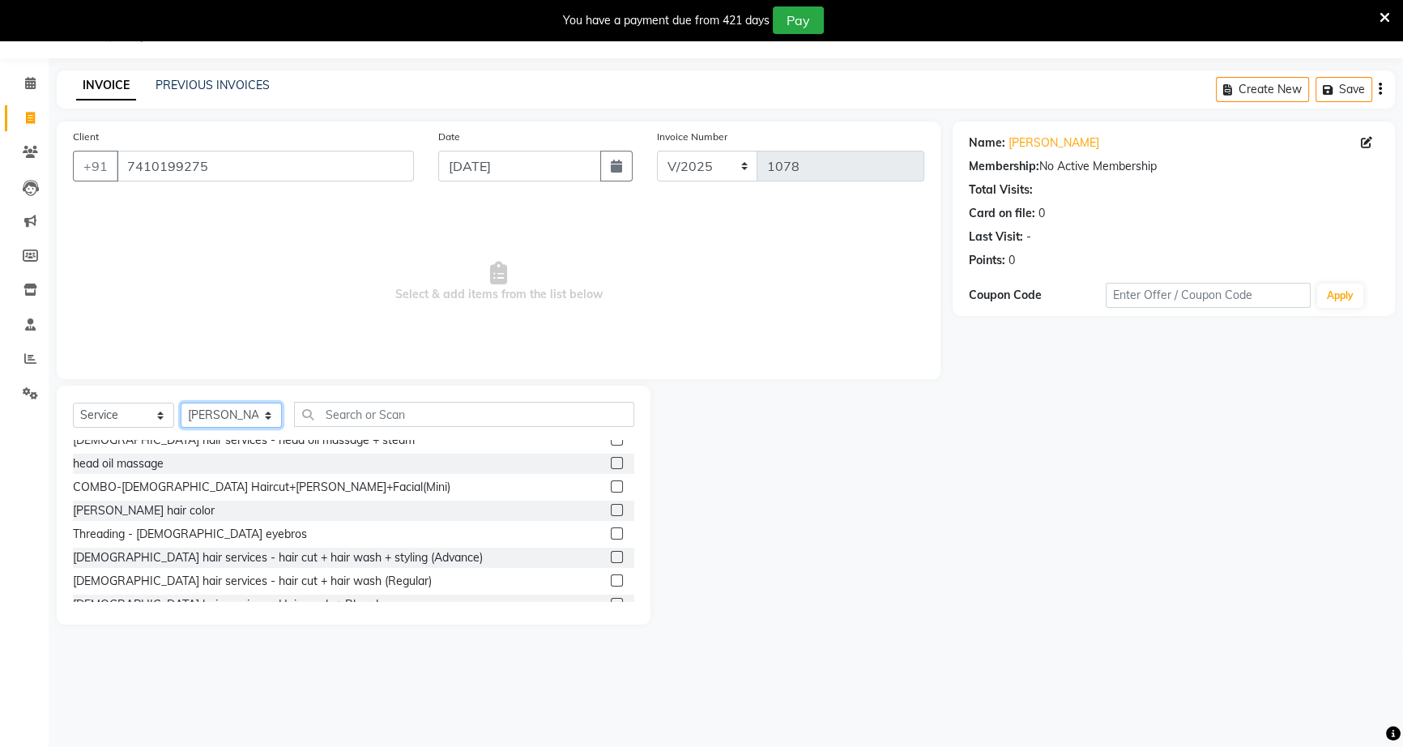
scroll to position [294, 0]
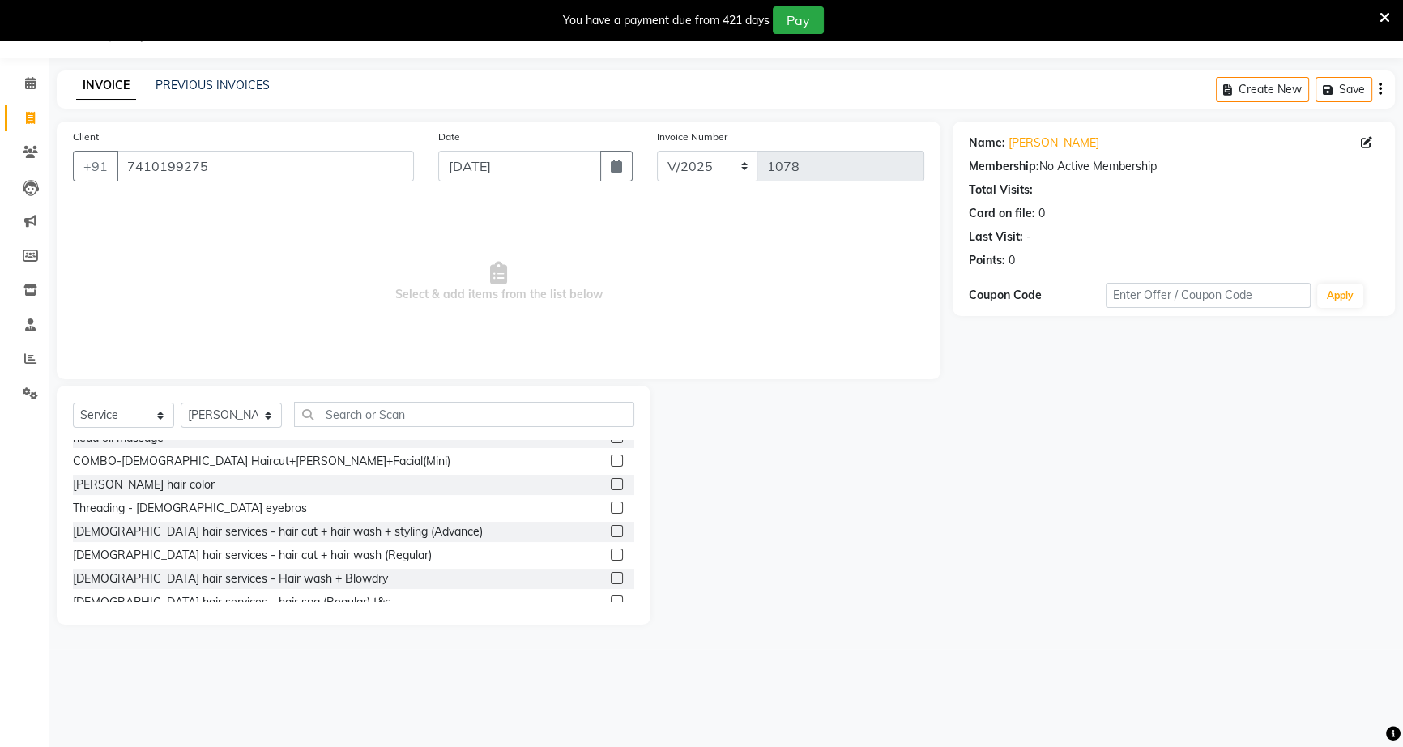
click at [611, 533] on label at bounding box center [617, 531] width 12 height 12
click at [611, 533] on input "checkbox" at bounding box center [616, 531] width 11 height 11
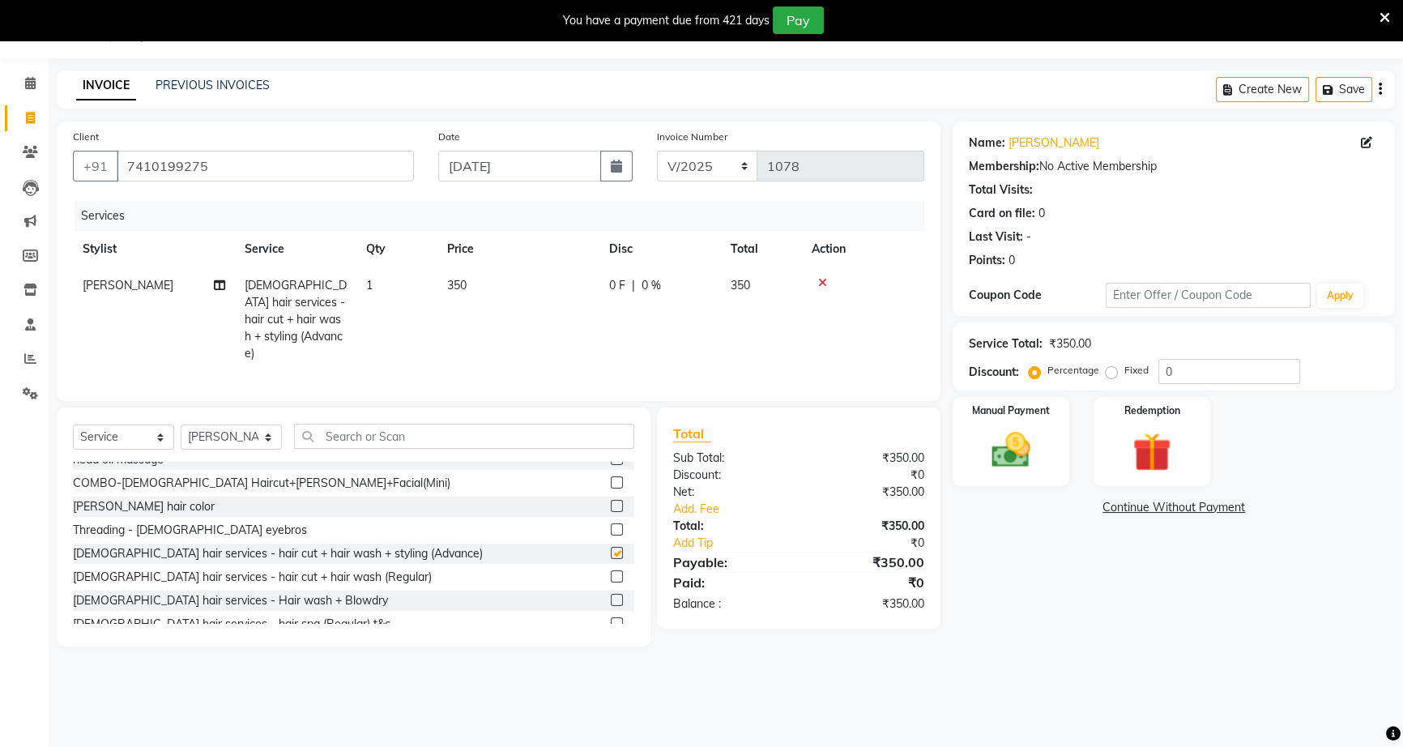
checkbox input "false"
click at [973, 436] on div "Manual Payment" at bounding box center [1010, 441] width 121 height 92
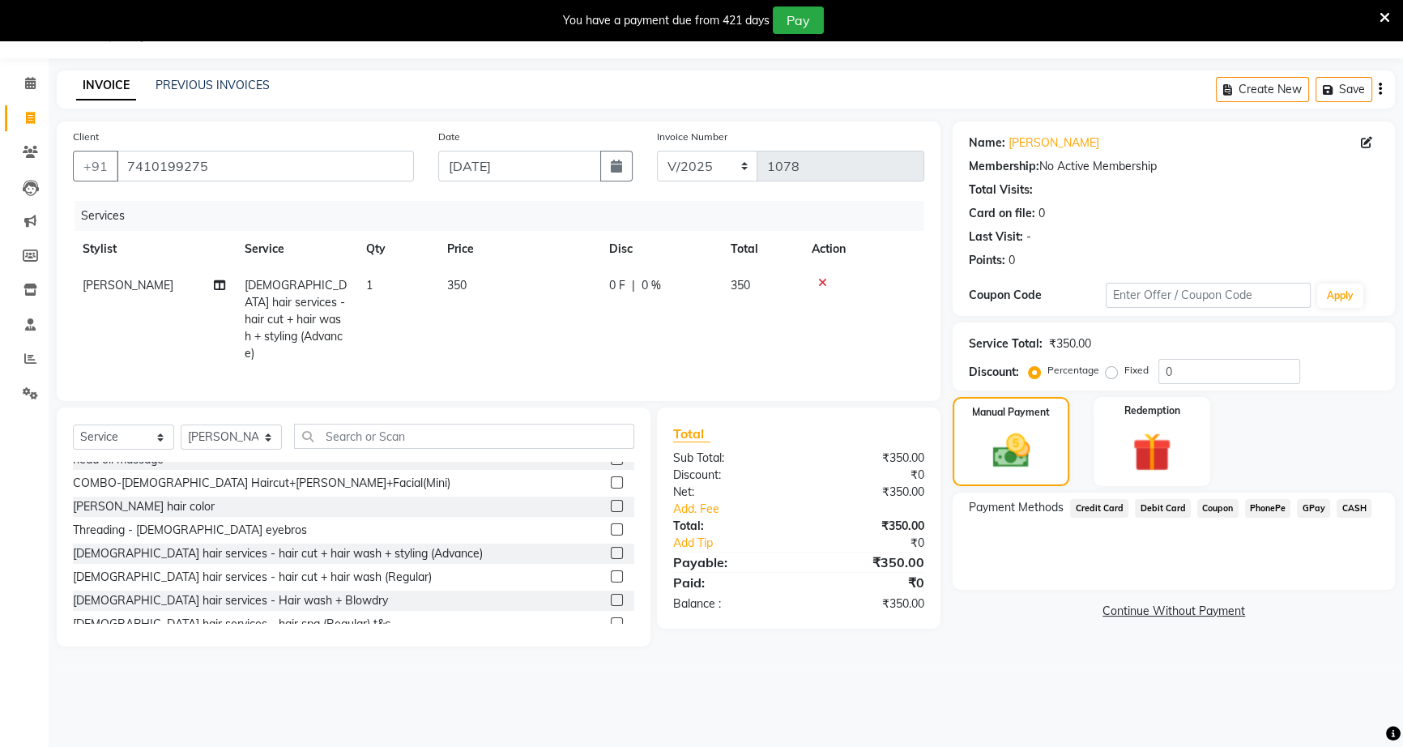
click at [1268, 505] on span "PhonePe" at bounding box center [1268, 508] width 46 height 19
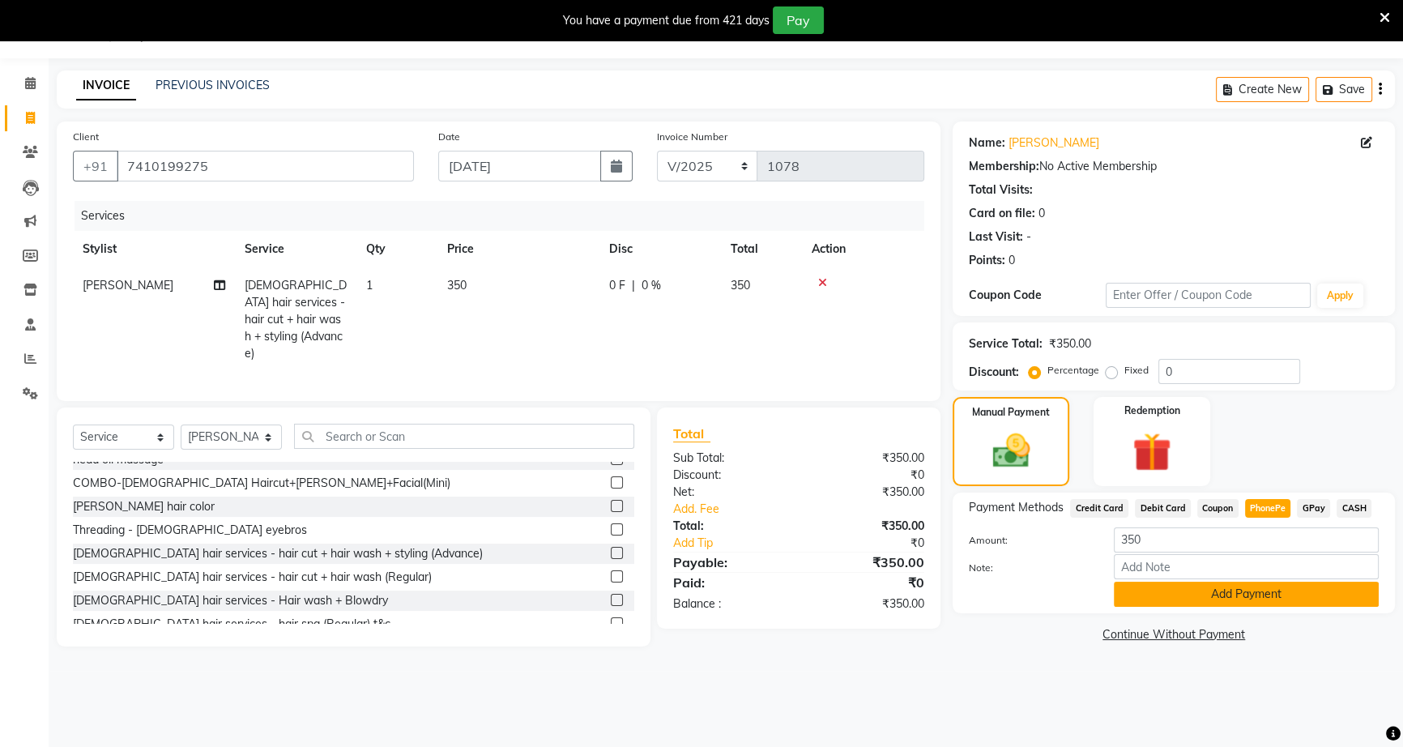
click at [1250, 598] on button "Add Payment" at bounding box center [1246, 594] width 265 height 25
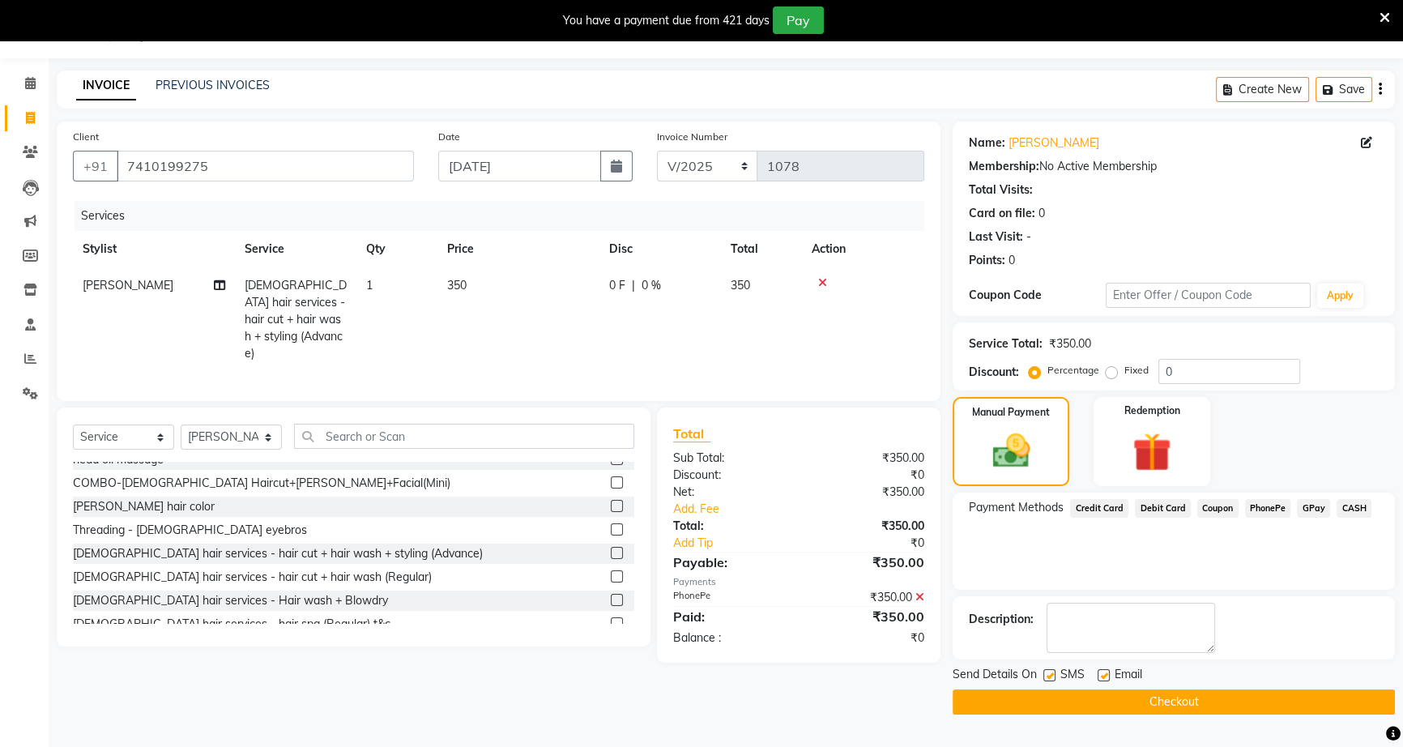
click at [1085, 702] on button "Checkout" at bounding box center [1174, 701] width 442 height 25
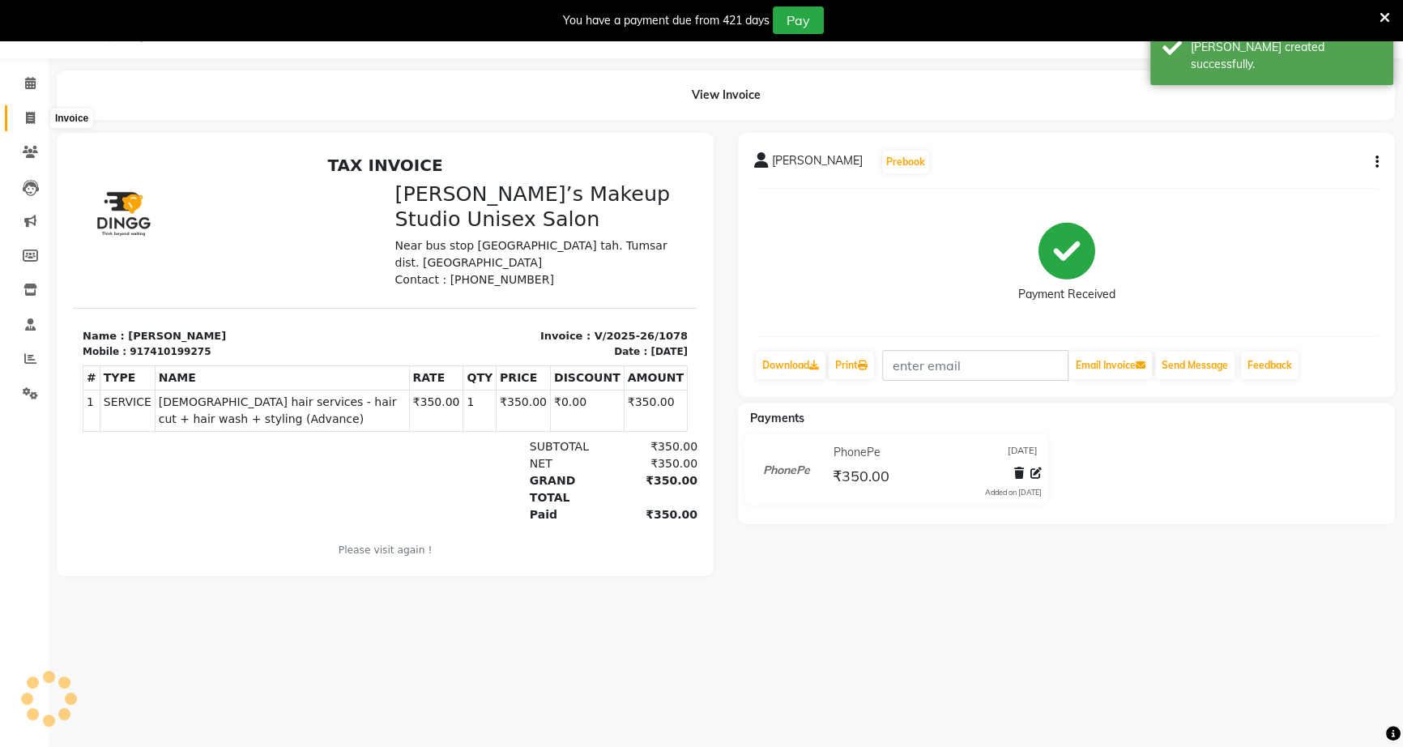
click at [28, 119] on icon at bounding box center [30, 118] width 9 height 12
select select "service"
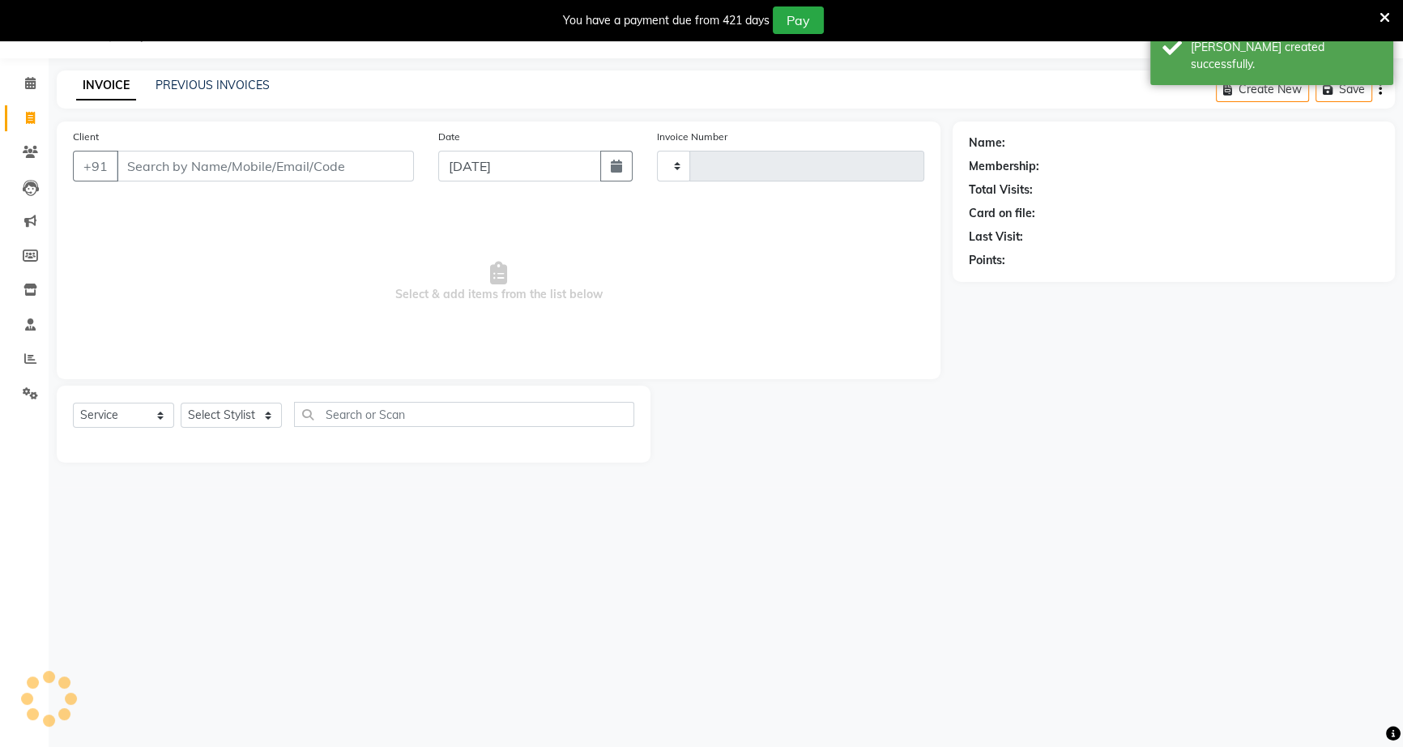
type input "1079"
select select "6543"
click at [616, 170] on icon "button" at bounding box center [616, 166] width 11 height 13
select select "9"
select select "2025"
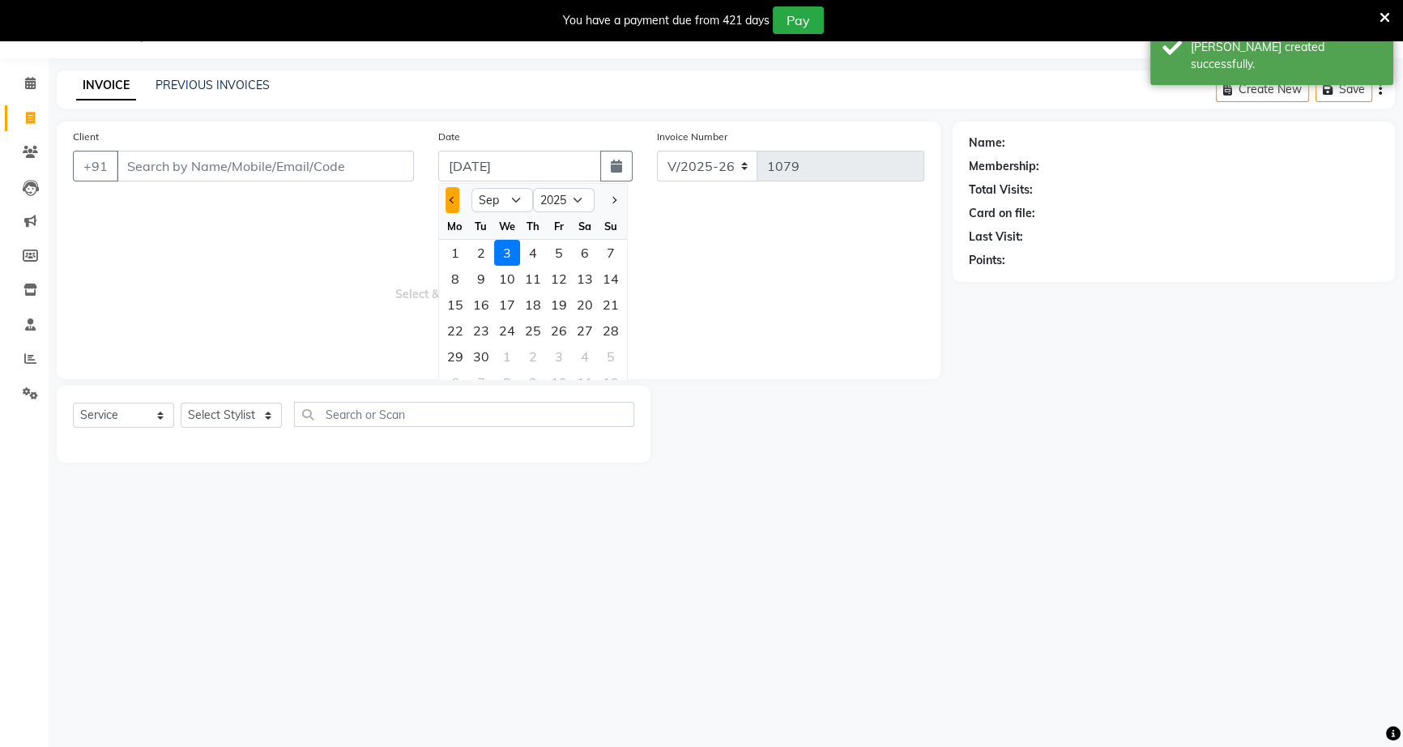
click at [455, 207] on button "Previous month" at bounding box center [452, 200] width 14 height 26
select select "8"
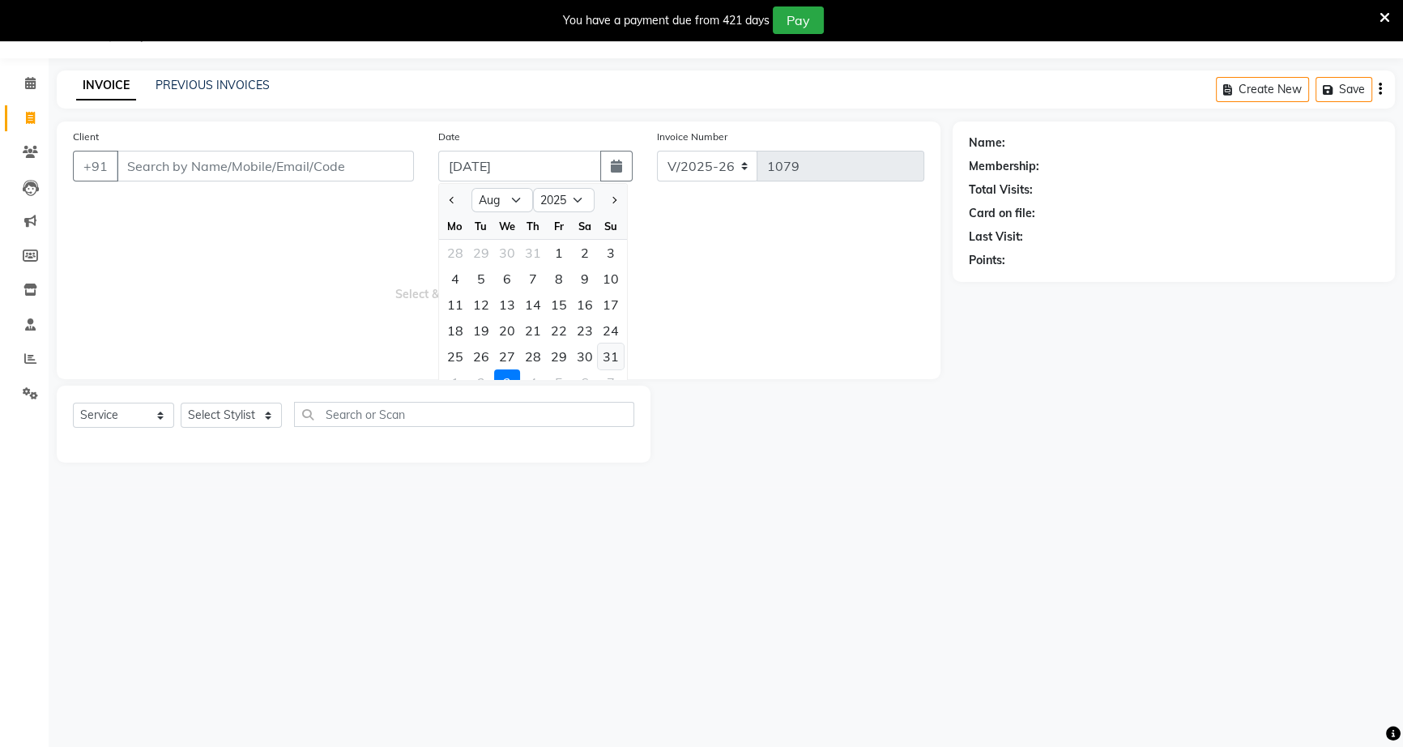
click at [607, 352] on div "31" at bounding box center [611, 356] width 26 height 26
type input "31-08-2025"
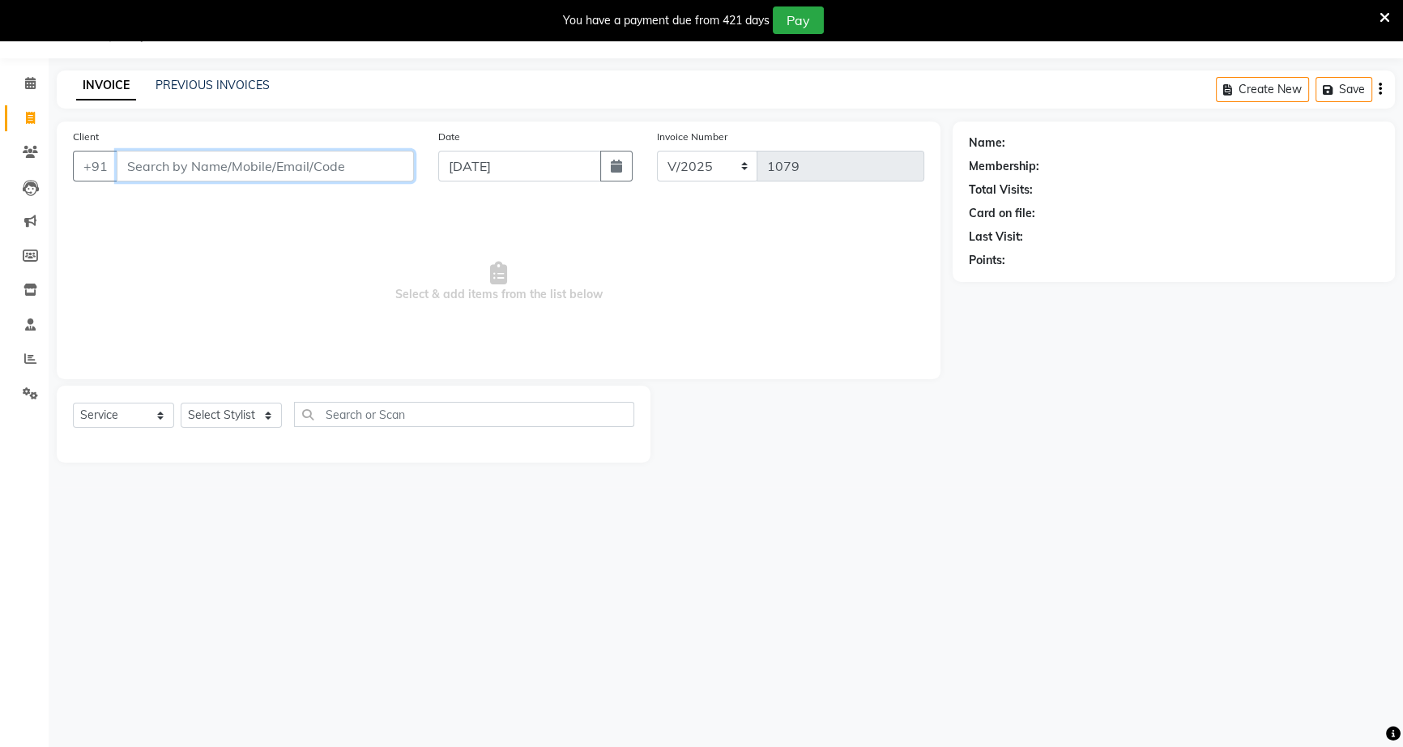
click at [296, 169] on input "Client" at bounding box center [265, 166] width 297 height 31
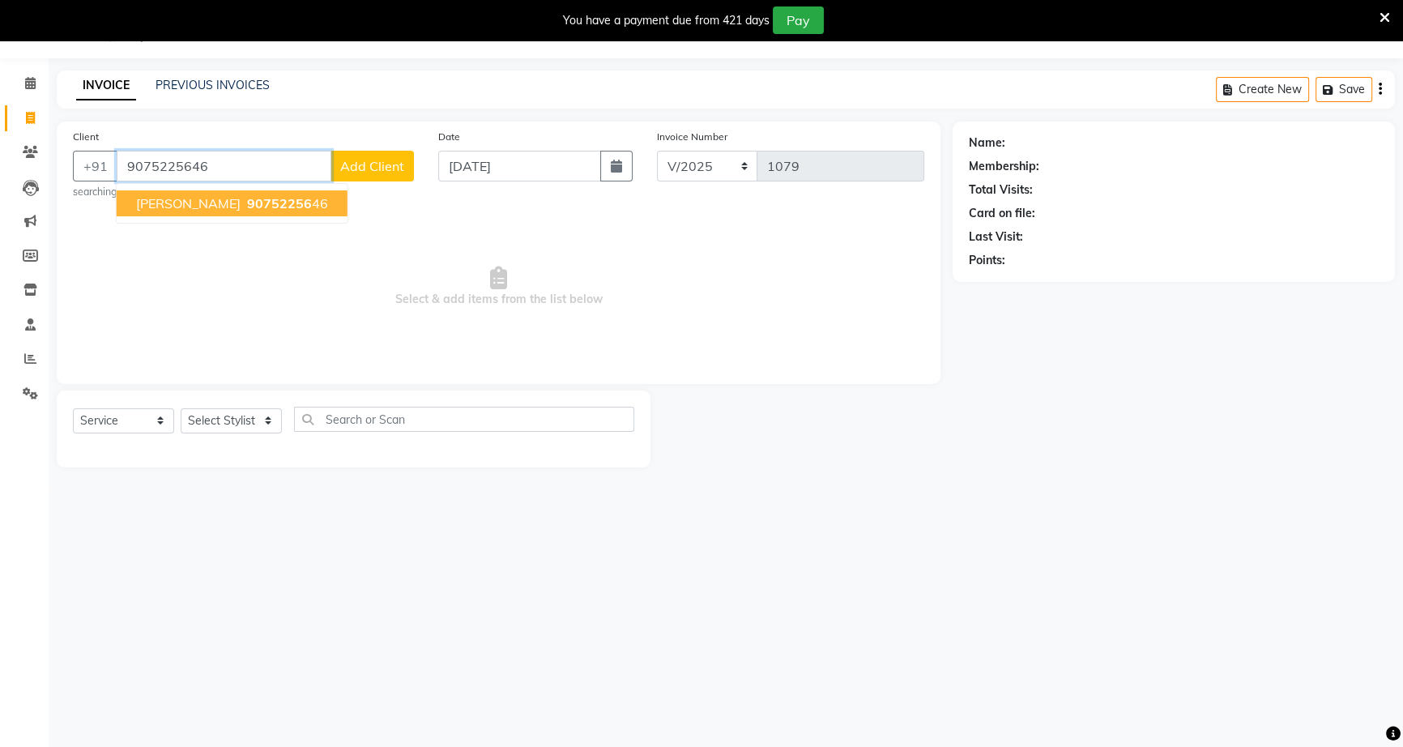
type input "9075225646"
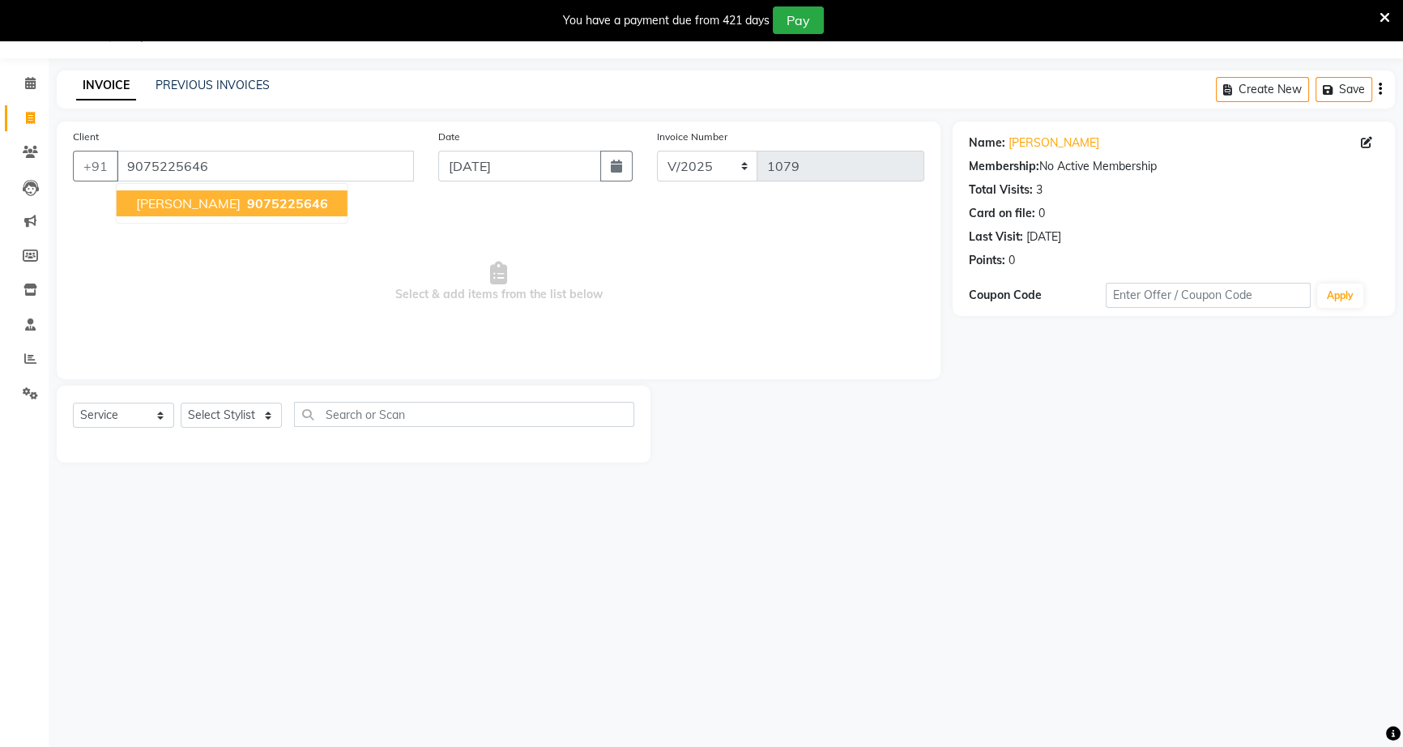
click at [286, 207] on span "9075225646" at bounding box center [287, 203] width 81 height 16
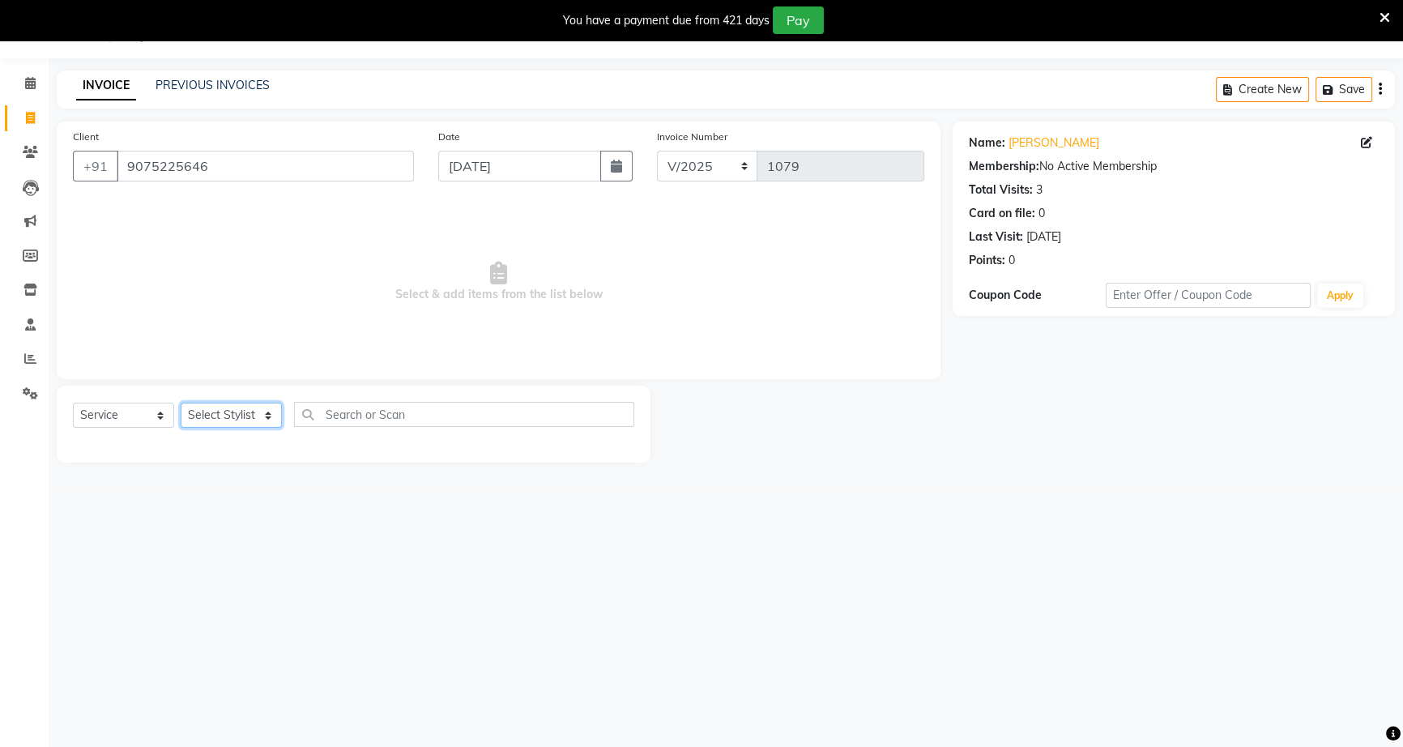
click at [275, 419] on select "Select Stylist [PERSON_NAME] [PERSON_NAME] [PERSON_NAME] [PERSON_NAME] rekha sn…" at bounding box center [231, 415] width 101 height 25
select select "60553"
click at [181, 403] on select "Select Stylist [PERSON_NAME] [PERSON_NAME] [PERSON_NAME] [PERSON_NAME] rekha sn…" at bounding box center [231, 415] width 101 height 25
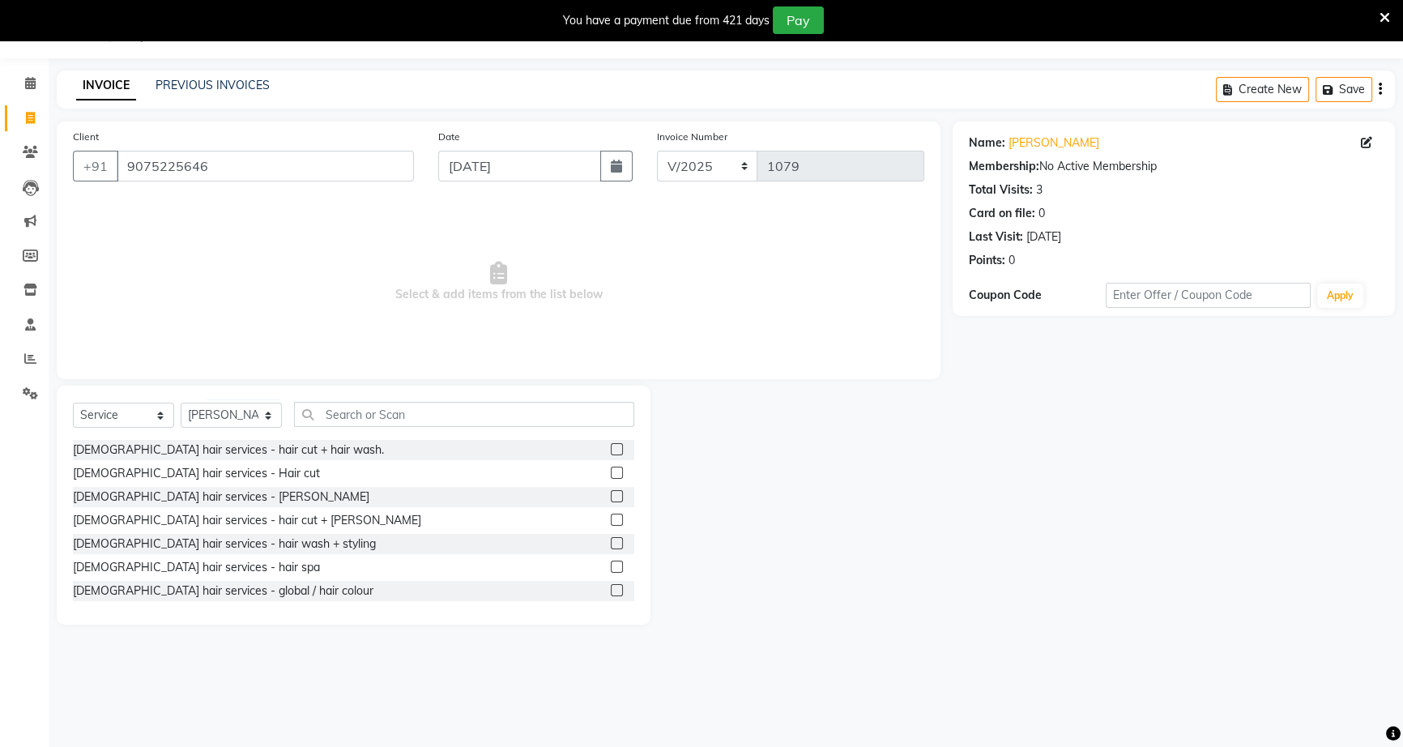
click at [611, 472] on label at bounding box center [617, 473] width 12 height 12
click at [611, 472] on input "checkbox" at bounding box center [616, 473] width 11 height 11
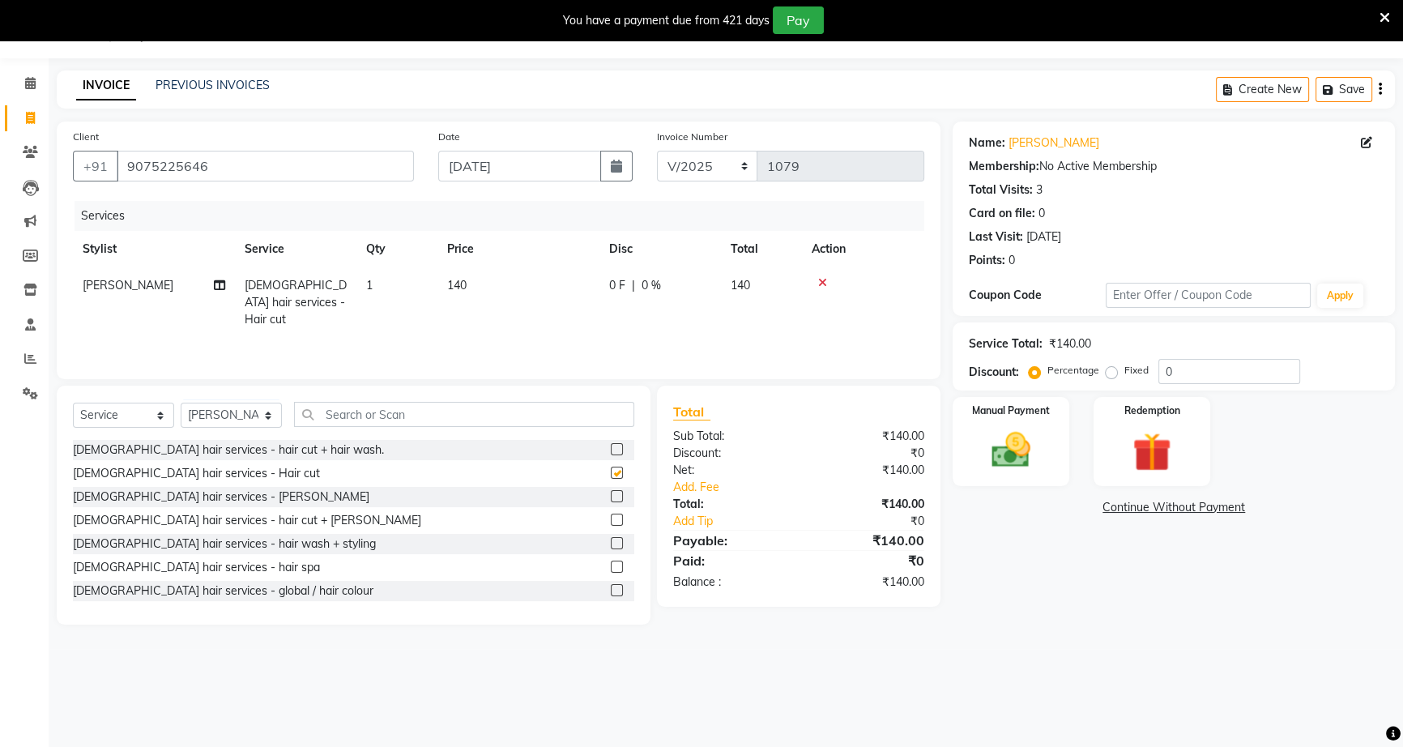
checkbox input "false"
click at [728, 292] on td "140" at bounding box center [761, 302] width 81 height 70
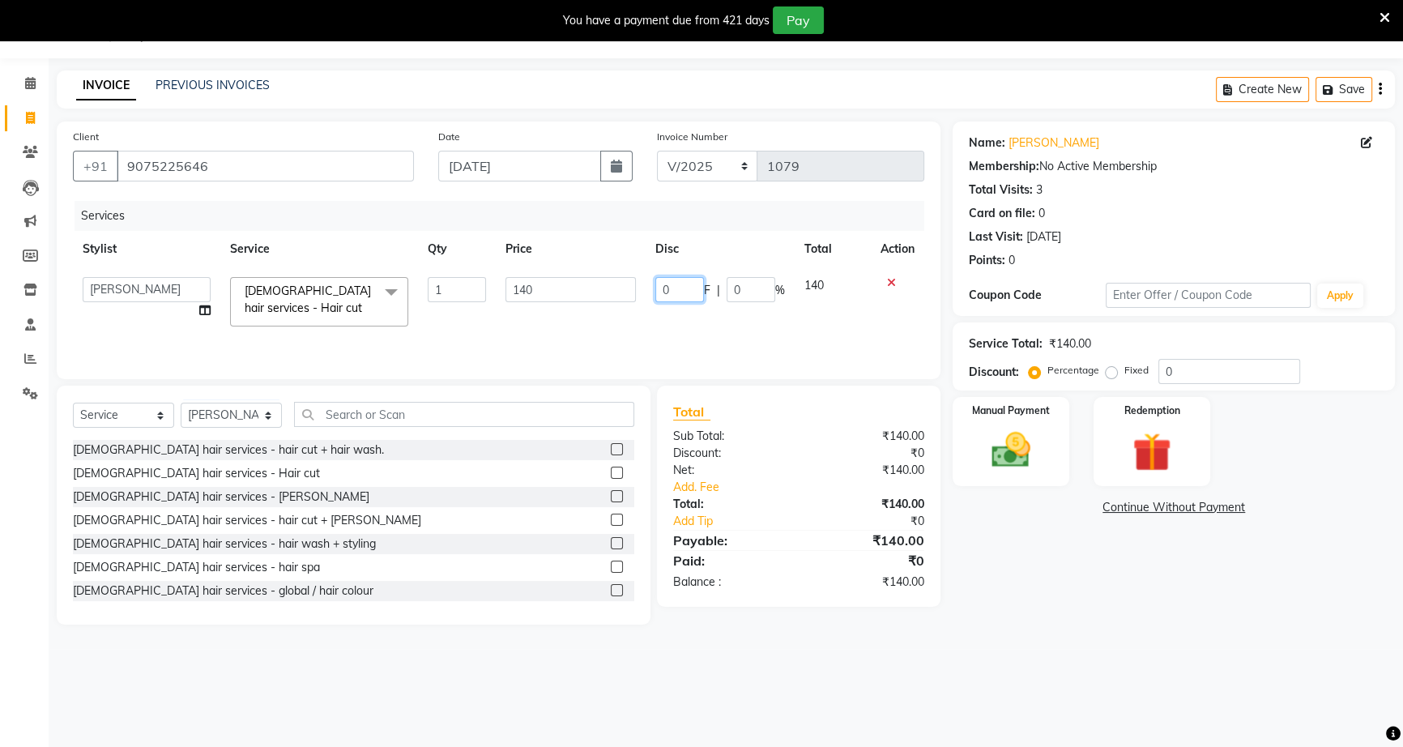
click at [671, 290] on input "0" at bounding box center [679, 289] width 49 height 25
type input "40"
click at [1122, 590] on div "Name: Arush Sharma Membership: No Active Membership Total Visits: 3 Card on fil…" at bounding box center [1180, 372] width 454 height 503
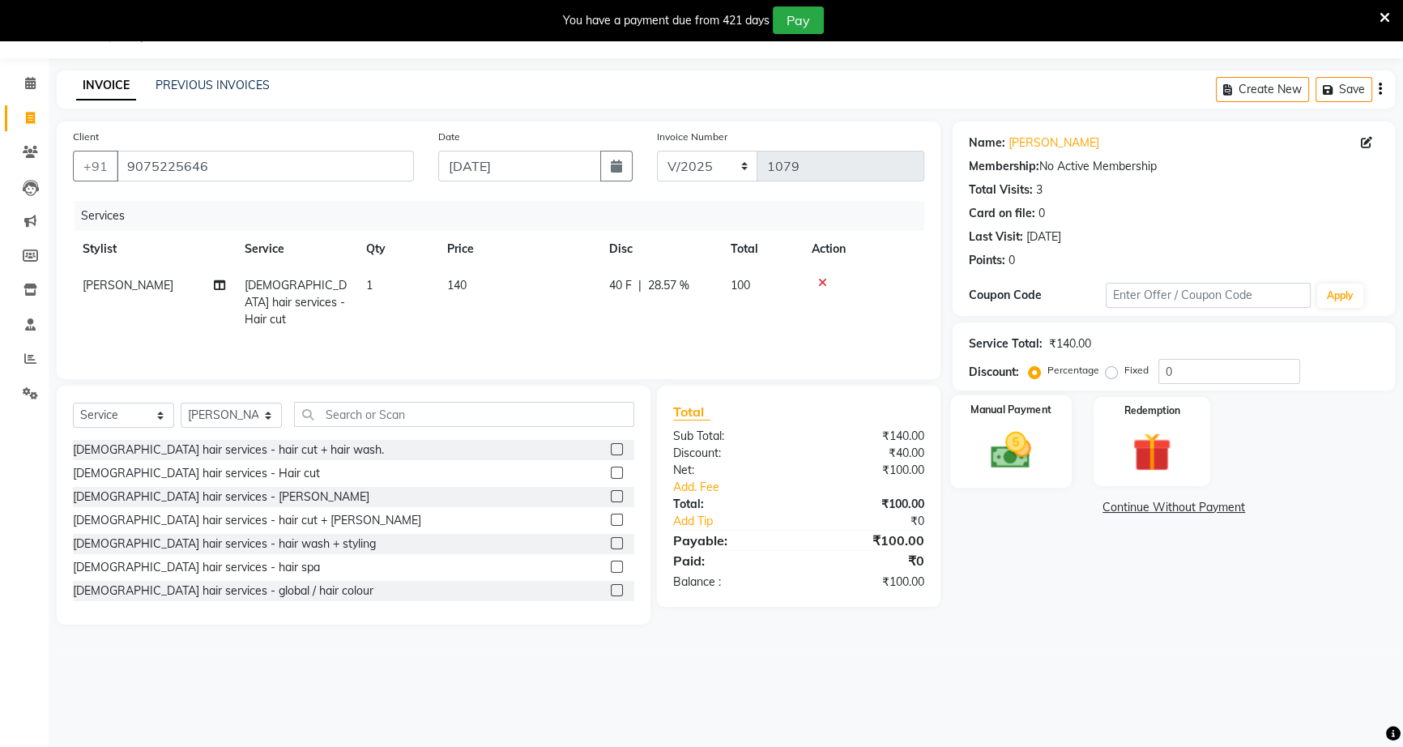
click at [1029, 477] on div "Manual Payment" at bounding box center [1010, 441] width 121 height 92
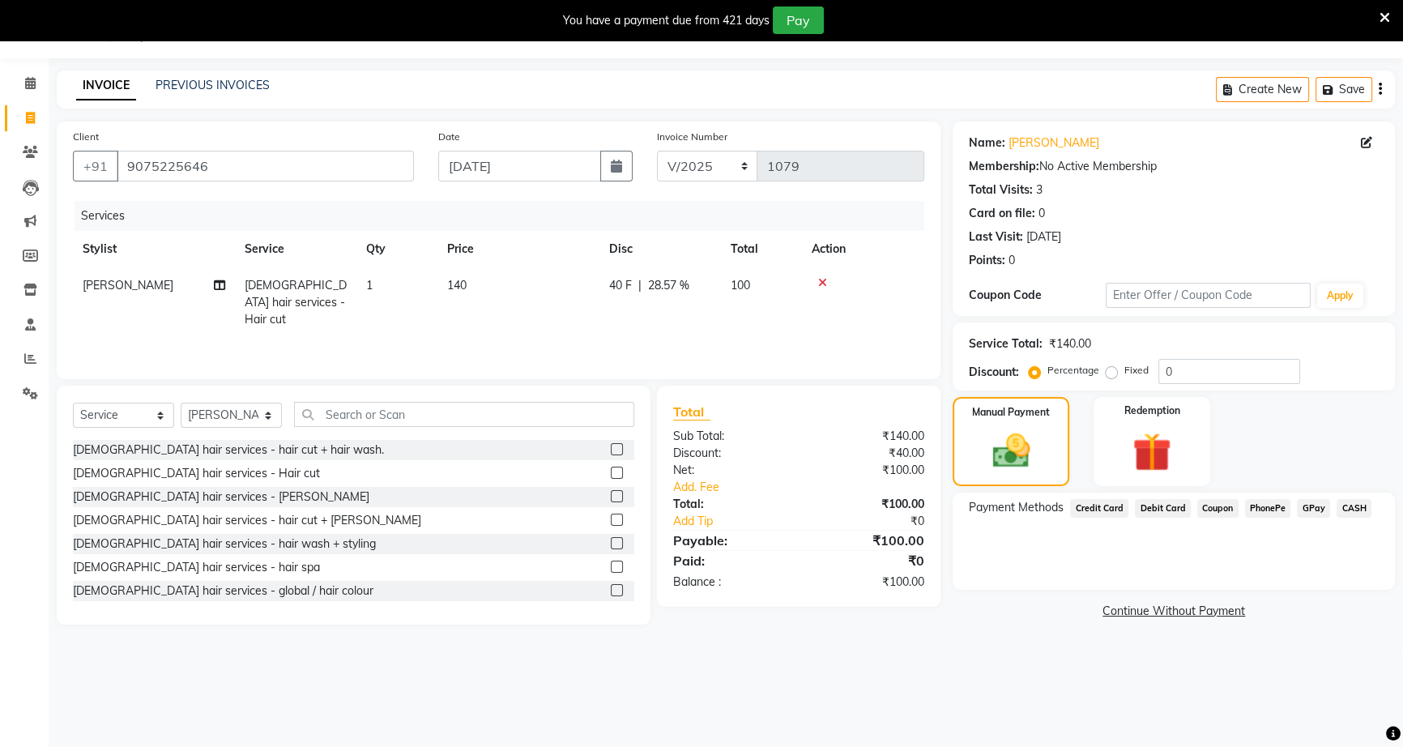
click at [1272, 514] on span "PhonePe" at bounding box center [1268, 508] width 46 height 19
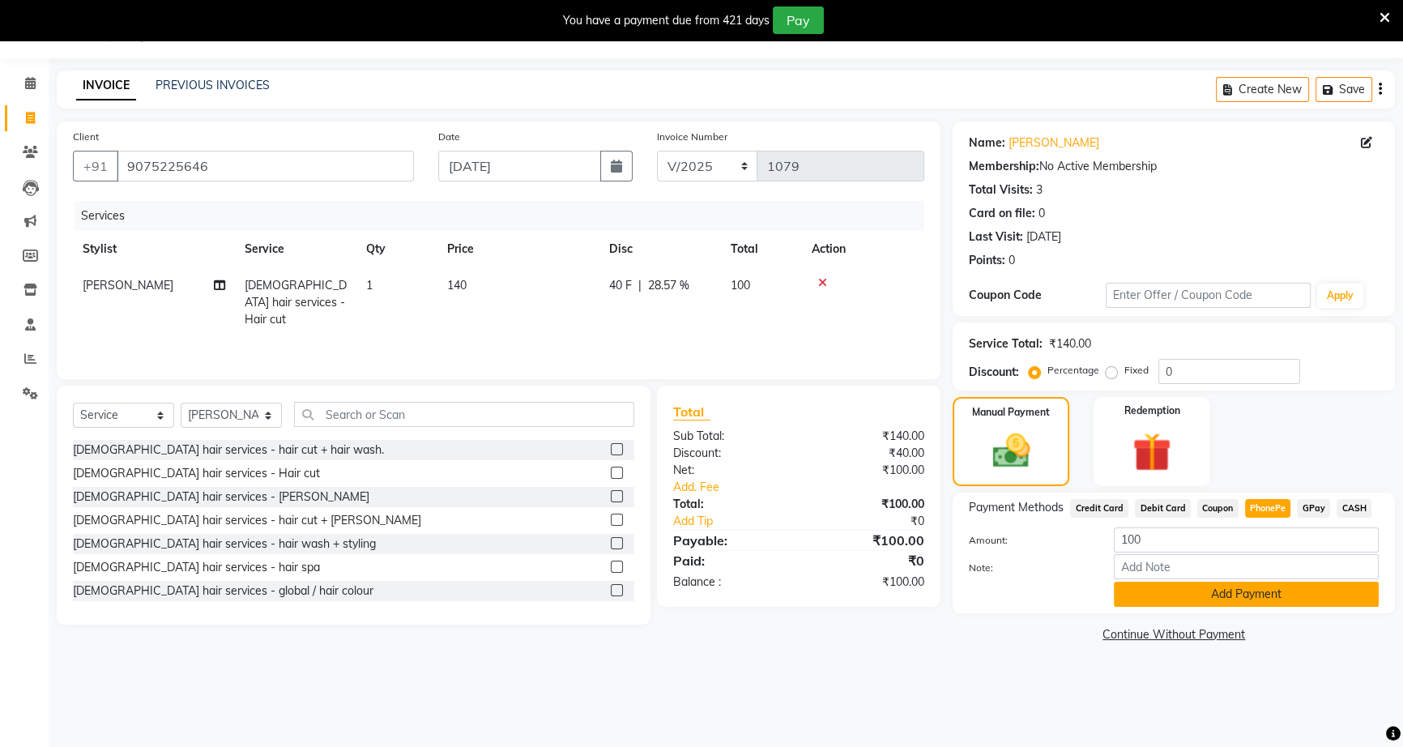
click at [1247, 590] on button "Add Payment" at bounding box center [1246, 594] width 265 height 25
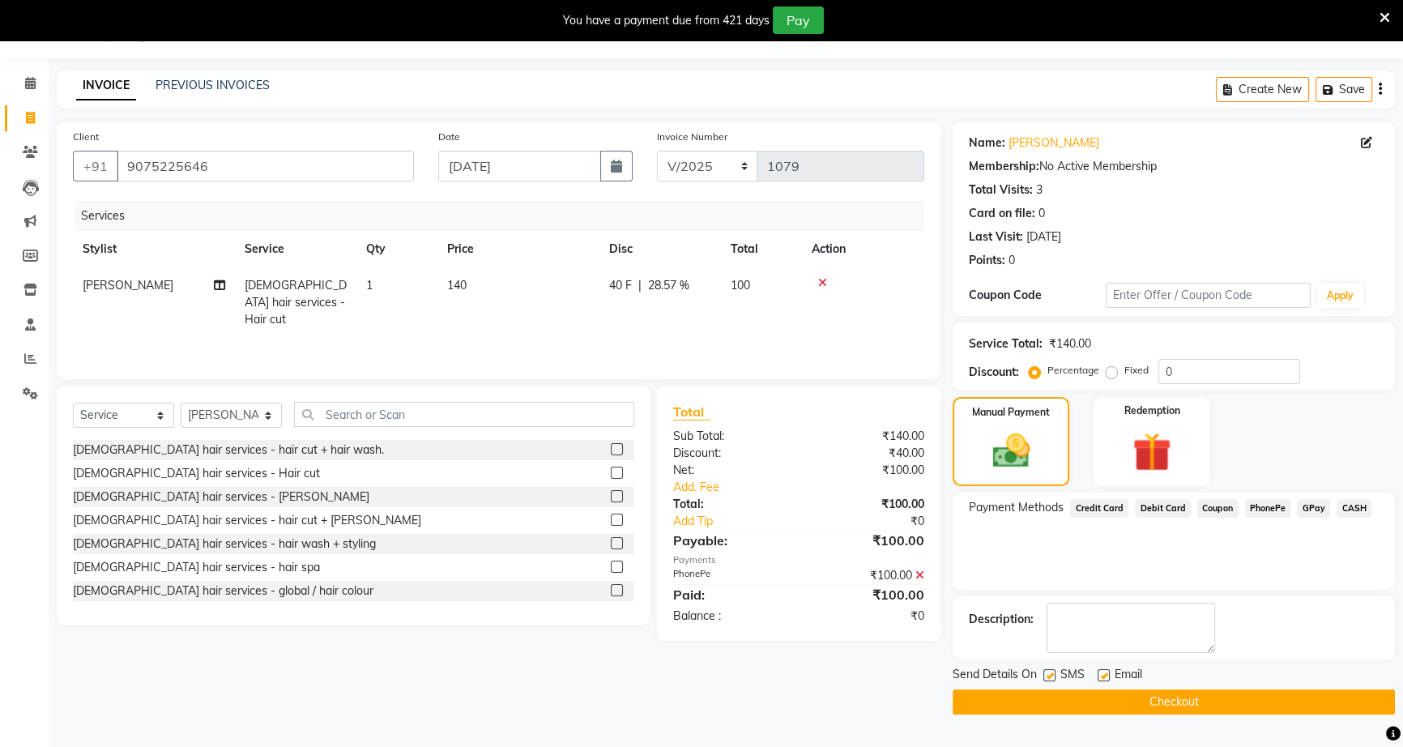
click at [1205, 701] on button "Checkout" at bounding box center [1174, 701] width 442 height 25
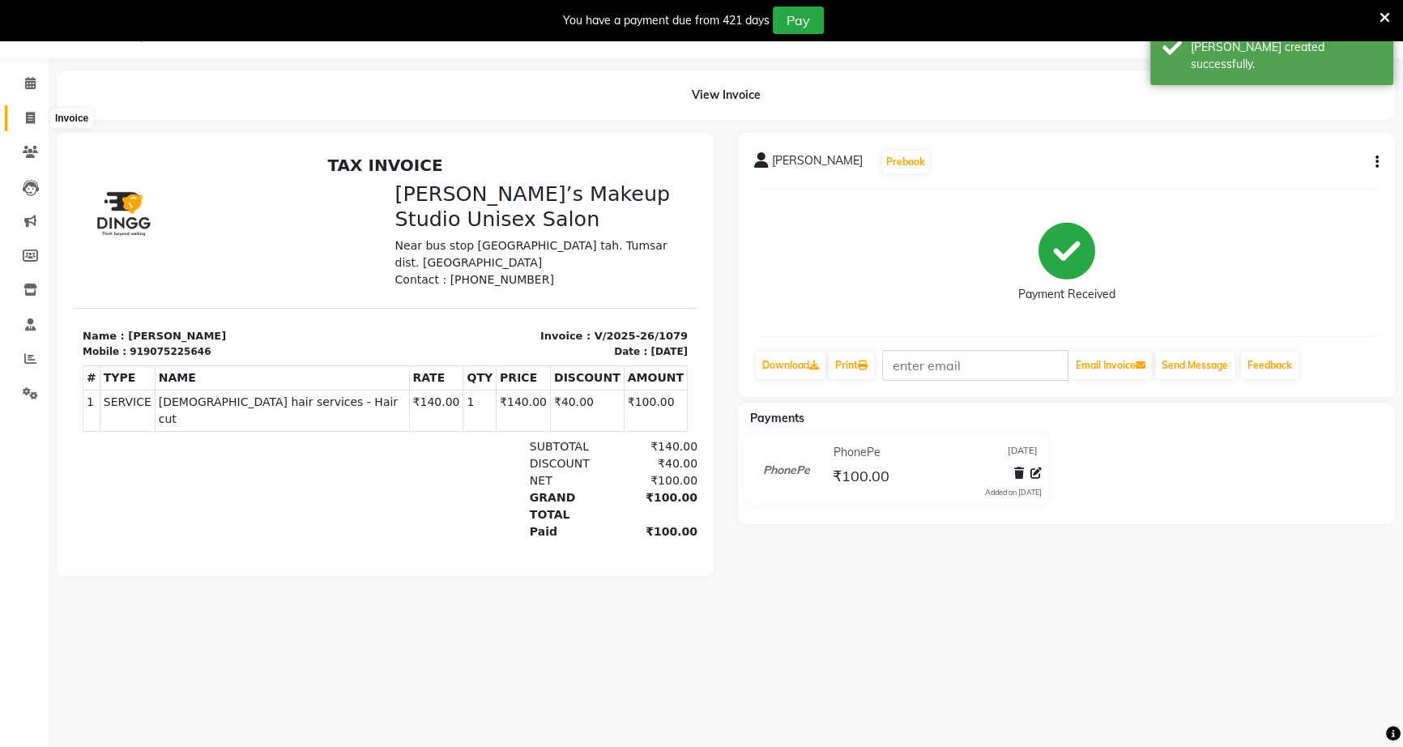
click at [32, 117] on icon at bounding box center [30, 118] width 9 height 12
select select "service"
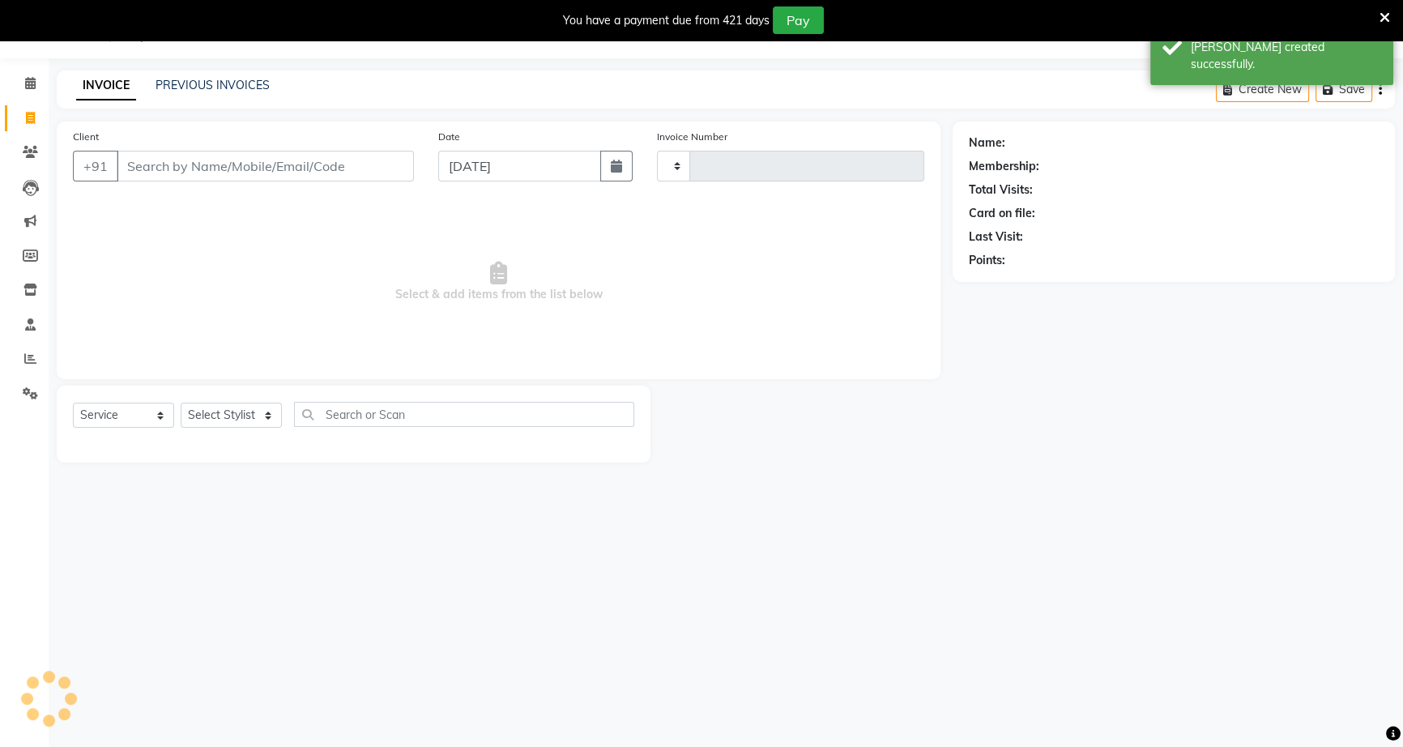
type input "1080"
select select "6543"
click at [606, 175] on button "button" at bounding box center [616, 166] width 32 height 31
select select "9"
select select "2025"
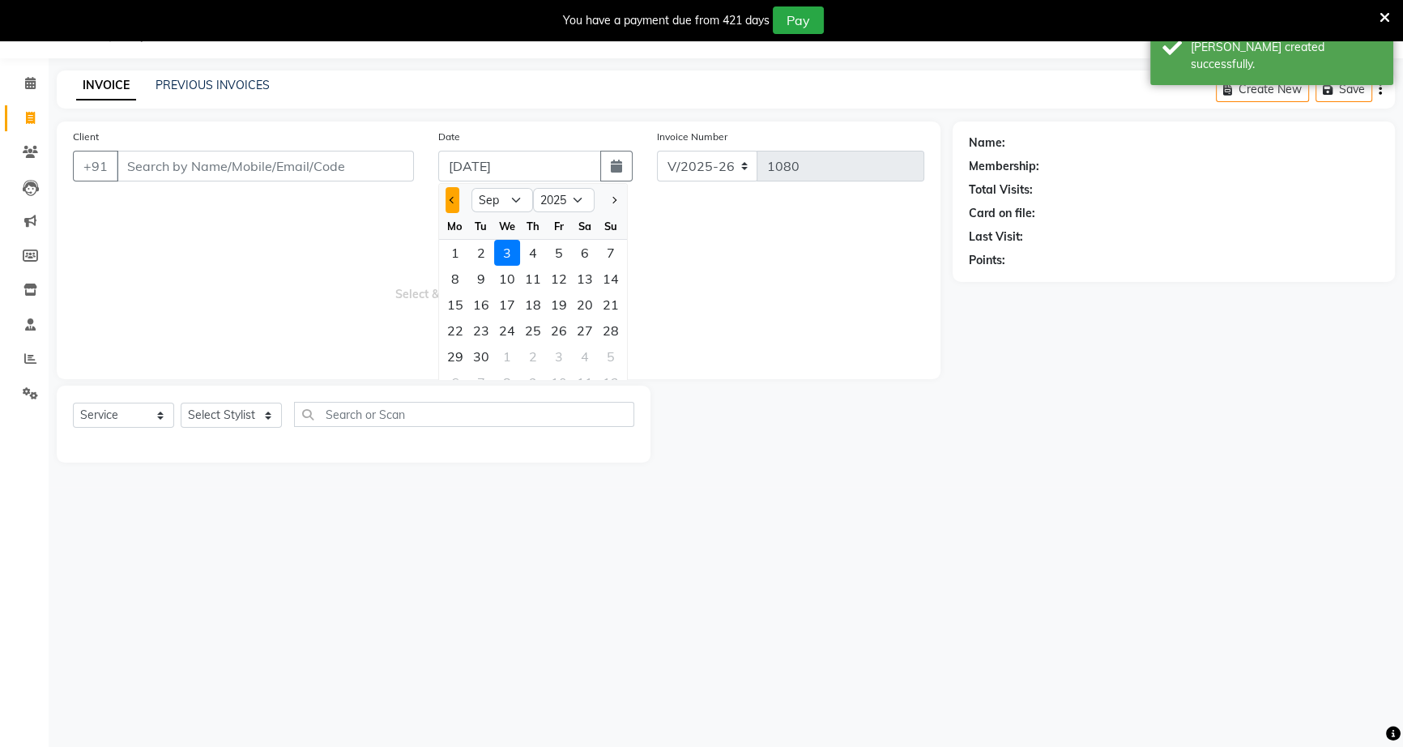
click at [456, 198] on button "Previous month" at bounding box center [452, 200] width 14 height 26
select select "8"
click at [604, 352] on div "31" at bounding box center [611, 356] width 26 height 26
type input "31-08-2025"
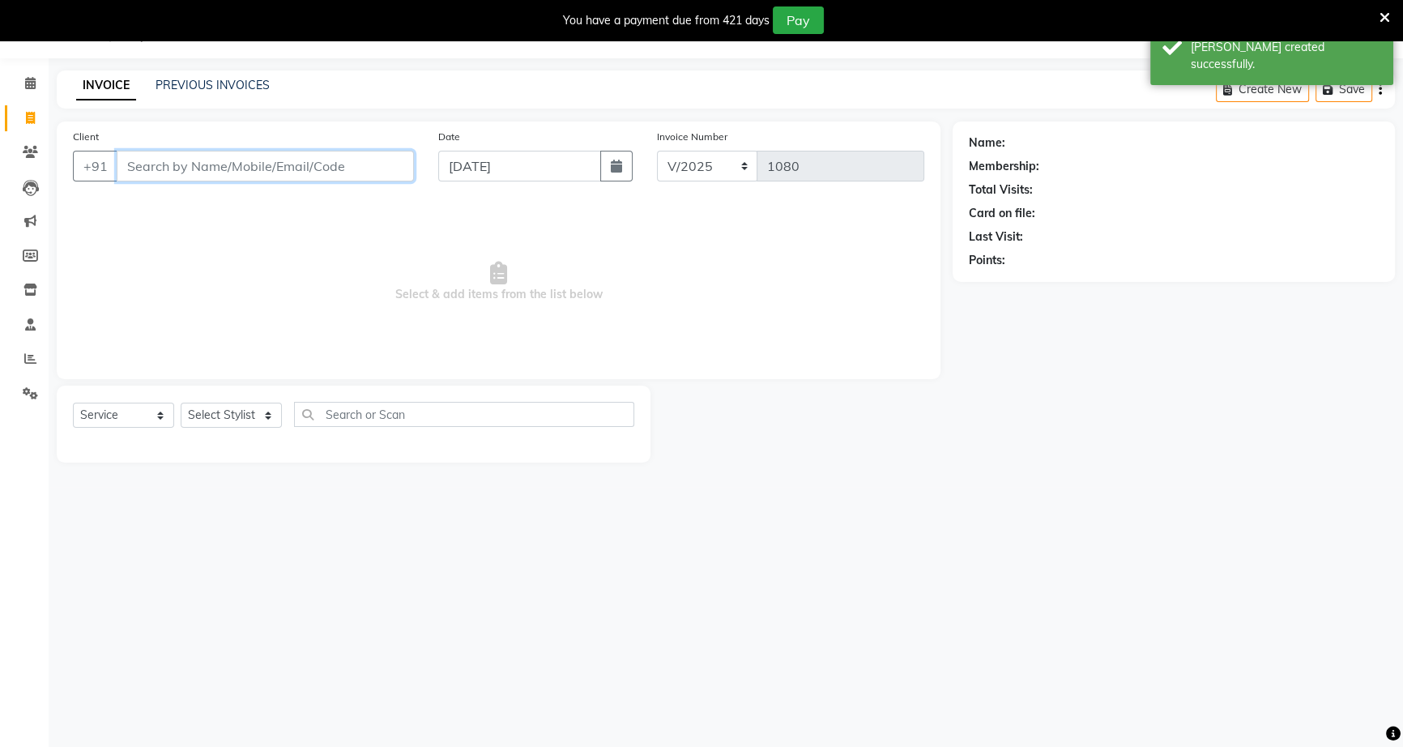
drag, startPoint x: 337, startPoint y: 151, endPoint x: 334, endPoint y: 164, distance: 13.4
click at [337, 155] on input "Client" at bounding box center [265, 166] width 297 height 31
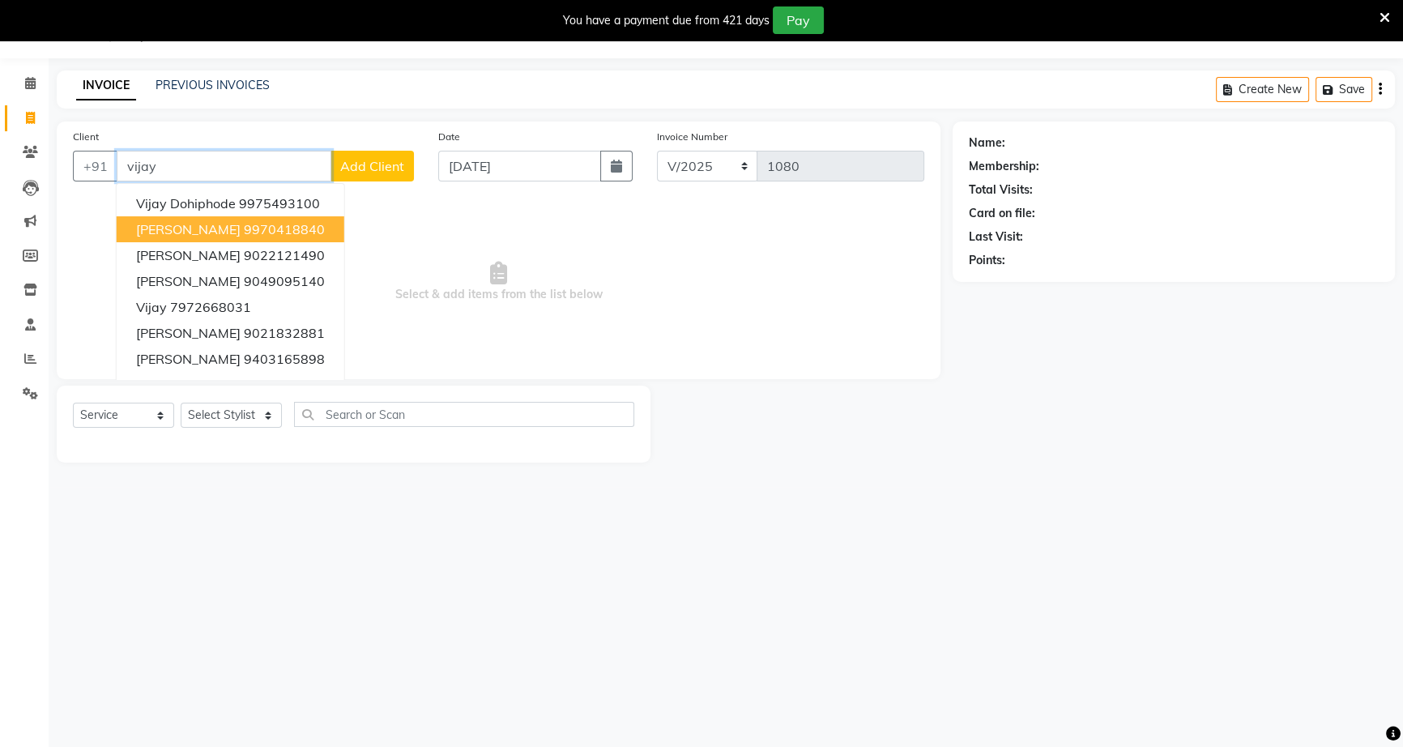
click at [320, 226] on button "vijay nimkar 9970418840" at bounding box center [231, 229] width 228 height 26
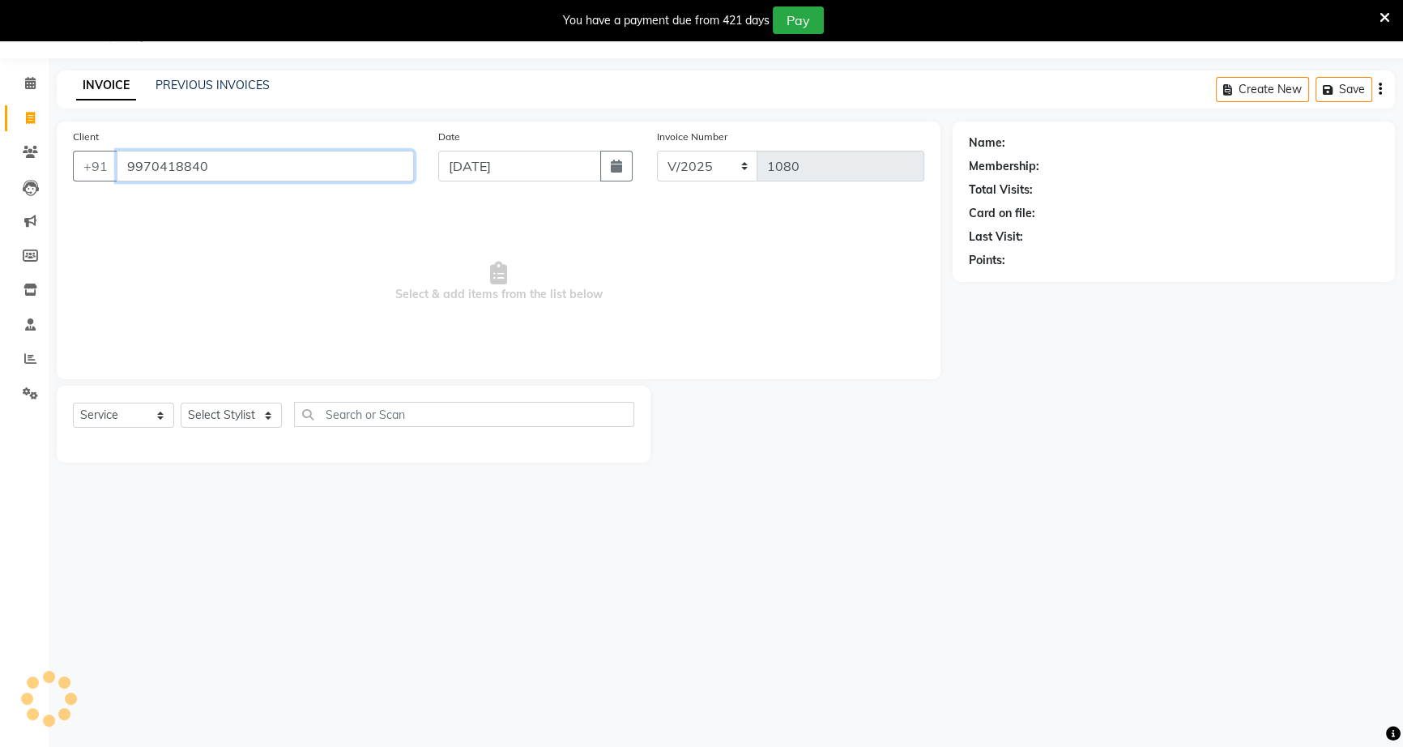
type input "9970418840"
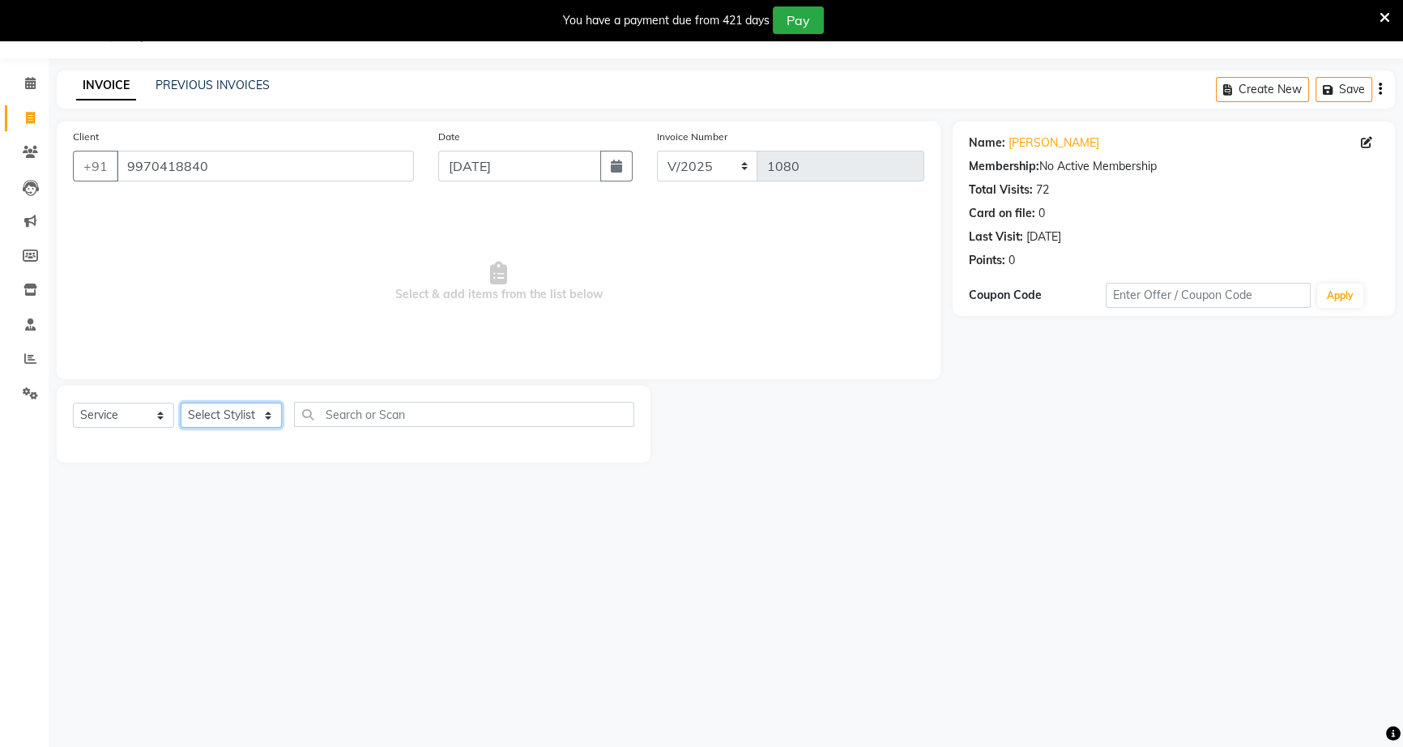
click at [261, 419] on select "Select Stylist [PERSON_NAME] [PERSON_NAME] [PERSON_NAME] [PERSON_NAME] rekha sn…" at bounding box center [231, 415] width 101 height 25
select select "60553"
click at [181, 403] on select "Select Stylist [PERSON_NAME] [PERSON_NAME] [PERSON_NAME] [PERSON_NAME] rekha sn…" at bounding box center [231, 415] width 101 height 25
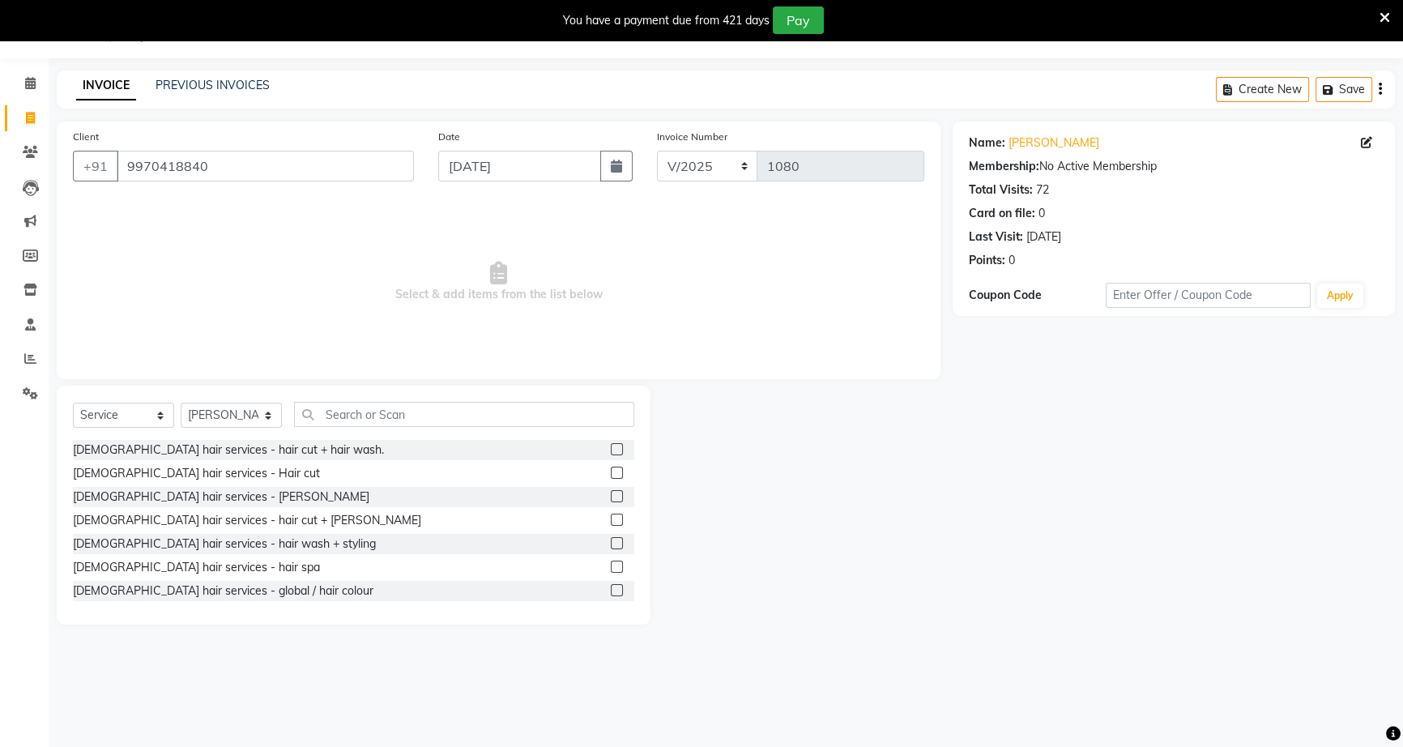
click at [461, 453] on div "[DEMOGRAPHIC_DATA] hair services - hair cut + hair wash." at bounding box center [353, 450] width 561 height 20
drag, startPoint x: 603, startPoint y: 447, endPoint x: 603, endPoint y: 458, distance: 11.3
click at [611, 454] on label at bounding box center [617, 449] width 12 height 12
click at [611, 454] on input "checkbox" at bounding box center [616, 450] width 11 height 11
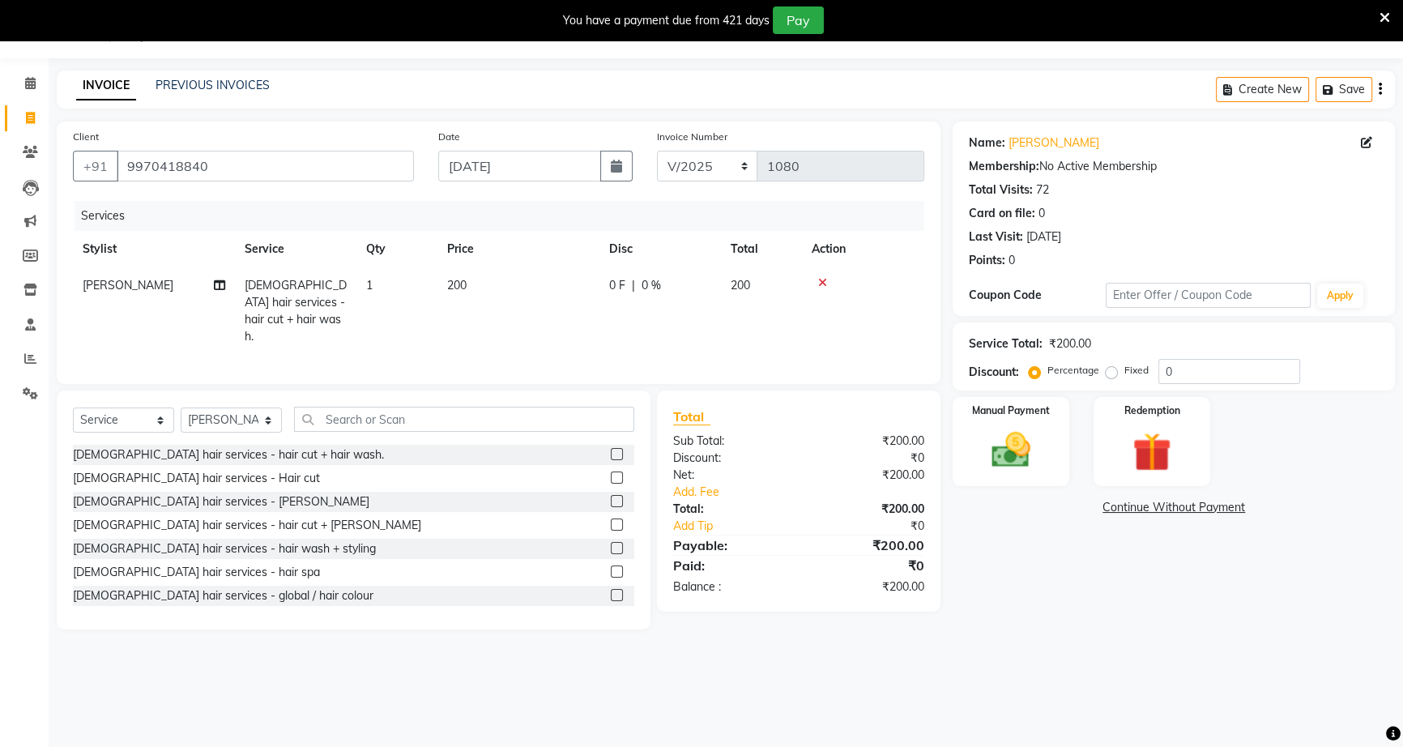
checkbox input "false"
click at [611, 473] on label at bounding box center [617, 477] width 12 height 12
click at [611, 473] on input "checkbox" at bounding box center [616, 478] width 11 height 11
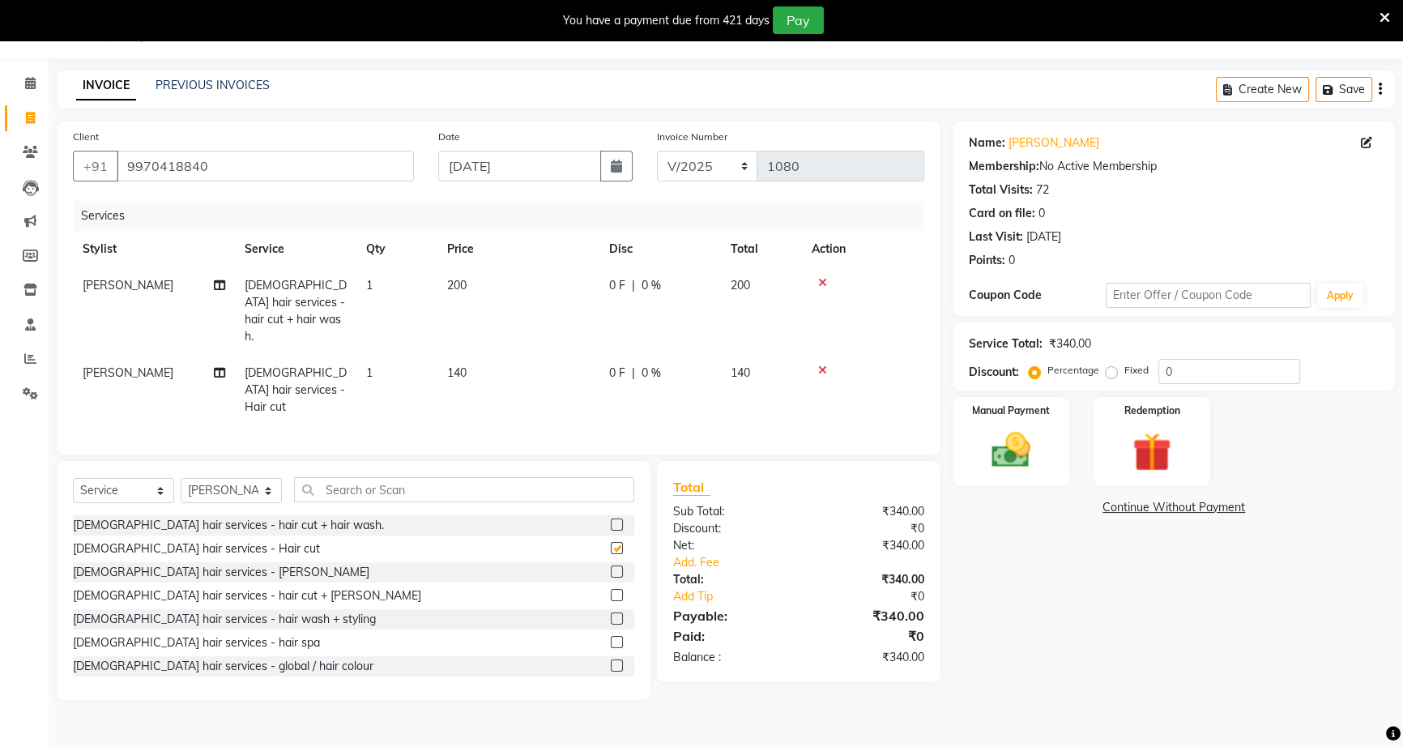
checkbox input "false"
click at [638, 364] on div "0 F | 0 %" at bounding box center [660, 372] width 102 height 17
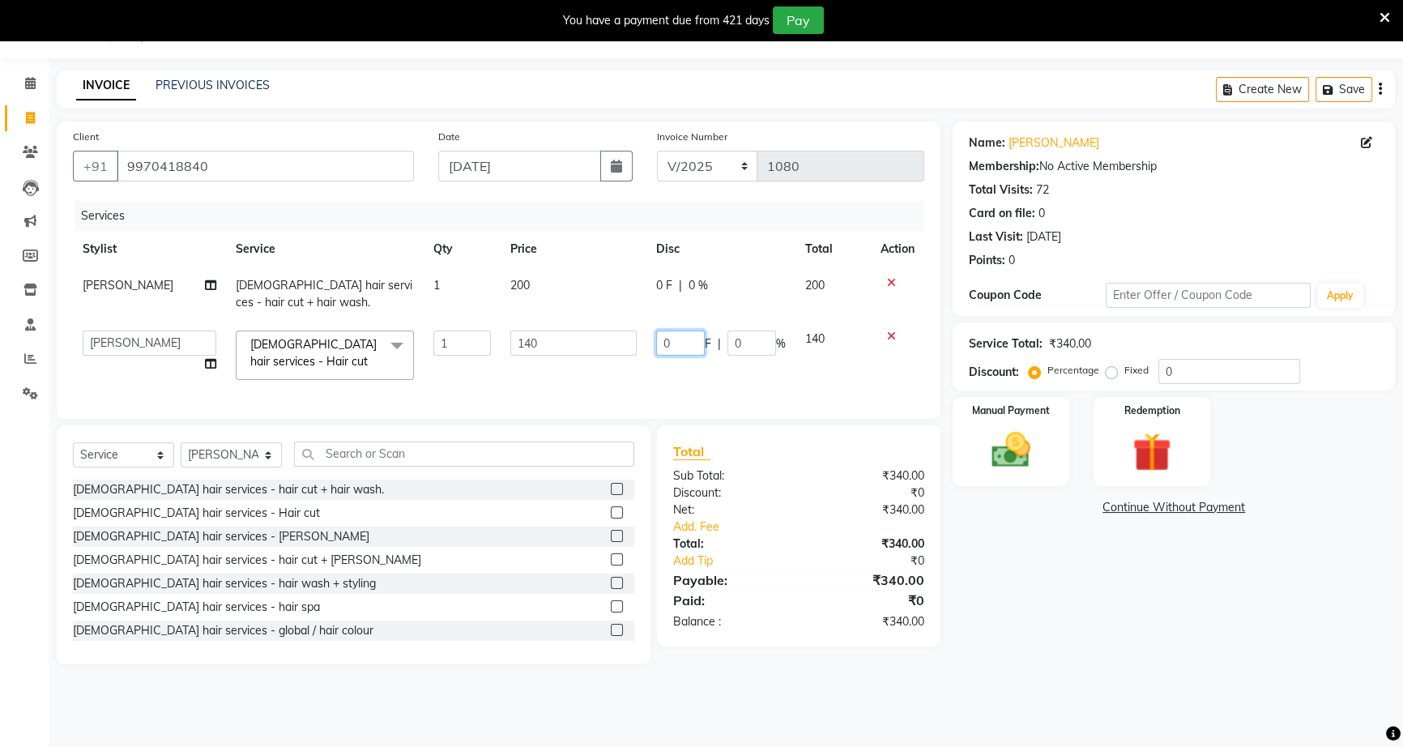
click at [658, 342] on input "0" at bounding box center [680, 342] width 49 height 25
type input "60"
click at [1050, 575] on div "Name: Vijay Nimkar Membership: No Active Membership Total Visits: 72 Card on fi…" at bounding box center [1180, 392] width 454 height 543
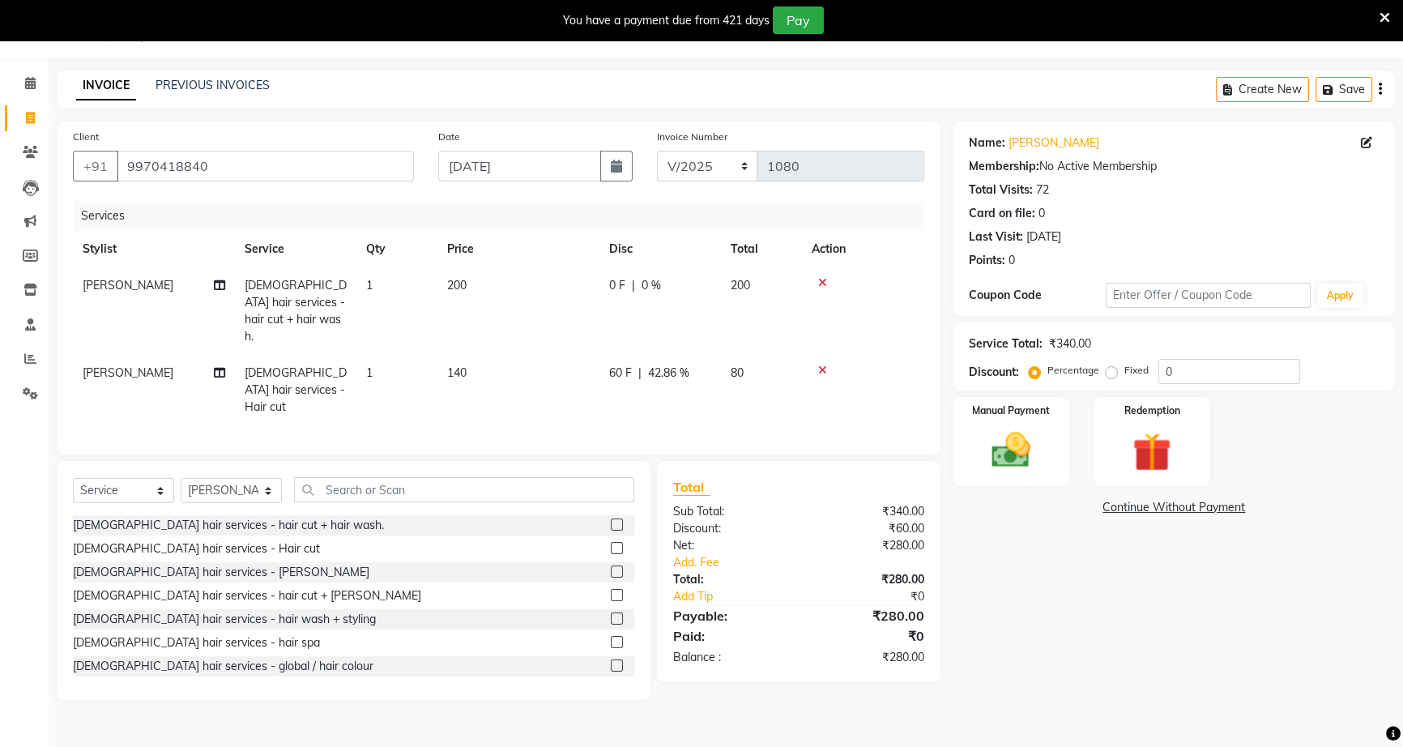
click at [642, 364] on div "60 F | 42.86 %" at bounding box center [660, 372] width 102 height 17
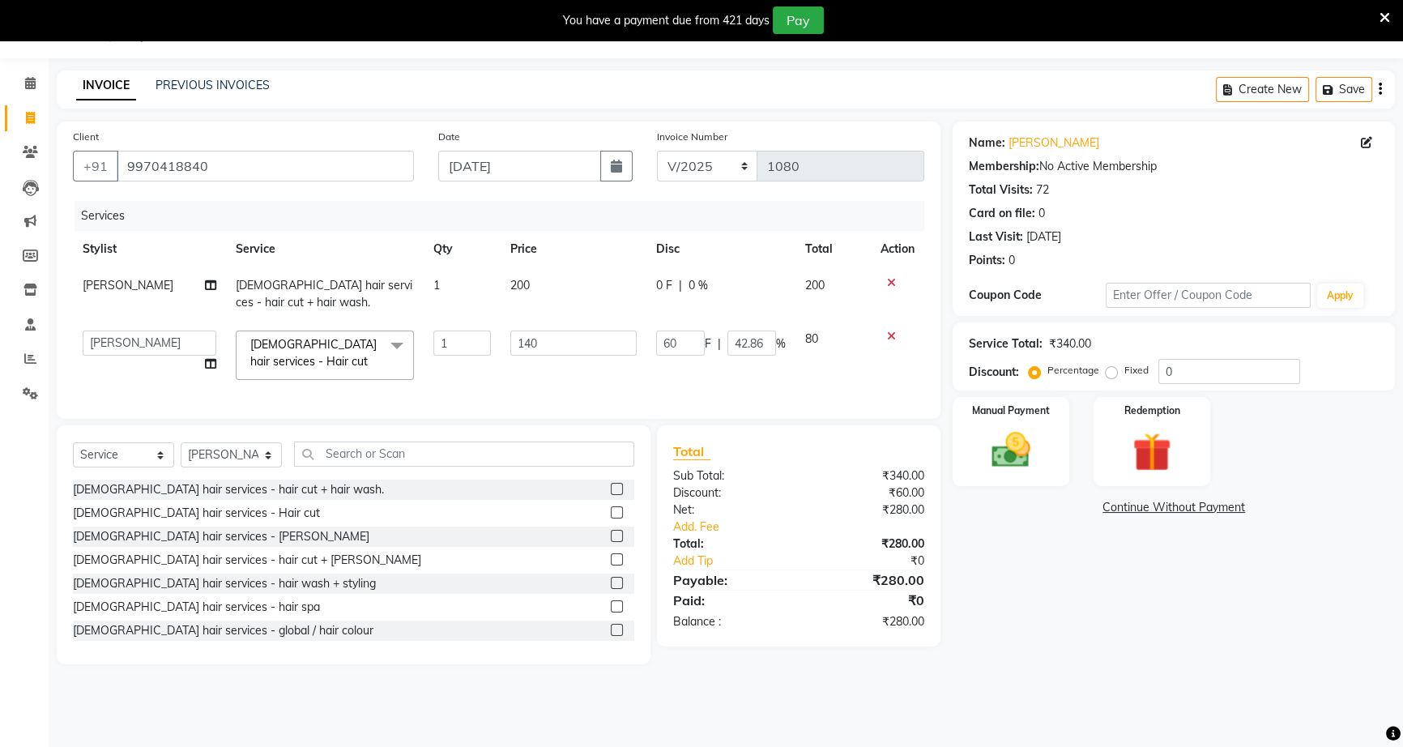
click at [884, 332] on div at bounding box center [897, 335] width 34 height 11
click at [889, 339] on icon at bounding box center [891, 335] width 9 height 11
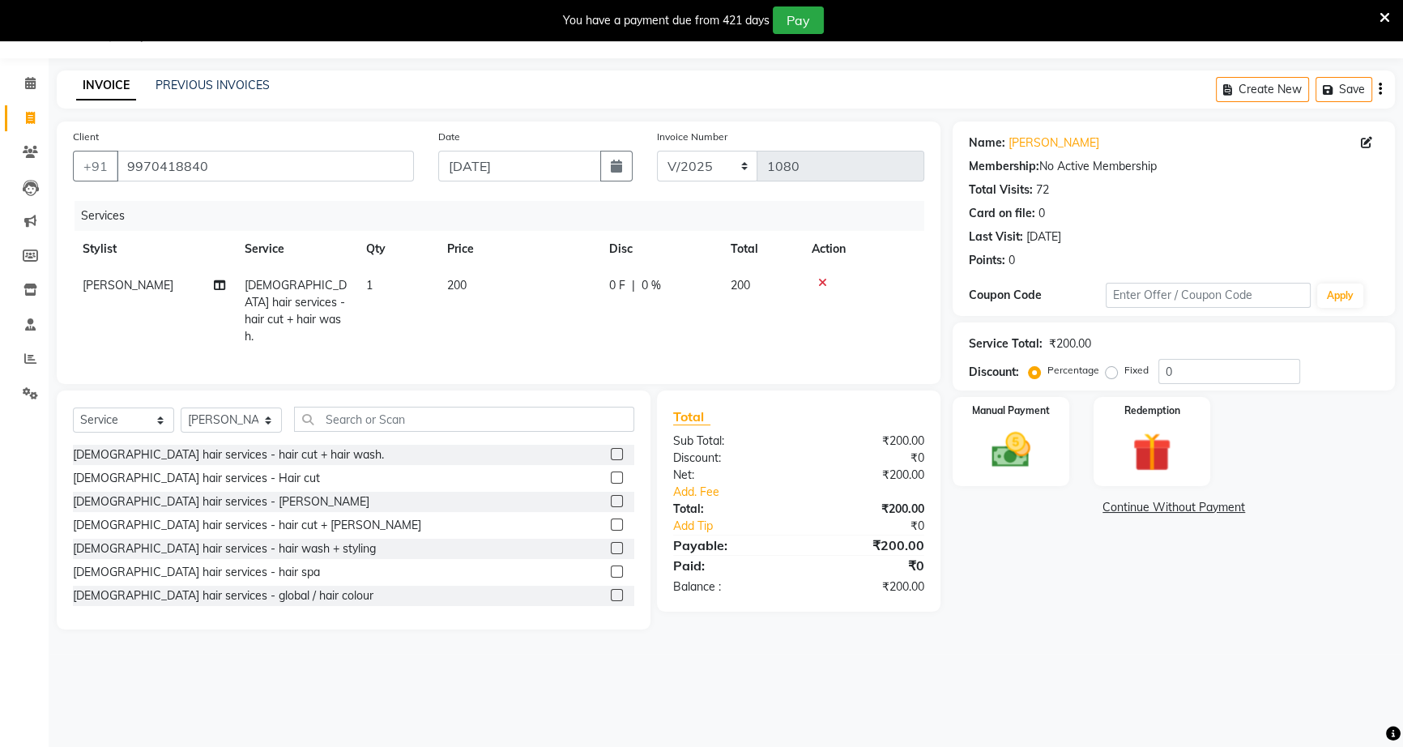
click at [611, 499] on label at bounding box center [617, 501] width 12 height 12
click at [611, 499] on input "checkbox" at bounding box center [616, 502] width 11 height 11
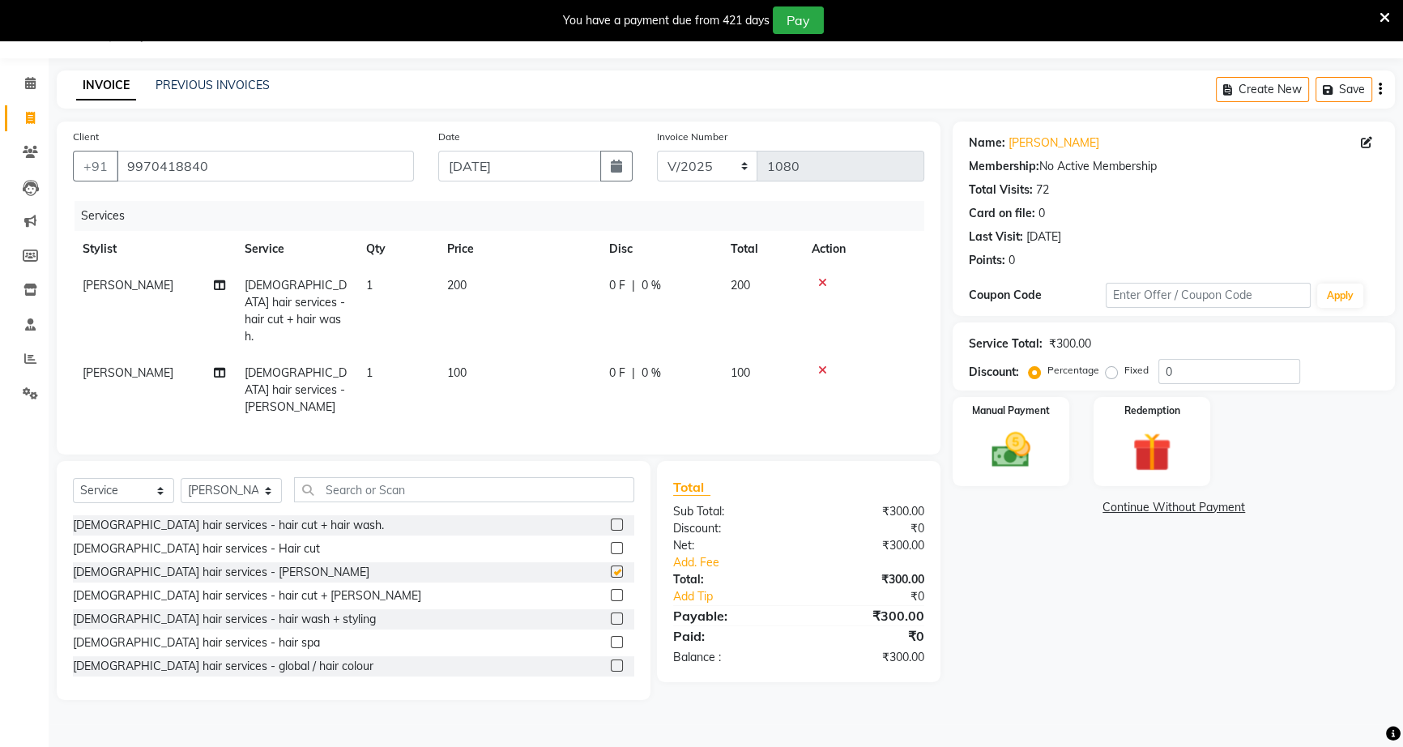
checkbox input "false"
click at [633, 364] on span "|" at bounding box center [633, 372] width 3 height 17
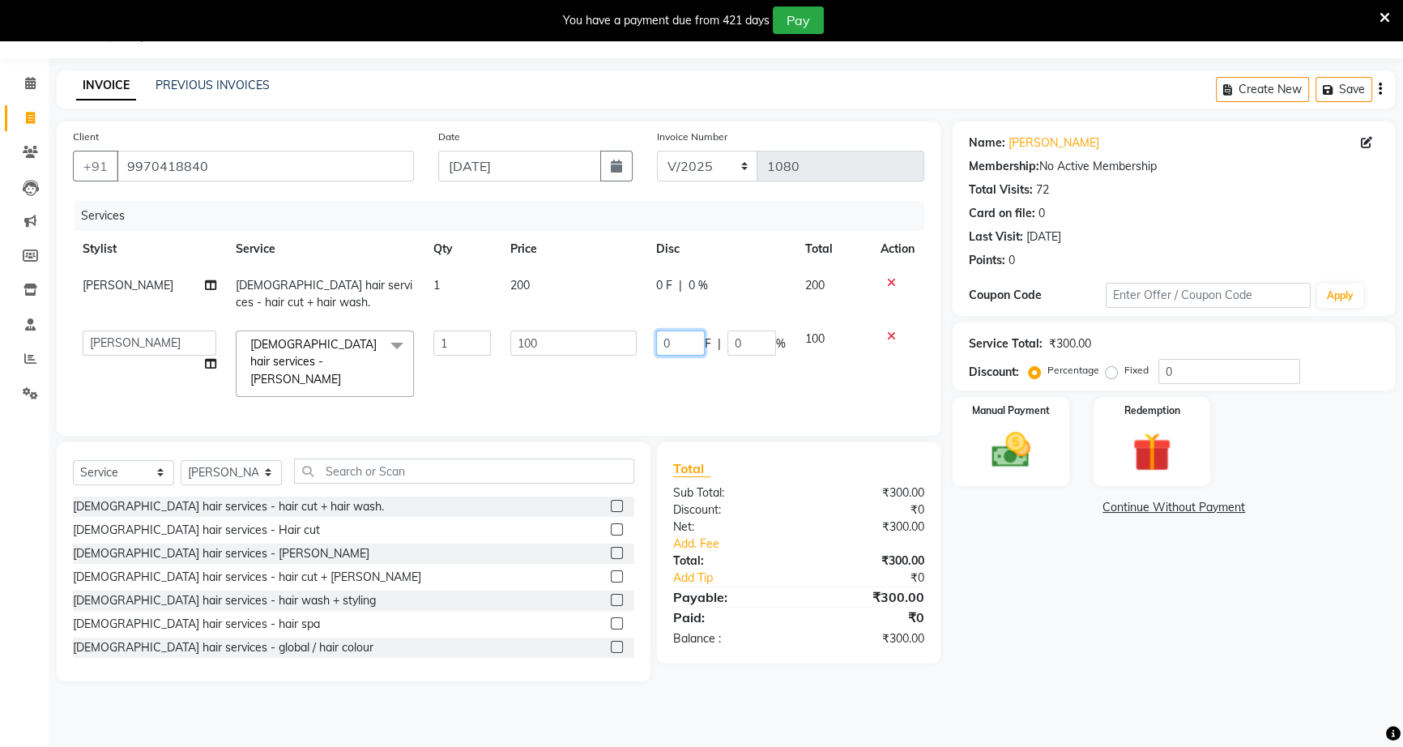
click at [656, 342] on input "0" at bounding box center [680, 342] width 49 height 25
type input "40"
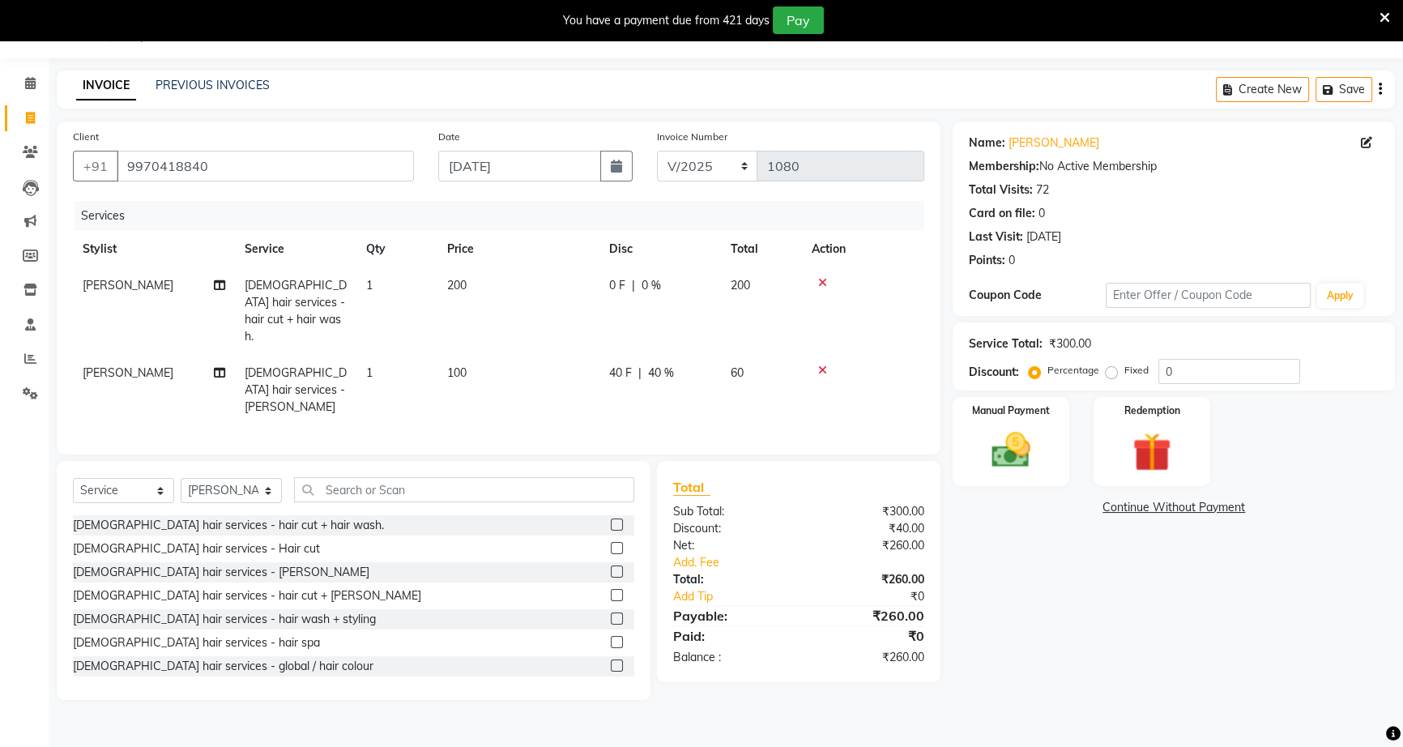
click at [1012, 561] on div "Name: Vijay Nimkar Membership: No Active Membership Total Visits: 72 Card on fi…" at bounding box center [1180, 410] width 454 height 578
drag, startPoint x: 642, startPoint y: 292, endPoint x: 635, endPoint y: 286, distance: 9.2
click at [642, 291] on span "0 %" at bounding box center [651, 285] width 19 height 17
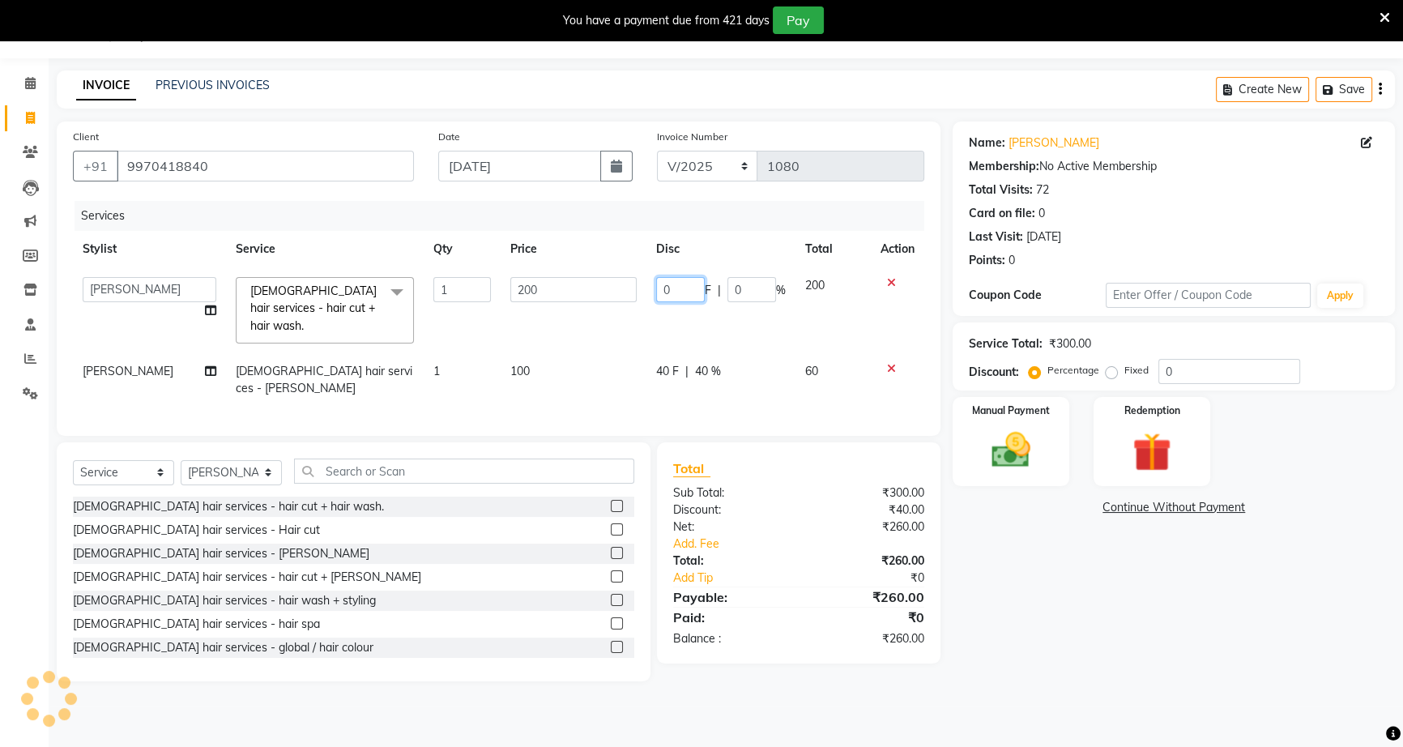
click at [659, 292] on input "0" at bounding box center [680, 289] width 49 height 25
type input "50"
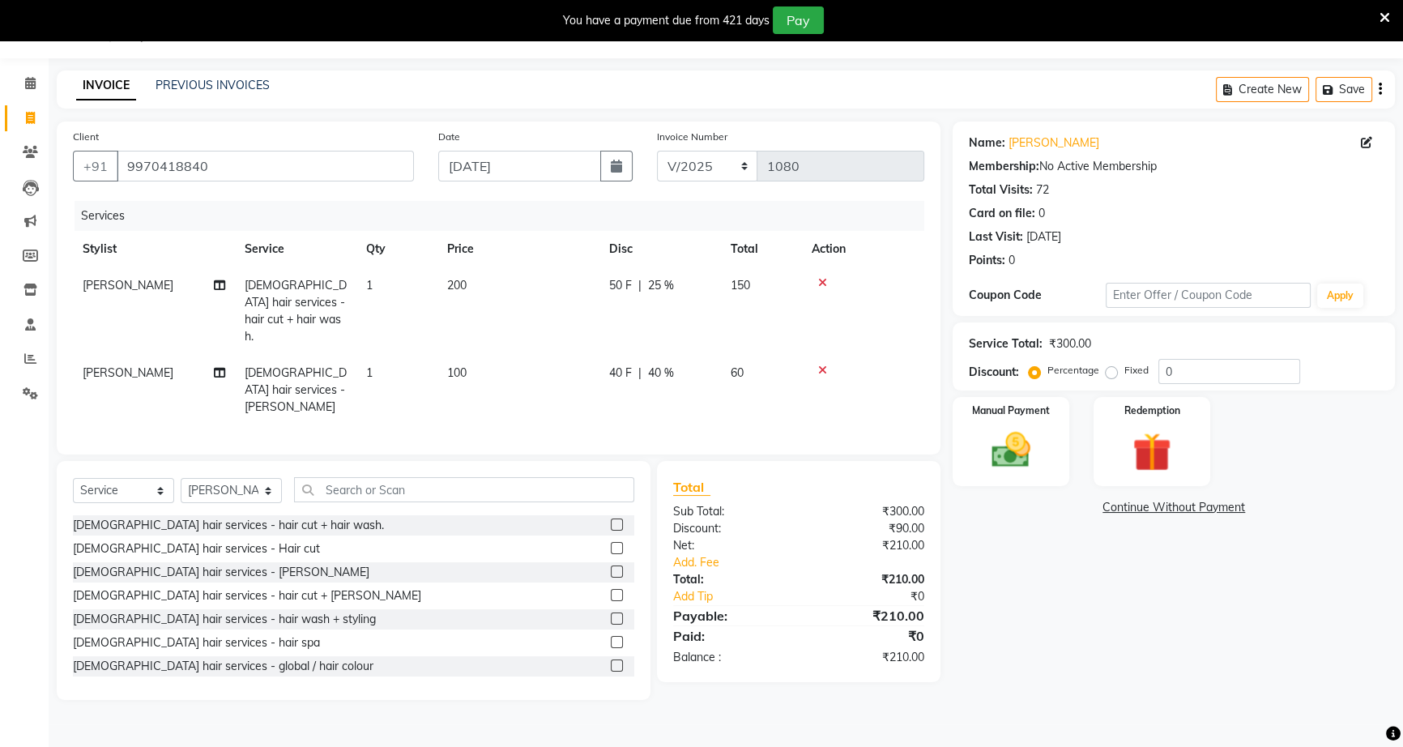
click at [999, 536] on div "Name: Vijay Nimkar Membership: No Active Membership Total Visits: 72 Card on fi…" at bounding box center [1180, 410] width 454 height 578
drag, startPoint x: 996, startPoint y: 456, endPoint x: 1009, endPoint y: 475, distance: 22.7
click at [996, 458] on img at bounding box center [1011, 450] width 66 height 46
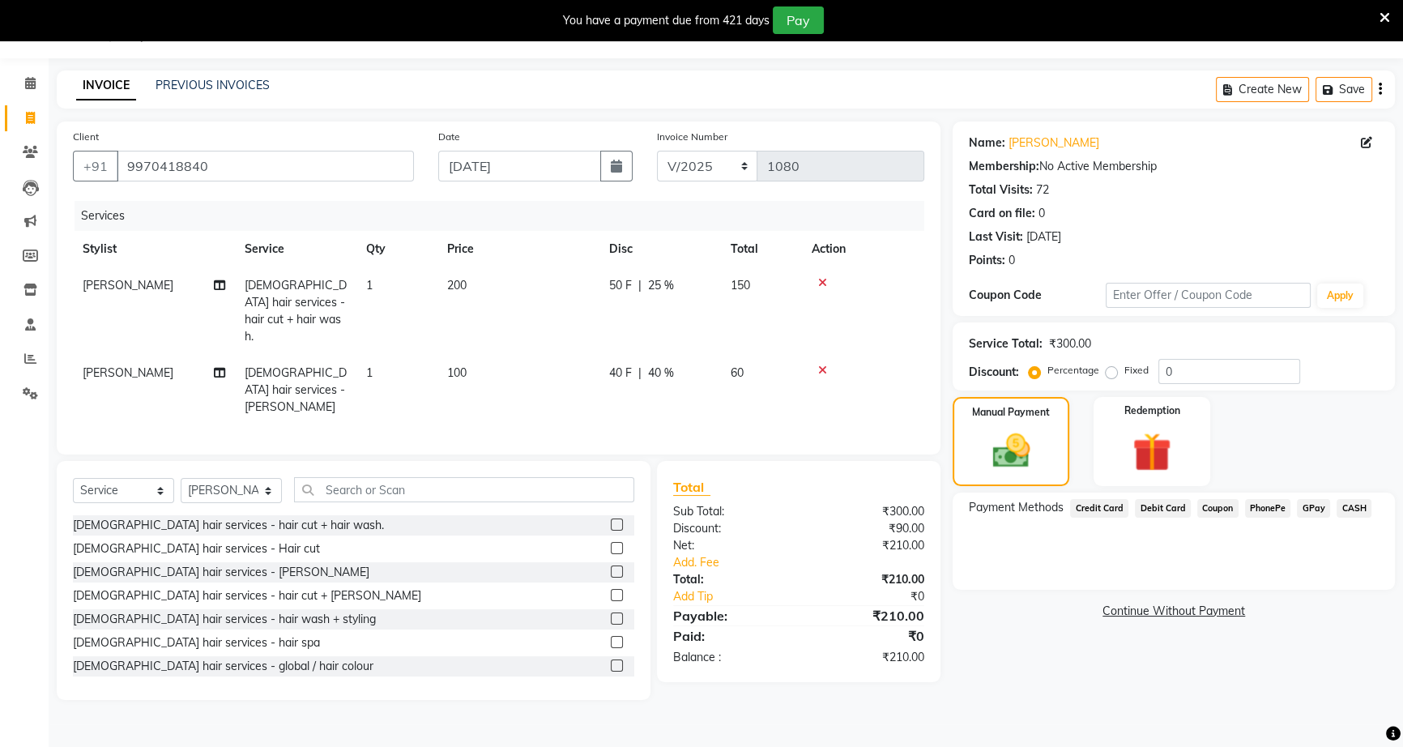
drag, startPoint x: 1258, startPoint y: 507, endPoint x: 1255, endPoint y: 518, distance: 10.8
click at [1256, 511] on span "PhonePe" at bounding box center [1268, 508] width 46 height 19
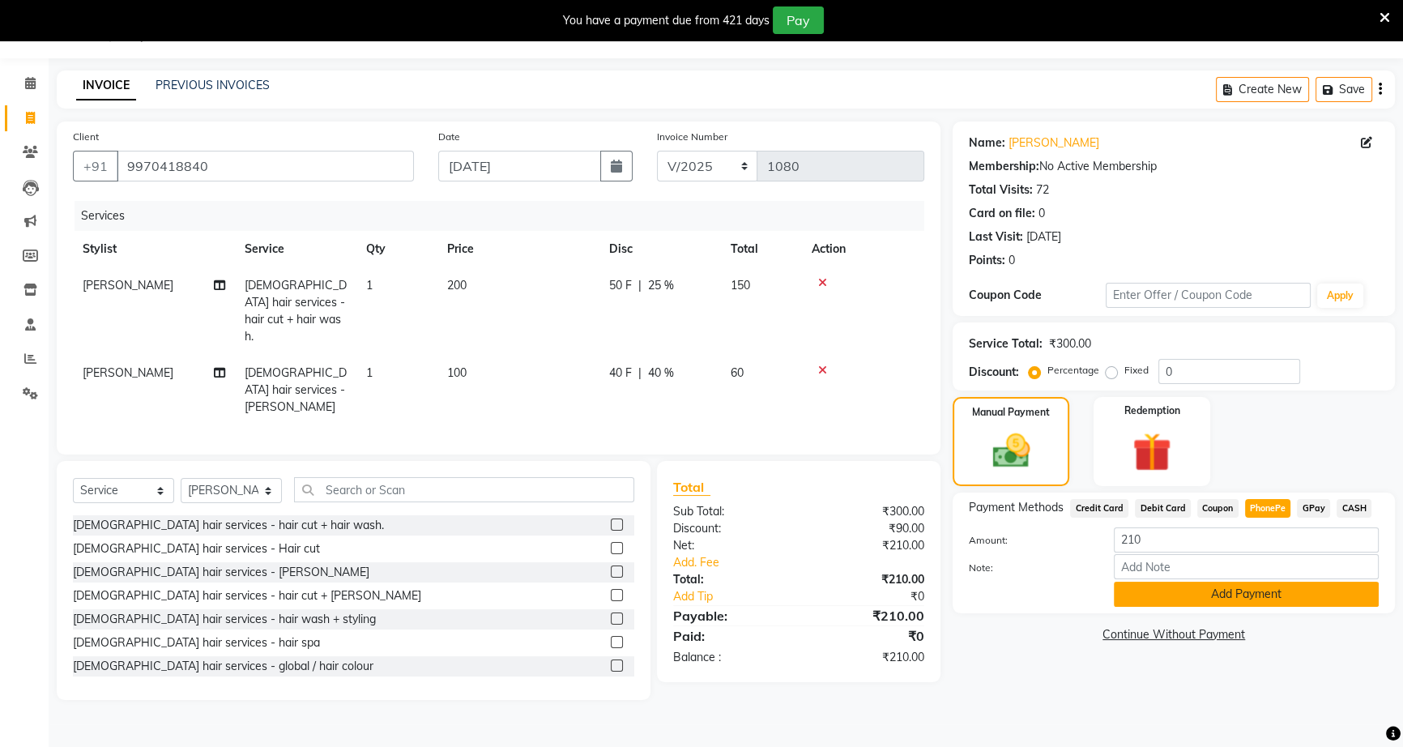
click at [1255, 597] on button "Add Payment" at bounding box center [1246, 594] width 265 height 25
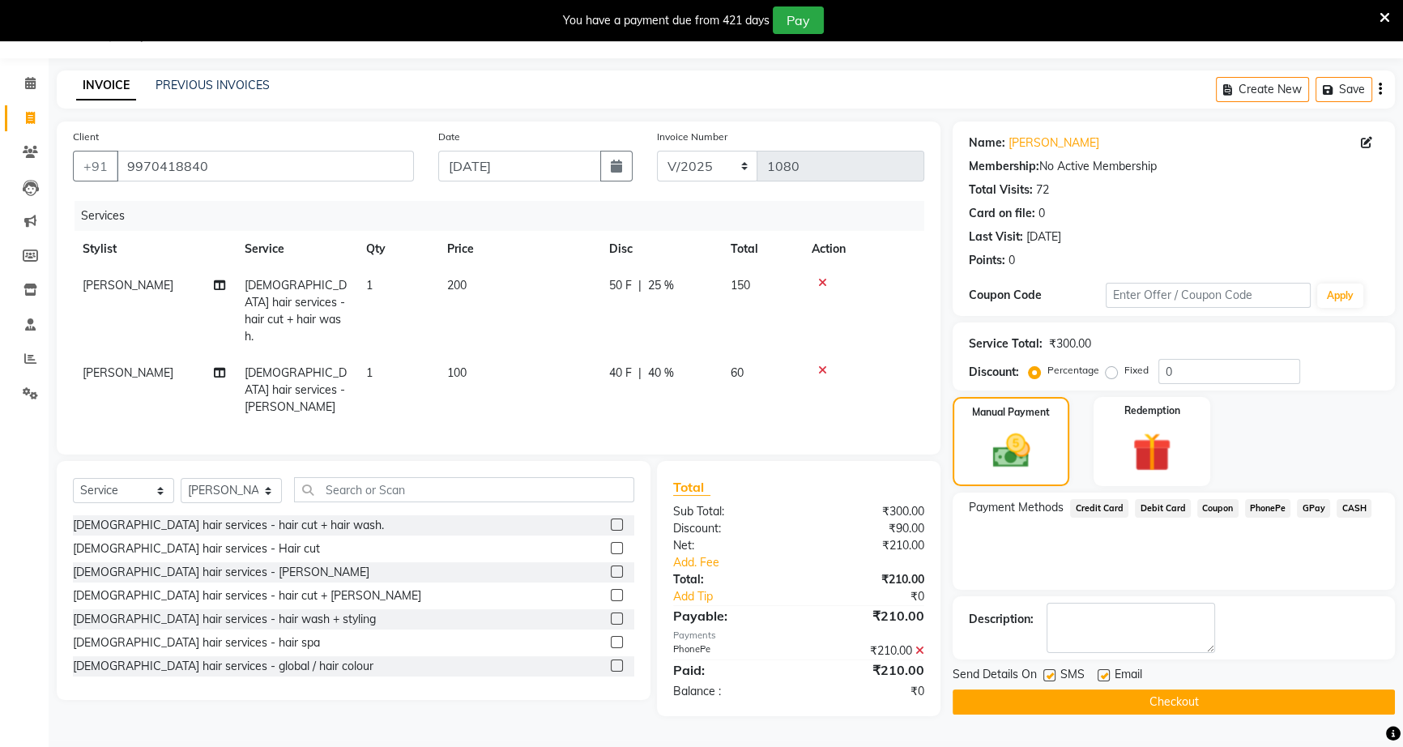
click at [1239, 691] on button "Checkout" at bounding box center [1174, 701] width 442 height 25
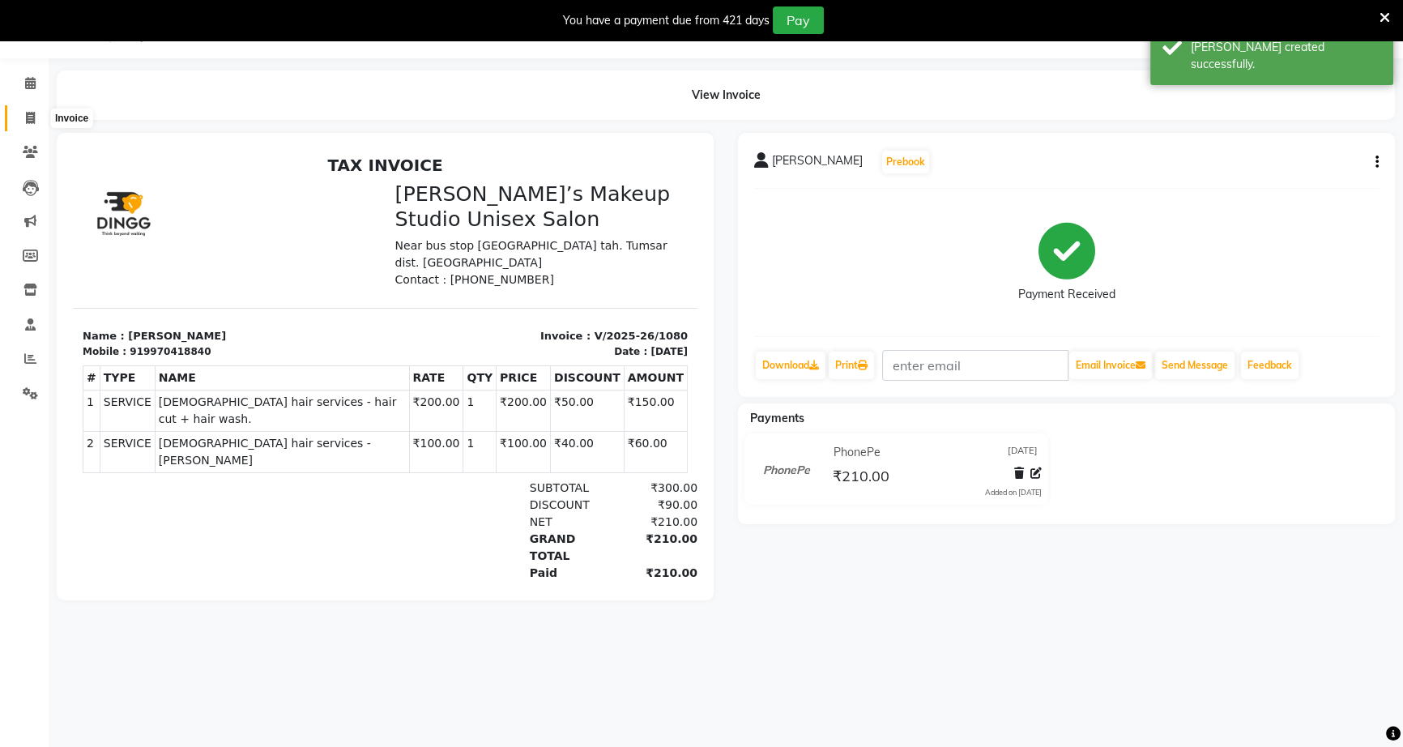
drag, startPoint x: 23, startPoint y: 117, endPoint x: 32, endPoint y: 120, distance: 9.5
click at [25, 117] on span at bounding box center [30, 118] width 28 height 19
select select "service"
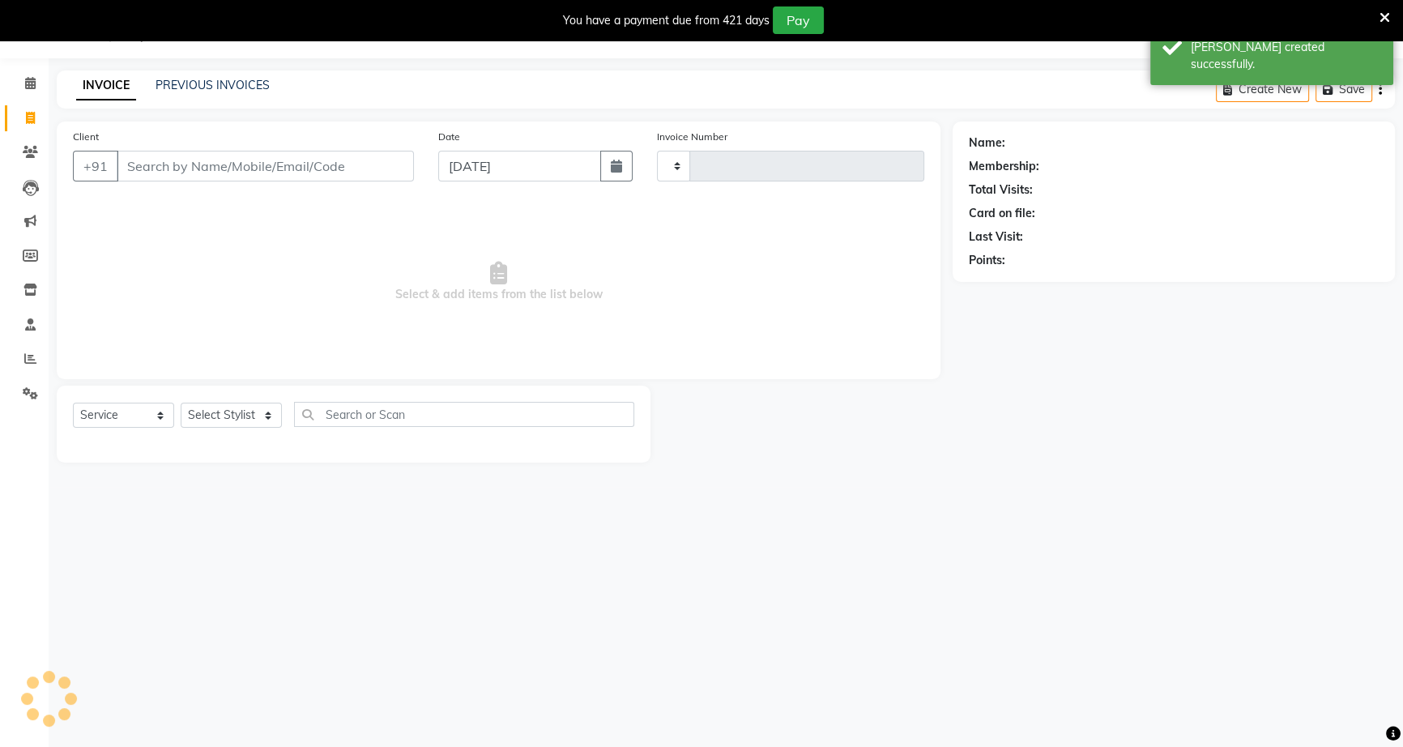
type input "1081"
select select "6543"
click at [351, 174] on input "Client" at bounding box center [265, 166] width 297 height 31
click at [616, 175] on button "button" at bounding box center [616, 166] width 32 height 31
select select "9"
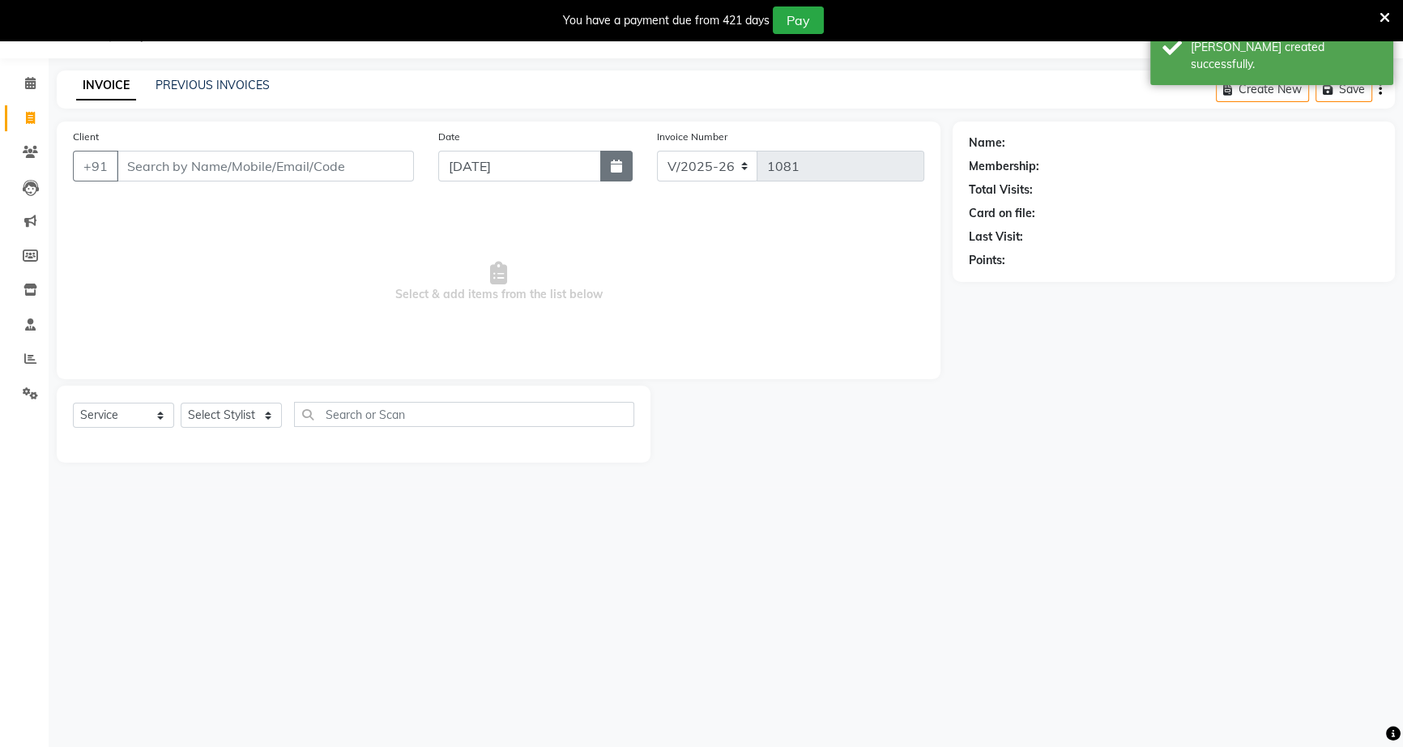
select select "2025"
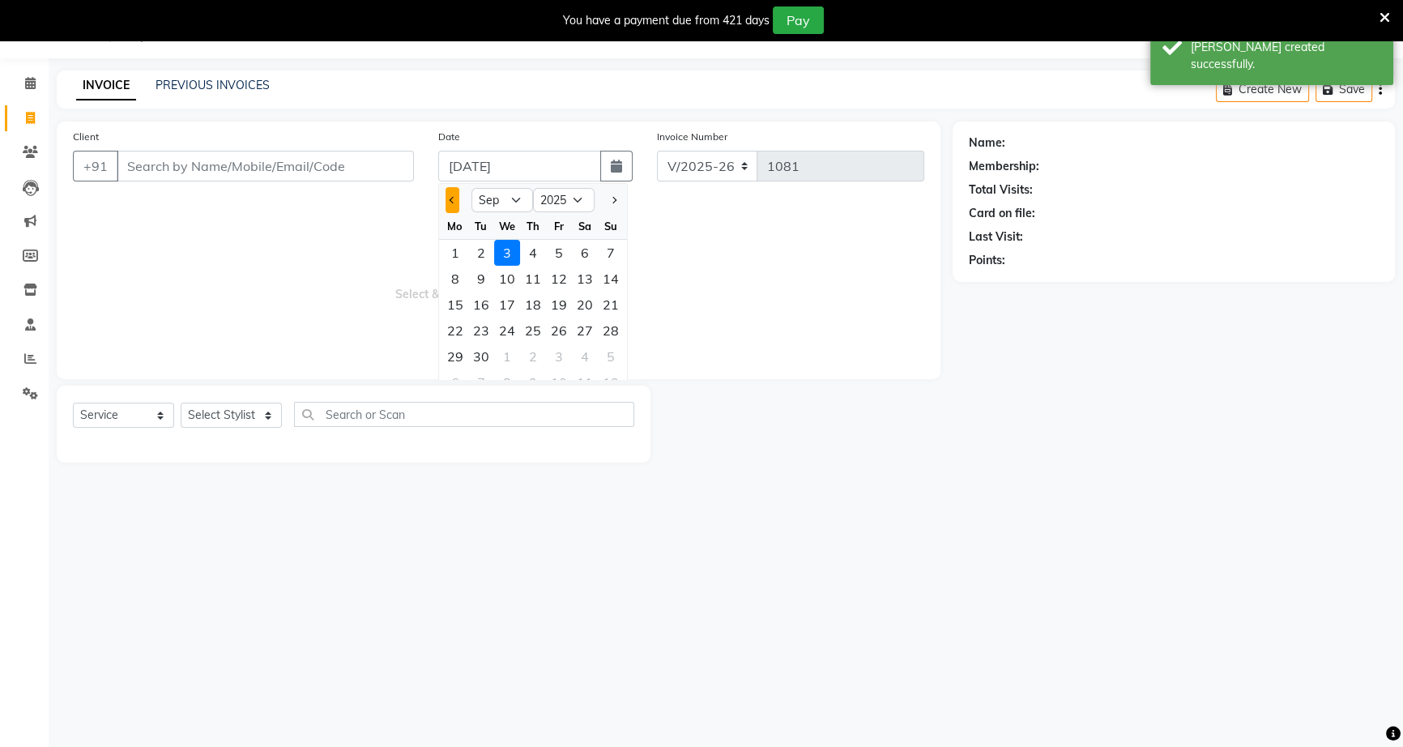
click at [450, 195] on button "Previous month" at bounding box center [452, 200] width 14 height 26
select select "8"
click at [617, 356] on div "31" at bounding box center [611, 356] width 26 height 26
type input "31-08-2025"
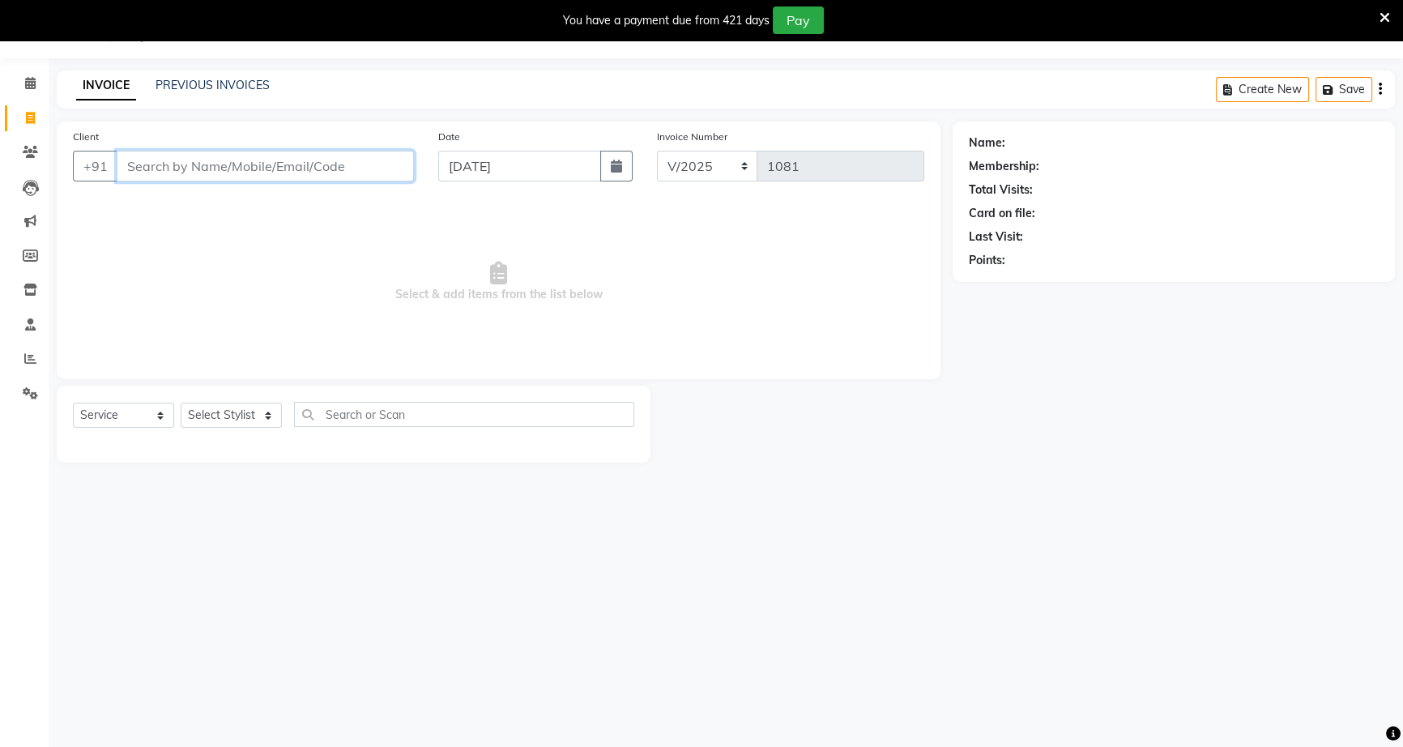
click at [228, 165] on input "Client" at bounding box center [265, 166] width 297 height 31
type input "9932510241"
click at [383, 178] on button "Add Client" at bounding box center [371, 166] width 83 height 31
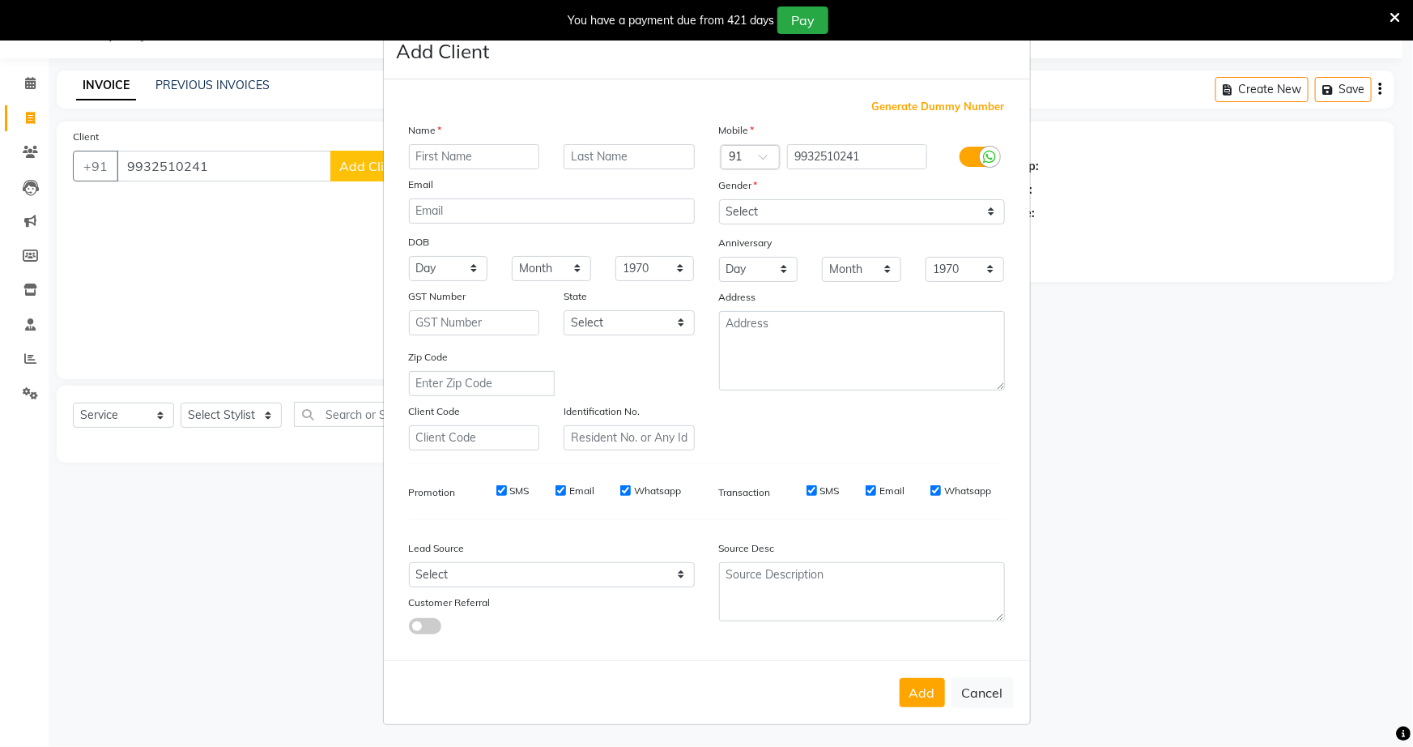
click at [415, 156] on input "text" at bounding box center [474, 156] width 131 height 25
click at [430, 156] on input "maynk" at bounding box center [474, 156] width 131 height 25
type input "mayank"
drag, startPoint x: 978, startPoint y: 211, endPoint x: 978, endPoint y: 220, distance: 8.1
click at [978, 211] on select "Select [DEMOGRAPHIC_DATA] [DEMOGRAPHIC_DATA] Other Prefer Not To Say" at bounding box center [862, 211] width 286 height 25
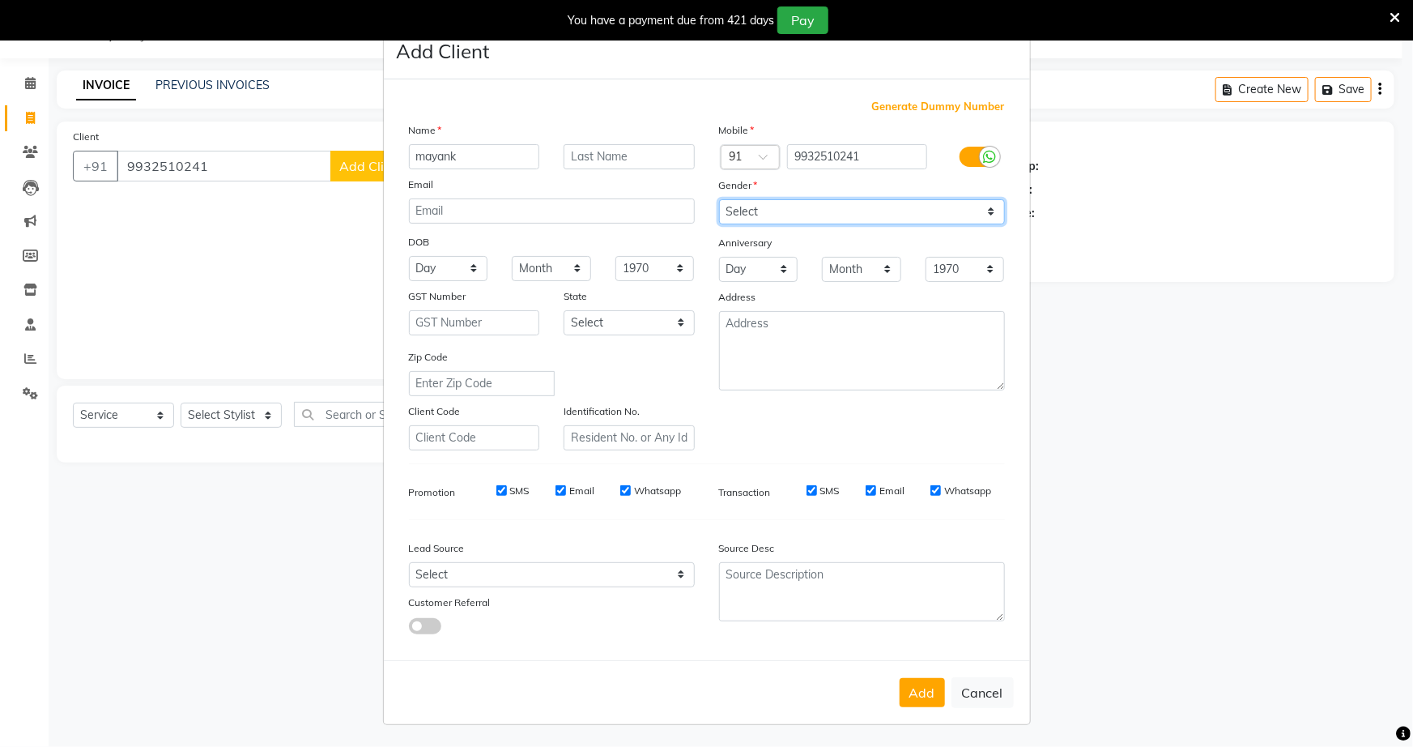
select select "male"
click at [719, 199] on select "Select [DEMOGRAPHIC_DATA] [DEMOGRAPHIC_DATA] Other Prefer Not To Say" at bounding box center [862, 211] width 286 height 25
click at [922, 693] on button "Add" at bounding box center [922, 692] width 45 height 29
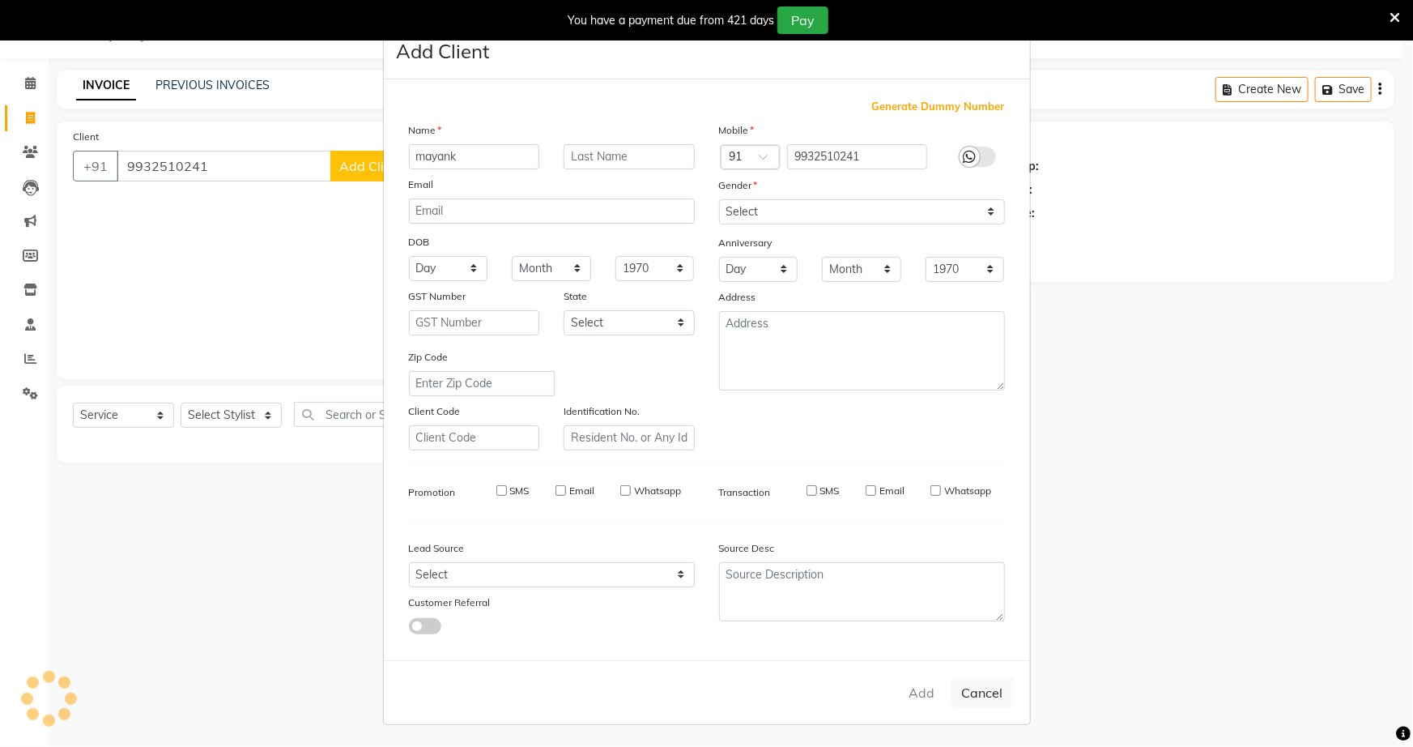
select select
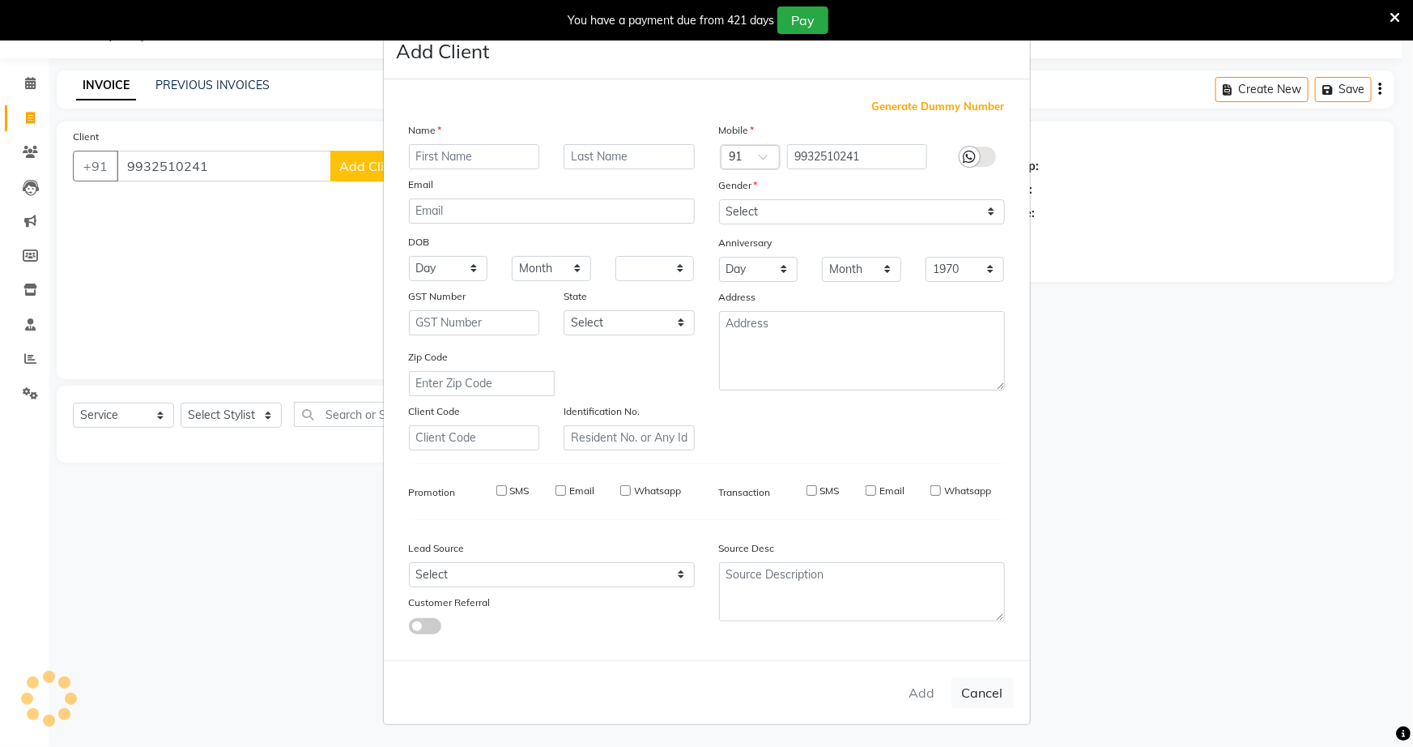
select select
checkbox input "false"
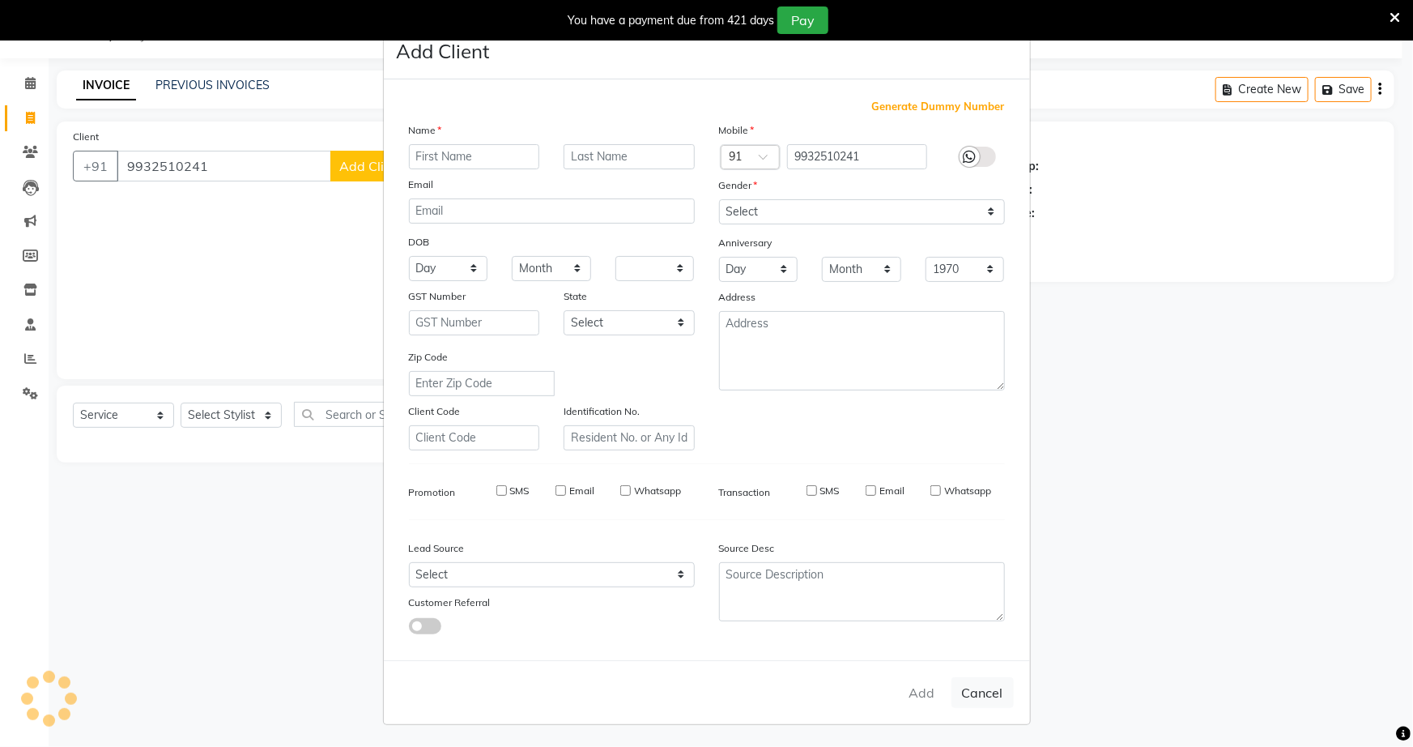
checkbox input "false"
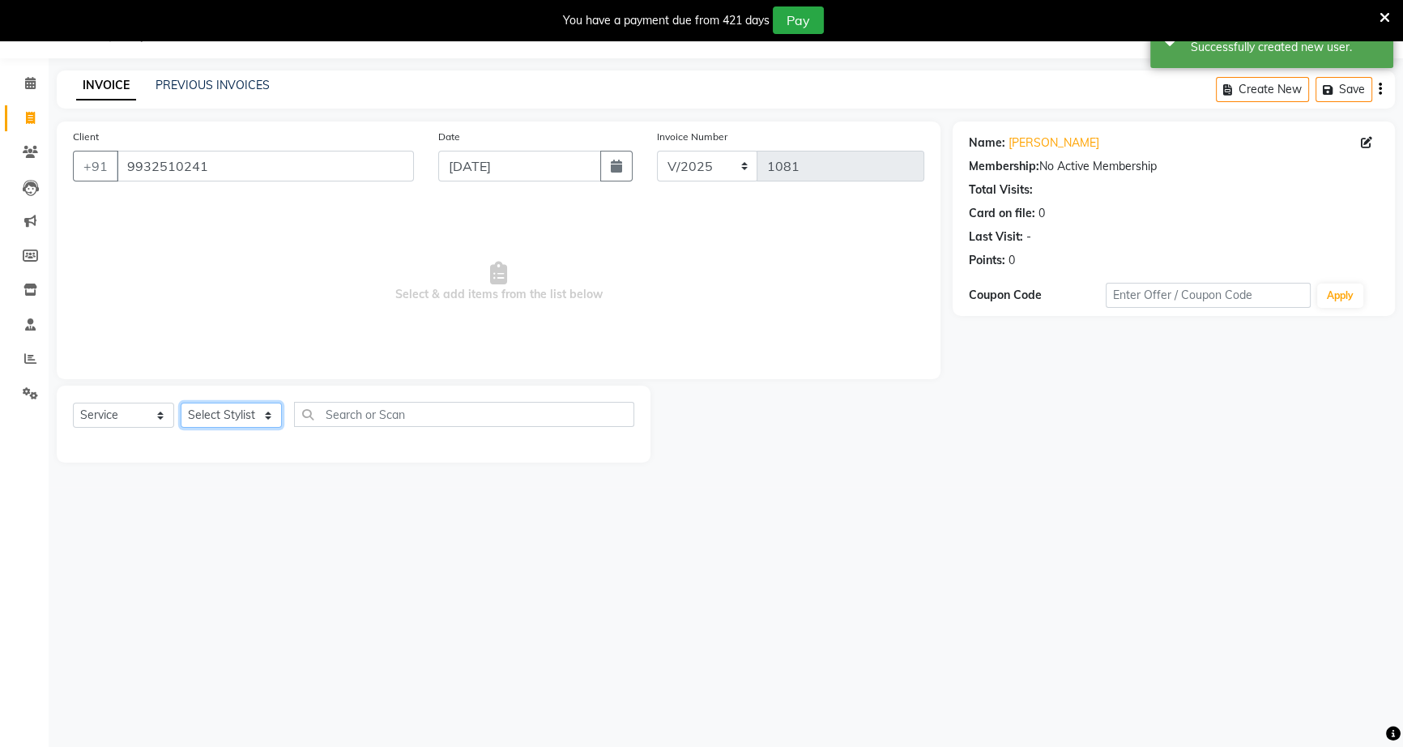
click at [267, 409] on select "Select Stylist [PERSON_NAME] [PERSON_NAME] [PERSON_NAME] [PERSON_NAME] rekha sn…" at bounding box center [231, 415] width 101 height 25
select select "60553"
click at [181, 403] on select "Select Stylist [PERSON_NAME] [PERSON_NAME] [PERSON_NAME] [PERSON_NAME] rekha sn…" at bounding box center [231, 415] width 101 height 25
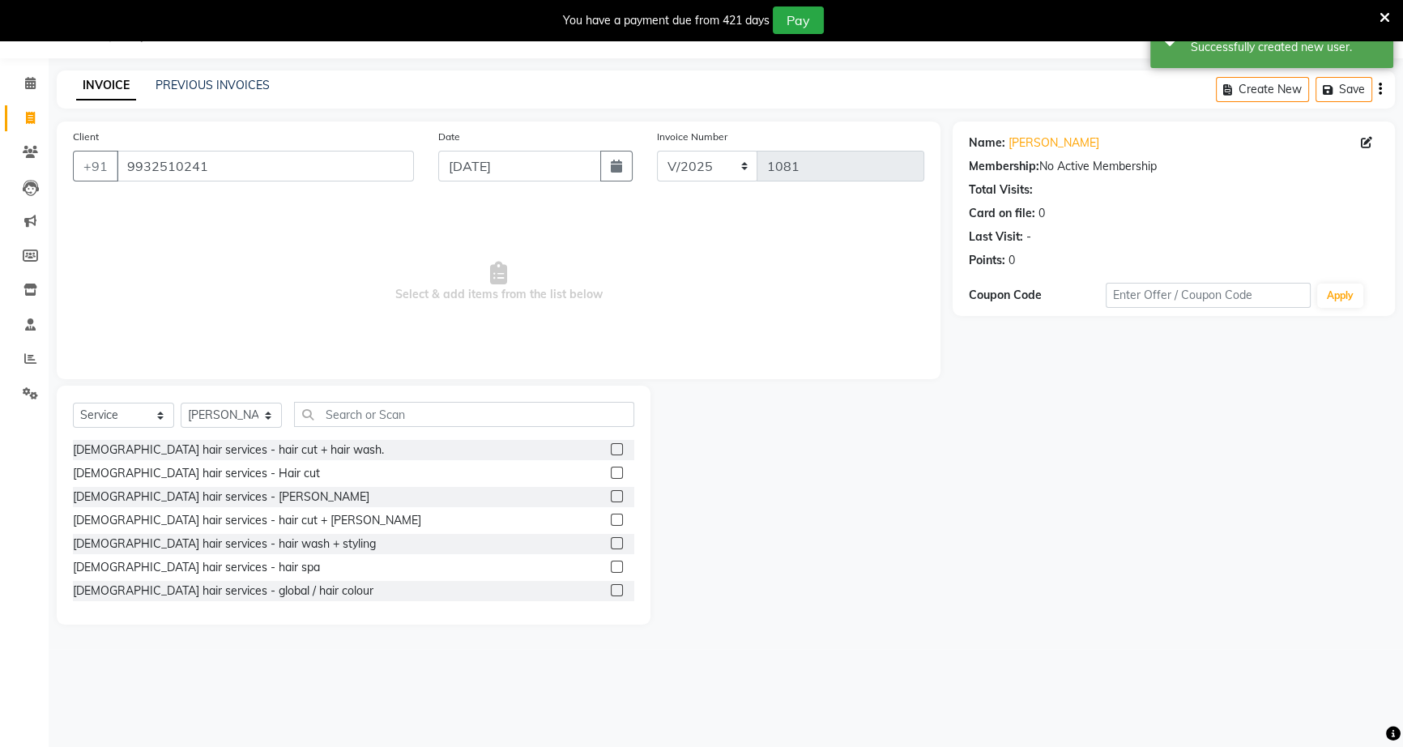
click at [611, 467] on label at bounding box center [617, 473] width 12 height 12
click at [611, 468] on input "checkbox" at bounding box center [616, 473] width 11 height 11
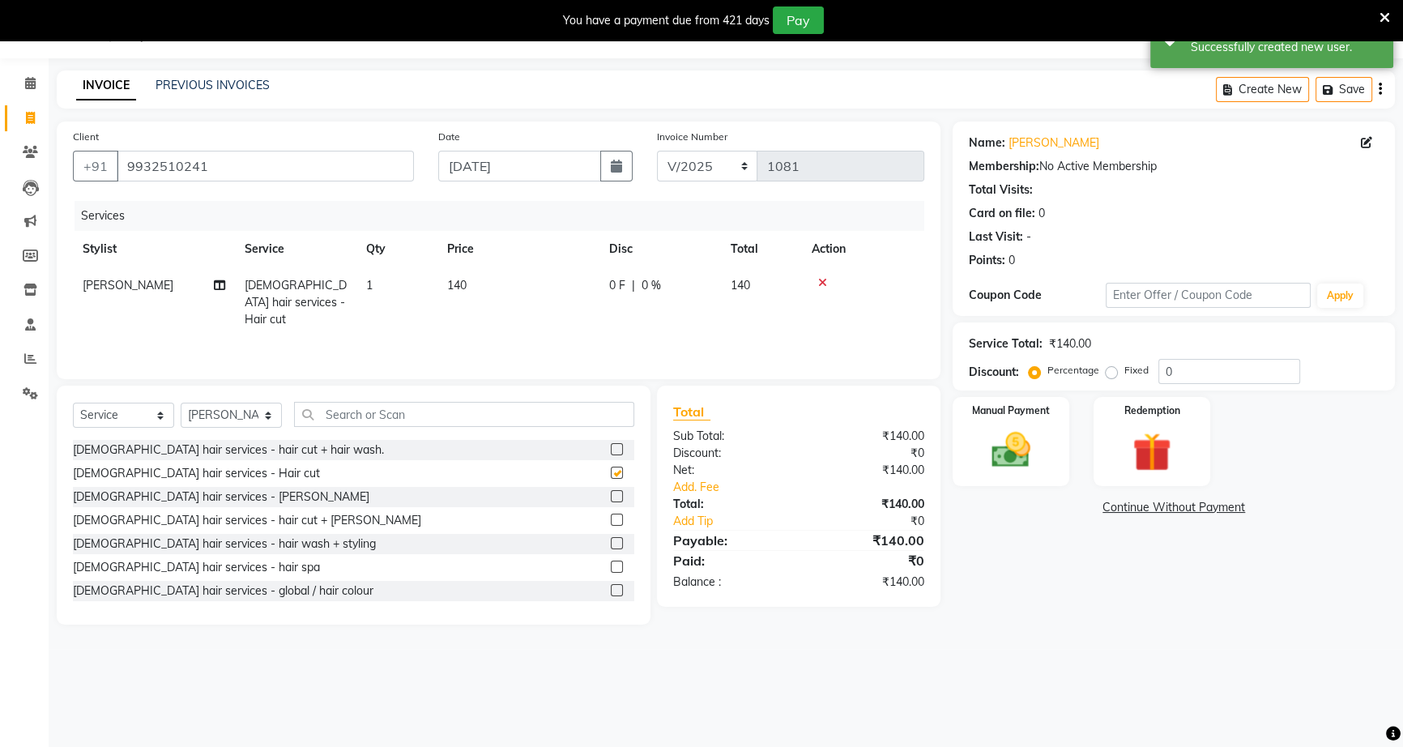
checkbox input "false"
click at [636, 287] on div "0 F | 0 %" at bounding box center [660, 285] width 102 height 17
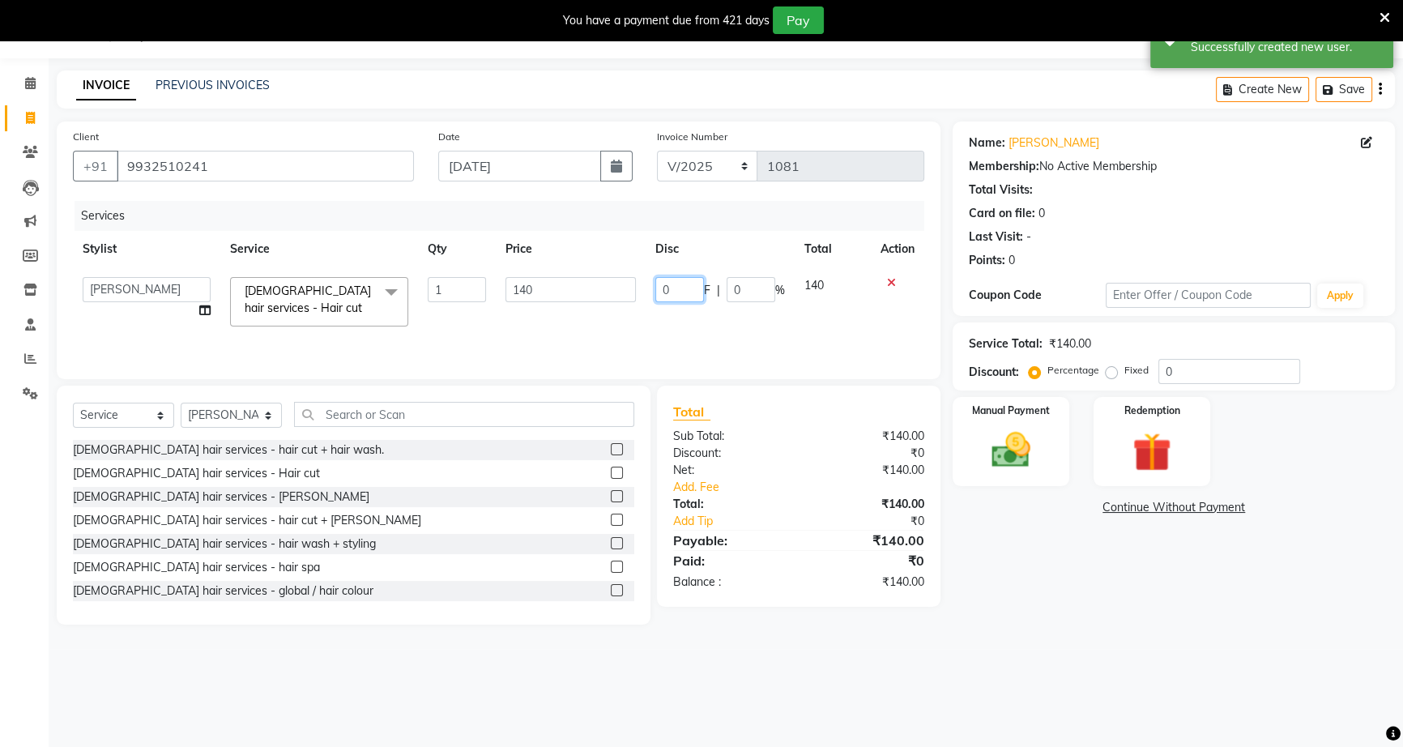
click at [656, 289] on input "0" at bounding box center [679, 289] width 49 height 25
type input "40"
click at [1027, 484] on div "Manual Payment" at bounding box center [1010, 441] width 121 height 92
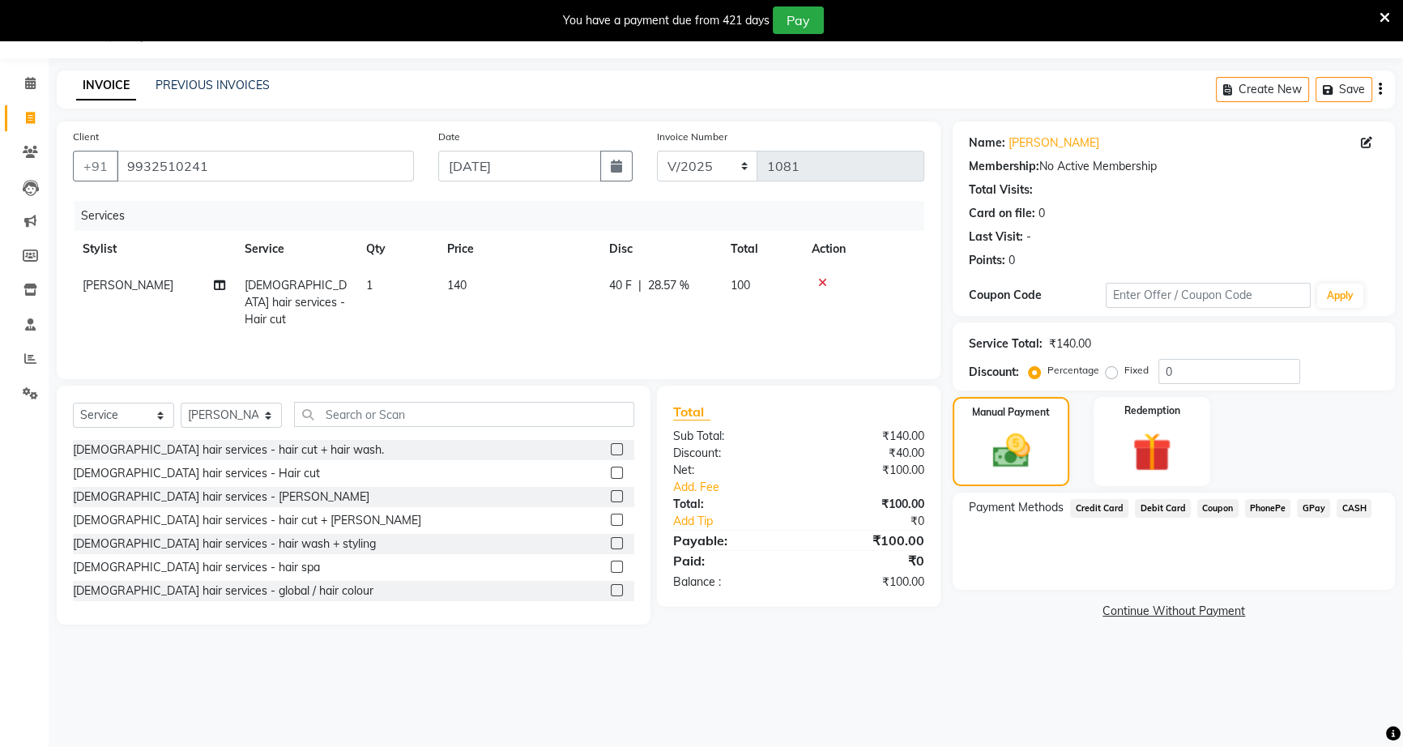
click at [1262, 506] on span "PhonePe" at bounding box center [1268, 508] width 46 height 19
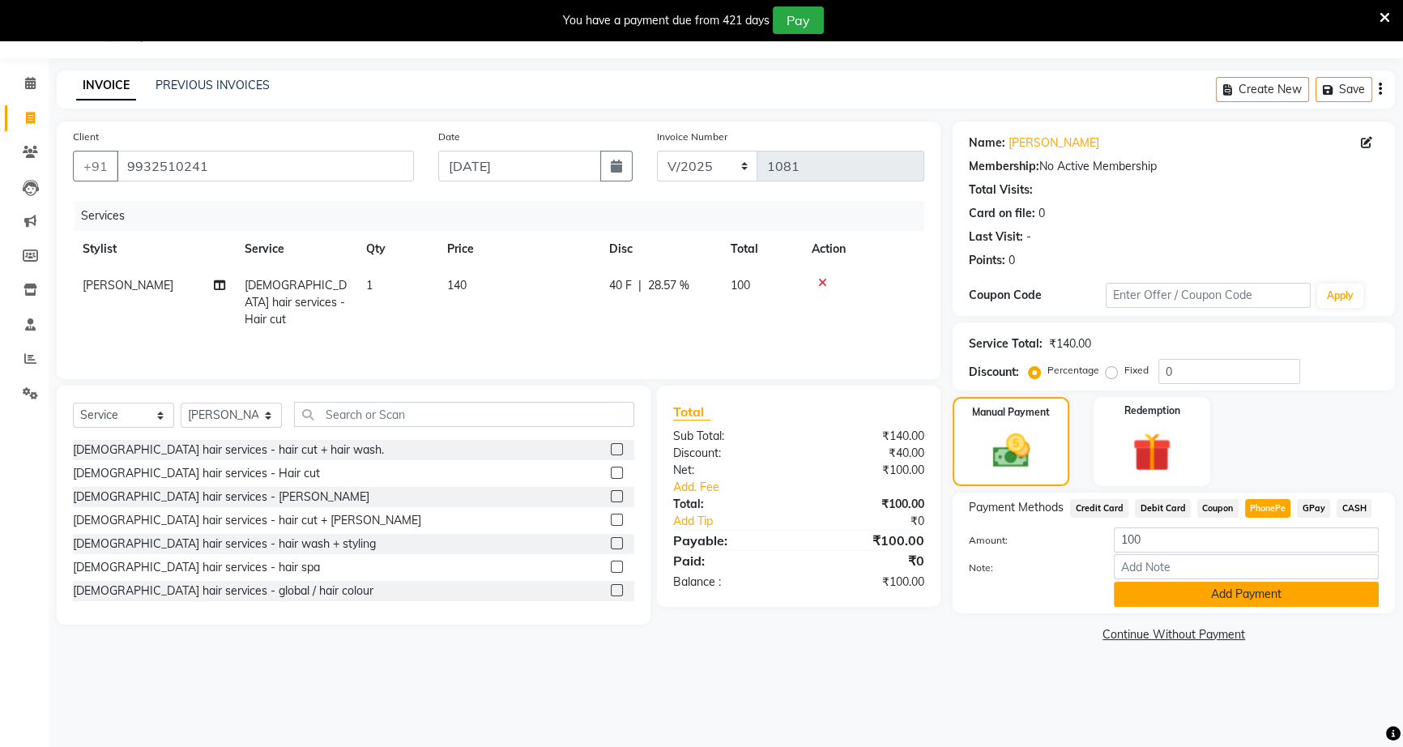
click at [1251, 591] on button "Add Payment" at bounding box center [1246, 594] width 265 height 25
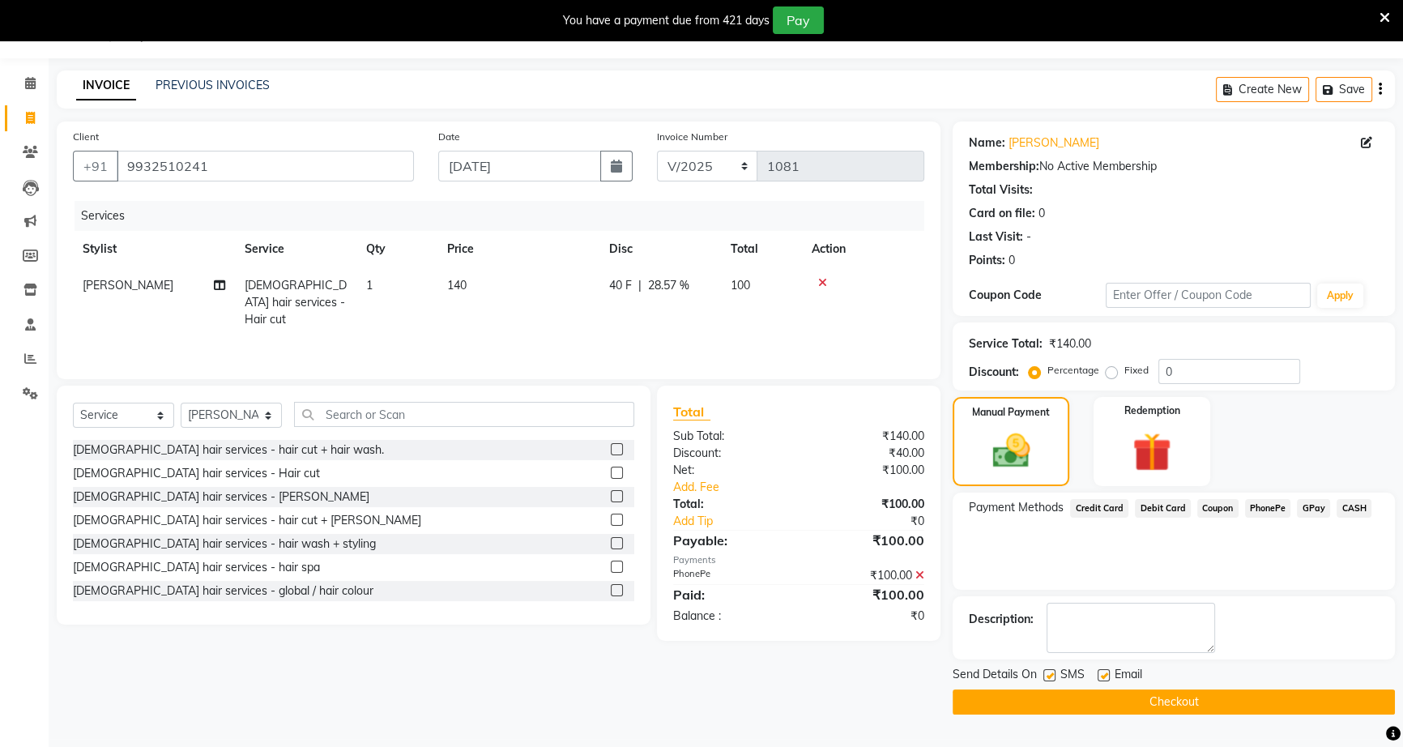
drag, startPoint x: 1274, startPoint y: 714, endPoint x: 1273, endPoint y: 706, distance: 8.1
click at [1273, 706] on main "INVOICE PREVIOUS INVOICES Create New Save Client +91 9932510241 Date 31-08-2025…" at bounding box center [726, 404] width 1354 height 668
click at [1273, 706] on button "Checkout" at bounding box center [1174, 701] width 442 height 25
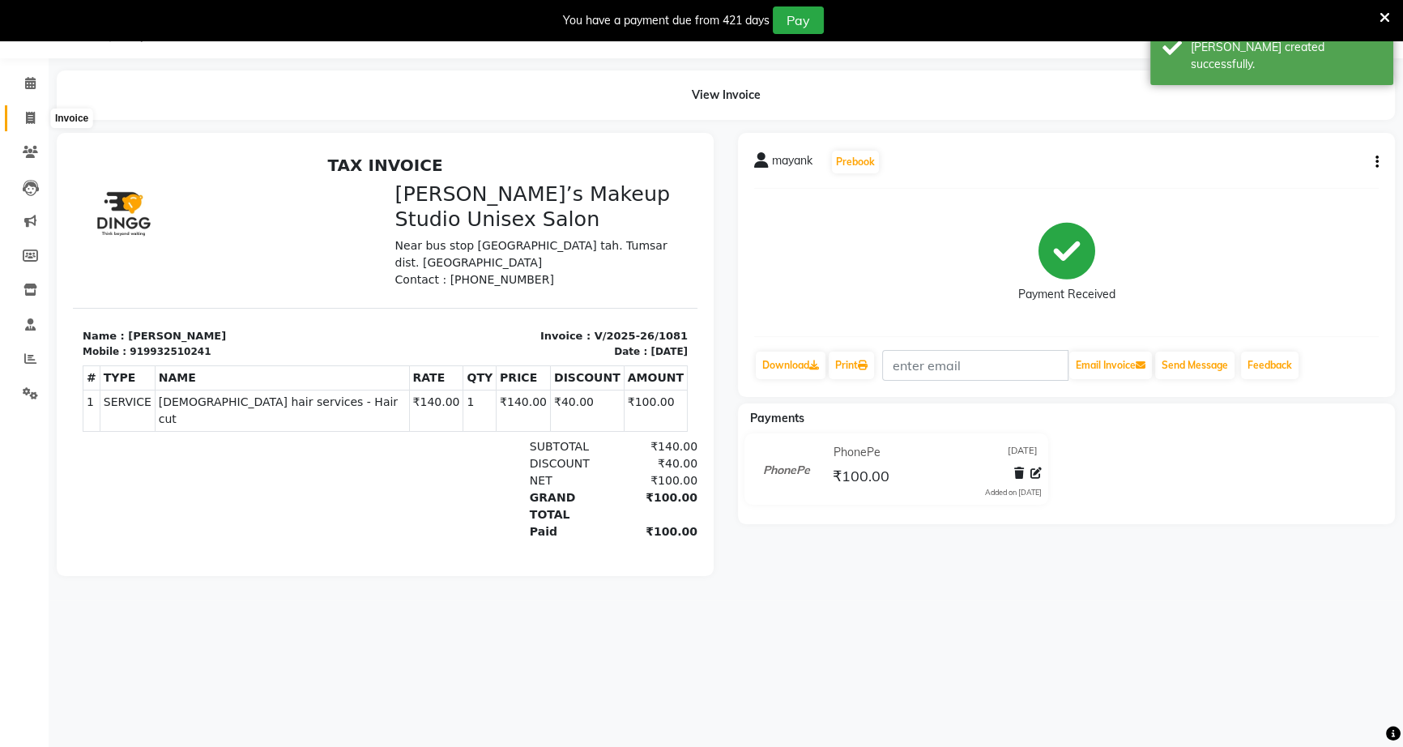
click at [33, 116] on icon at bounding box center [30, 118] width 9 height 12
select select "service"
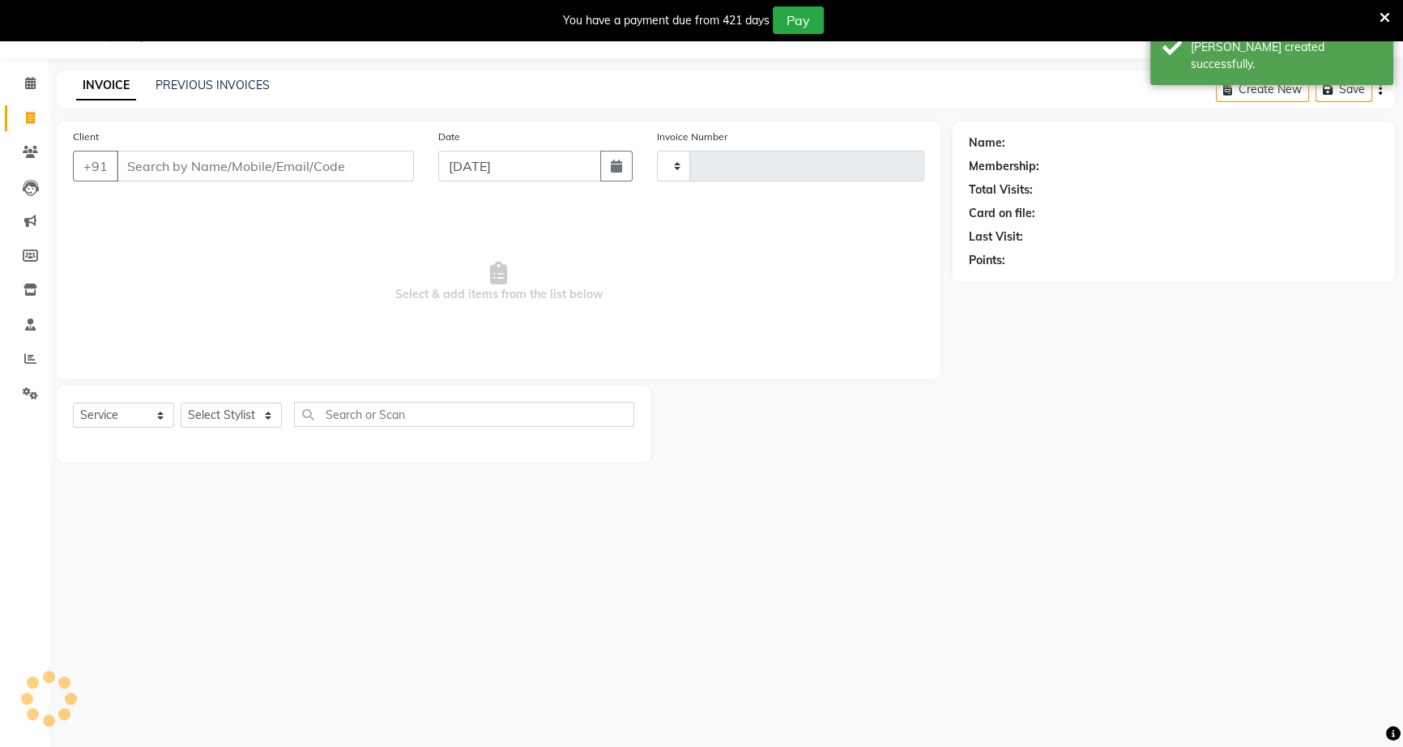
type input "1082"
select select "6543"
click at [137, 171] on input "Client" at bounding box center [265, 166] width 297 height 31
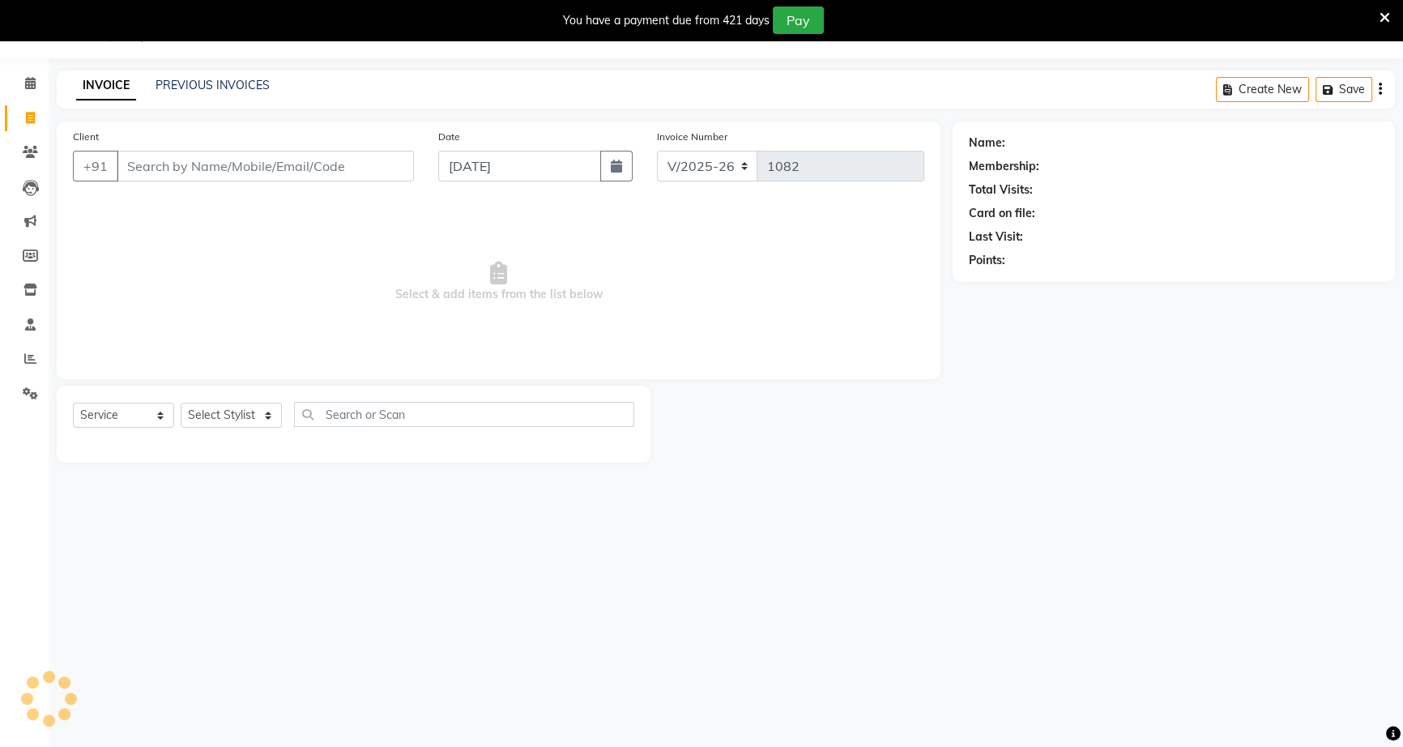
click at [139, 166] on input "Client" at bounding box center [265, 166] width 297 height 31
type input "8530364393"
click at [345, 173] on span "Add Client" at bounding box center [372, 166] width 64 height 16
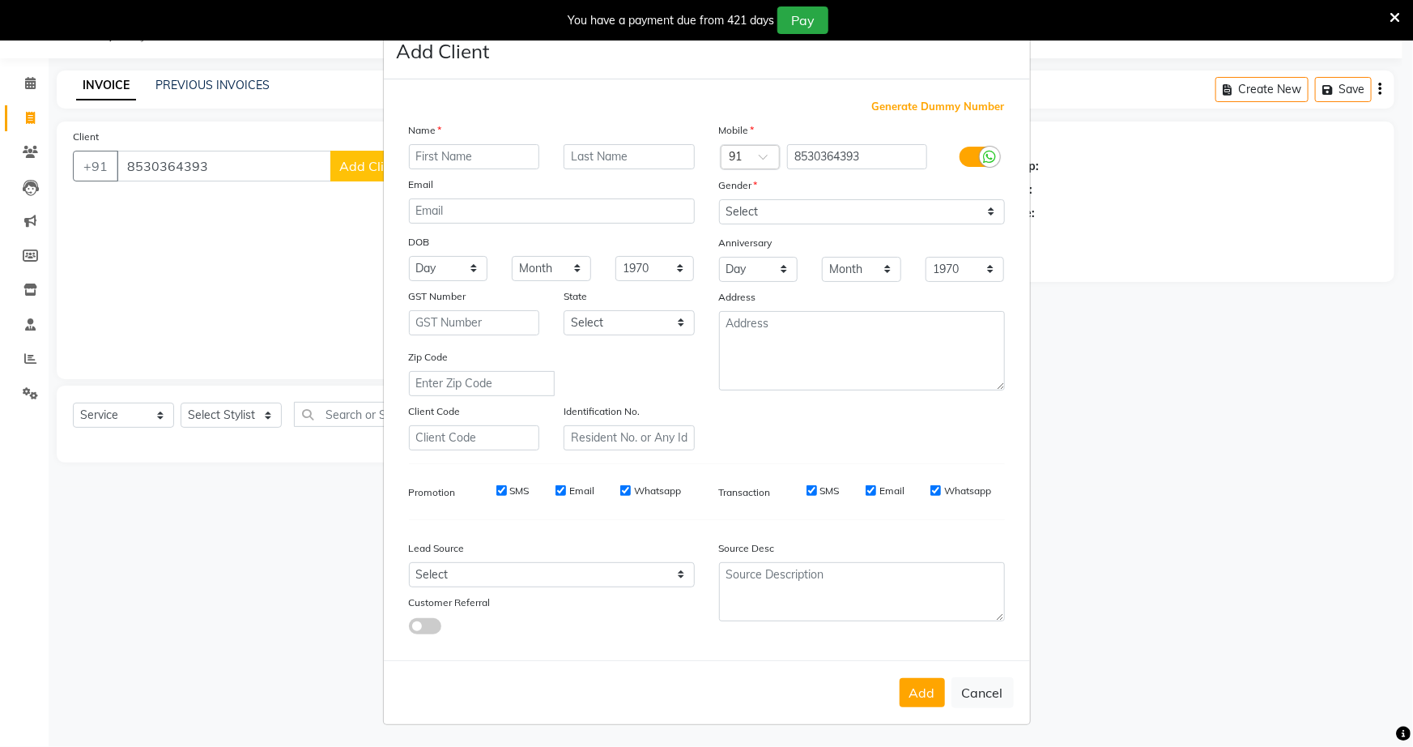
drag, startPoint x: 404, startPoint y: 151, endPoint x: 403, endPoint y: 162, distance: 11.5
click at [409, 153] on input "text" at bounding box center [474, 156] width 131 height 25
type input "ayush"
drag, startPoint x: 599, startPoint y: 163, endPoint x: 588, endPoint y: 155, distance: 13.9
click at [590, 156] on input "text" at bounding box center [629, 156] width 131 height 25
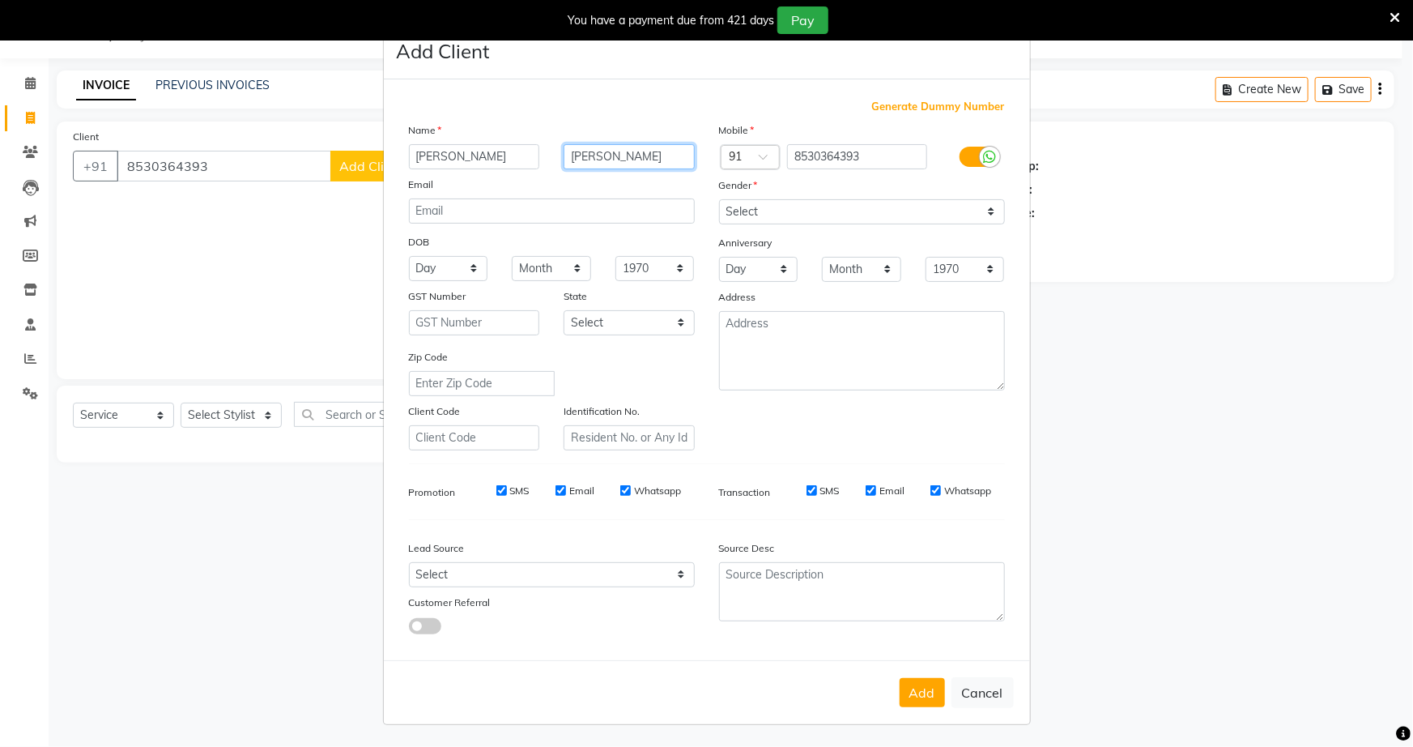
type input "sharma"
click at [968, 212] on select "Select [DEMOGRAPHIC_DATA] [DEMOGRAPHIC_DATA] Other Prefer Not To Say" at bounding box center [862, 211] width 286 height 25
select select "male"
click at [719, 199] on select "Select [DEMOGRAPHIC_DATA] [DEMOGRAPHIC_DATA] Other Prefer Not To Say" at bounding box center [862, 211] width 286 height 25
drag, startPoint x: 920, startPoint y: 693, endPoint x: 836, endPoint y: 688, distance: 84.4
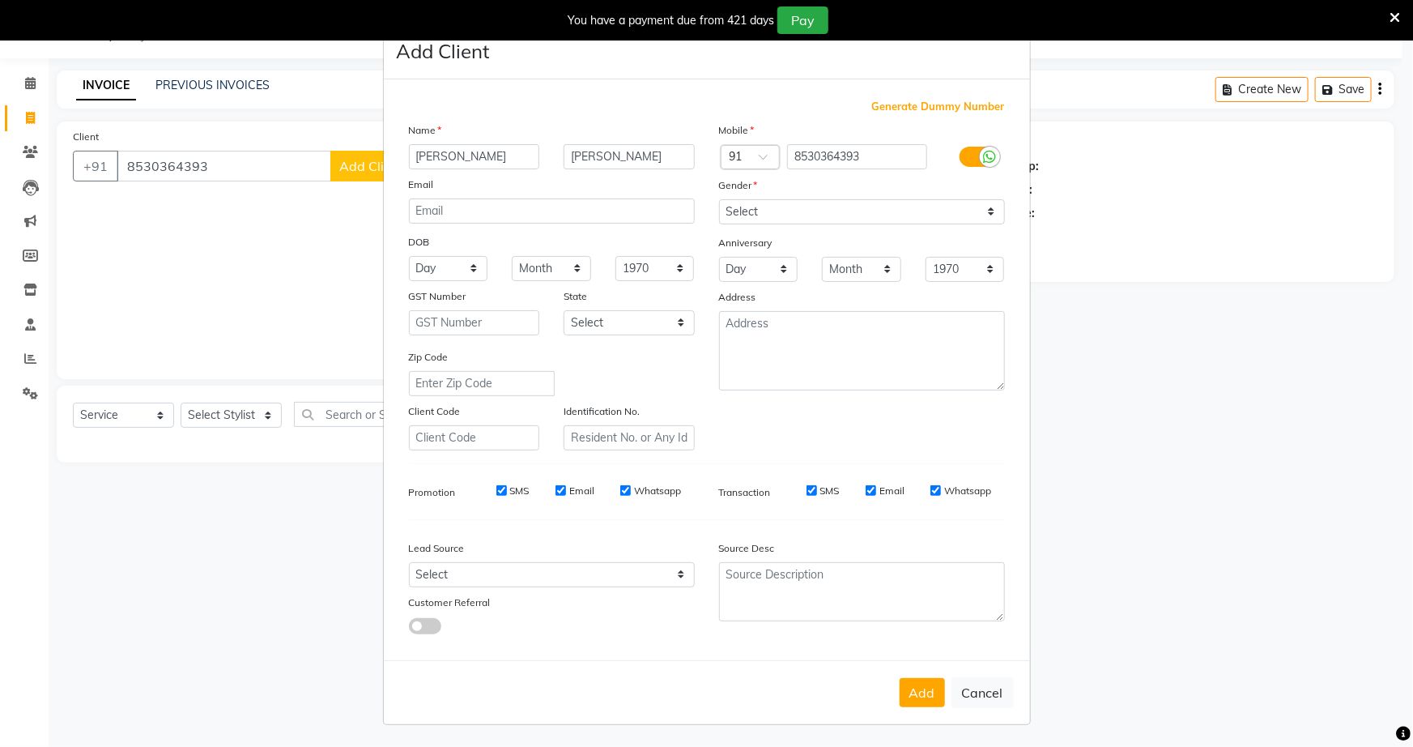
click at [914, 693] on button "Add" at bounding box center [922, 692] width 45 height 29
select select
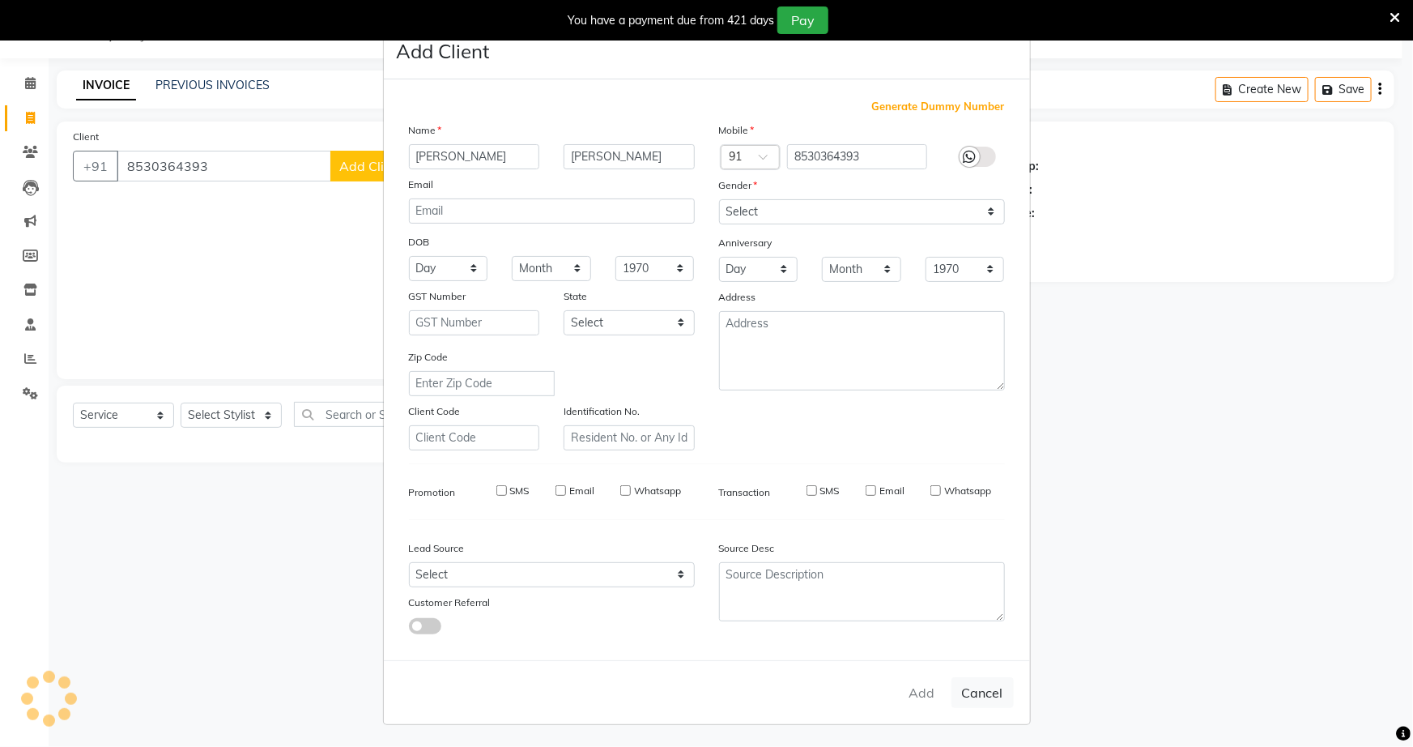
select select
checkbox input "false"
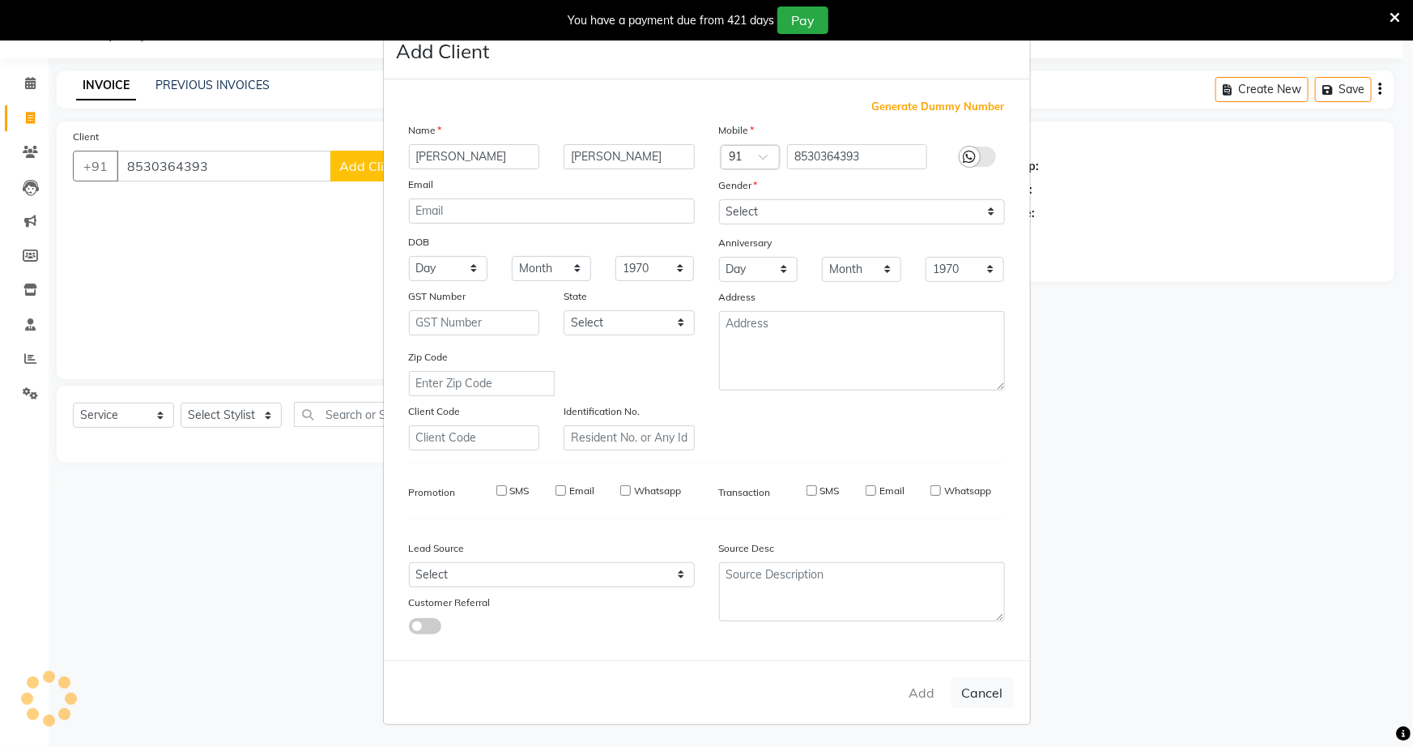
checkbox input "false"
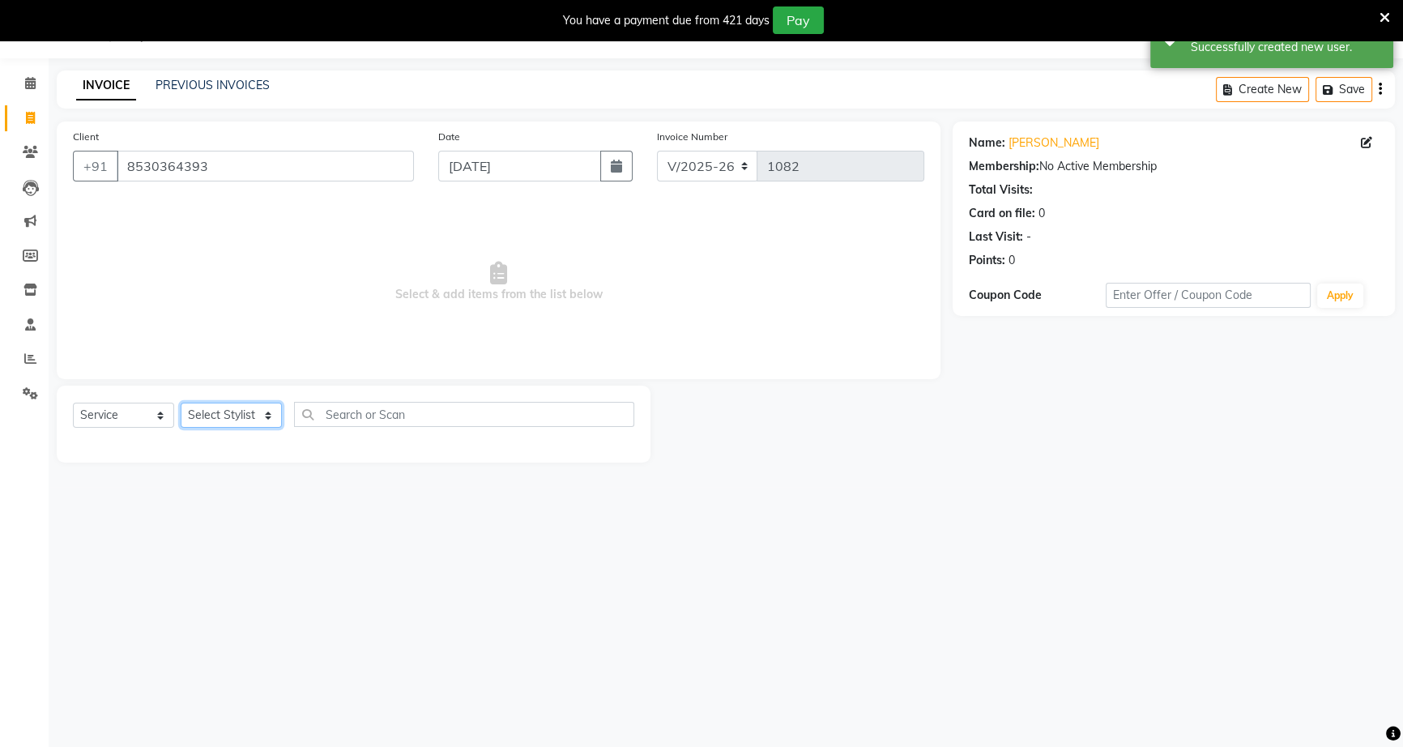
drag, startPoint x: 228, startPoint y: 404, endPoint x: 236, endPoint y: 421, distance: 18.8
click at [235, 421] on select "Select Stylist [PERSON_NAME] [PERSON_NAME] [PERSON_NAME] [PERSON_NAME] rekha sn…" at bounding box center [231, 415] width 101 height 25
select select "89140"
click at [181, 403] on select "Select Stylist [PERSON_NAME] [PERSON_NAME] [PERSON_NAME] [PERSON_NAME] rekha sn…" at bounding box center [231, 415] width 101 height 25
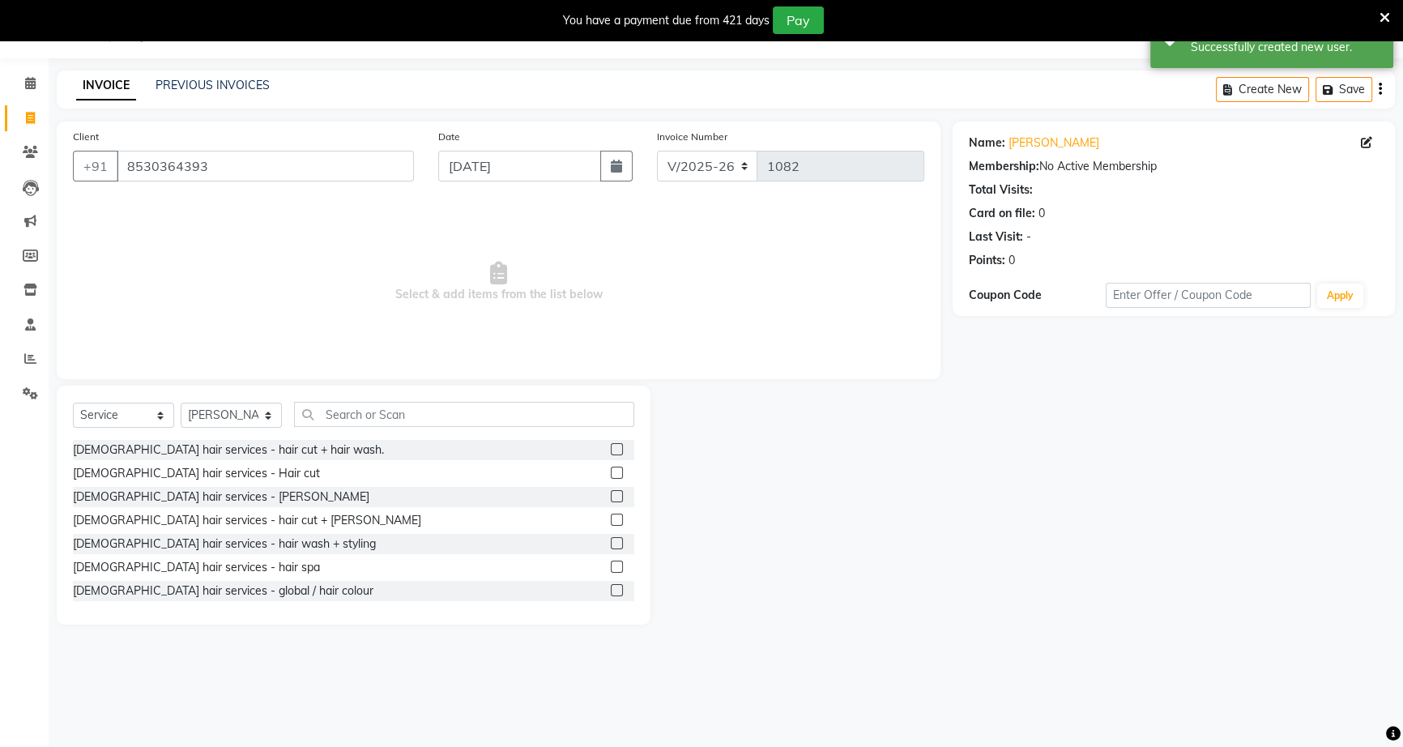
click at [611, 475] on label at bounding box center [617, 473] width 12 height 12
click at [611, 475] on input "checkbox" at bounding box center [616, 473] width 11 height 11
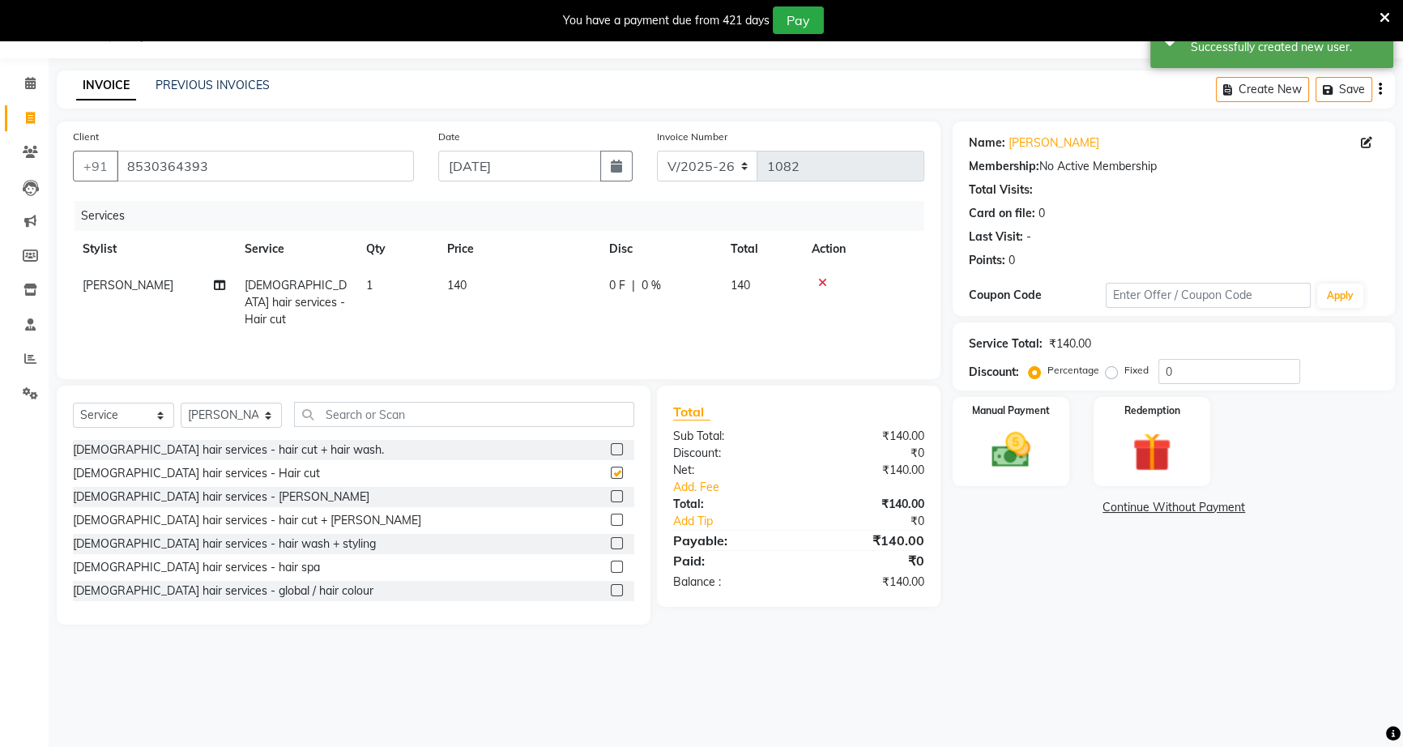
checkbox input "false"
drag, startPoint x: 629, startPoint y: 259, endPoint x: 632, endPoint y: 296, distance: 36.5
click at [632, 296] on table "Stylist Service Qty Price Disc Total Action vinay watkar Male hair services - H…" at bounding box center [498, 284] width 851 height 107
click at [635, 283] on div "0 F | 0 %" at bounding box center [660, 285] width 102 height 17
select select "89140"
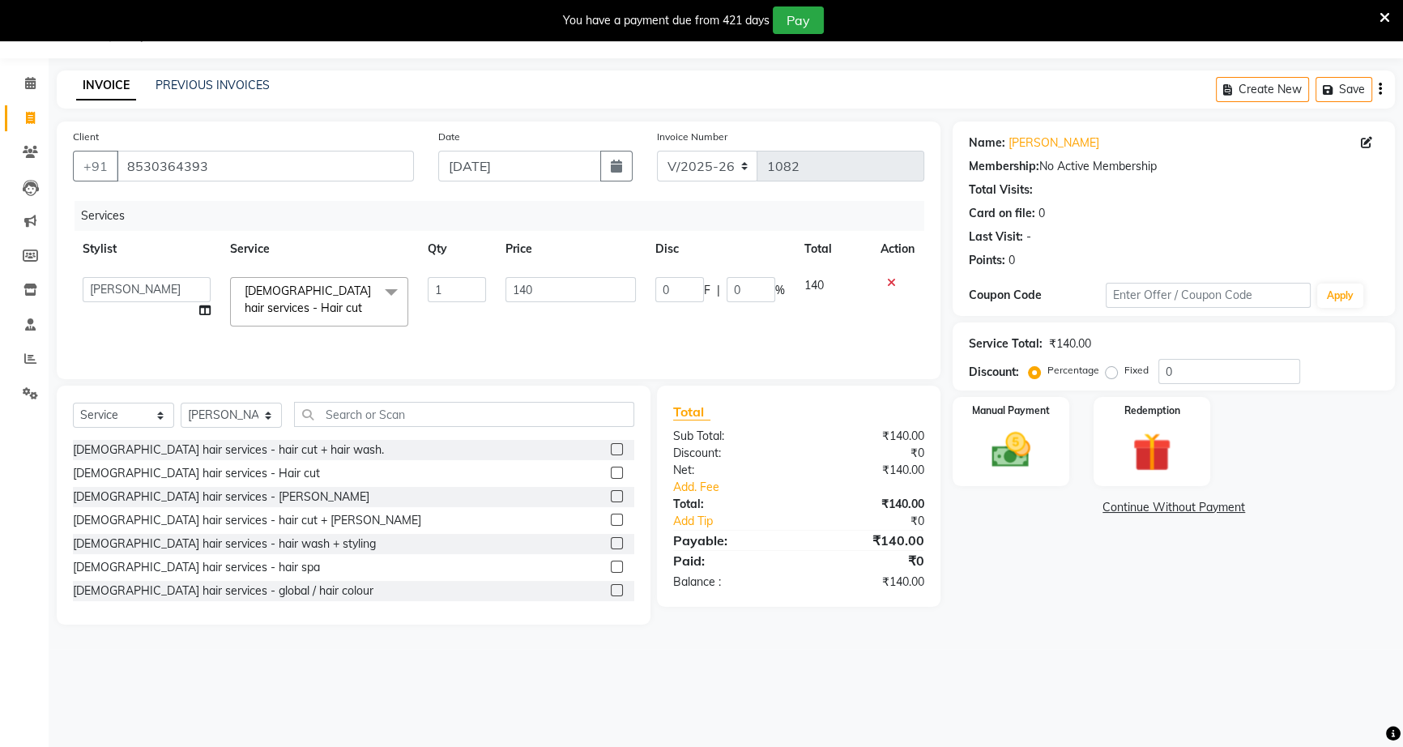
click at [635, 283] on td "140" at bounding box center [571, 301] width 150 height 69
click at [659, 288] on input "0" at bounding box center [679, 289] width 49 height 25
type input "40"
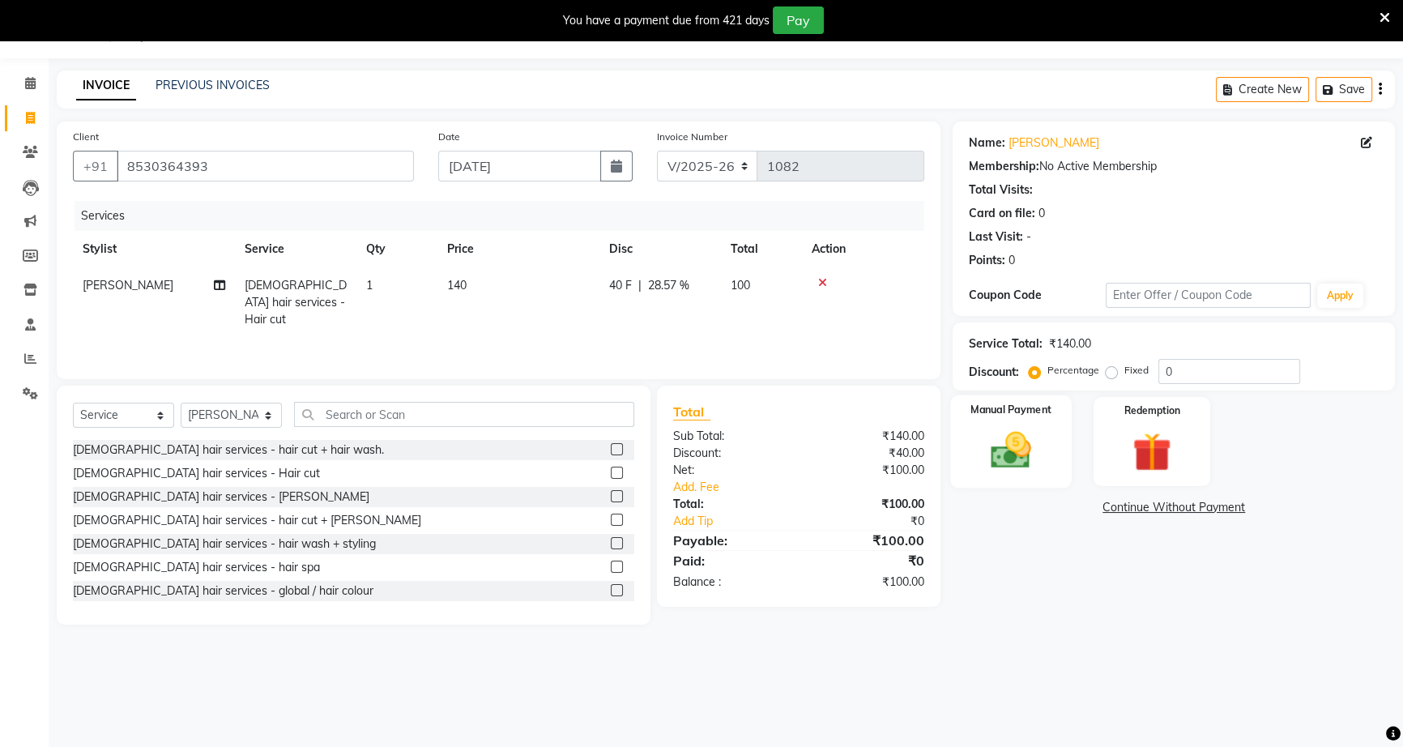
click at [1037, 437] on img at bounding box center [1011, 450] width 66 height 46
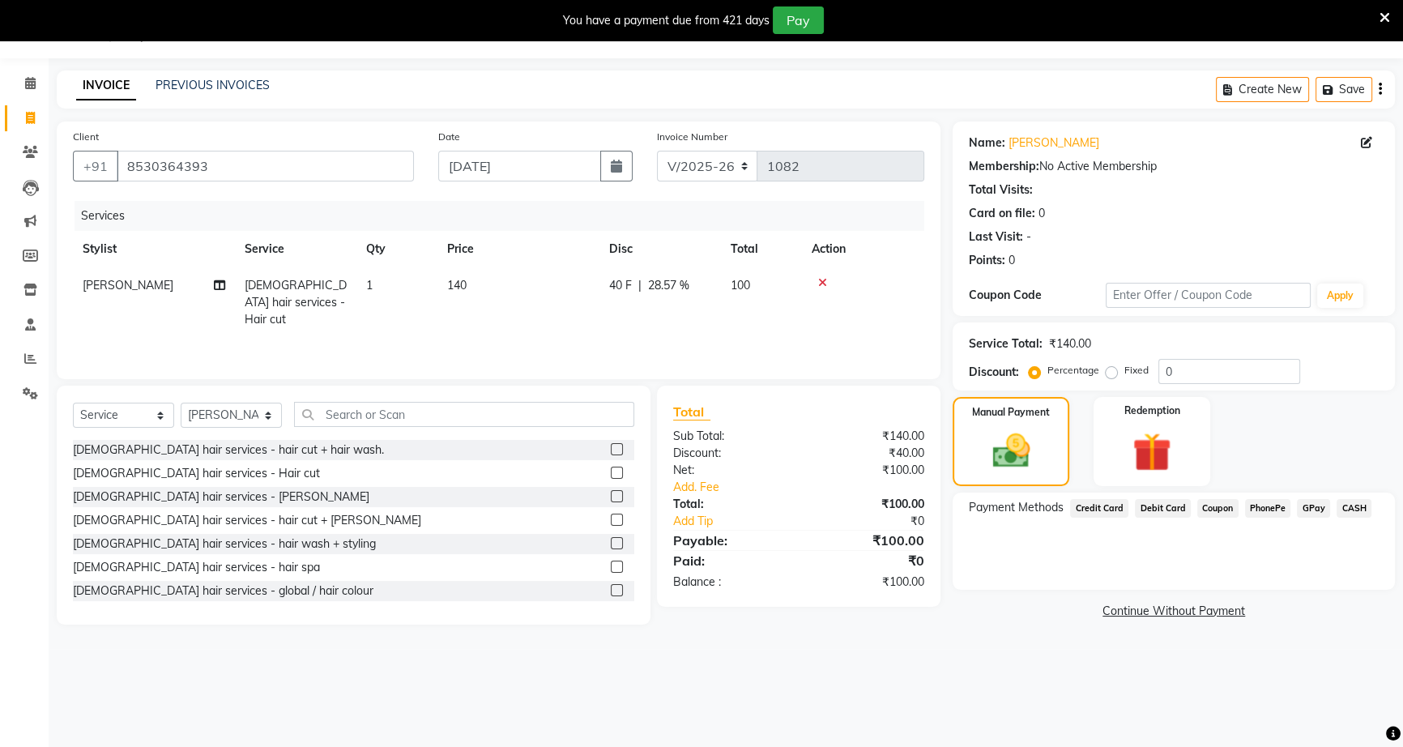
drag, startPoint x: 1365, startPoint y: 507, endPoint x: 1332, endPoint y: 556, distance: 58.9
click at [1353, 526] on div "Payment Methods Credit Card Debit Card Coupon PhonePe GPay CASH" at bounding box center [1174, 540] width 442 height 97
drag, startPoint x: 1339, startPoint y: 507, endPoint x: 1339, endPoint y: 518, distance: 11.3
click at [1339, 512] on span "CASH" at bounding box center [1353, 508] width 35 height 19
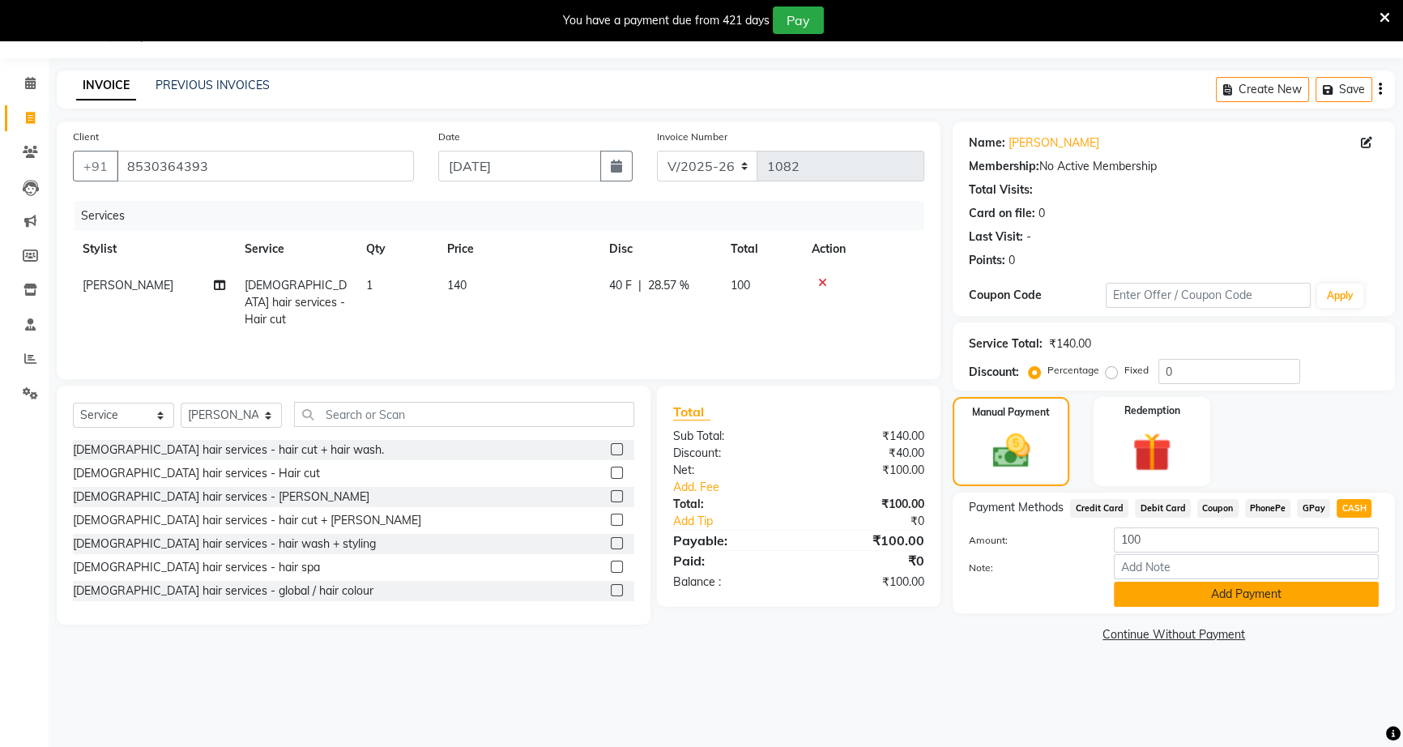
click at [1285, 599] on button "Add Payment" at bounding box center [1246, 594] width 265 height 25
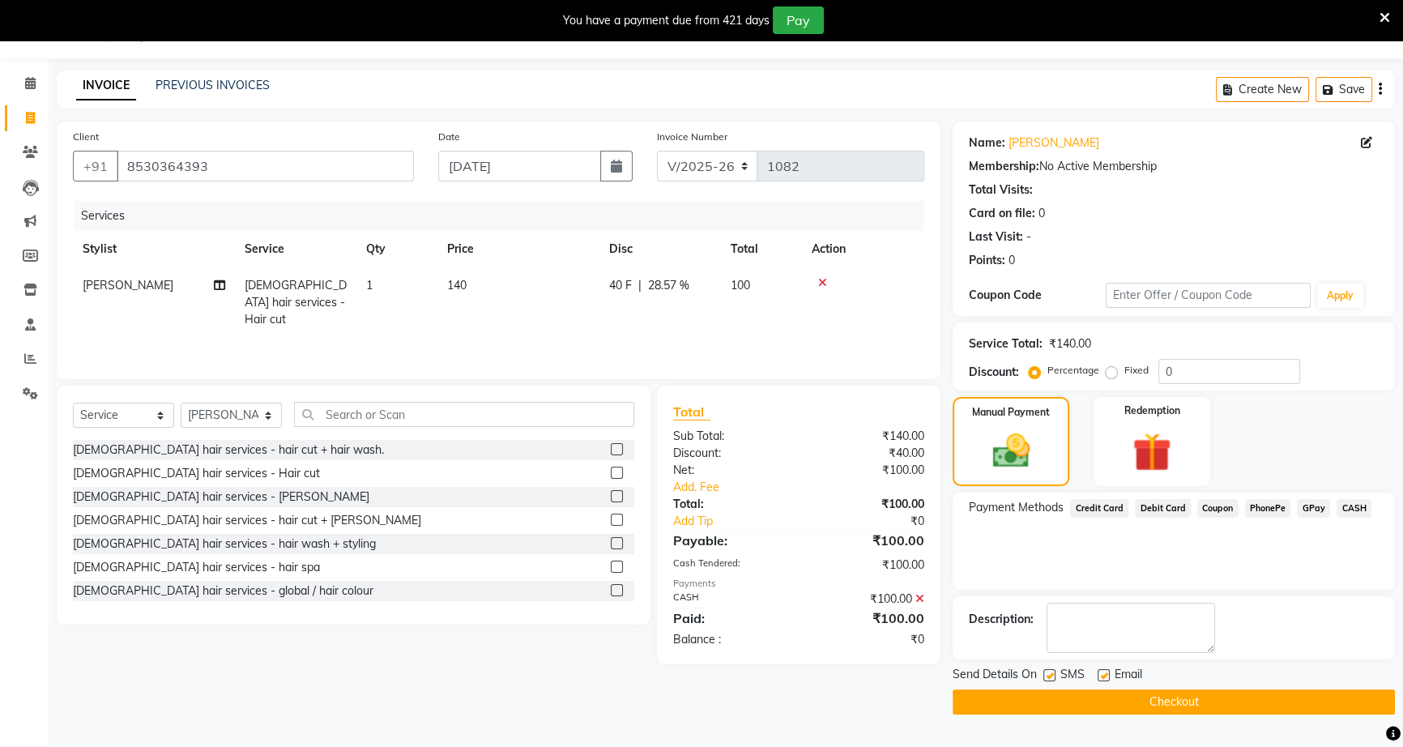
click at [1251, 698] on button "Checkout" at bounding box center [1174, 701] width 442 height 25
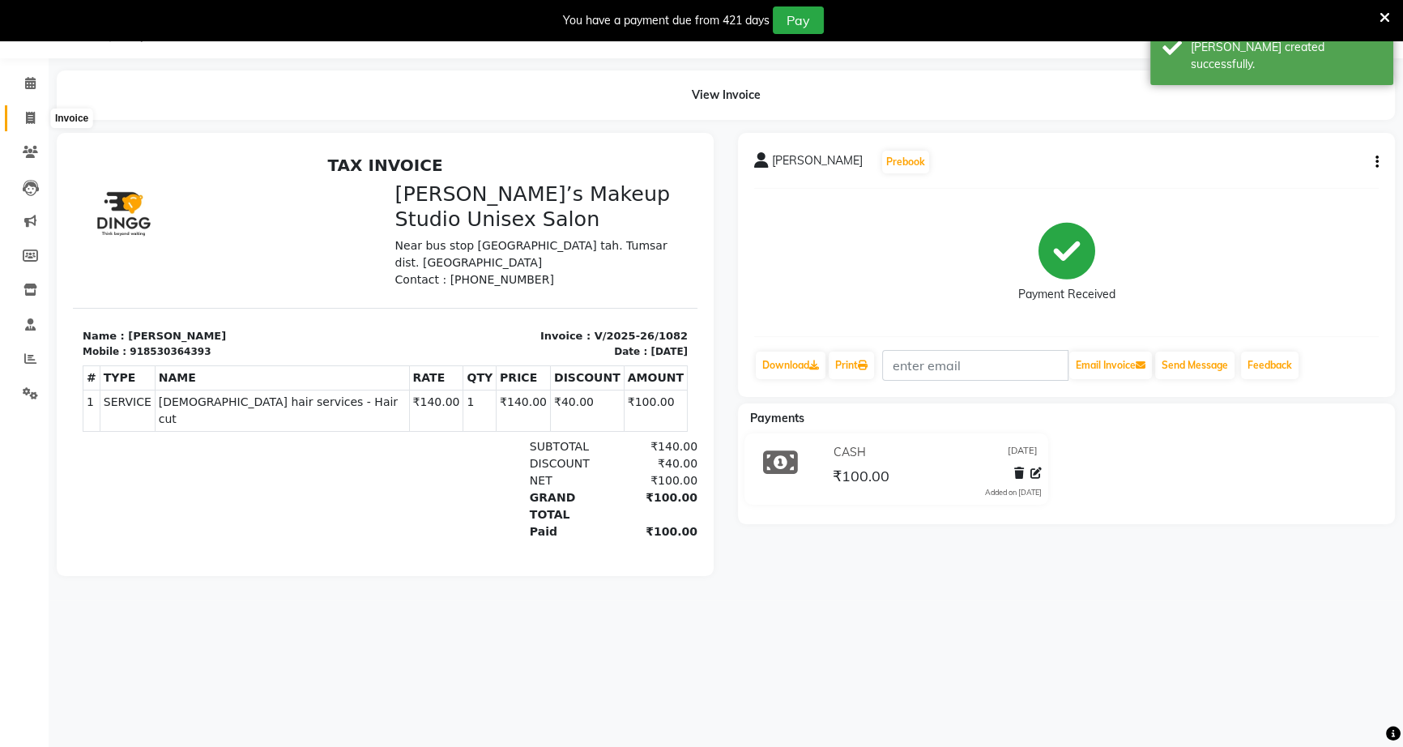
click at [29, 113] on icon at bounding box center [30, 118] width 9 height 12
select select "service"
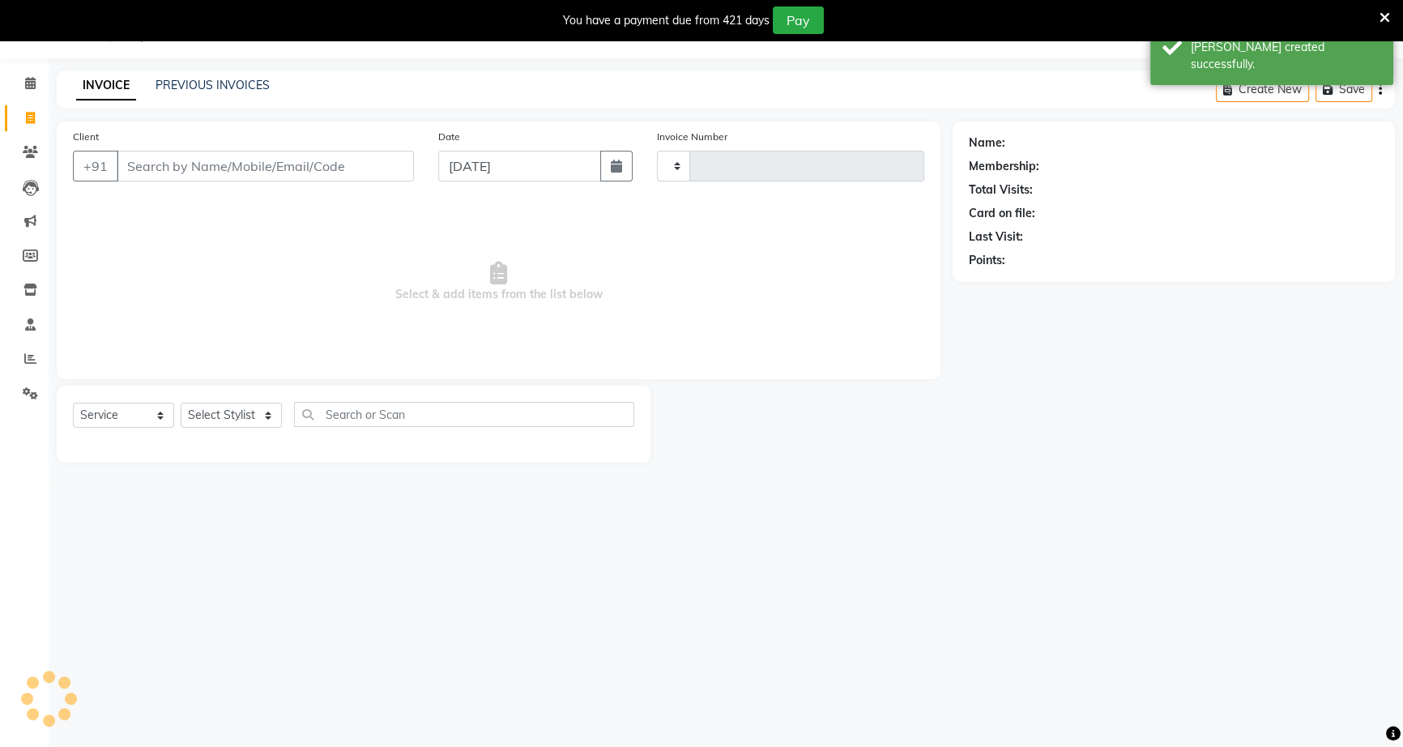
type input "1083"
select select "6543"
click at [146, 170] on input "Client" at bounding box center [265, 166] width 297 height 31
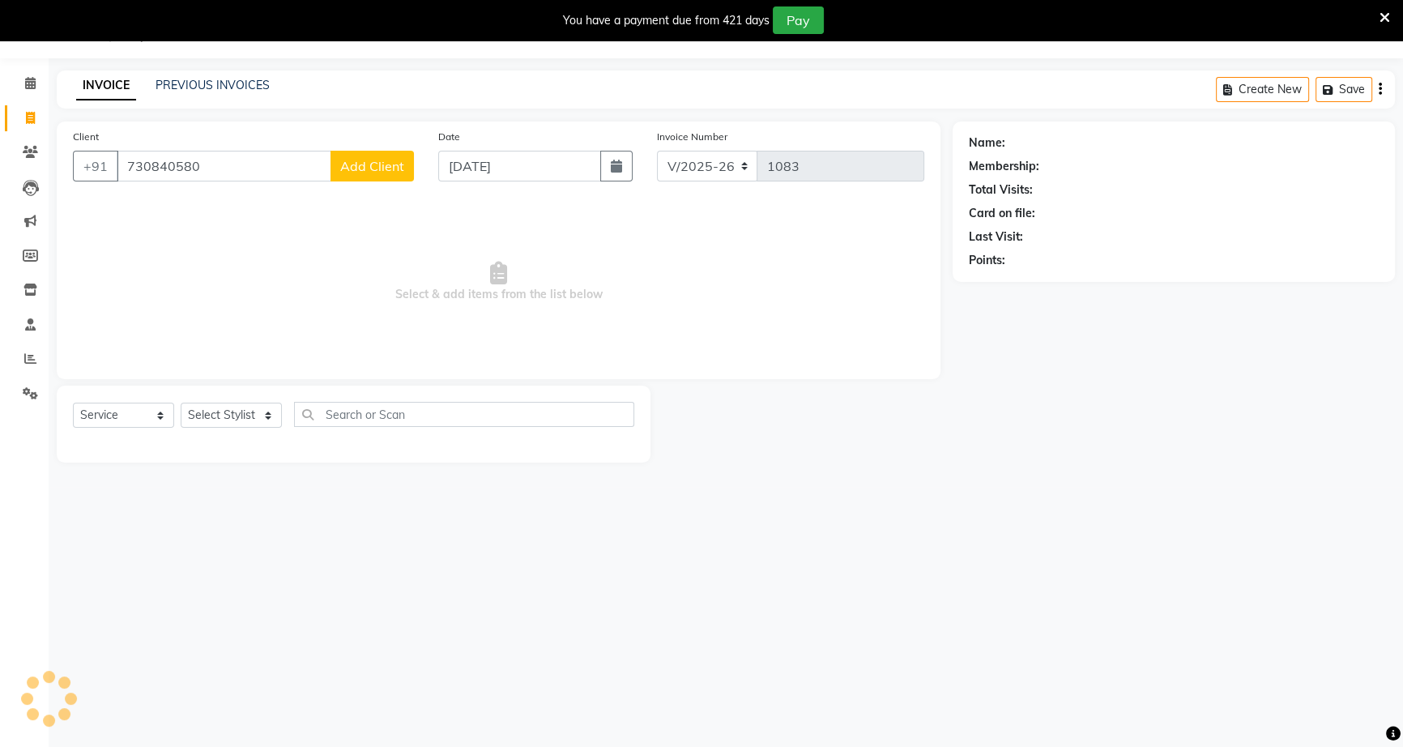
type input "7308405805"
drag, startPoint x: 210, startPoint y: 171, endPoint x: 0, endPoint y: 160, distance: 210.1
click at [0, 159] on app-home "08047224946 Select Location × Sneha’s Makeup Studio Unisex Salon , Near Bus Sto…" at bounding box center [701, 243] width 1403 height 487
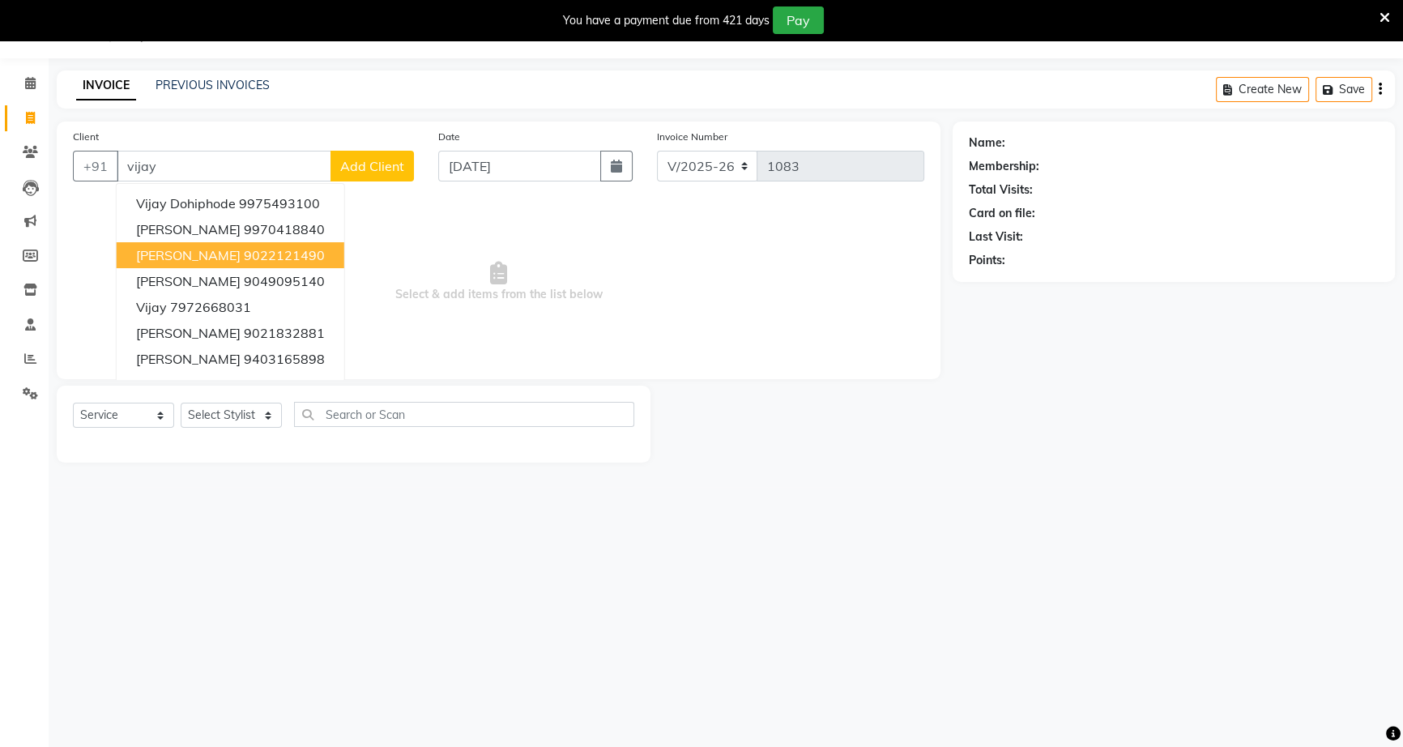
click at [308, 258] on button "vijay nimkar 9022121490" at bounding box center [231, 255] width 228 height 26
type input "9022121490"
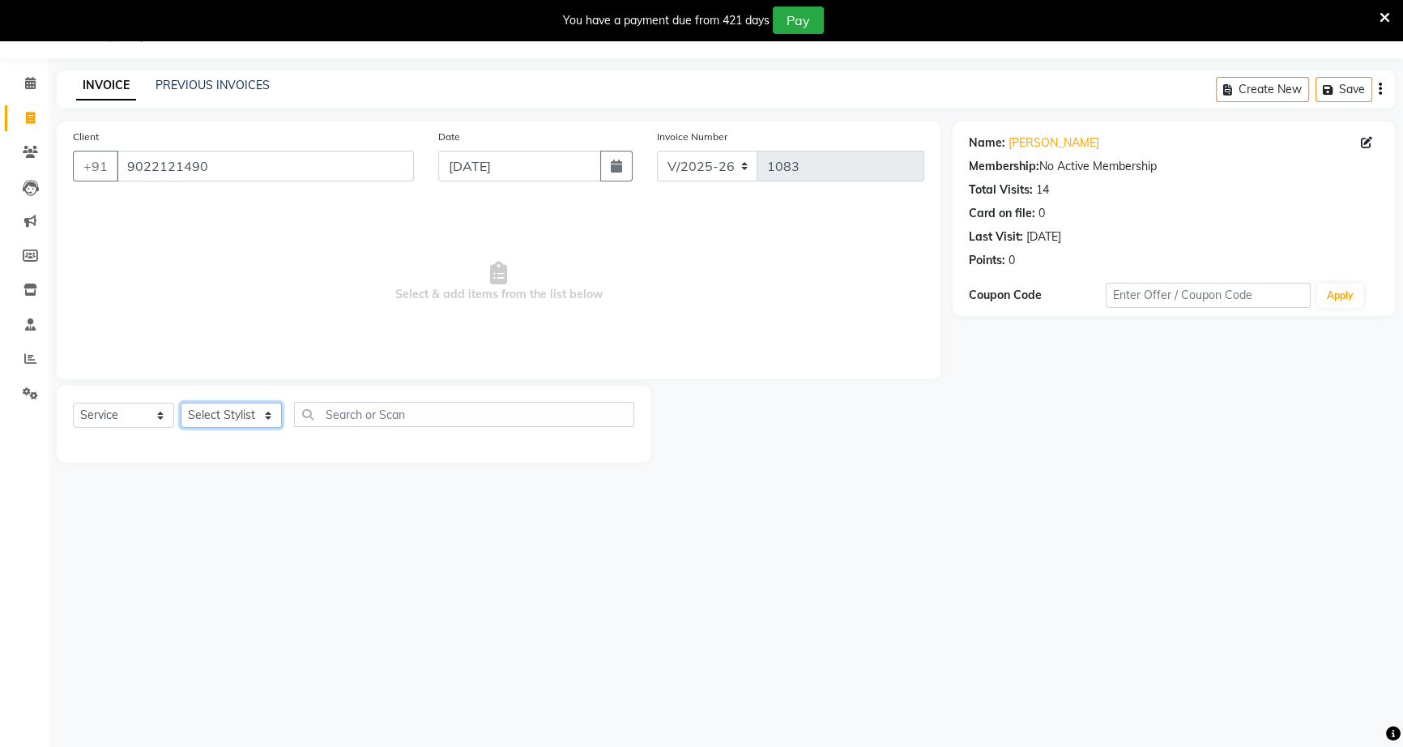
drag, startPoint x: 267, startPoint y: 420, endPoint x: 269, endPoint y: 428, distance: 9.1
click at [269, 428] on div "Select Service Product Membership Package Voucher Prepaid Gift Card Select Styl…" at bounding box center [353, 421] width 561 height 38
click at [181, 403] on select "Select Stylist [PERSON_NAME] [PERSON_NAME] [PERSON_NAME] [PERSON_NAME] rekha sn…" at bounding box center [231, 415] width 101 height 25
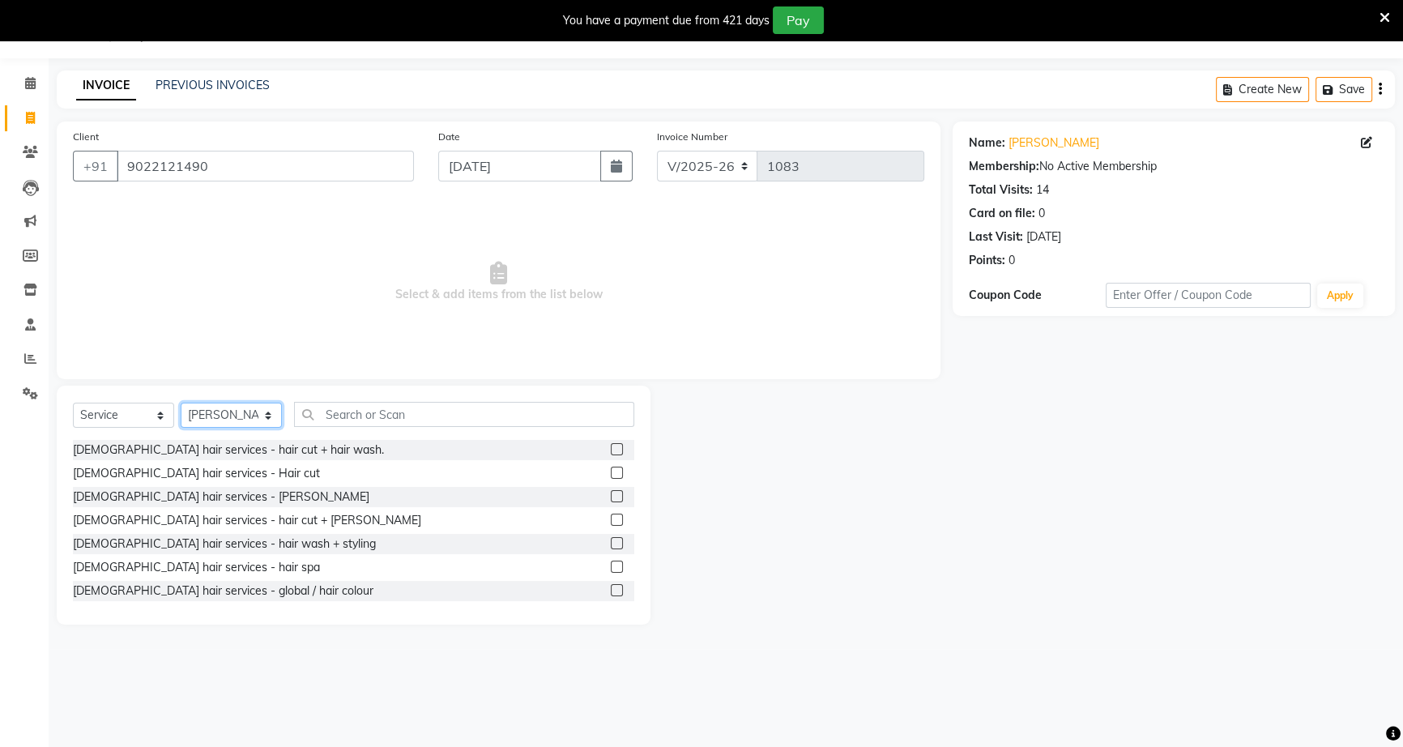
drag, startPoint x: 271, startPoint y: 416, endPoint x: 268, endPoint y: 426, distance: 10.8
click at [268, 422] on select "Select Stylist [PERSON_NAME] [PERSON_NAME] [PERSON_NAME] [PERSON_NAME] rekha sn…" at bounding box center [231, 415] width 101 height 25
select select "60553"
click at [181, 403] on select "Select Stylist [PERSON_NAME] [PERSON_NAME] [PERSON_NAME] [PERSON_NAME] rekha sn…" at bounding box center [231, 415] width 101 height 25
click at [323, 414] on input "text" at bounding box center [464, 414] width 340 height 25
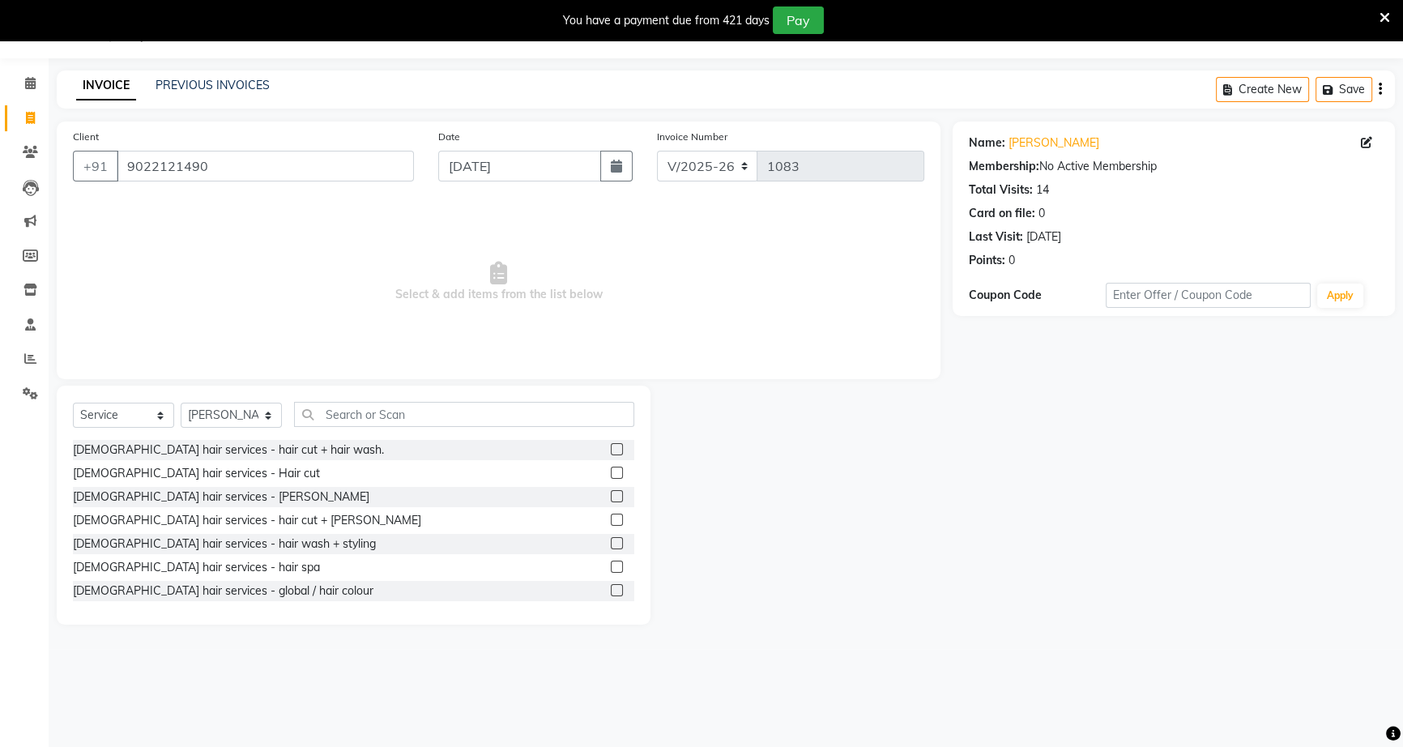
click at [611, 454] on label at bounding box center [617, 449] width 12 height 12
click at [611, 454] on input "checkbox" at bounding box center [616, 450] width 11 height 11
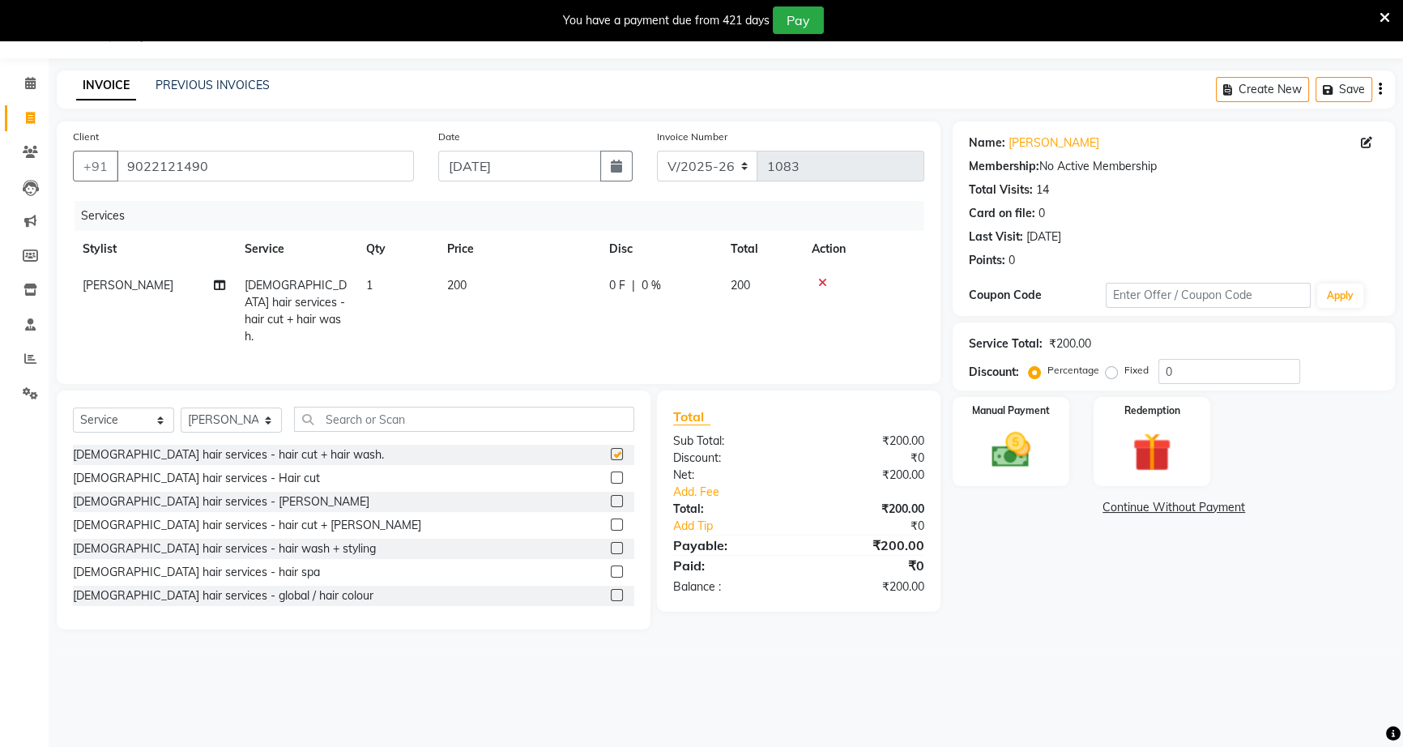
checkbox input "false"
drag, startPoint x: 633, startPoint y: 275, endPoint x: 634, endPoint y: 283, distance: 8.3
click at [634, 283] on td "0 F | 0 %" at bounding box center [659, 310] width 121 height 87
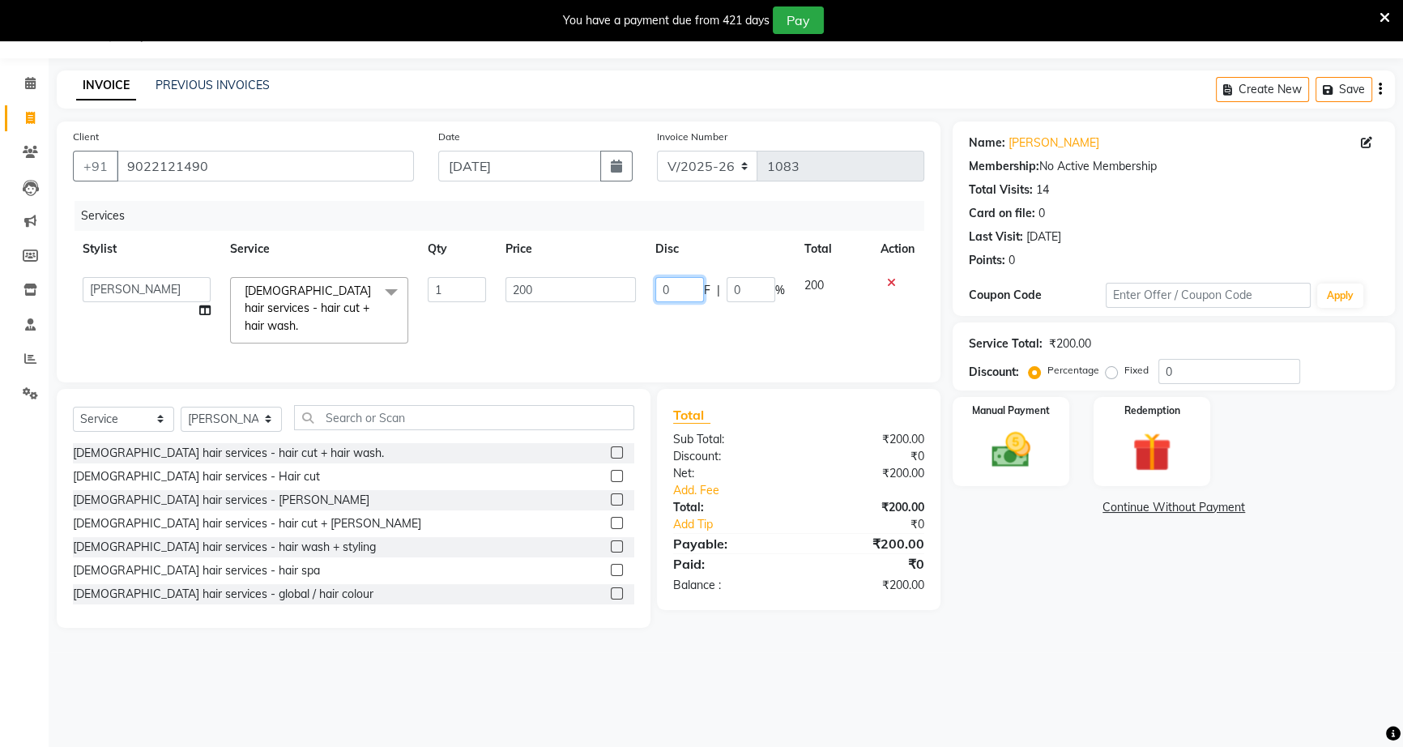
click at [657, 289] on input "0" at bounding box center [679, 289] width 49 height 25
type input "50"
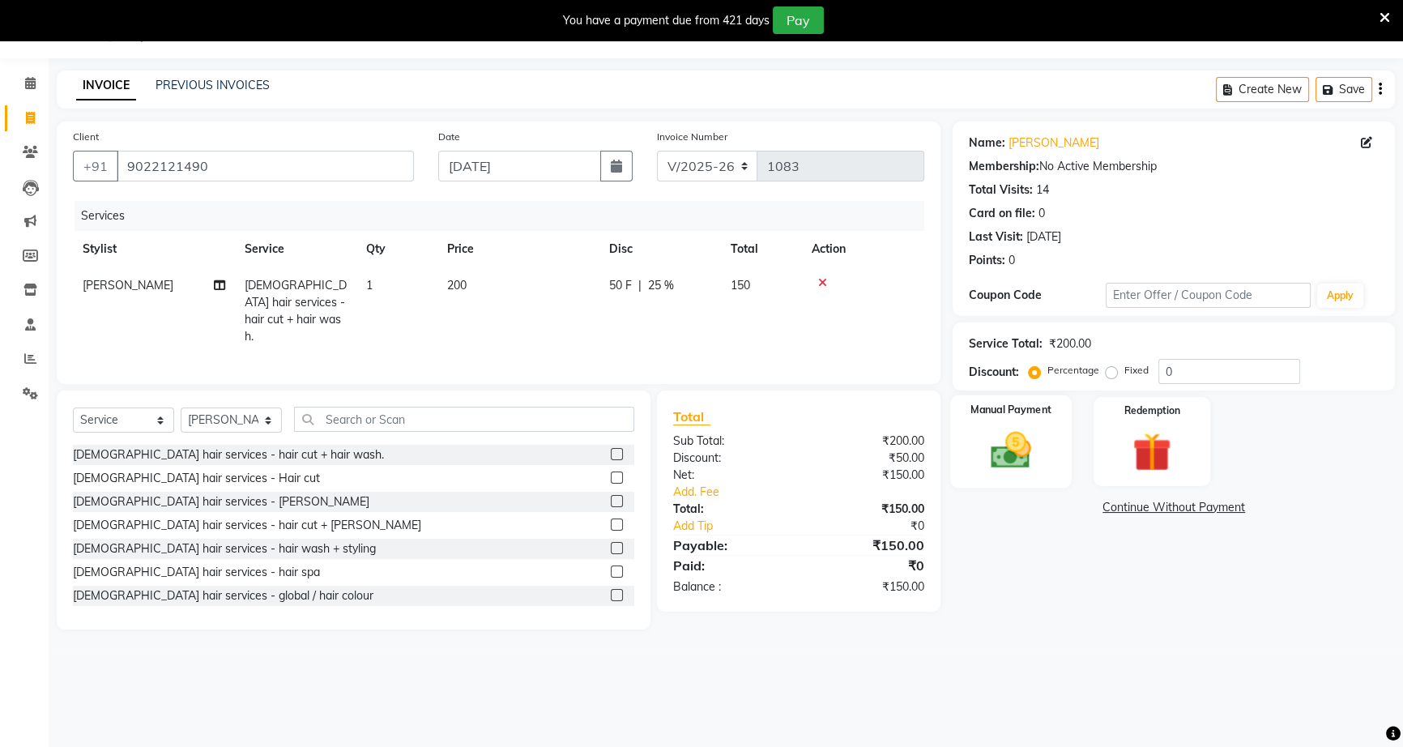
click at [1045, 451] on div "Manual Payment" at bounding box center [1010, 441] width 121 height 92
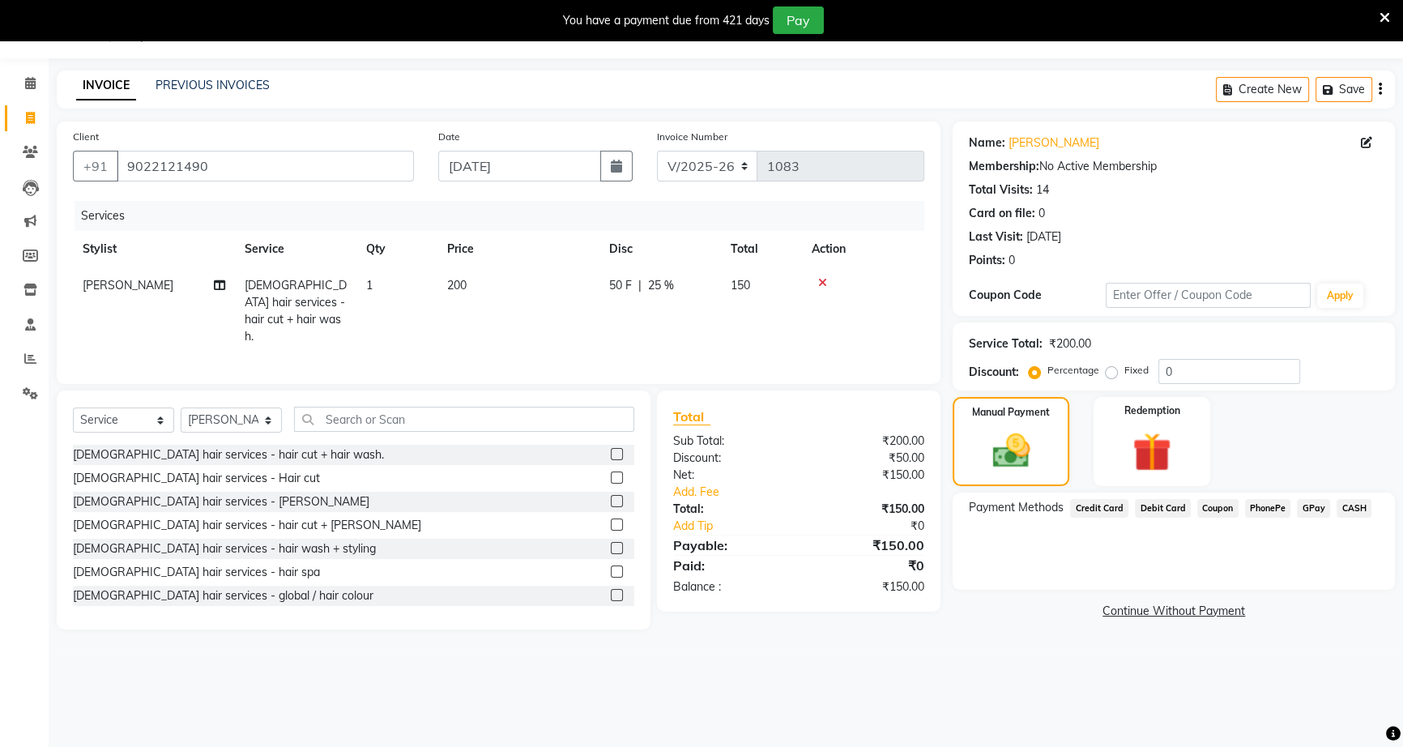
drag, startPoint x: 1280, startPoint y: 513, endPoint x: 1274, endPoint y: 522, distance: 10.6
click at [1274, 522] on div "Payment Methods Credit Card Debit Card Coupon PhonePe GPay CASH" at bounding box center [1174, 540] width 442 height 97
drag, startPoint x: 1268, startPoint y: 507, endPoint x: 1268, endPoint y: 526, distance: 18.6
click at [1268, 510] on span "PhonePe" at bounding box center [1268, 508] width 46 height 19
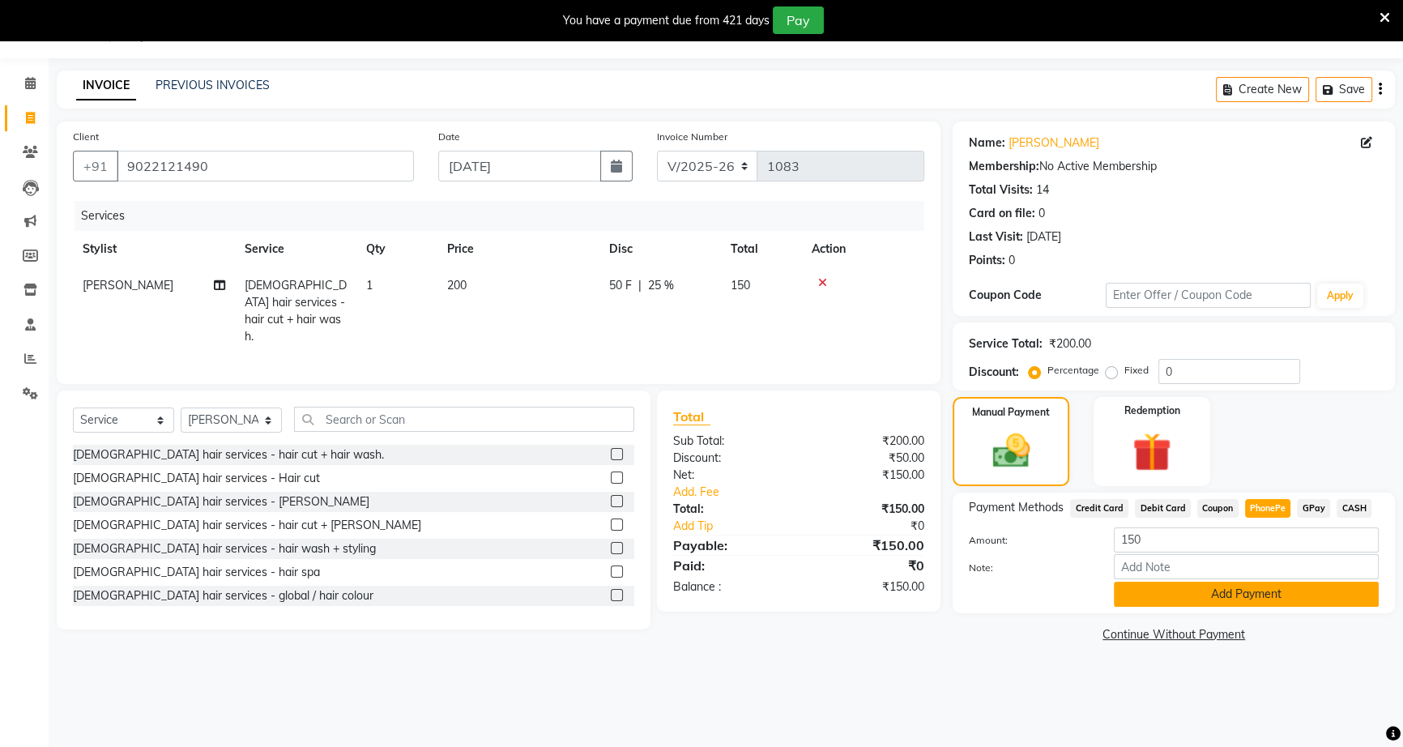
click at [1271, 599] on button "Add Payment" at bounding box center [1246, 594] width 265 height 25
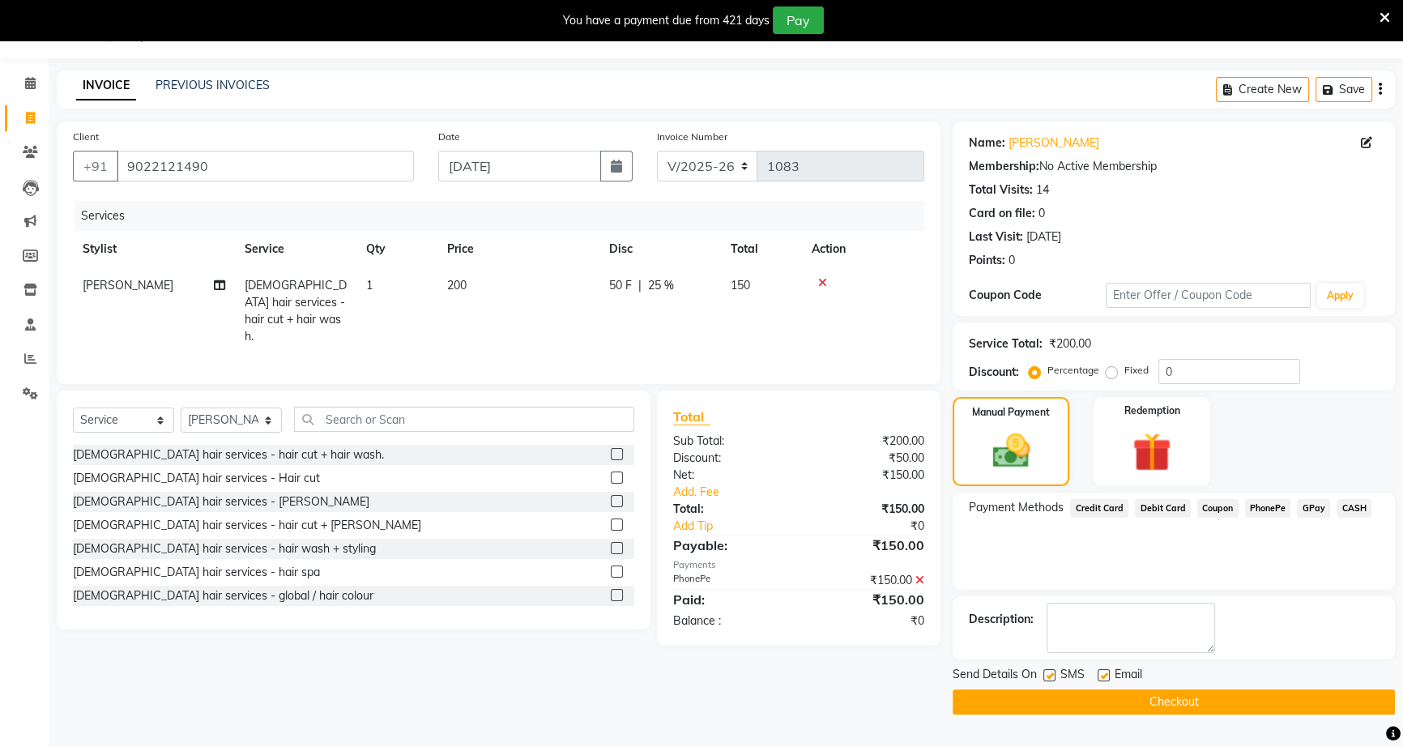
drag, startPoint x: 1278, startPoint y: 693, endPoint x: 1272, endPoint y: 684, distance: 10.6
click at [1273, 688] on div "Send Details On SMS Email Checkout" at bounding box center [1174, 690] width 442 height 49
click at [1266, 700] on button "Checkout" at bounding box center [1174, 701] width 442 height 25
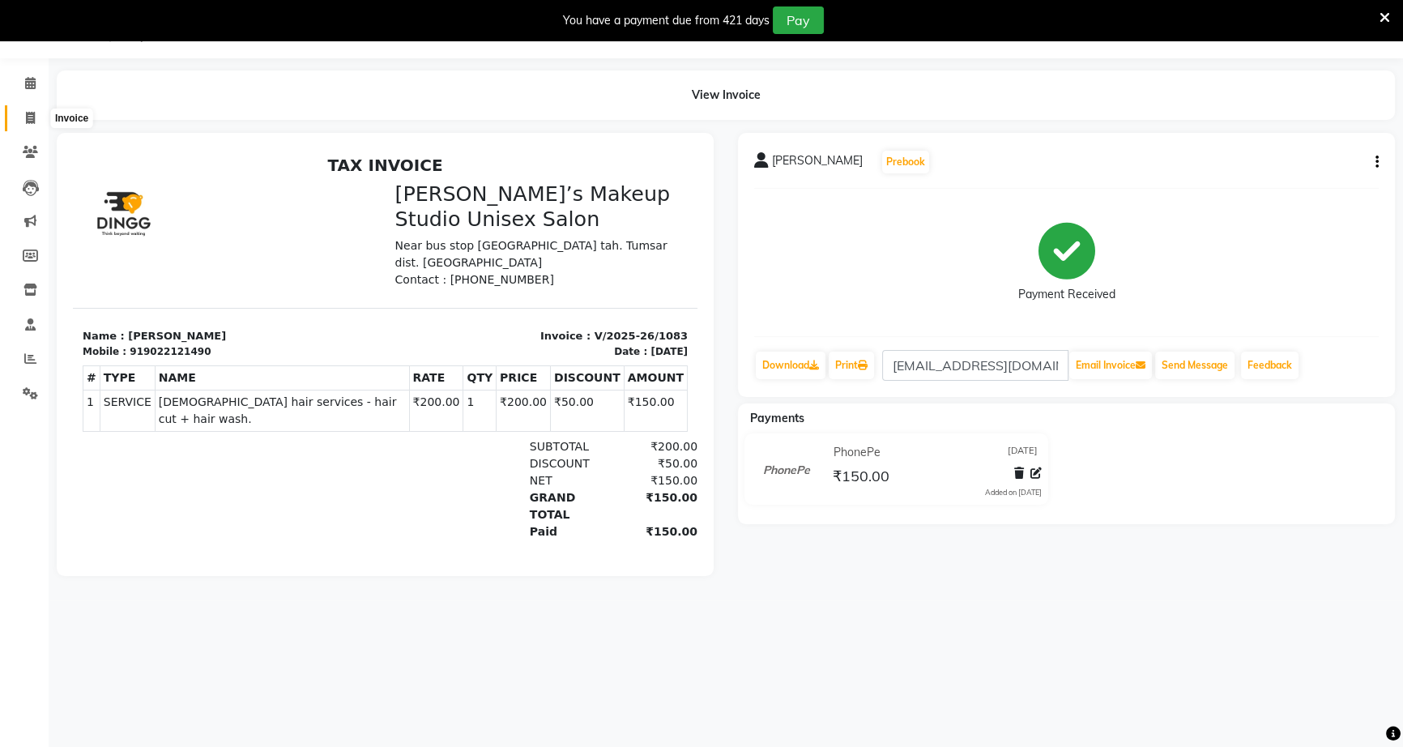
click at [37, 113] on span at bounding box center [30, 118] width 28 height 19
select select "service"
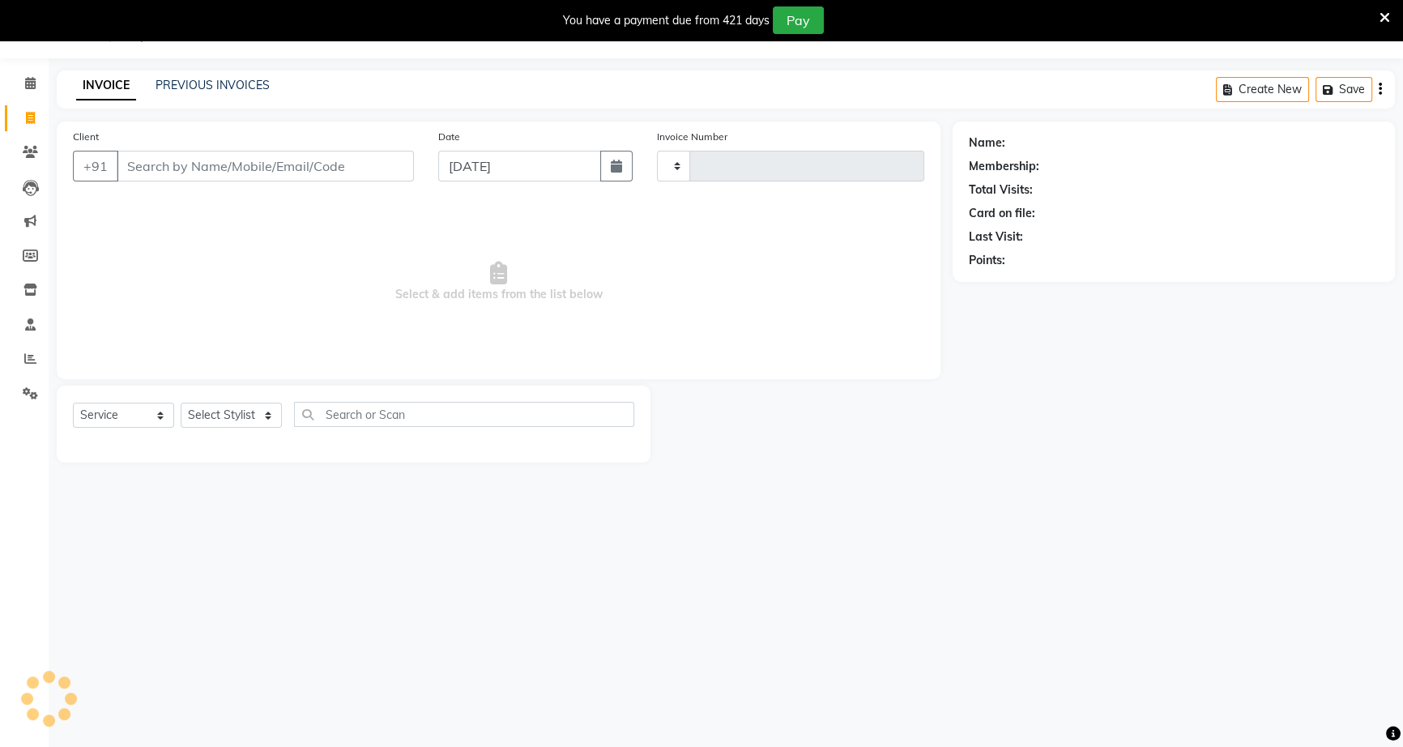
type input "1084"
select select "6543"
click at [620, 164] on icon "button" at bounding box center [616, 166] width 11 height 13
select select "9"
select select "2025"
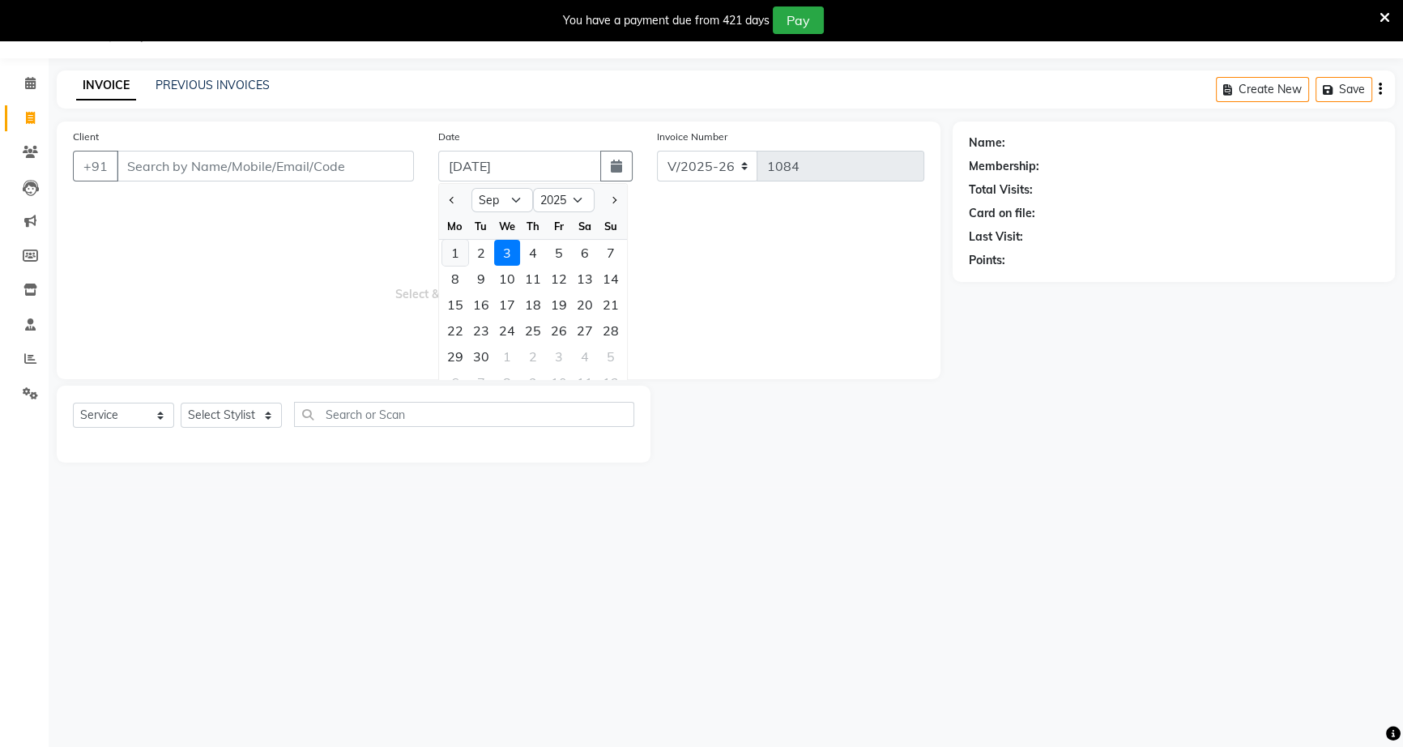
click at [452, 247] on div "1" at bounding box center [455, 253] width 26 height 26
type input "01-09-2025"
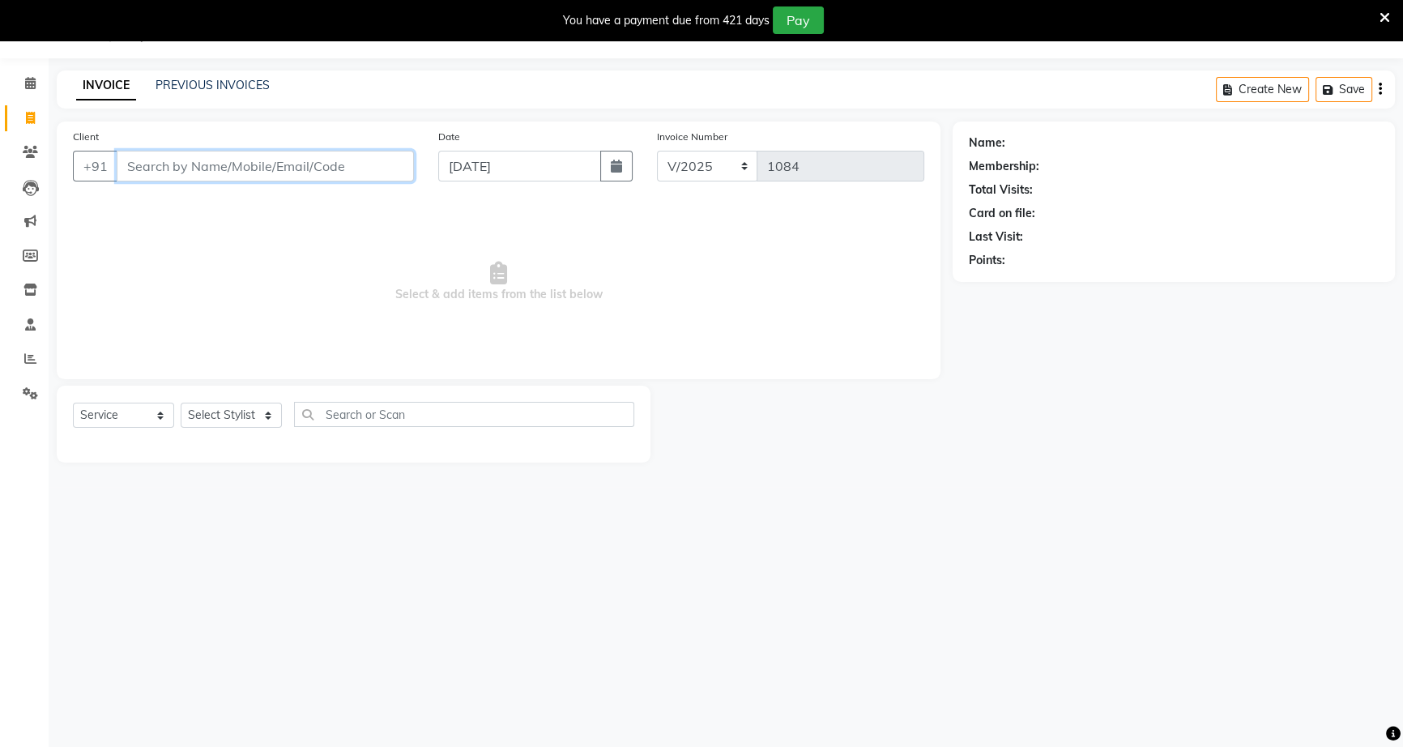
drag, startPoint x: 243, startPoint y: 156, endPoint x: 244, endPoint y: 164, distance: 8.9
click at [243, 157] on input "Client" at bounding box center [265, 166] width 297 height 31
type input "7507538696"
click at [365, 173] on span "Add Client" at bounding box center [372, 166] width 64 height 16
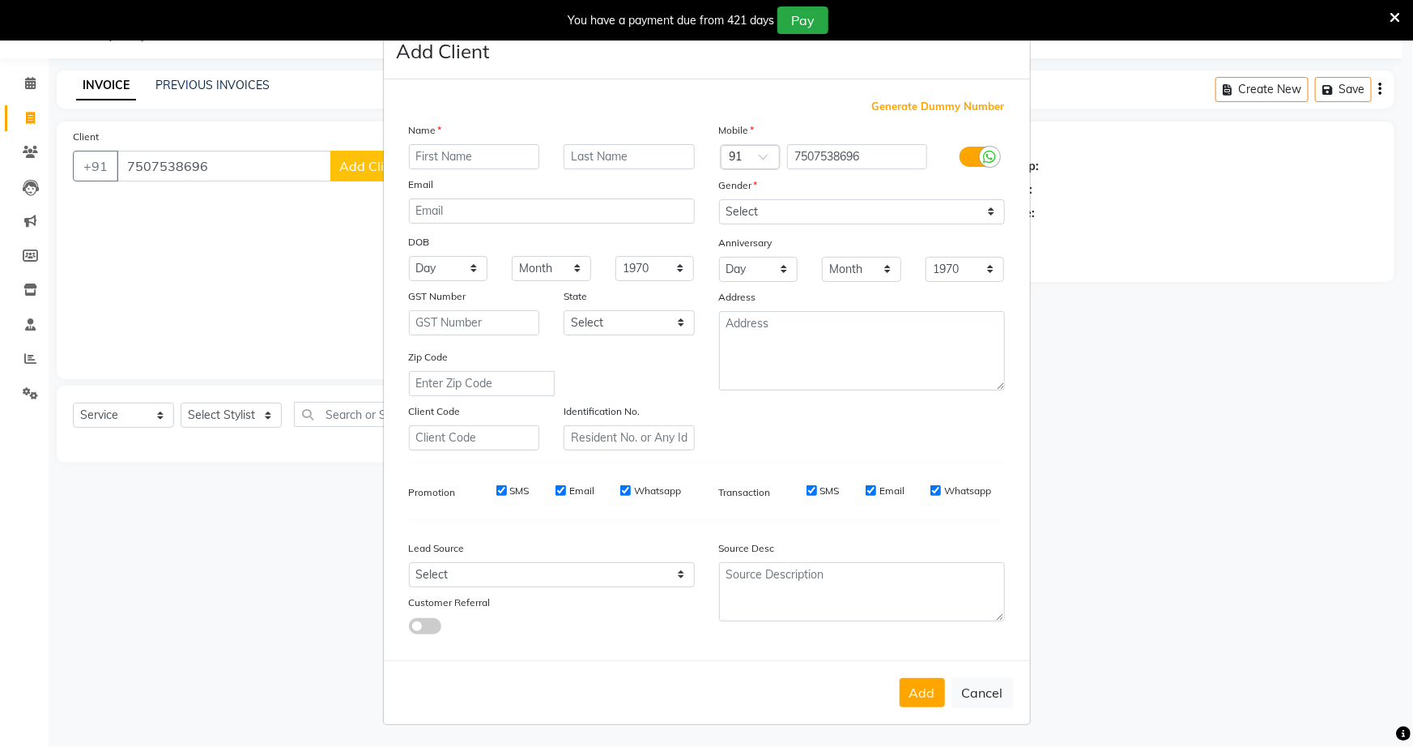
click at [399, 159] on div at bounding box center [475, 156] width 156 height 25
click at [413, 151] on input "text" at bounding box center [474, 156] width 131 height 25
type input "bhushan"
click at [595, 154] on input "text" at bounding box center [629, 156] width 131 height 25
type input "lode"
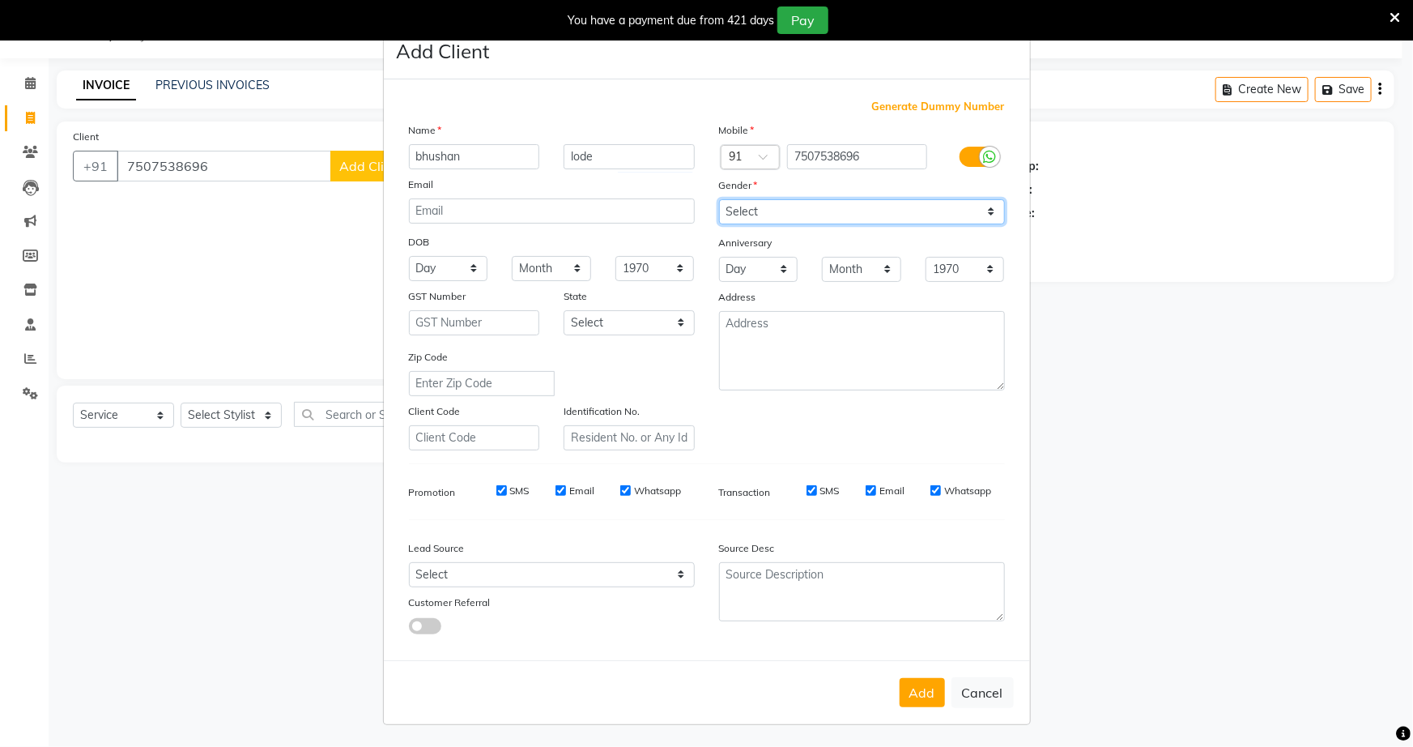
drag, startPoint x: 981, startPoint y: 208, endPoint x: 976, endPoint y: 219, distance: 11.6
click at [977, 215] on select "Select [DEMOGRAPHIC_DATA] [DEMOGRAPHIC_DATA] Other Prefer Not To Say" at bounding box center [862, 211] width 286 height 25
select select "male"
click at [719, 199] on select "Select [DEMOGRAPHIC_DATA] [DEMOGRAPHIC_DATA] Other Prefer Not To Say" at bounding box center [862, 211] width 286 height 25
click at [911, 684] on button "Add" at bounding box center [922, 692] width 45 height 29
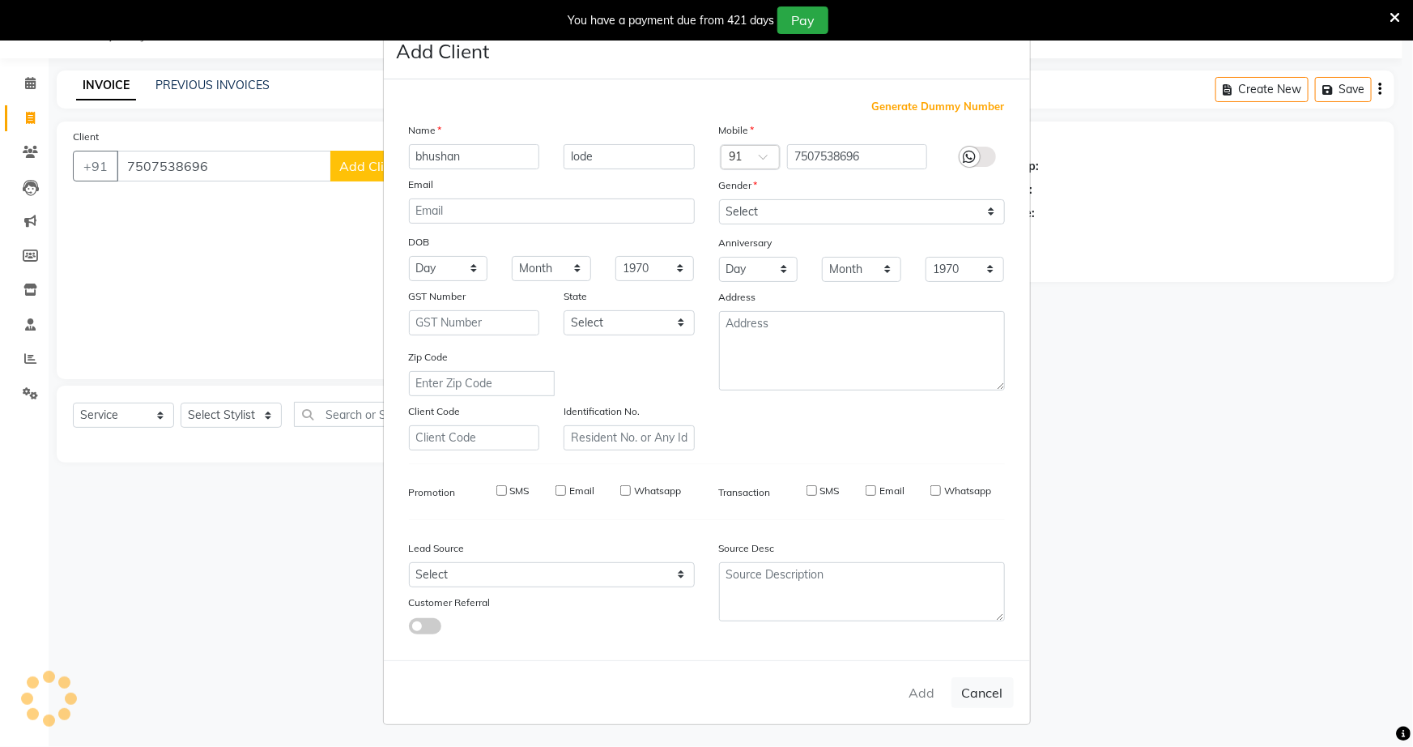
select select
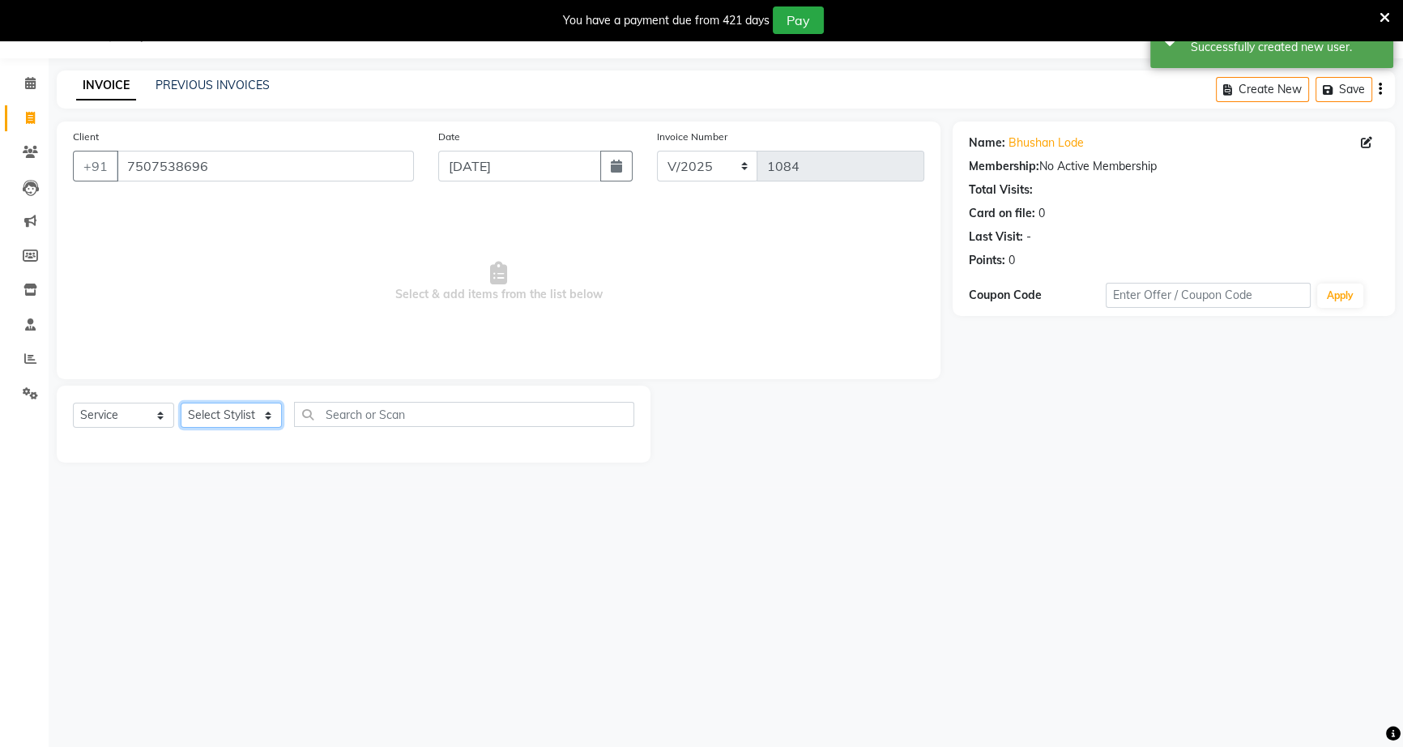
click at [226, 417] on select "Select Stylist [PERSON_NAME] [PERSON_NAME] [PERSON_NAME] [PERSON_NAME] rekha sn…" at bounding box center [231, 415] width 101 height 25
click at [181, 403] on select "Select Stylist [PERSON_NAME] [PERSON_NAME] [PERSON_NAME] [PERSON_NAME] rekha sn…" at bounding box center [231, 415] width 101 height 25
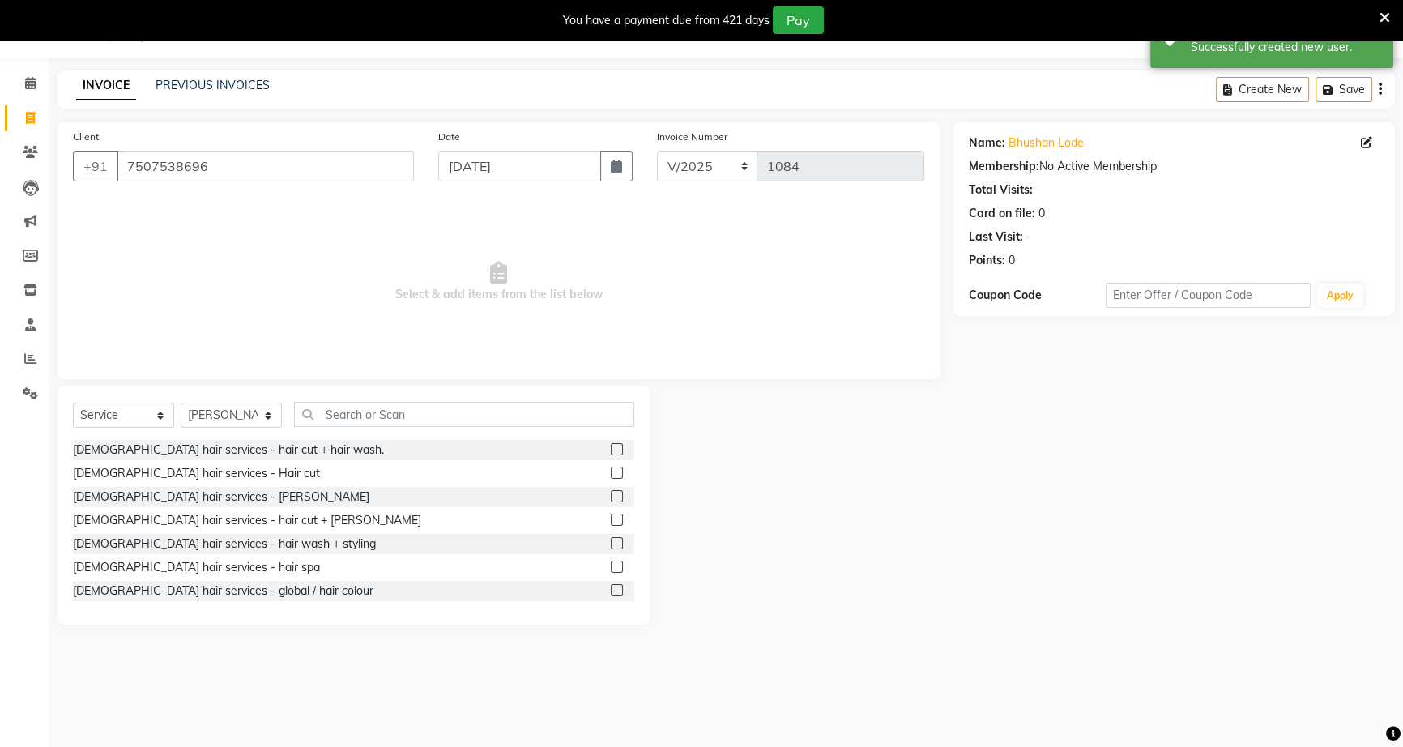
click at [584, 501] on div "[DEMOGRAPHIC_DATA] hair services - [PERSON_NAME]" at bounding box center [353, 497] width 561 height 20
click at [611, 500] on label at bounding box center [617, 496] width 12 height 12
click at [611, 500] on input "checkbox" at bounding box center [616, 497] width 11 height 11
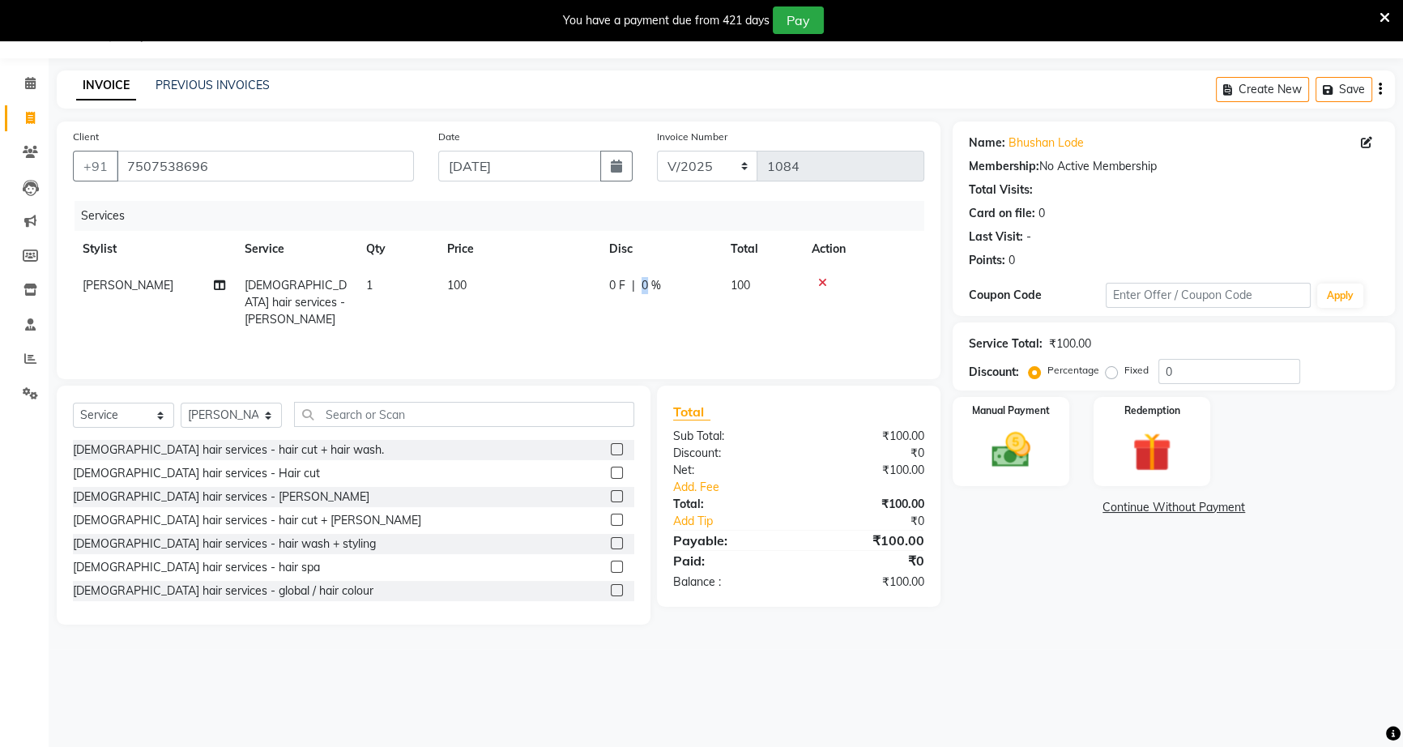
click at [638, 283] on div "0 F | 0 %" at bounding box center [660, 285] width 102 height 17
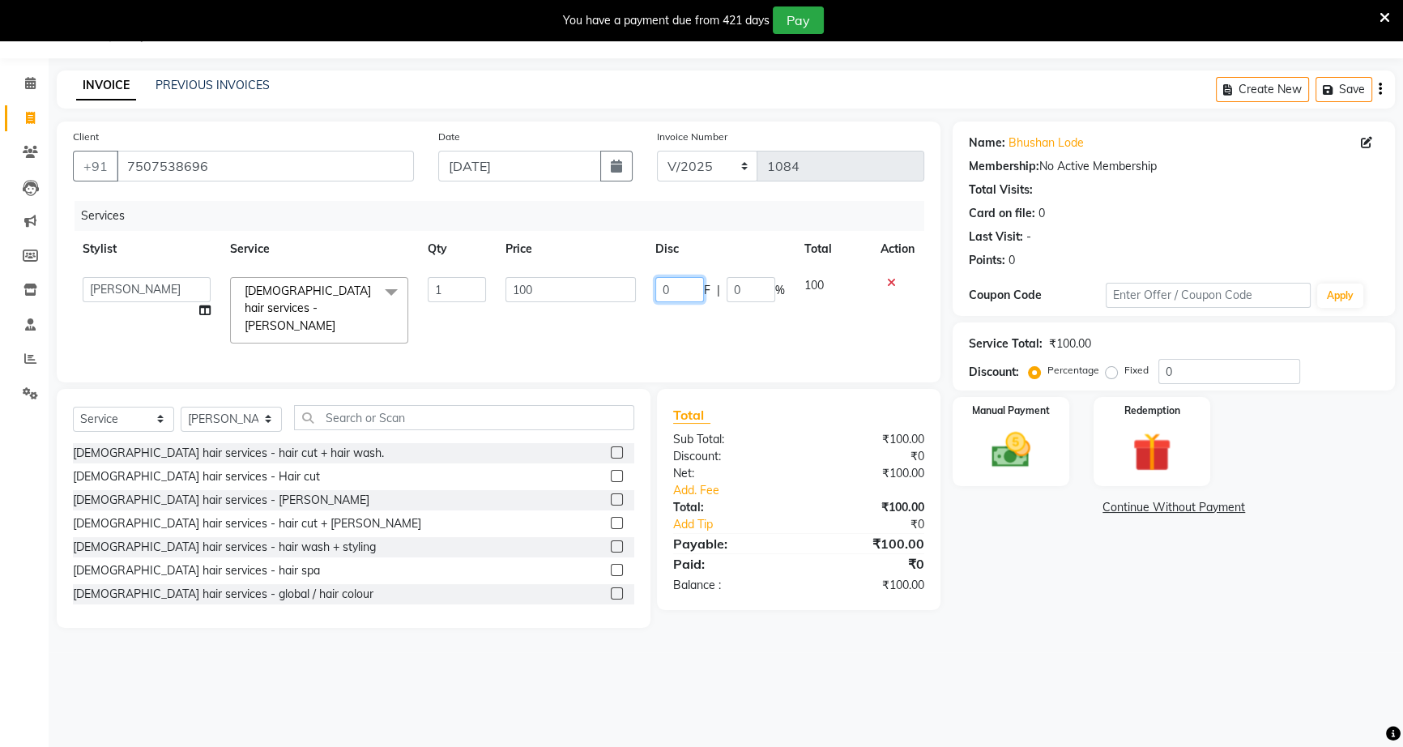
click at [659, 283] on input "0" at bounding box center [679, 289] width 49 height 25
click at [1021, 462] on img at bounding box center [1011, 450] width 66 height 46
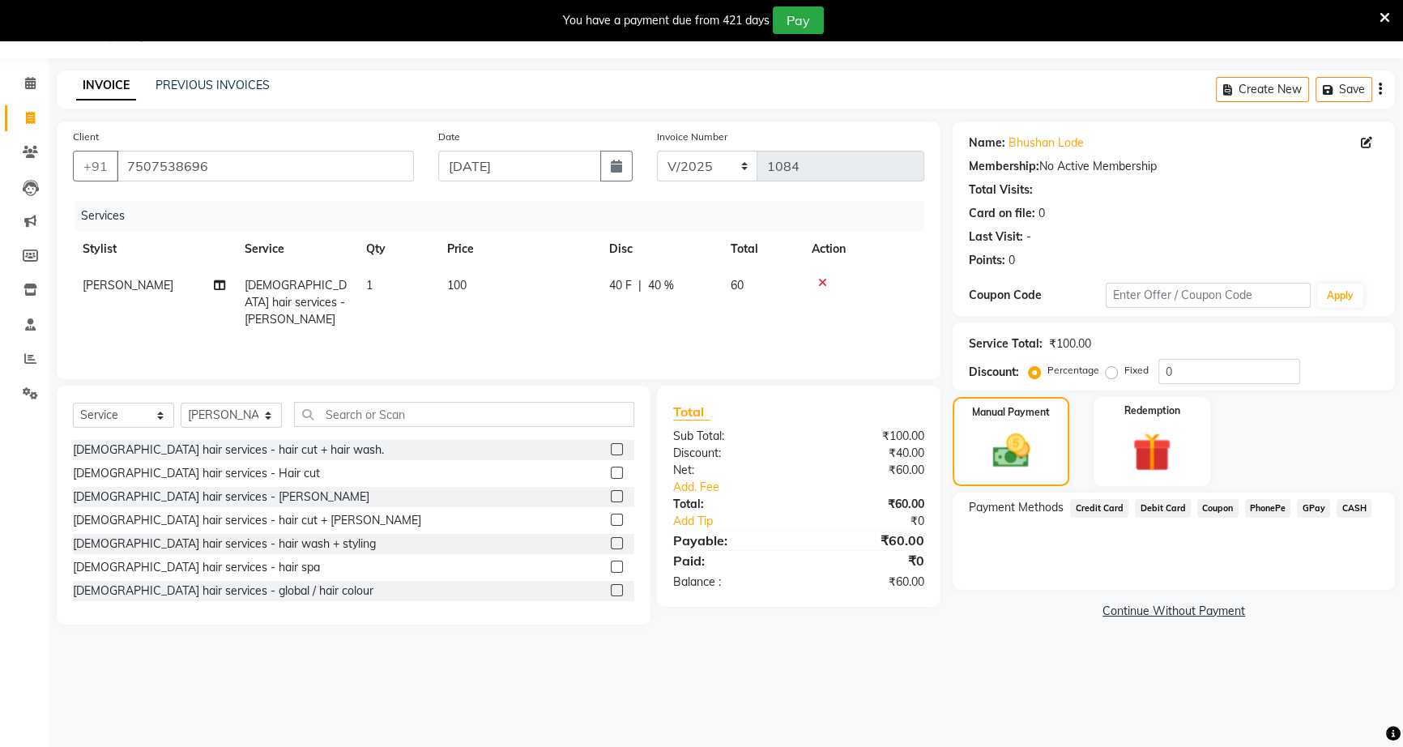
click at [1361, 511] on span "CASH" at bounding box center [1353, 508] width 35 height 19
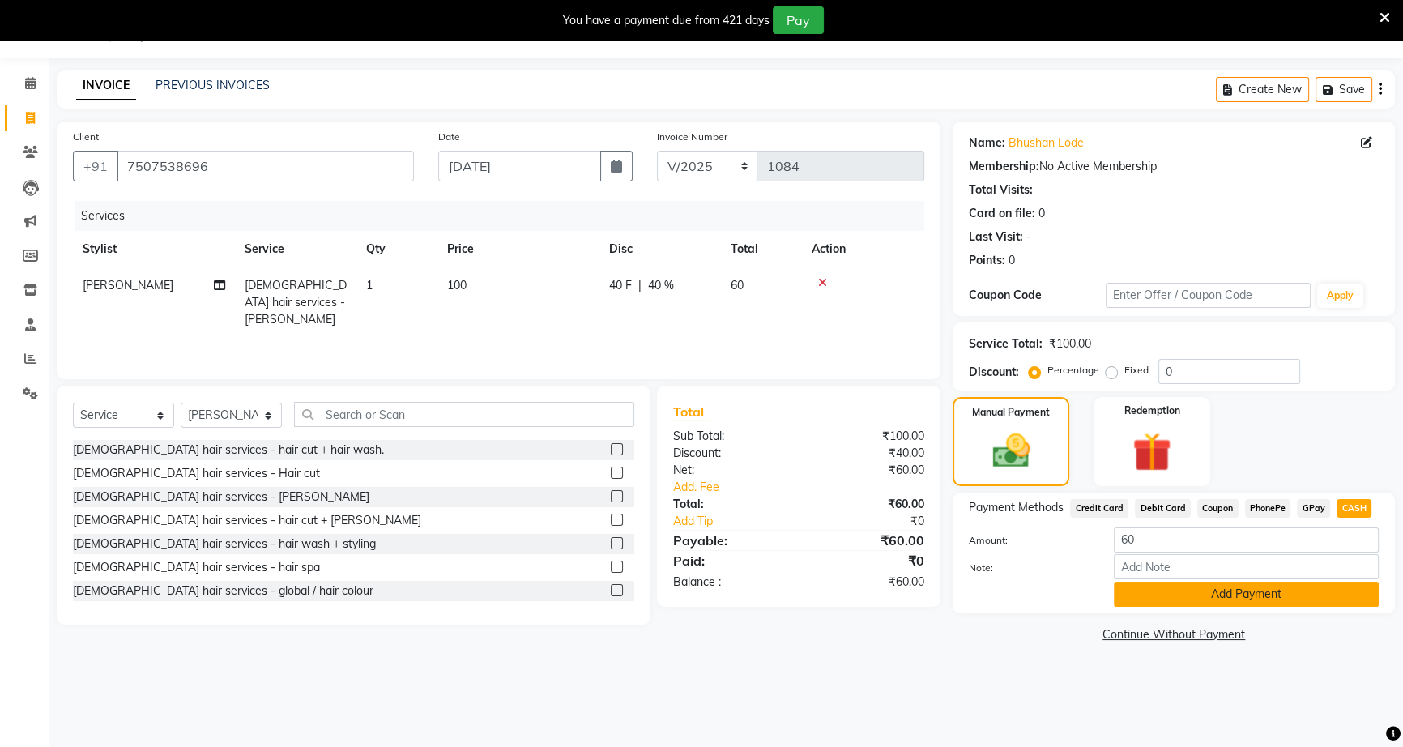
click at [1339, 604] on button "Add Payment" at bounding box center [1246, 594] width 265 height 25
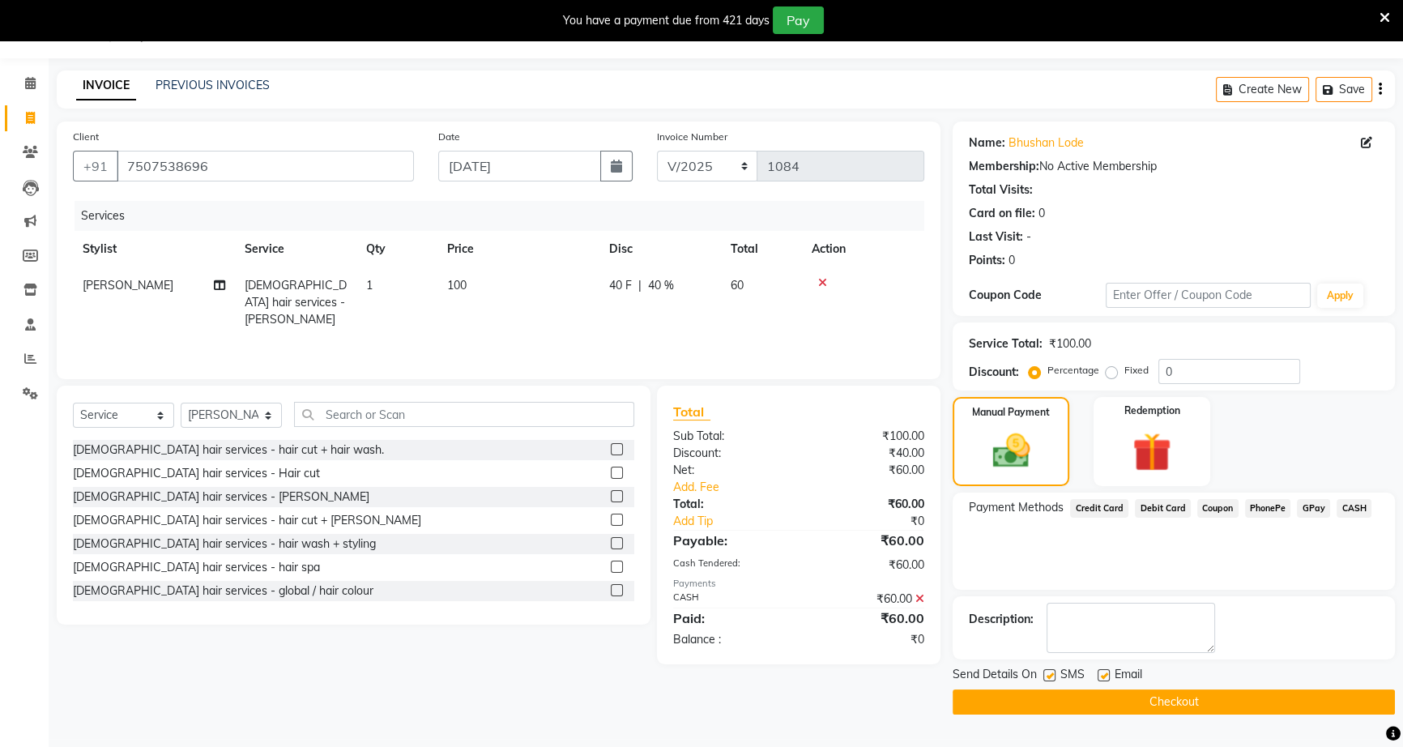
click at [1301, 701] on button "Checkout" at bounding box center [1174, 701] width 442 height 25
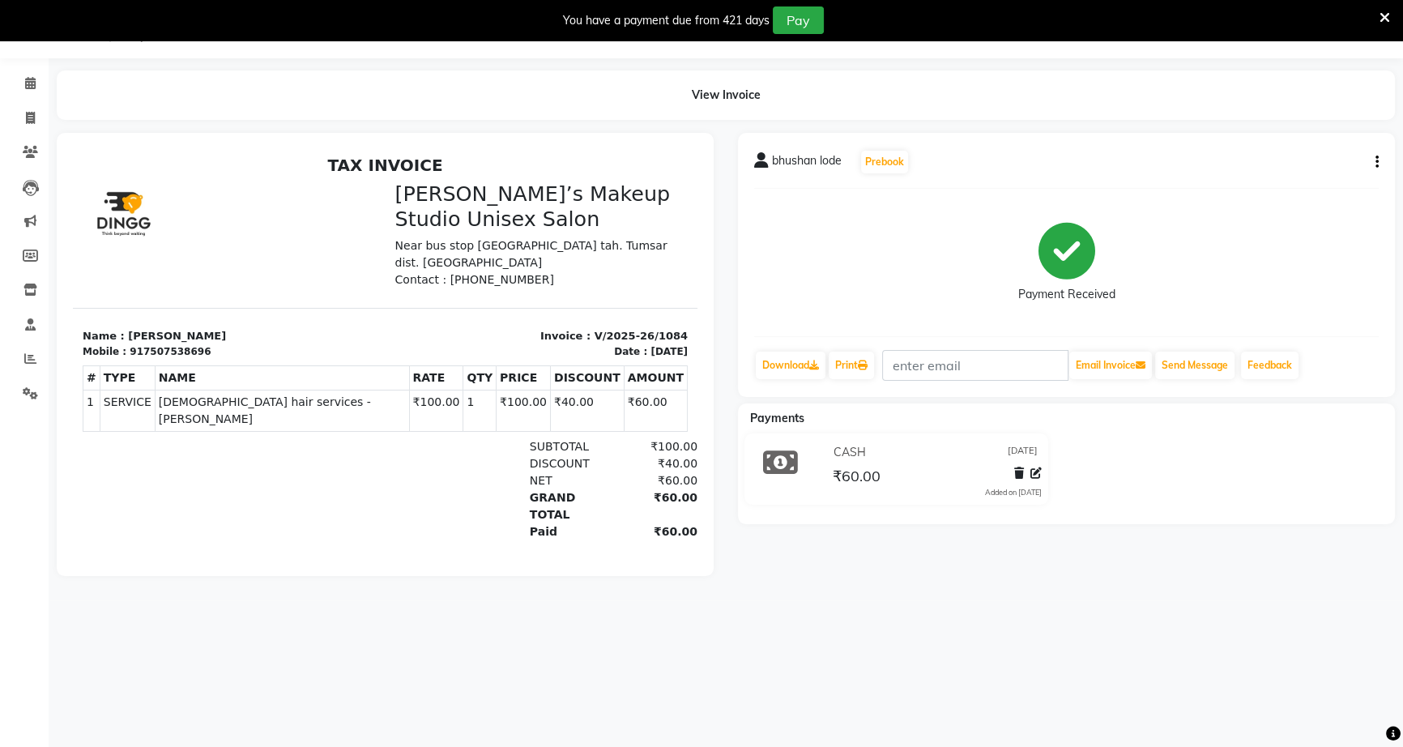
click at [1382, 11] on icon at bounding box center [1384, 18] width 11 height 15
